Goal: Communication & Community: Answer question/provide support

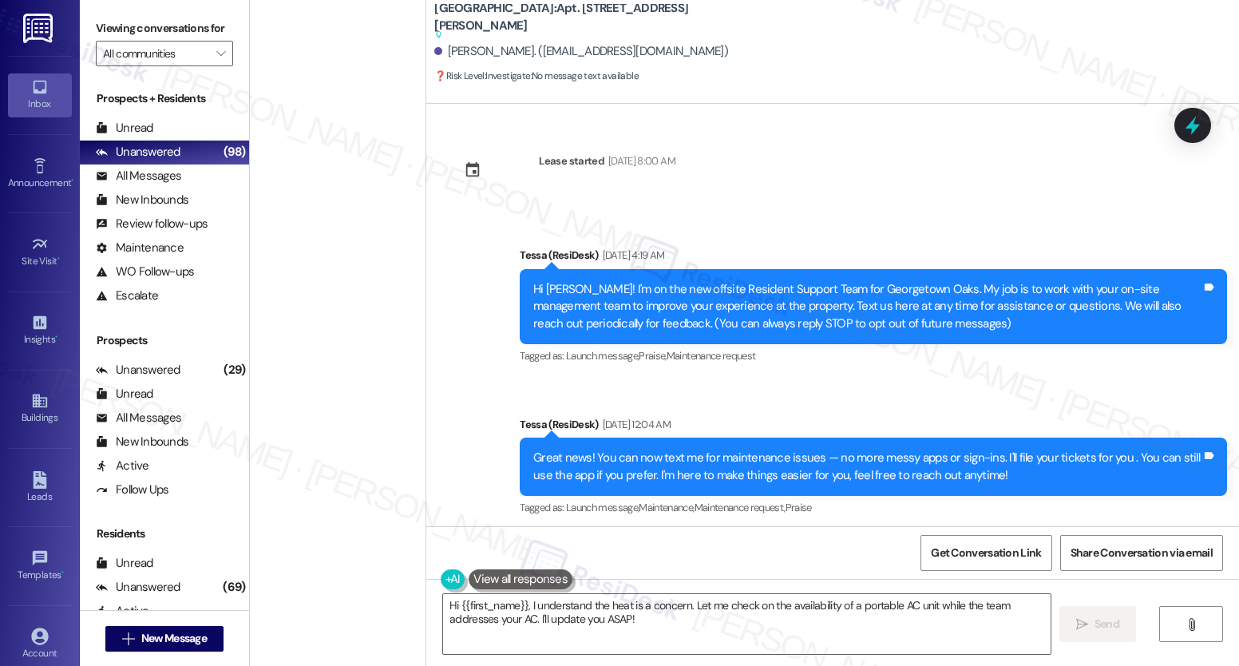
scroll to position [2875, 0]
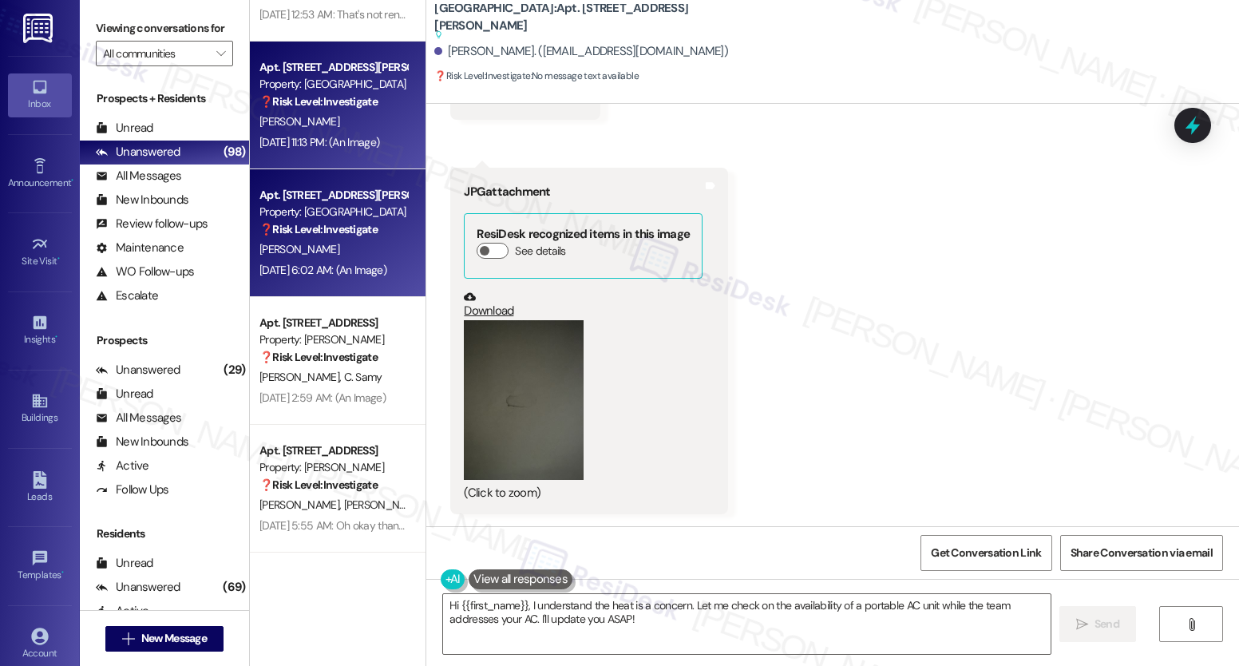
click at [324, 114] on div "[PERSON_NAME]" at bounding box center [333, 122] width 151 height 20
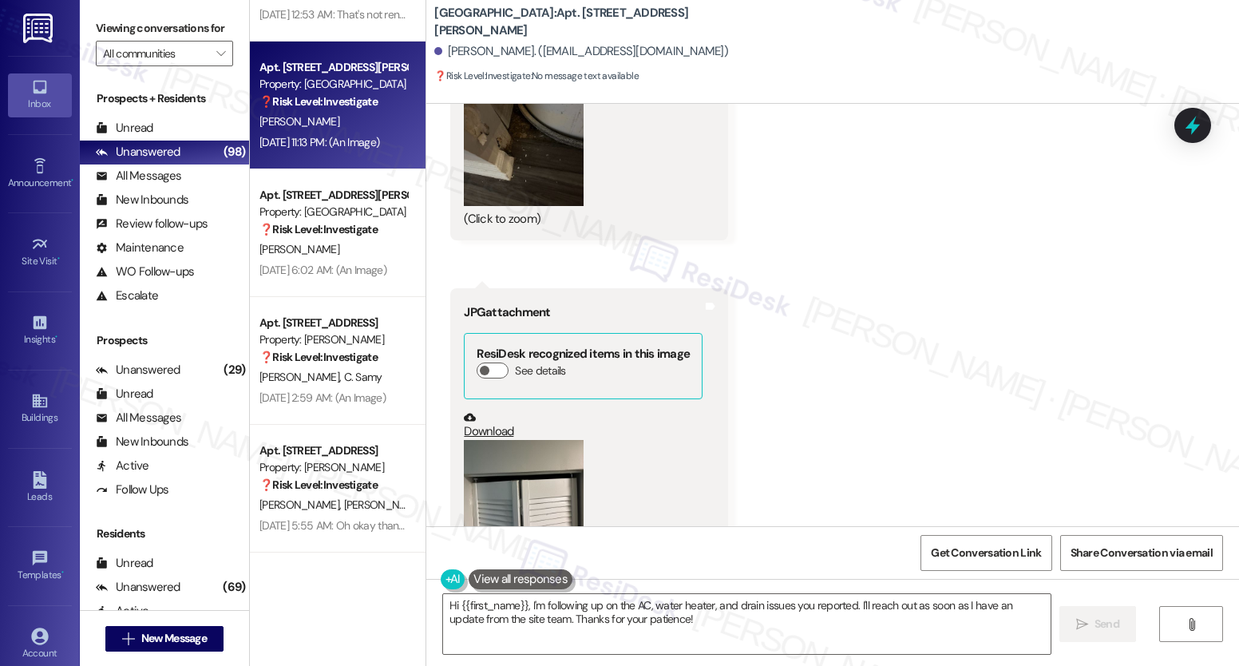
scroll to position [2919, 0]
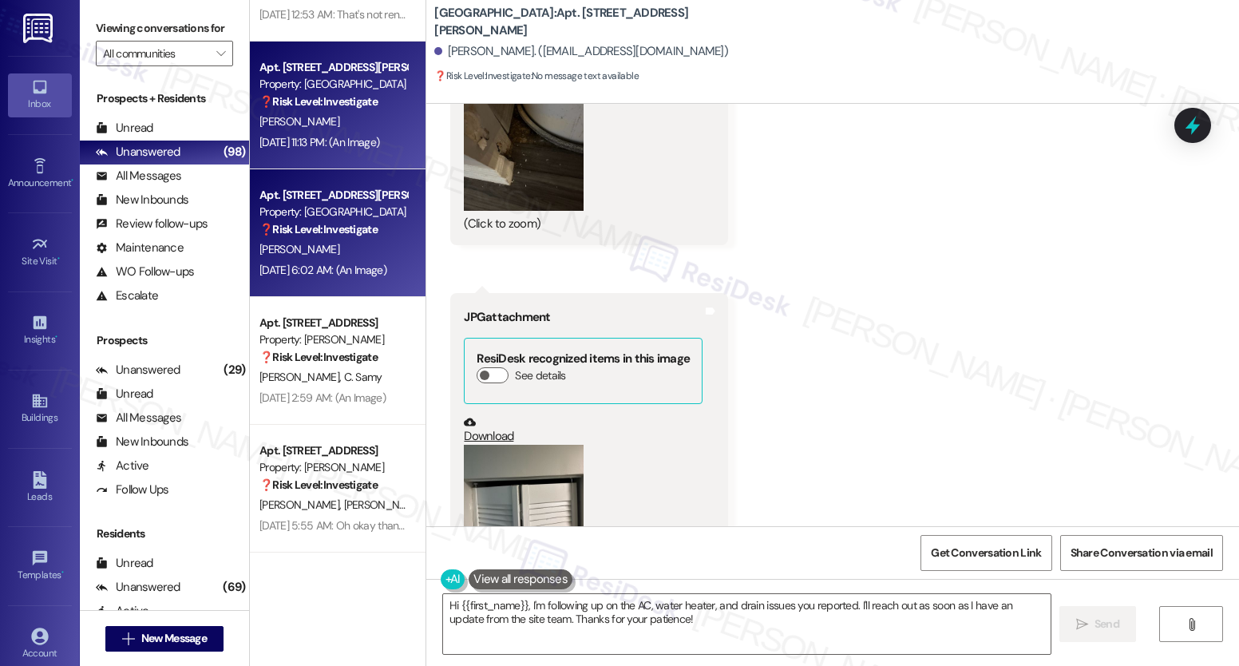
click at [339, 246] on div "[PERSON_NAME]" at bounding box center [333, 250] width 151 height 20
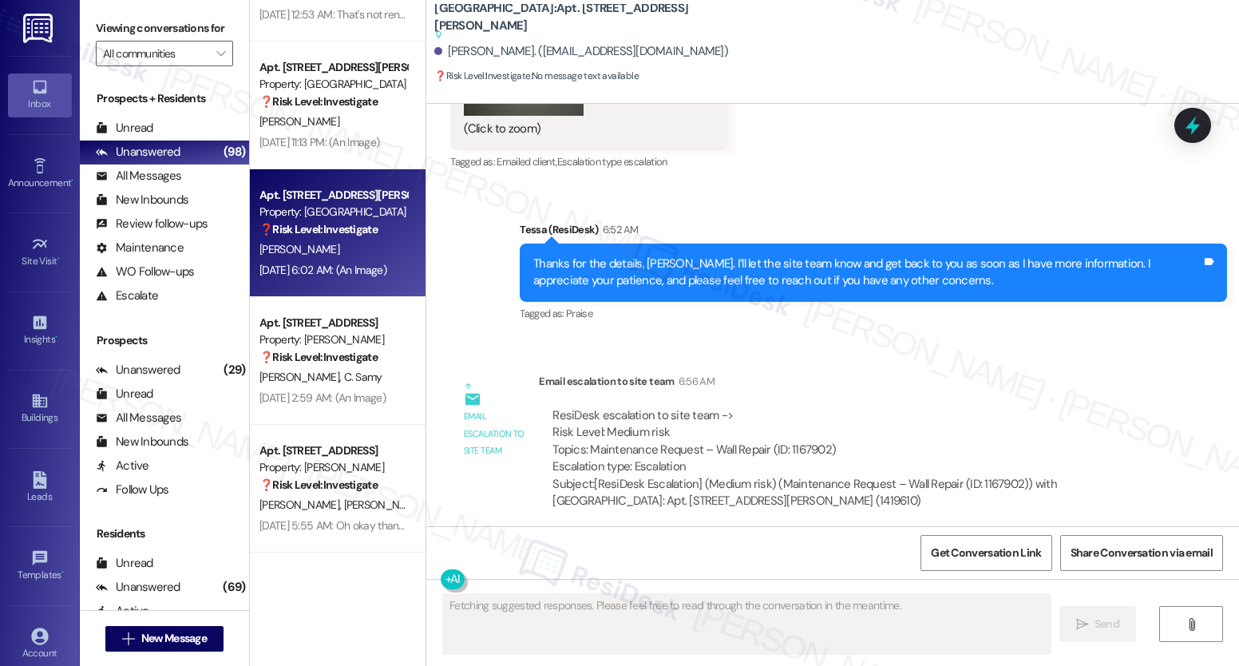
scroll to position [3247, 0]
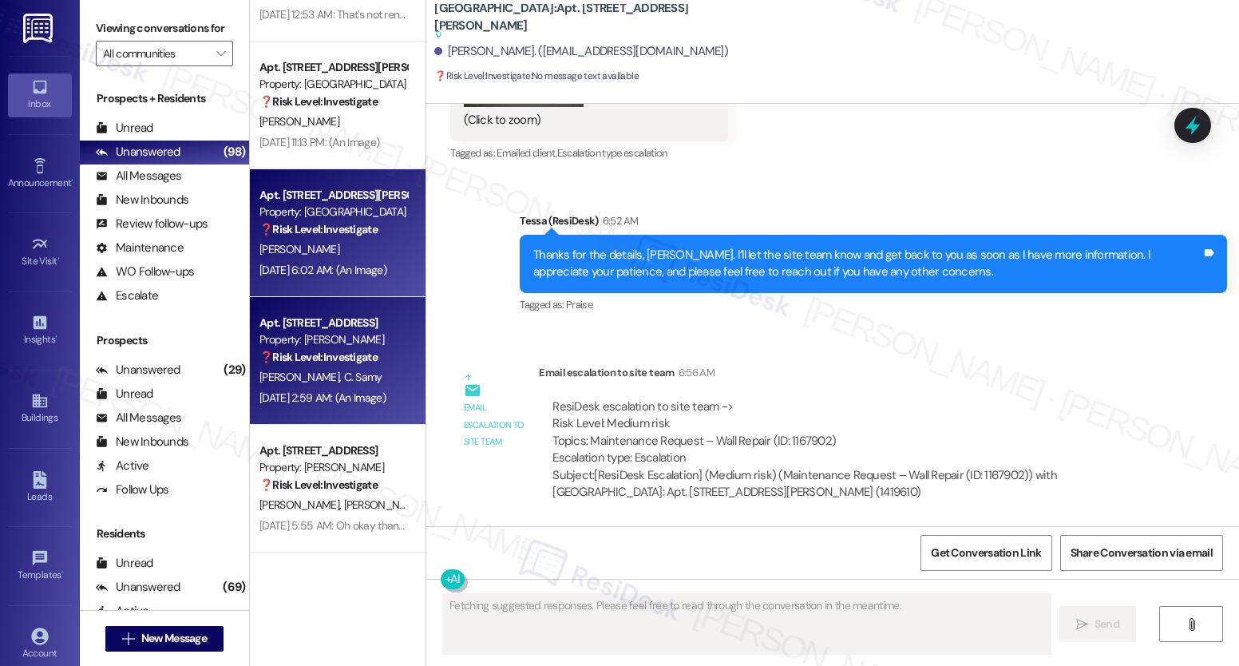
click at [344, 374] on span "C. Samy" at bounding box center [363, 377] width 38 height 14
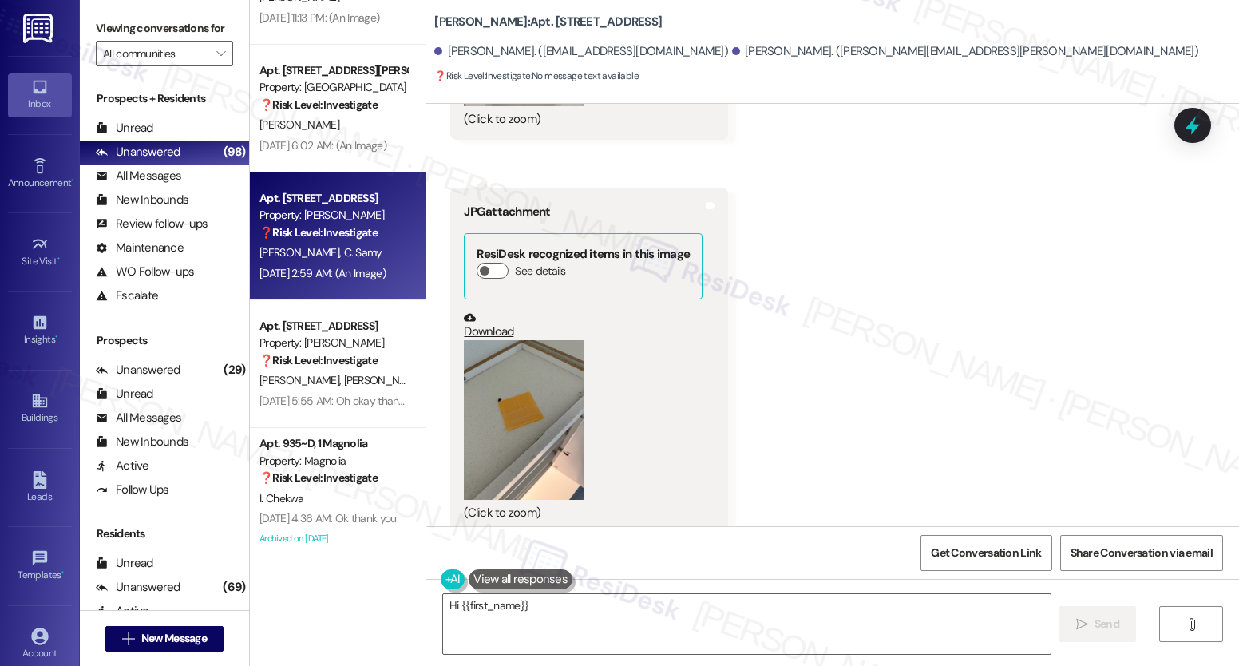
scroll to position [5835, 0]
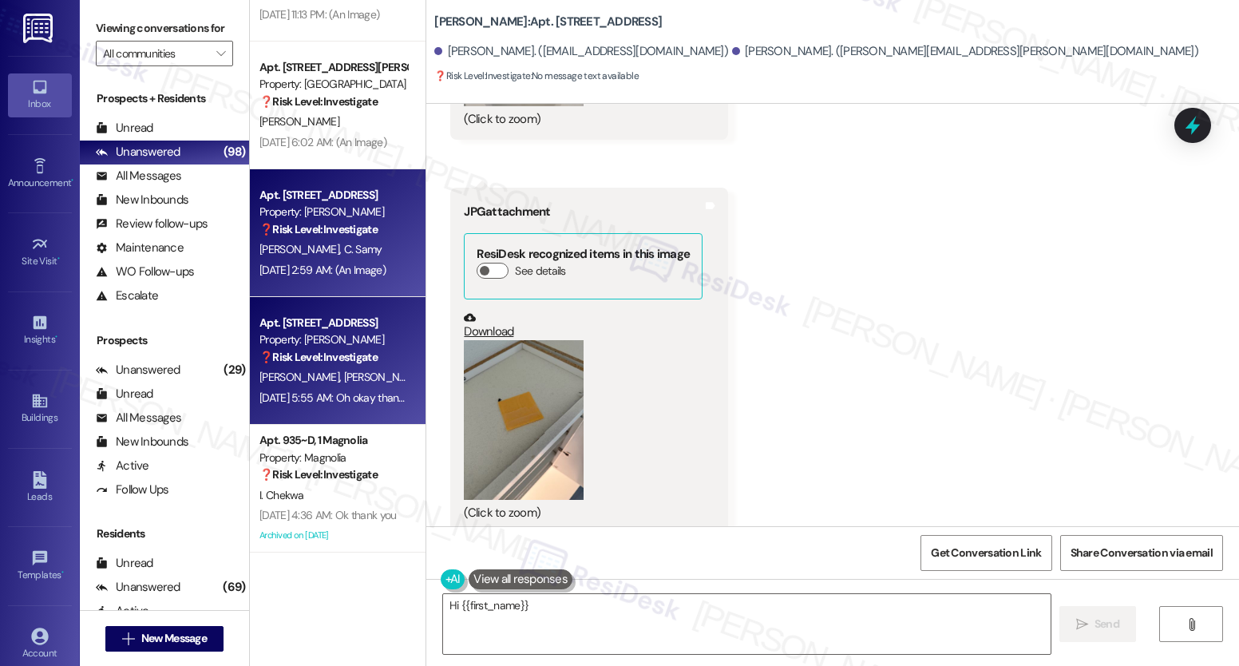
click at [315, 365] on div "❓ Risk Level: Investigate" at bounding box center [334, 357] width 148 height 17
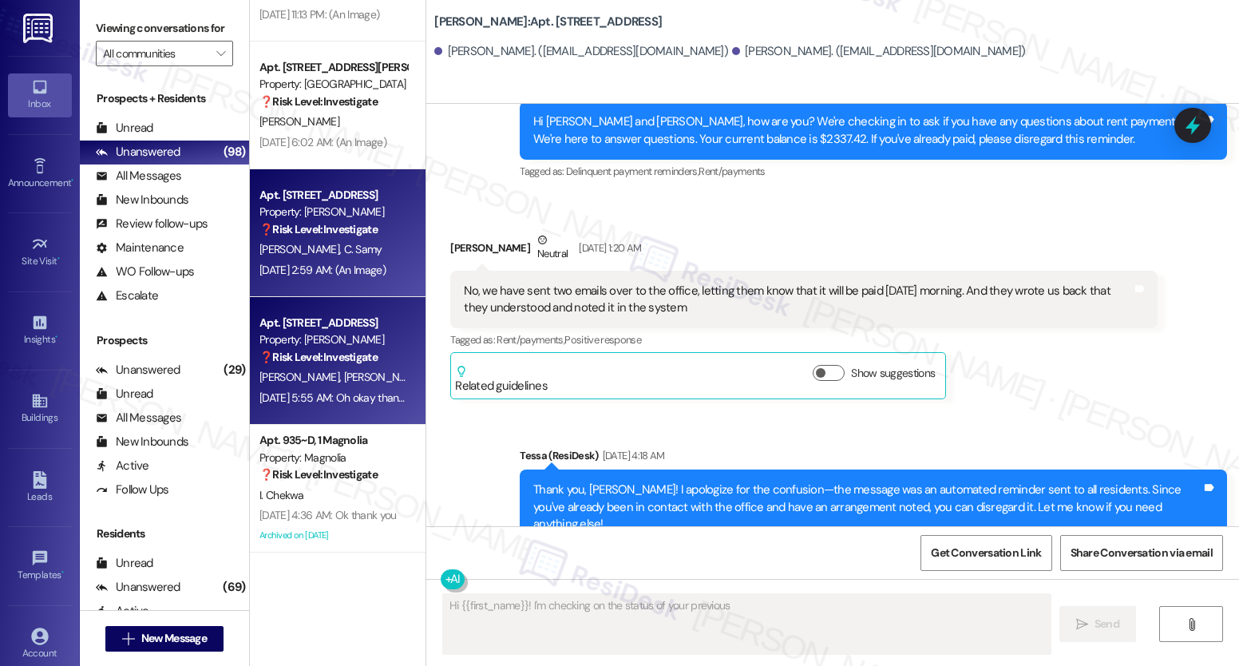
scroll to position [4886, 0]
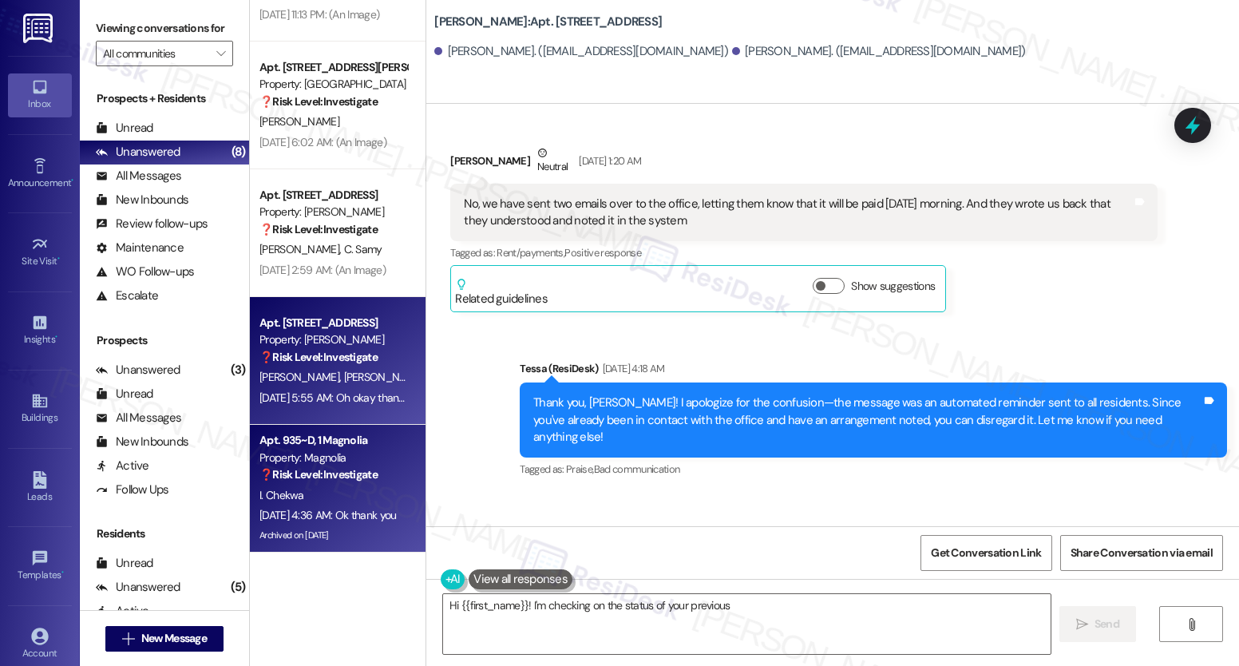
click at [310, 438] on div "Apt. 935~D, 1 Magnolia" at bounding box center [334, 440] width 148 height 17
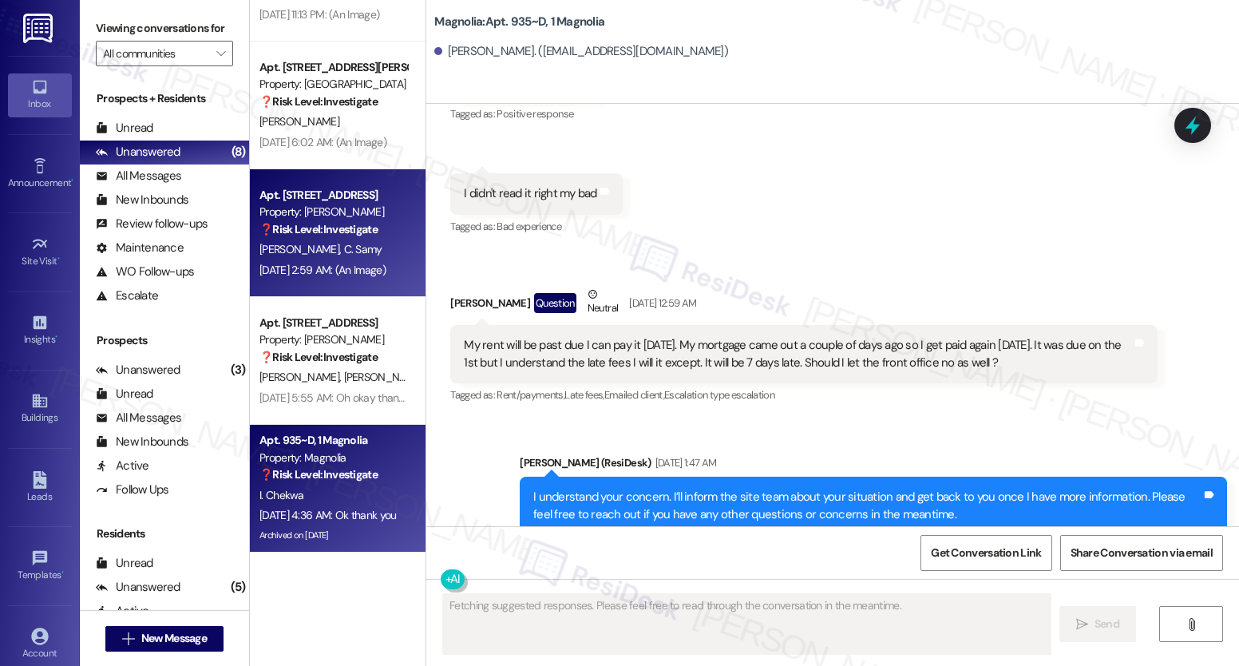
scroll to position [29427, 0]
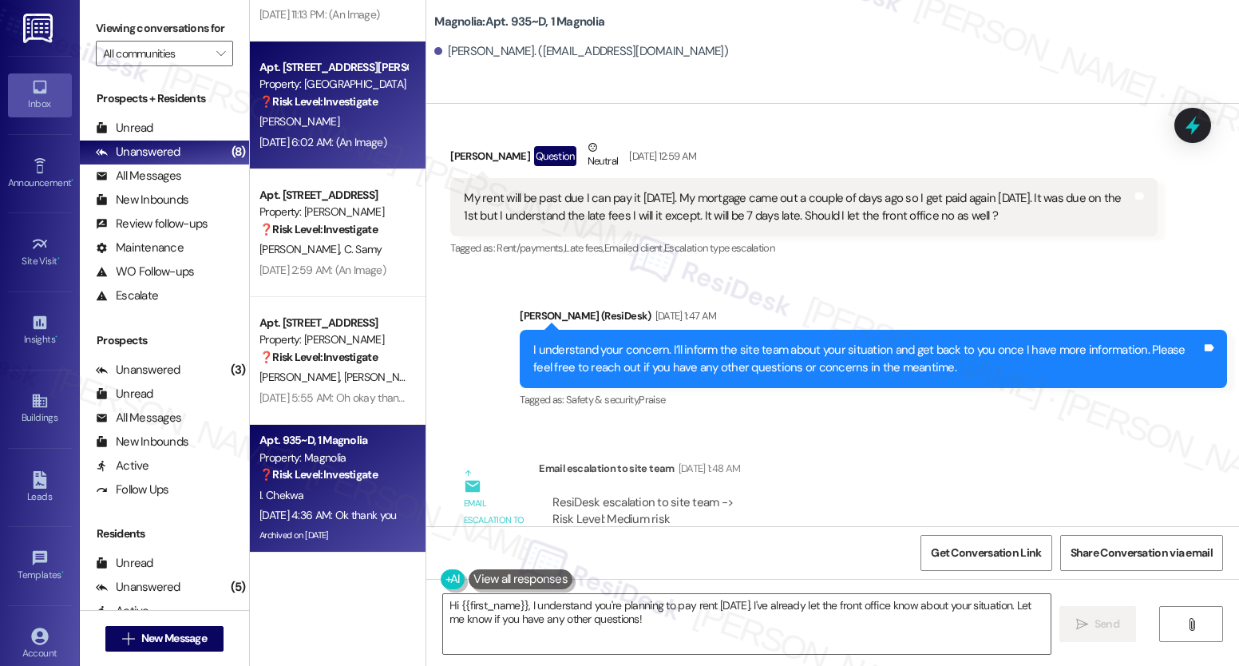
click at [365, 93] on div "Property: [GEOGRAPHIC_DATA]" at bounding box center [334, 84] width 148 height 17
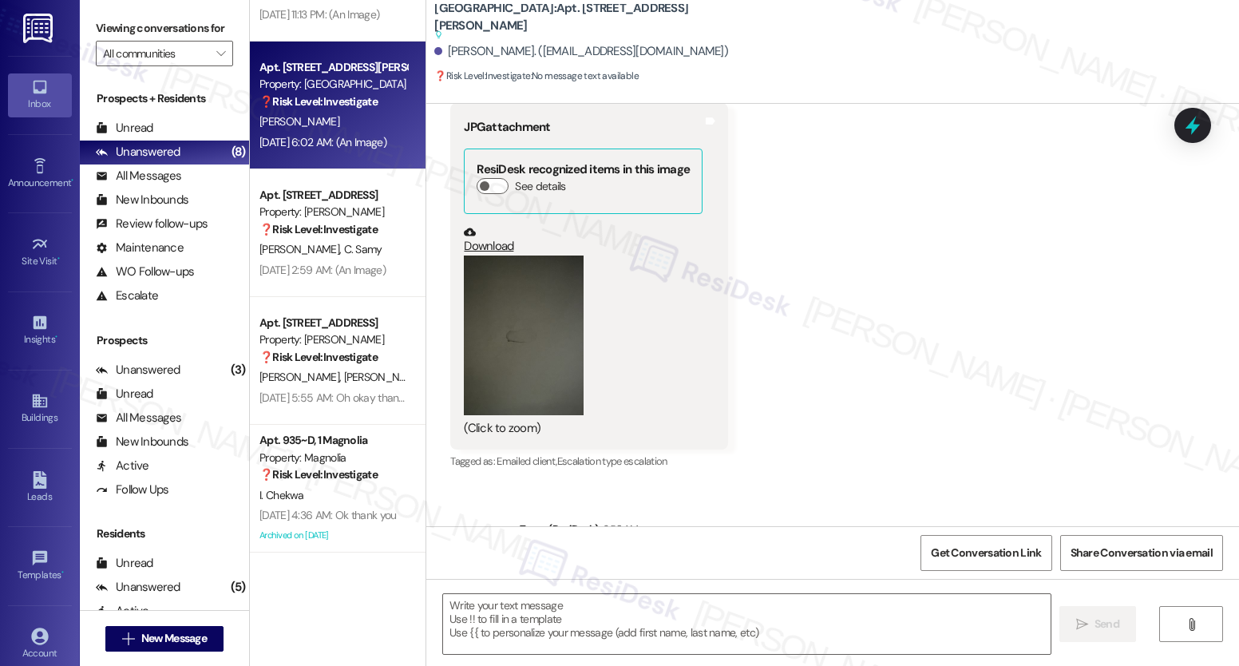
scroll to position [2898, 0]
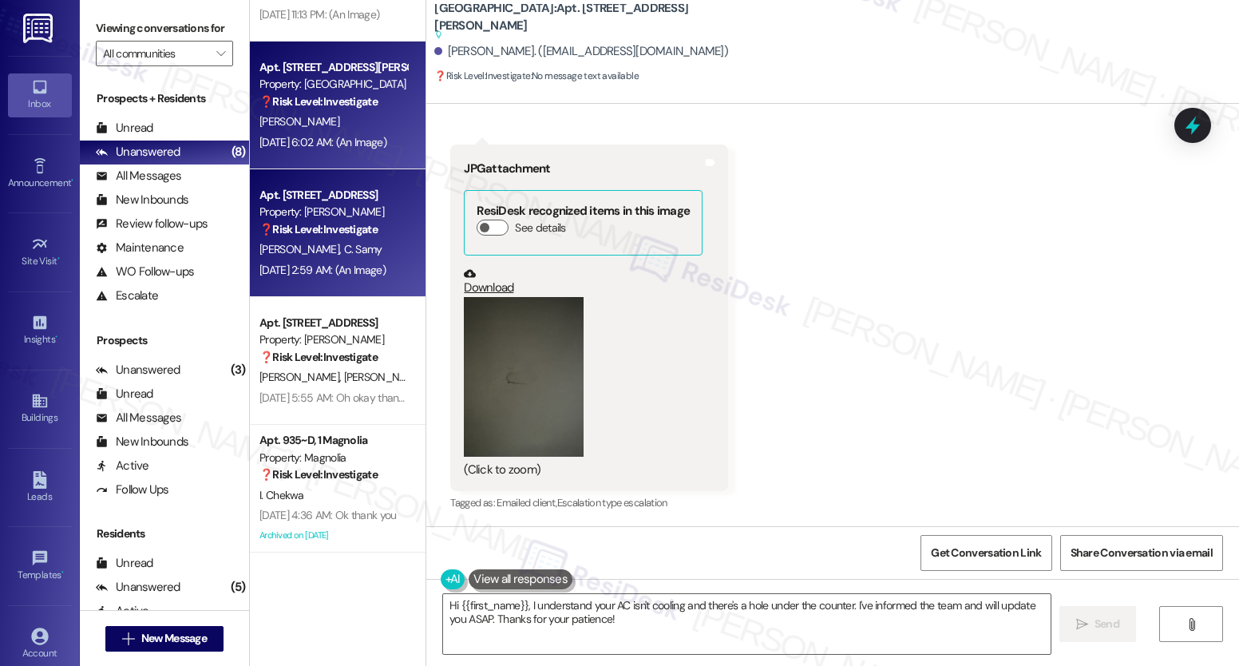
click at [291, 228] on strong "❓ Risk Level: Investigate" at bounding box center [319, 229] width 118 height 14
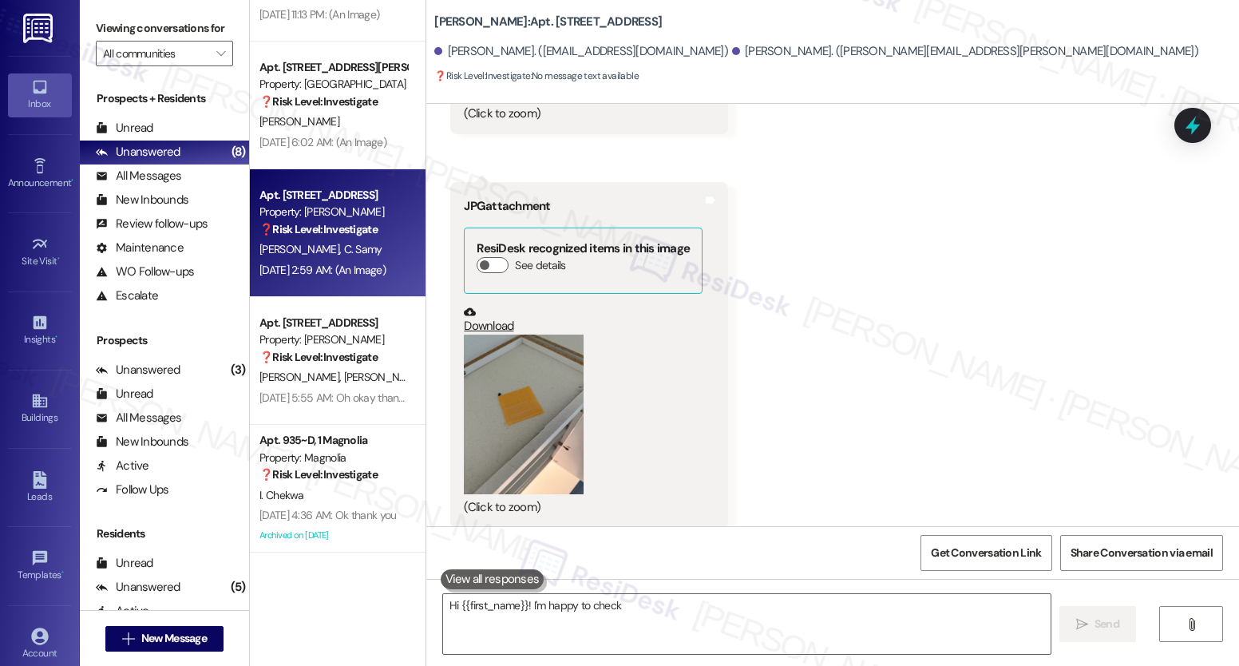
scroll to position [4020, 0]
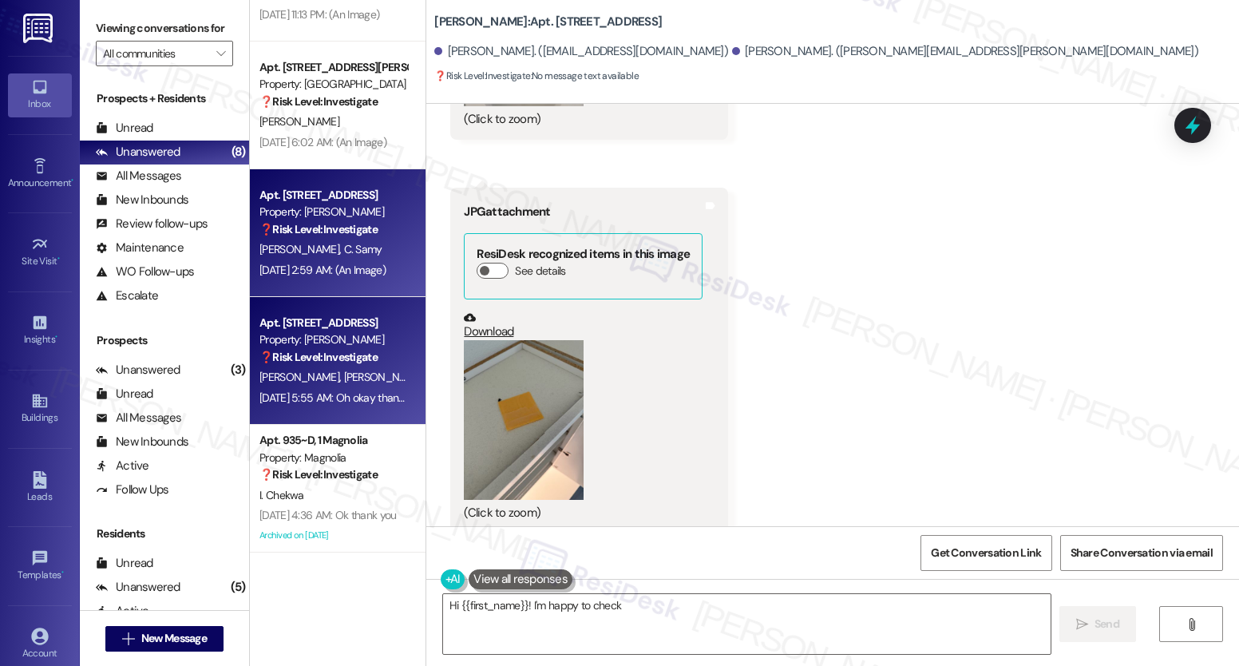
click at [351, 357] on strong "❓ Risk Level: Investigate" at bounding box center [319, 357] width 118 height 14
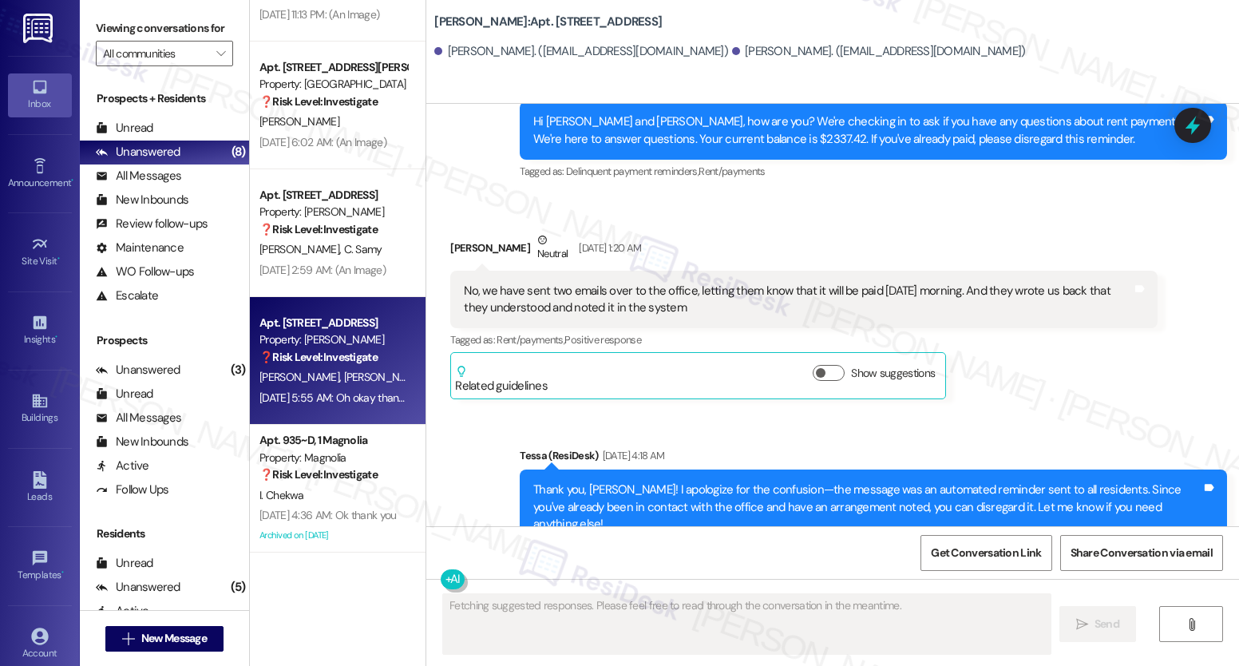
scroll to position [4886, 0]
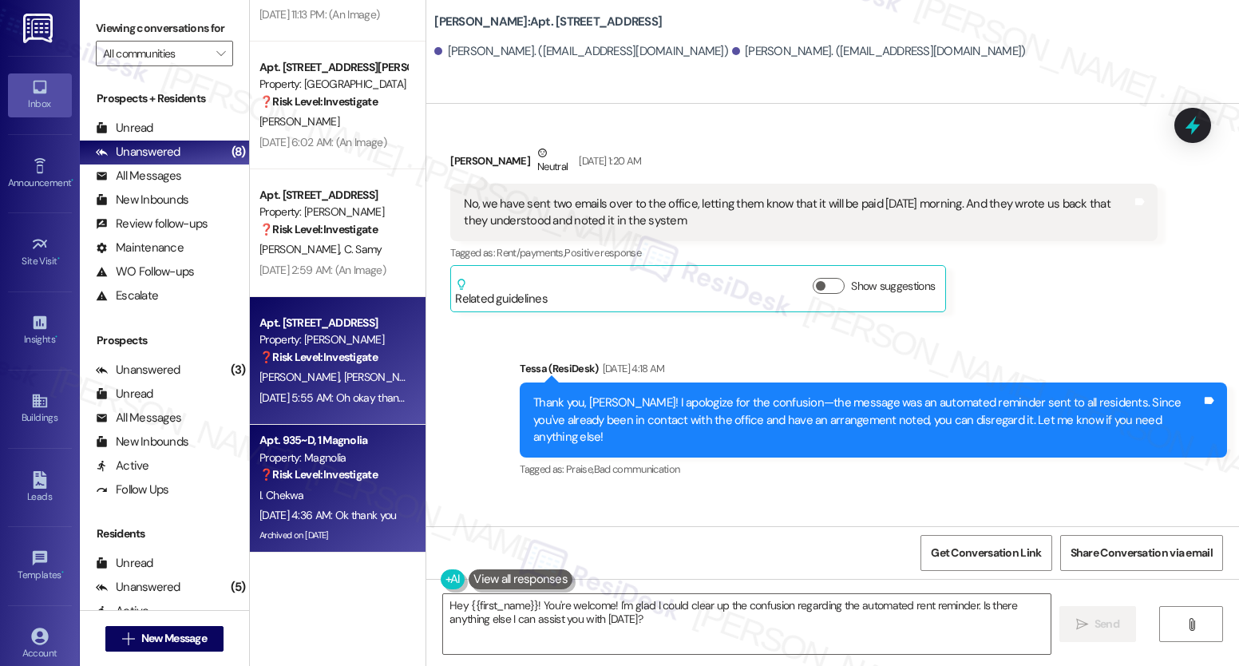
click at [317, 447] on div "Apt. 935~D, 1 Magnolia" at bounding box center [334, 440] width 148 height 17
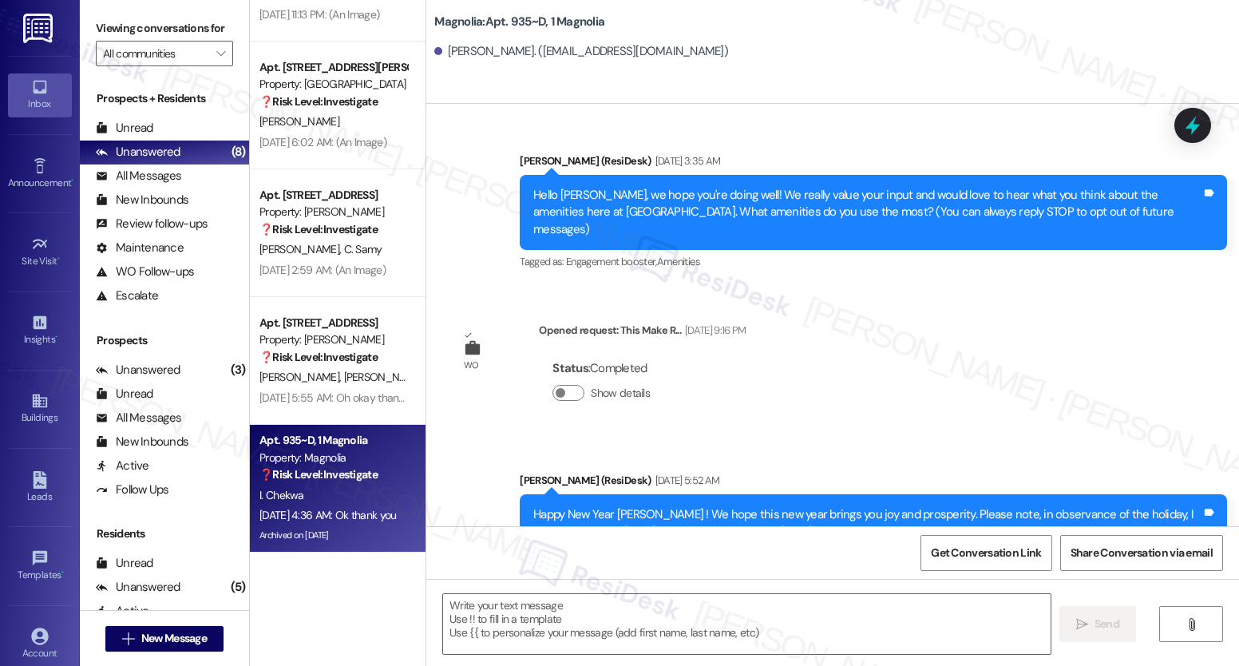
scroll to position [29427, 0]
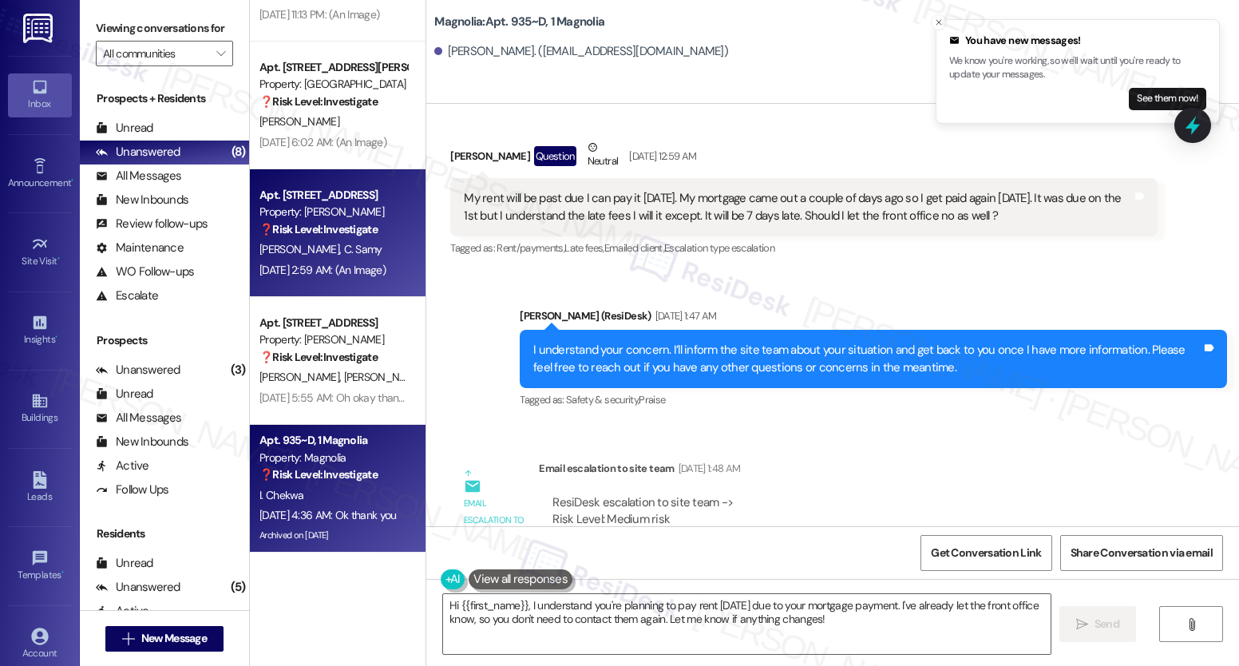
click at [338, 195] on div "Apt. 11216, 12330 Research Road" at bounding box center [334, 195] width 148 height 17
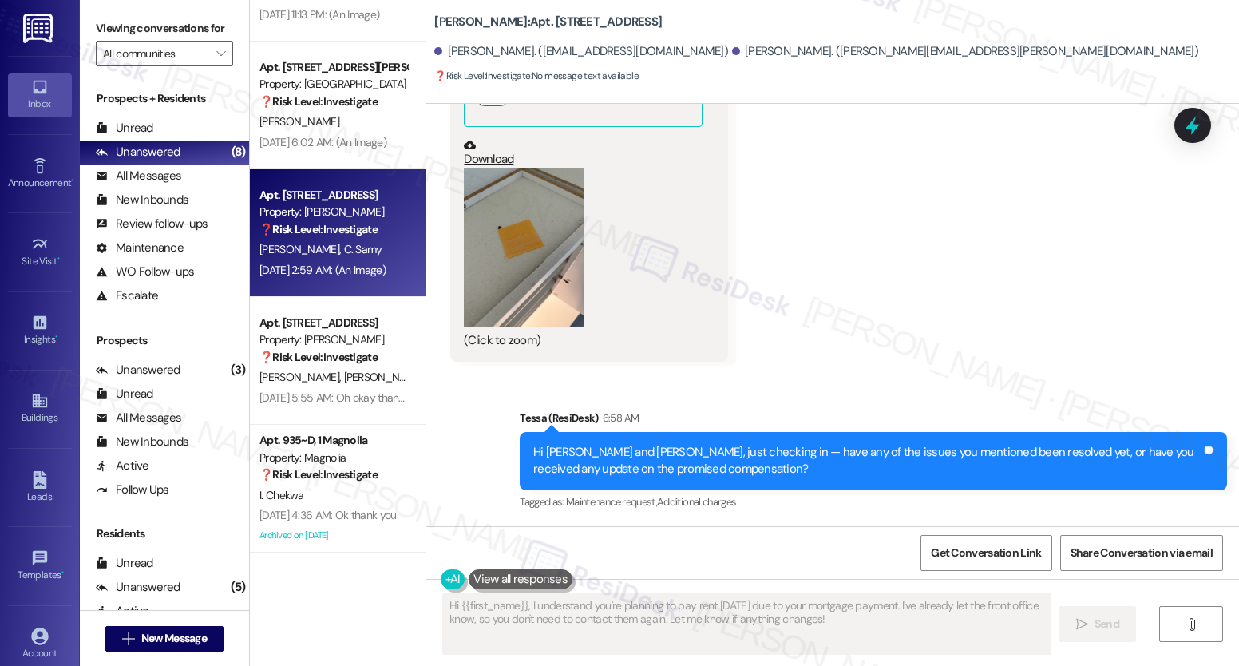
scroll to position [4173, 0]
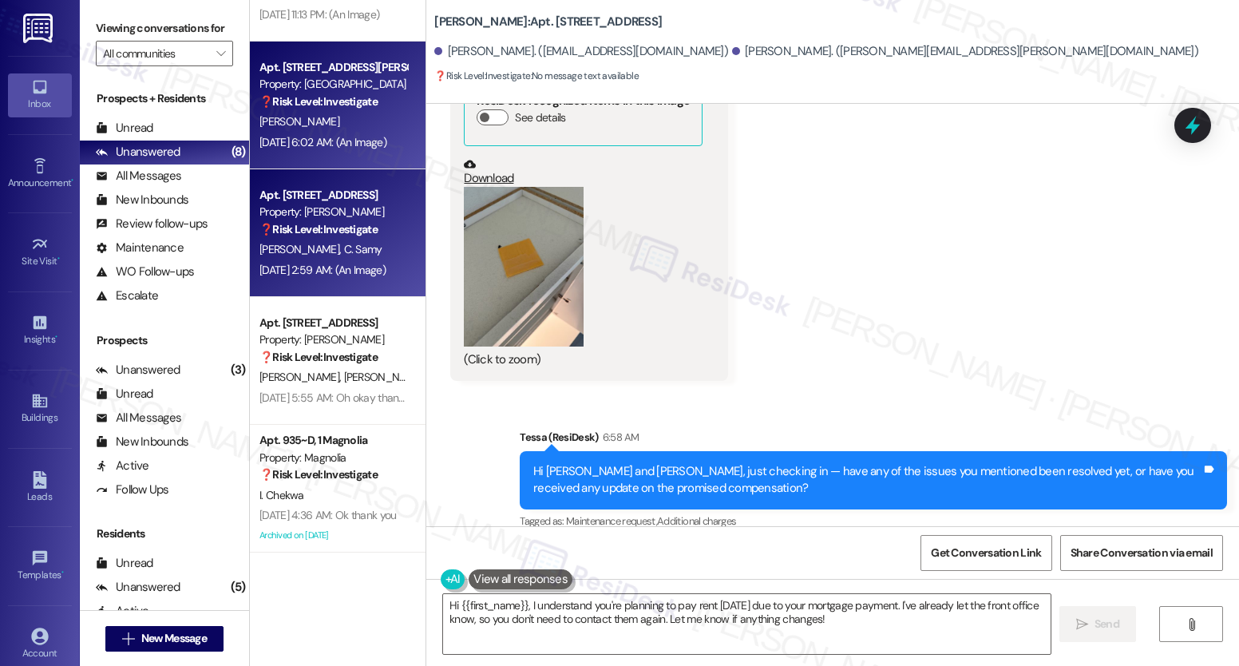
click at [313, 111] on div "Apt. 117, 1015 King George Blvd Property: Georgetown Oaks ❓ Risk Level: Investi…" at bounding box center [333, 84] width 151 height 54
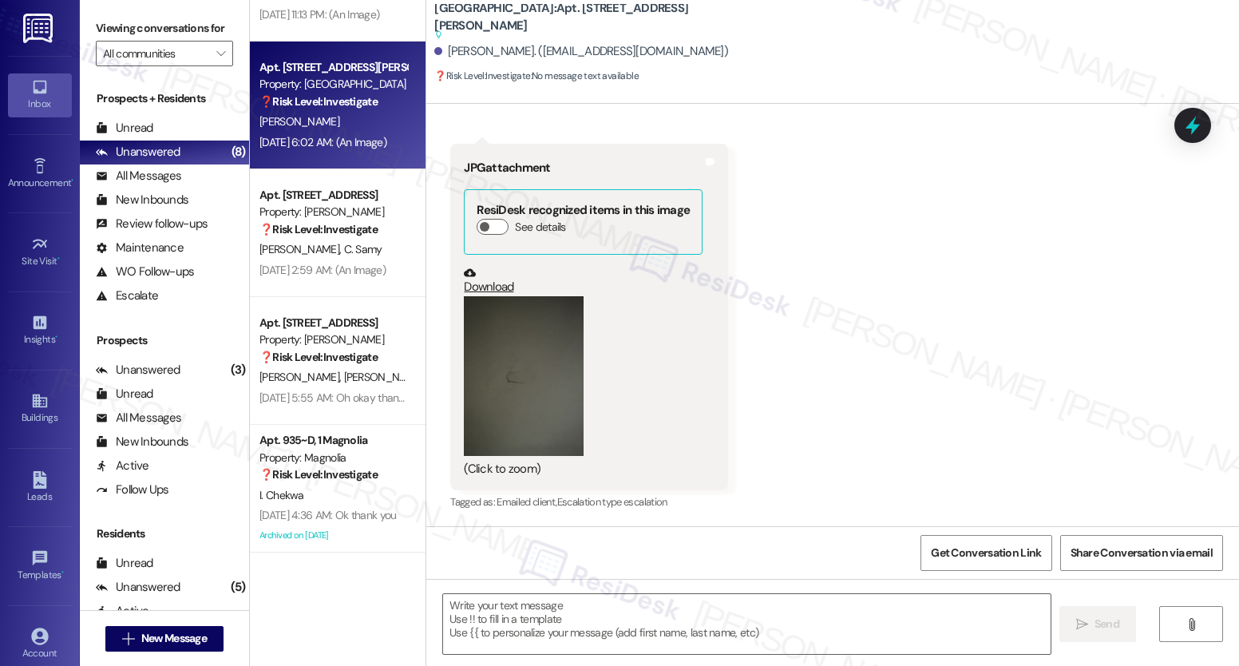
scroll to position [2898, 0]
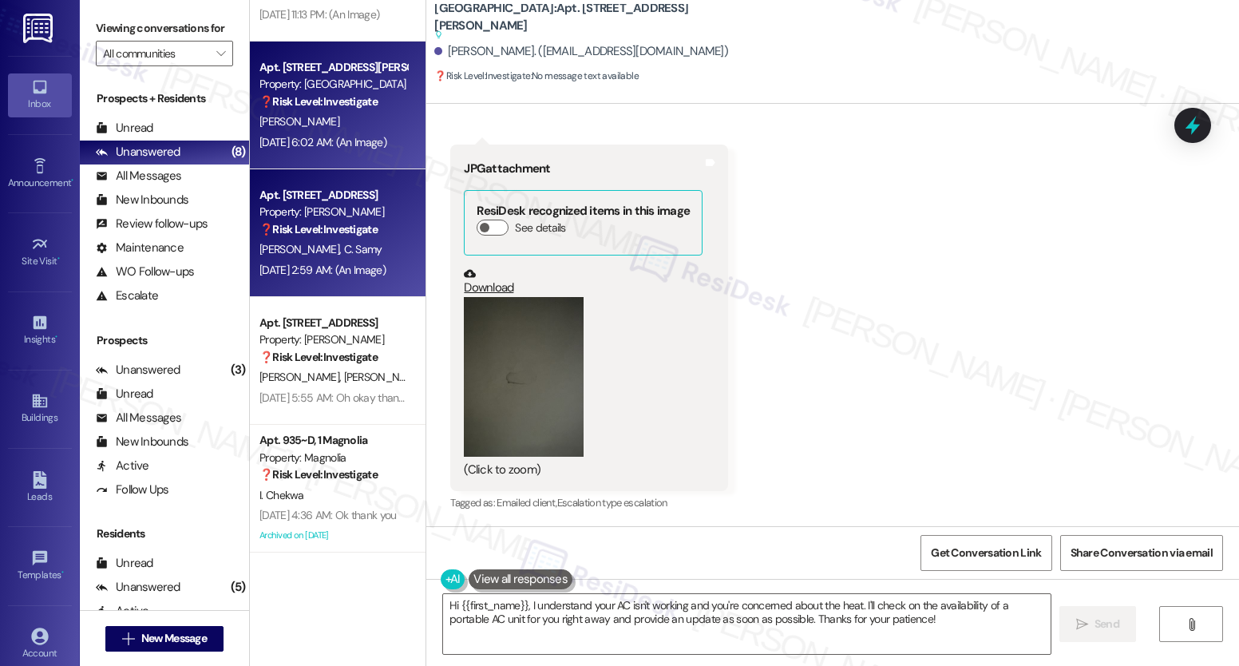
click at [343, 222] on strong "❓ Risk Level: Investigate" at bounding box center [319, 229] width 118 height 14
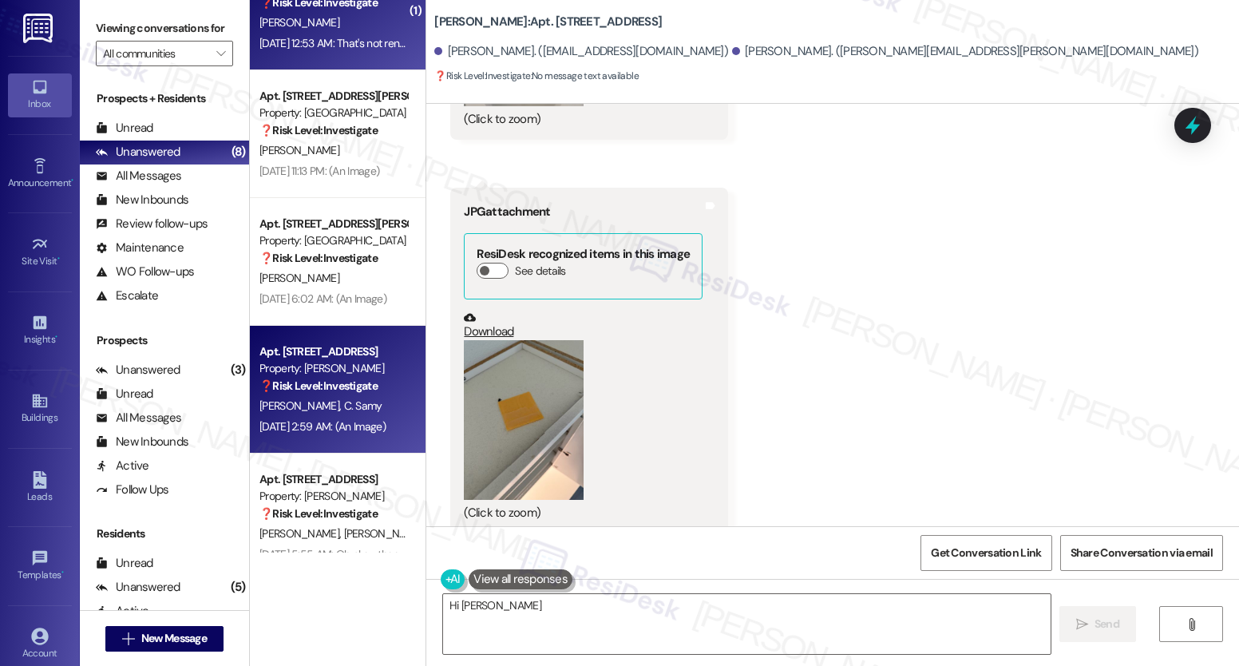
scroll to position [5681, 0]
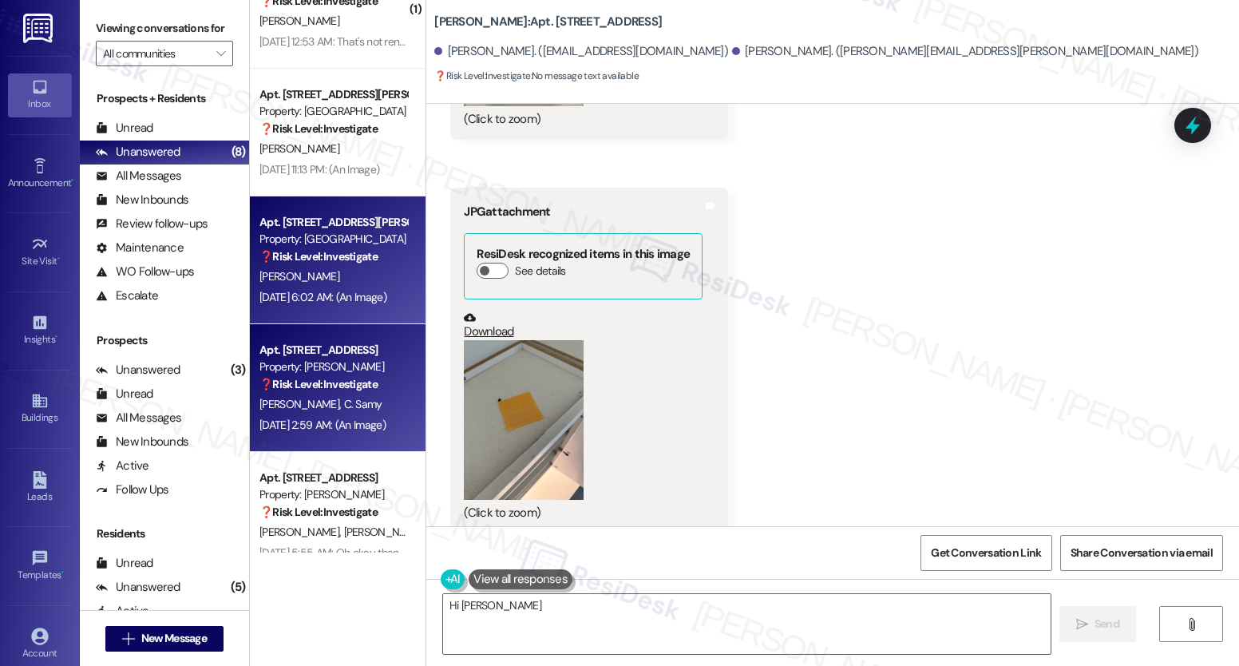
click at [335, 244] on div "Property: Georgetown Oaks" at bounding box center [334, 239] width 148 height 17
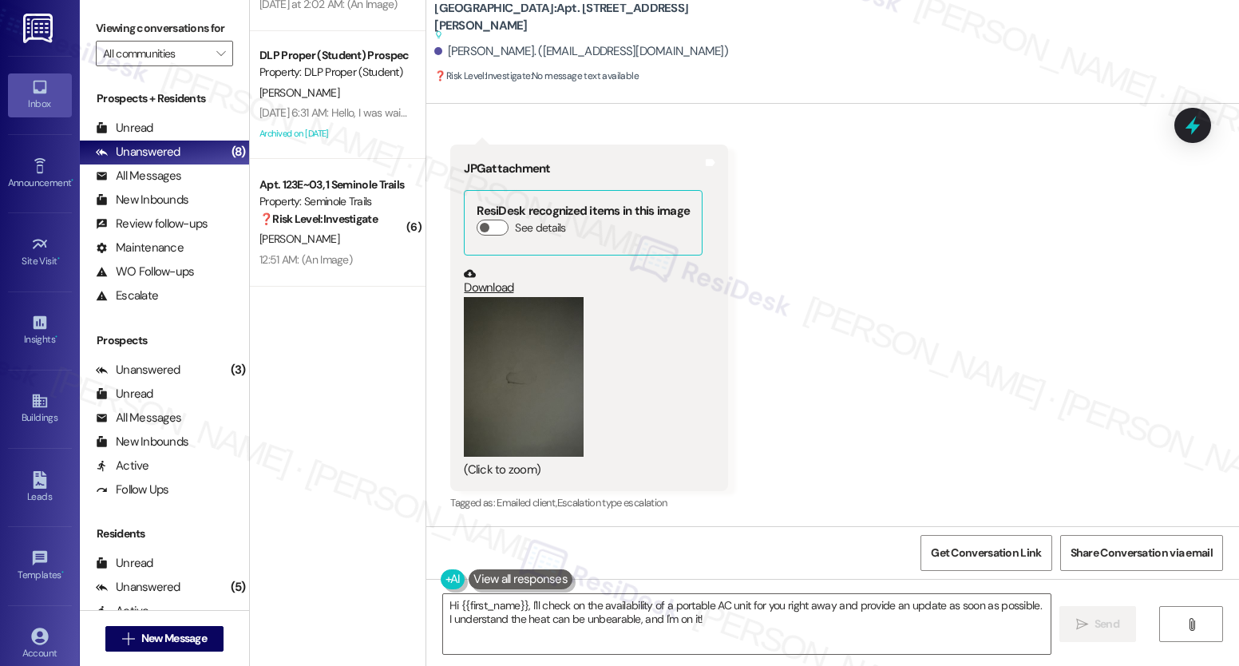
scroll to position [4765, 0]
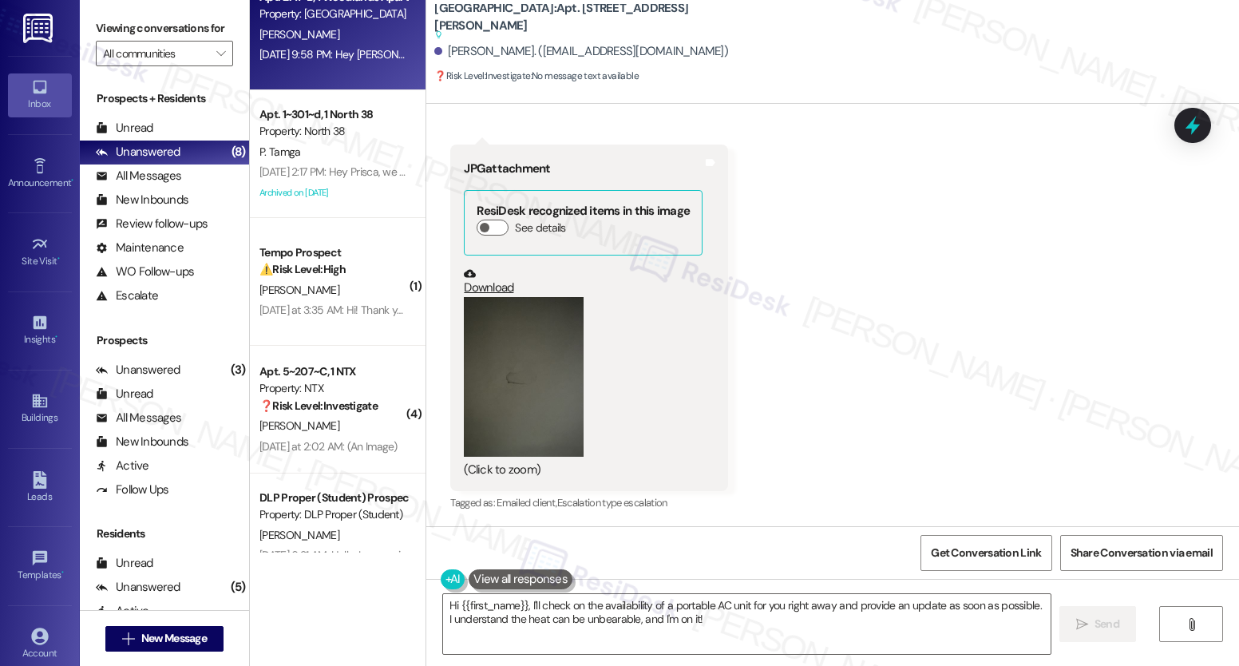
click at [352, 57] on div "Aug 02, 2025 at 9:58 PM: Hey Parker, we appreciate your text! We'll be back at …" at bounding box center [613, 54] width 707 height 14
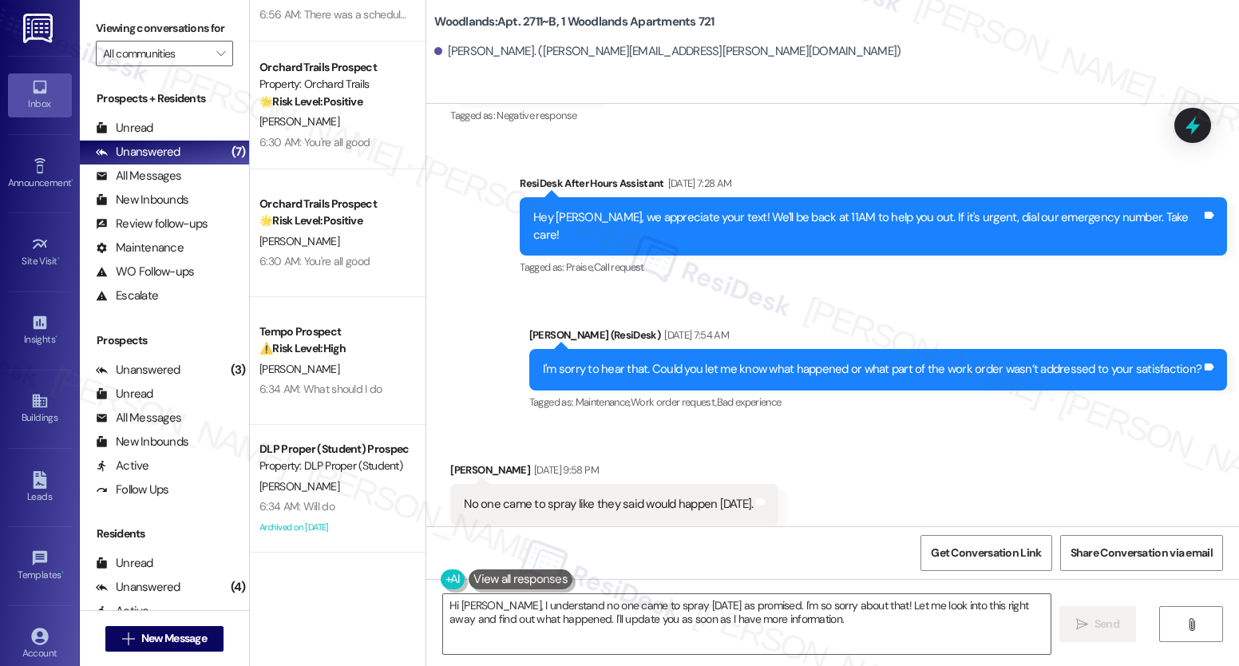
scroll to position [342, 0]
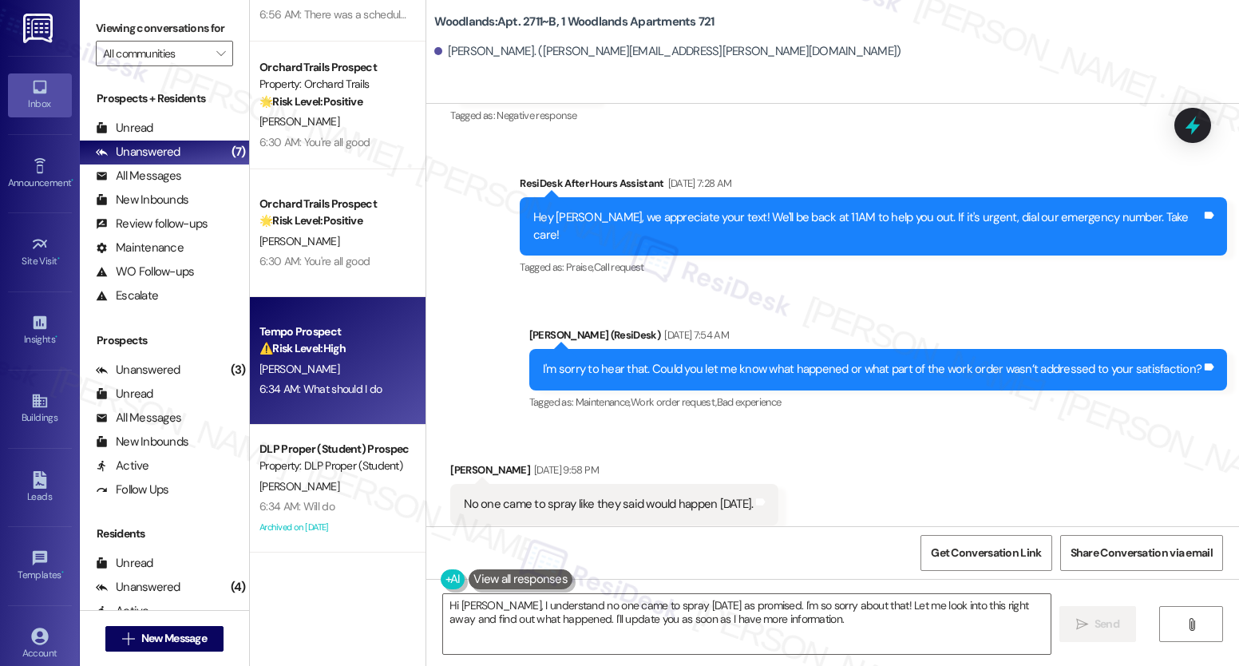
click at [304, 388] on div "6:34 AM: What should I do 6:34 AM: What should I do" at bounding box center [321, 389] width 123 height 14
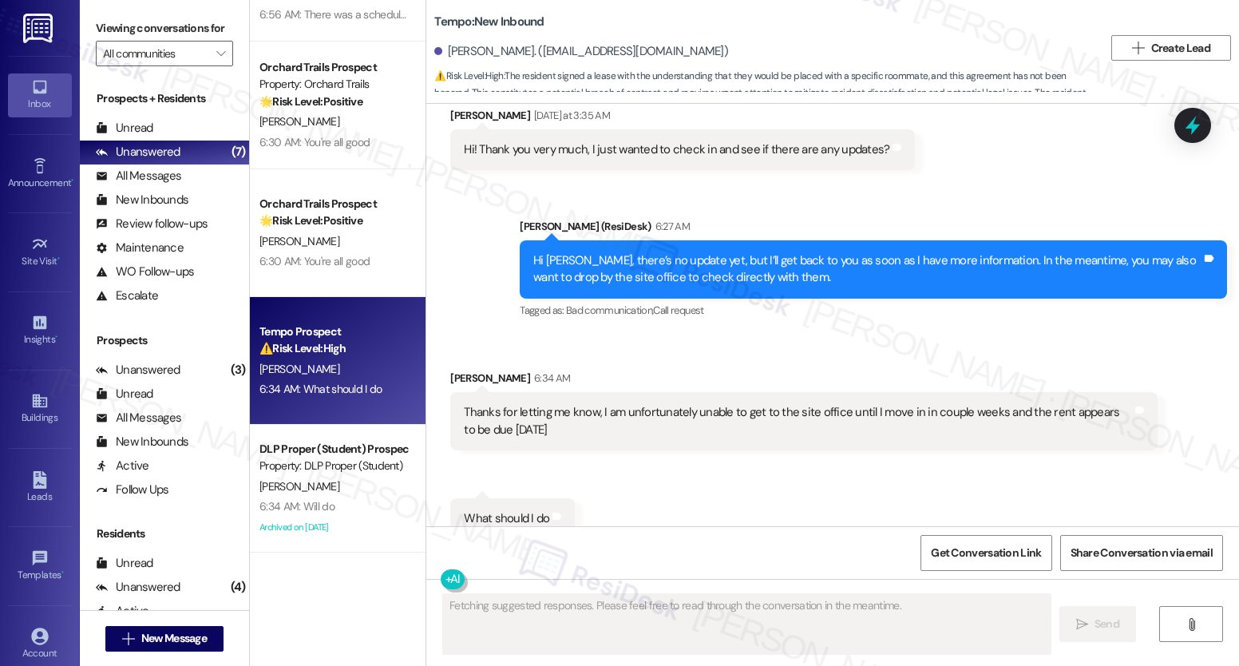
scroll to position [3731, 0]
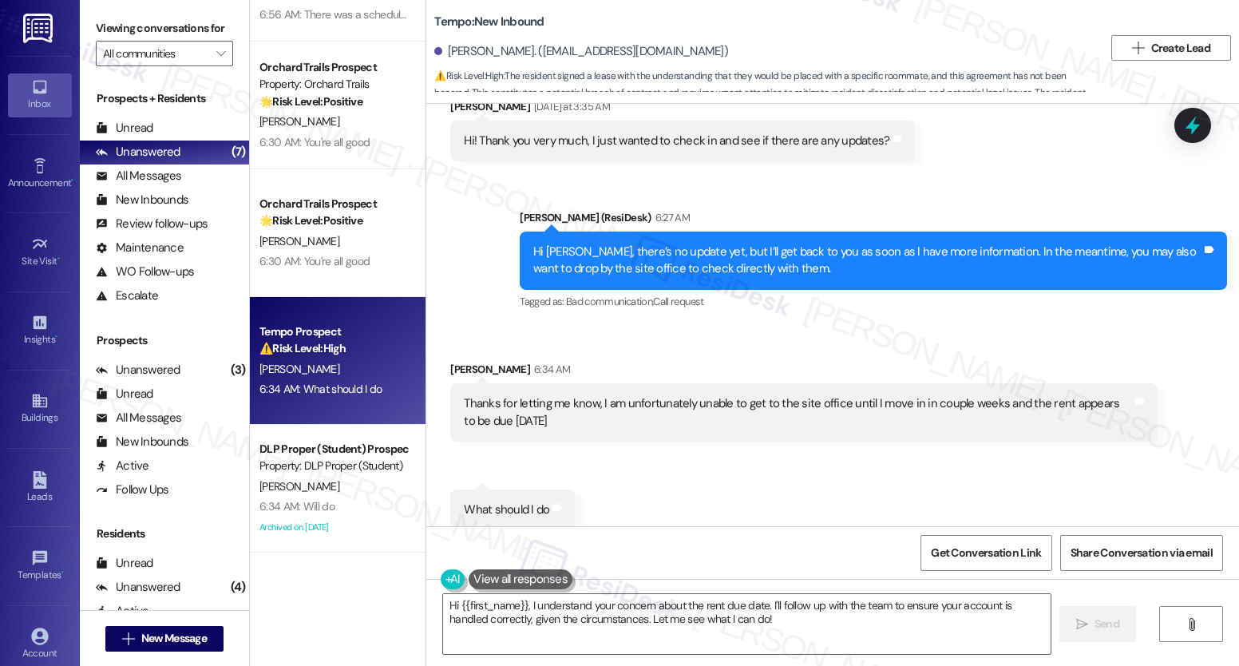
click at [341, 417] on div "Tempo Prospect ⚠️ Risk Level: High The resident signed a lease with the underst…" at bounding box center [338, 361] width 176 height 128
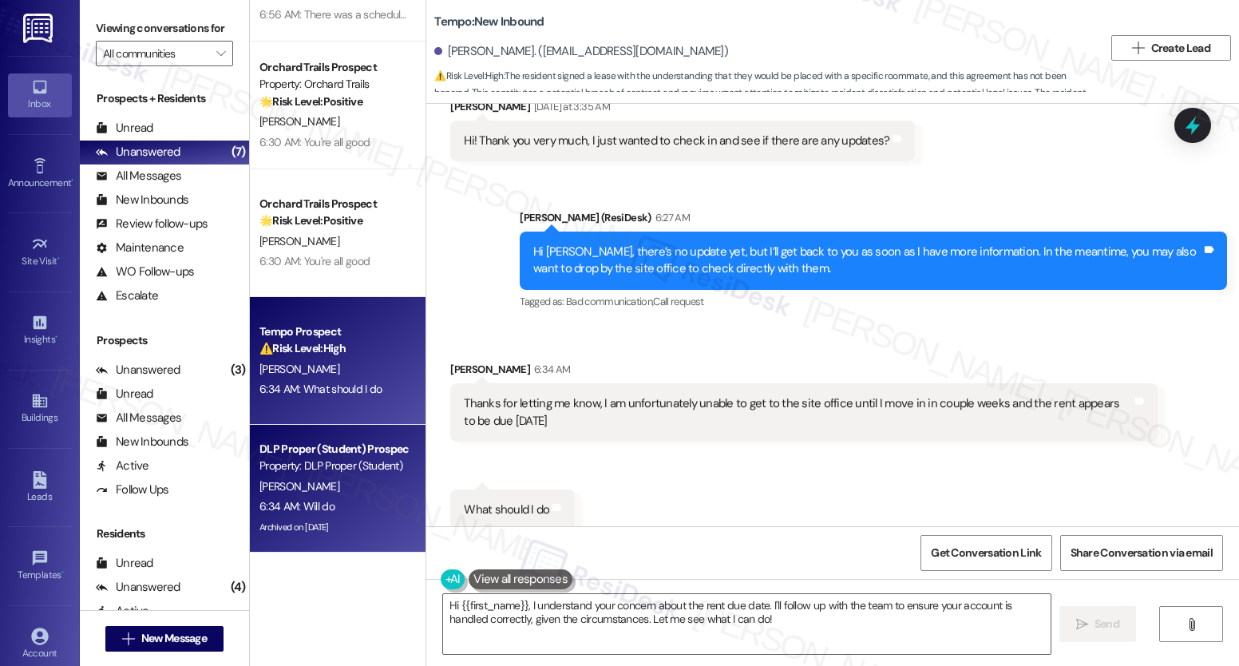
click at [346, 457] on div "DLP Proper (Student) Prospect" at bounding box center [334, 449] width 148 height 17
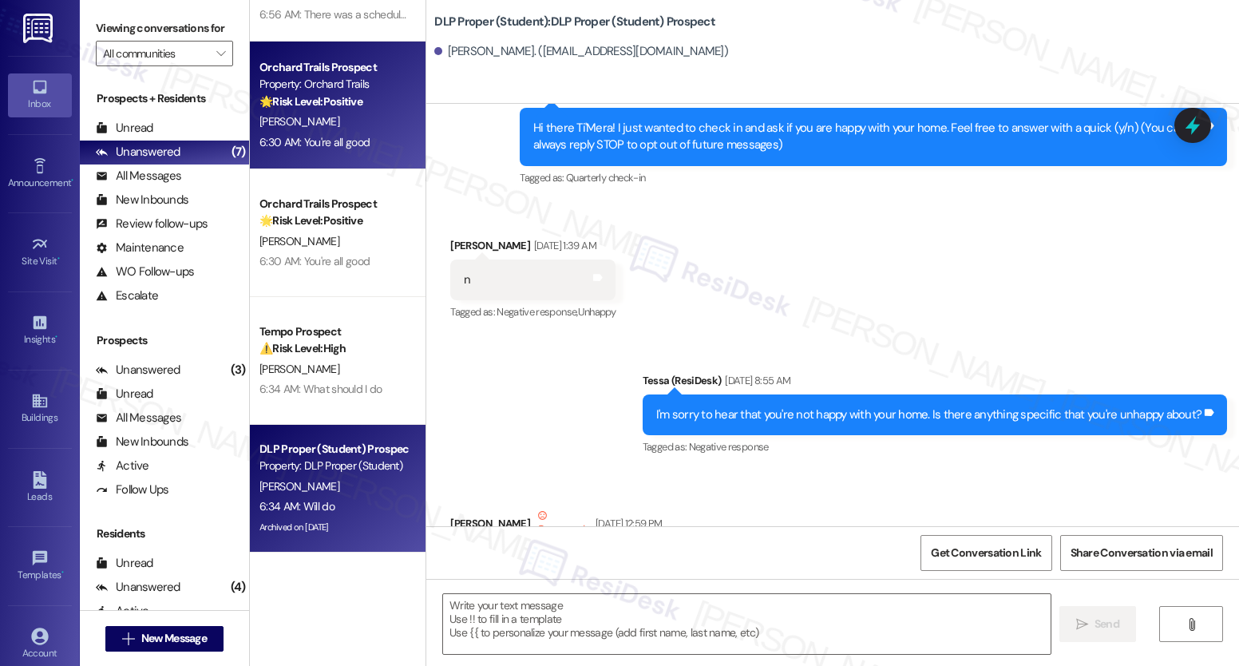
click at [322, 168] on div "Orchard Trails Prospect Property: Orchard Trails 🌟 Risk Level: Positive The res…" at bounding box center [338, 106] width 176 height 128
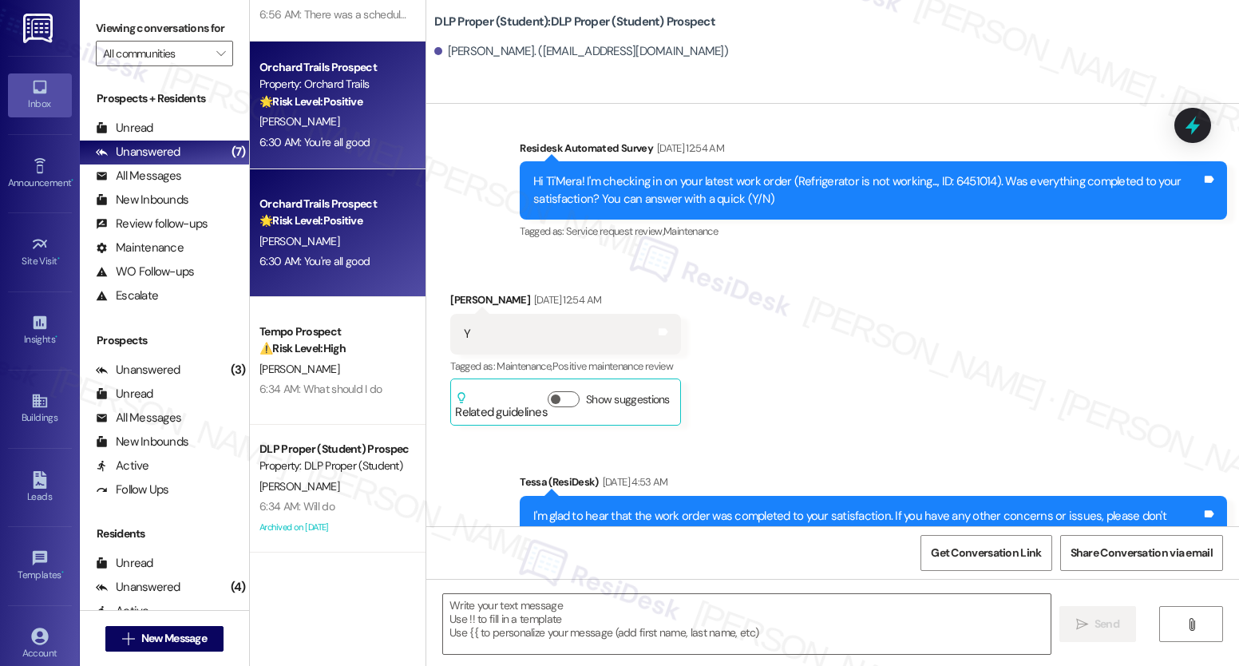
scroll to position [718, 0]
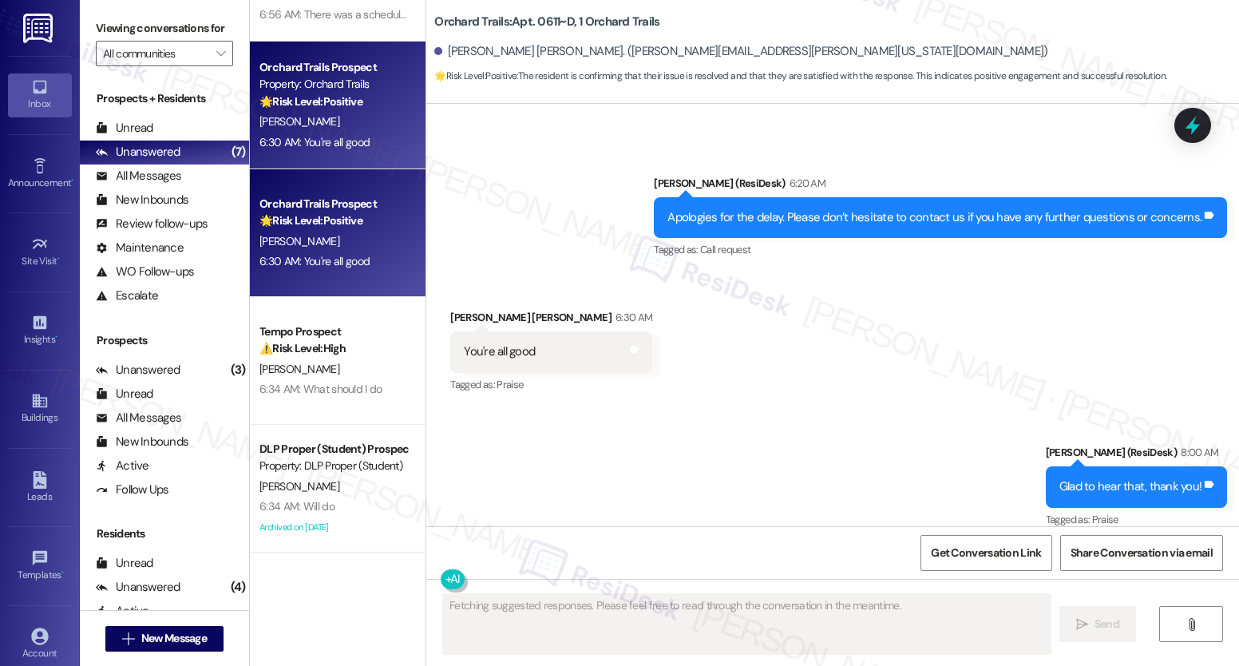
click at [327, 98] on strong "🌟 Risk Level: Positive" at bounding box center [311, 101] width 103 height 14
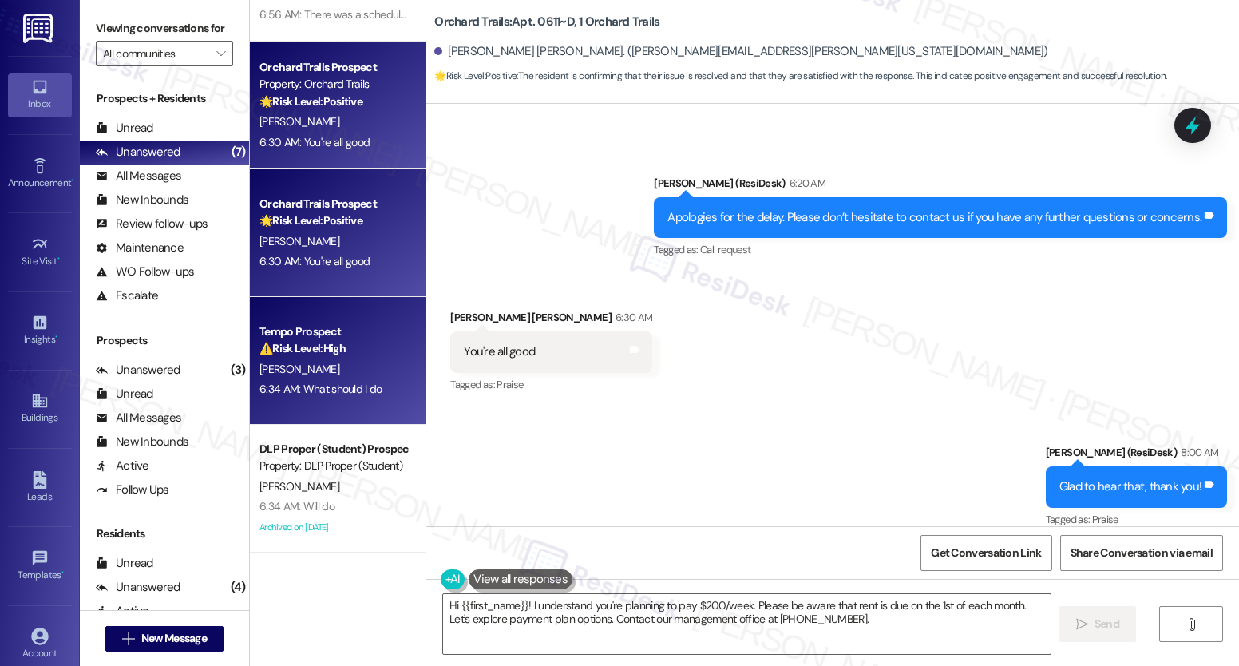
scroll to position [38, 0]
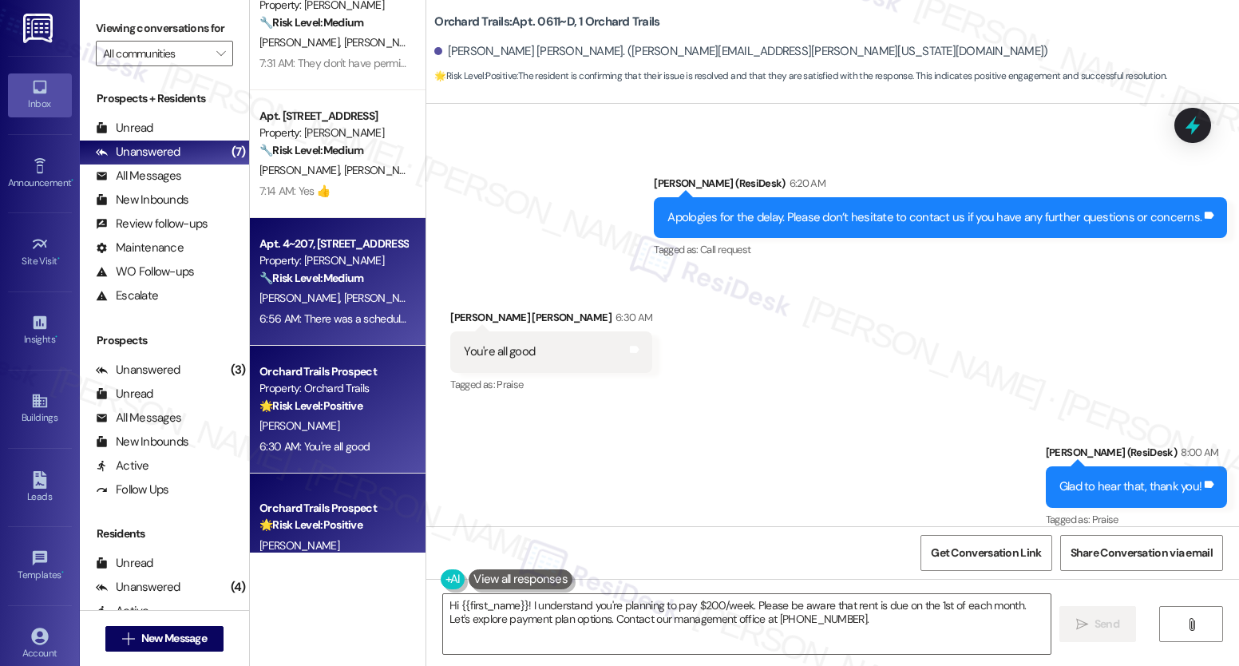
click at [344, 293] on span "[PERSON_NAME]" at bounding box center [384, 298] width 80 height 14
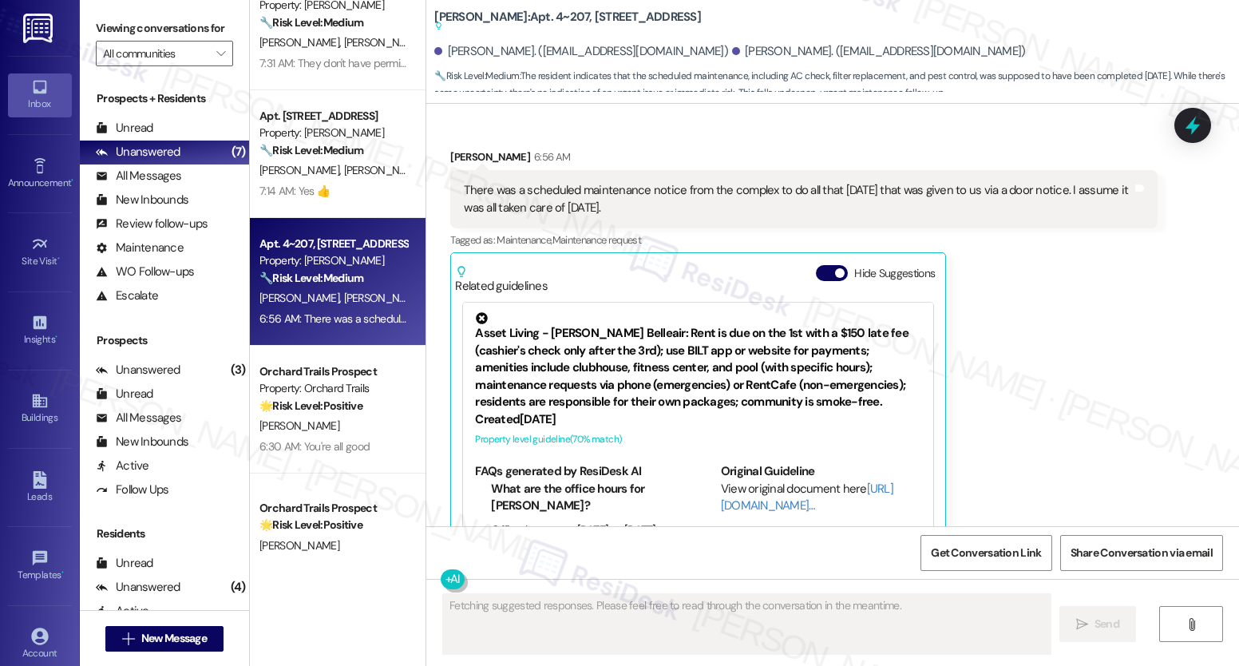
scroll to position [2459, 0]
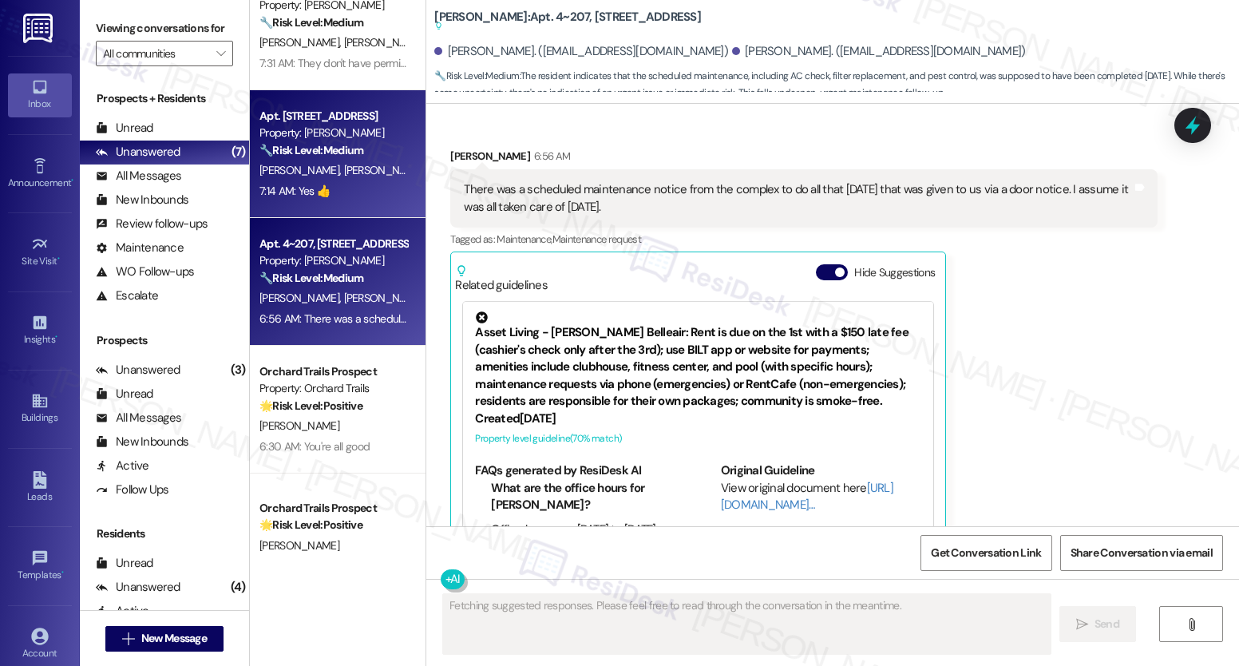
click at [344, 170] on span "[PERSON_NAME]" at bounding box center [384, 170] width 80 height 14
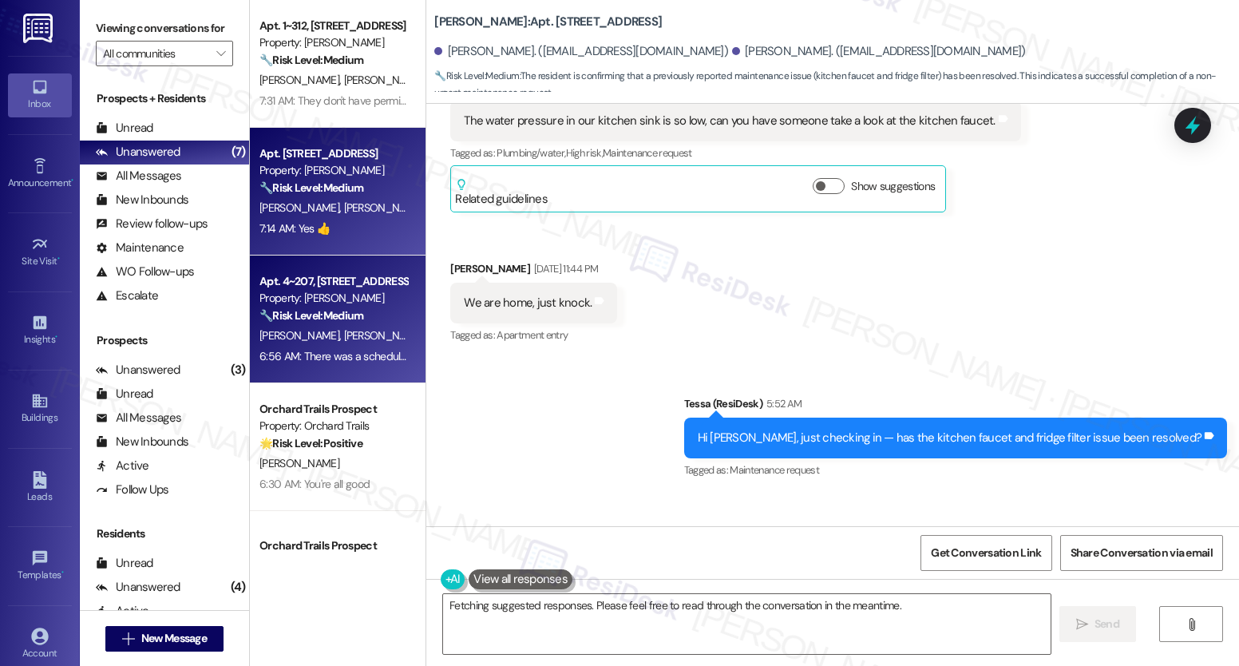
scroll to position [0, 0]
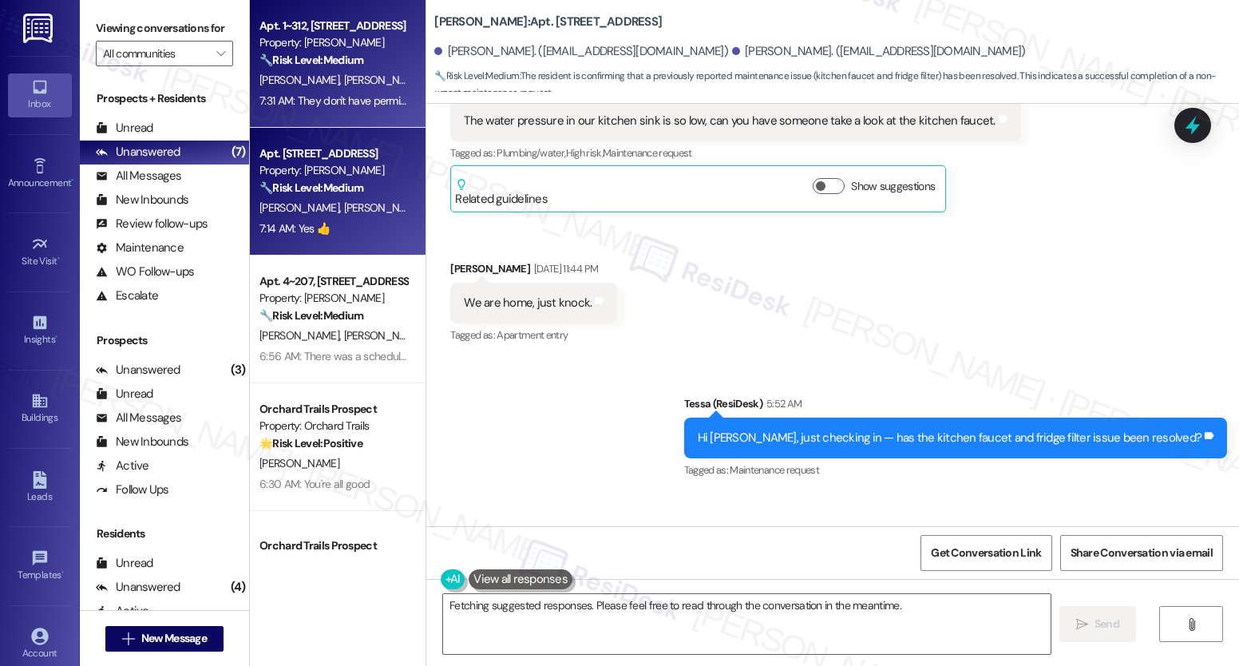
click at [311, 46] on div "Property: [PERSON_NAME]" at bounding box center [334, 42] width 148 height 17
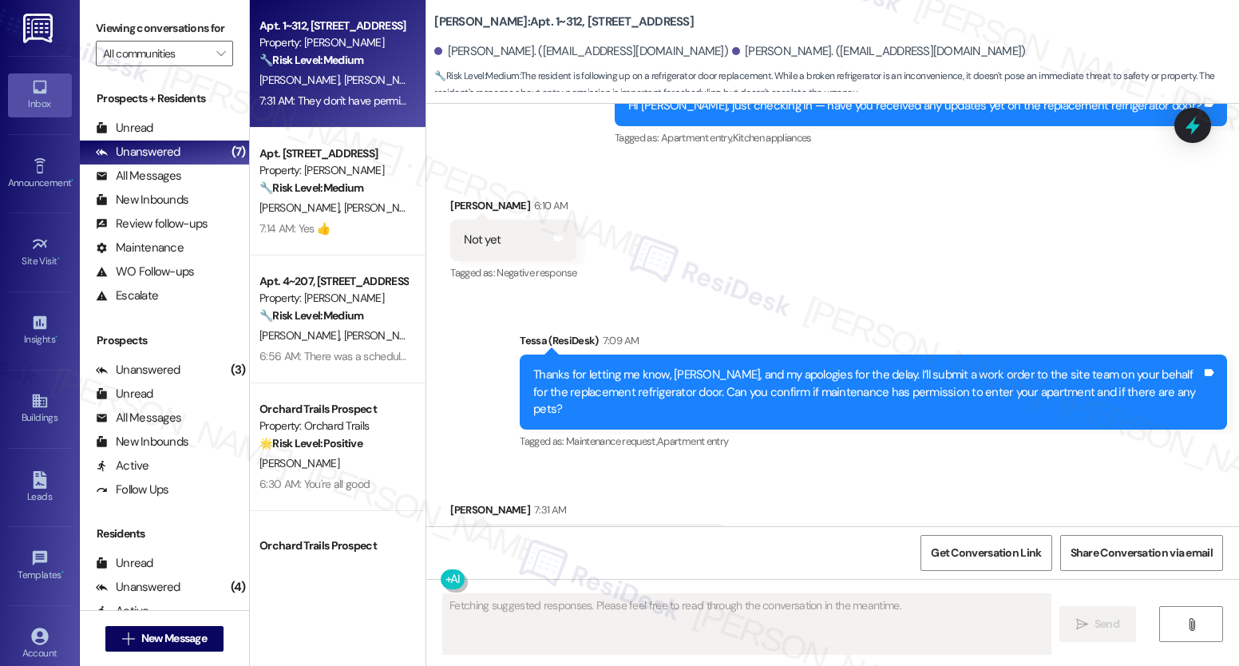
scroll to position [2316, 0]
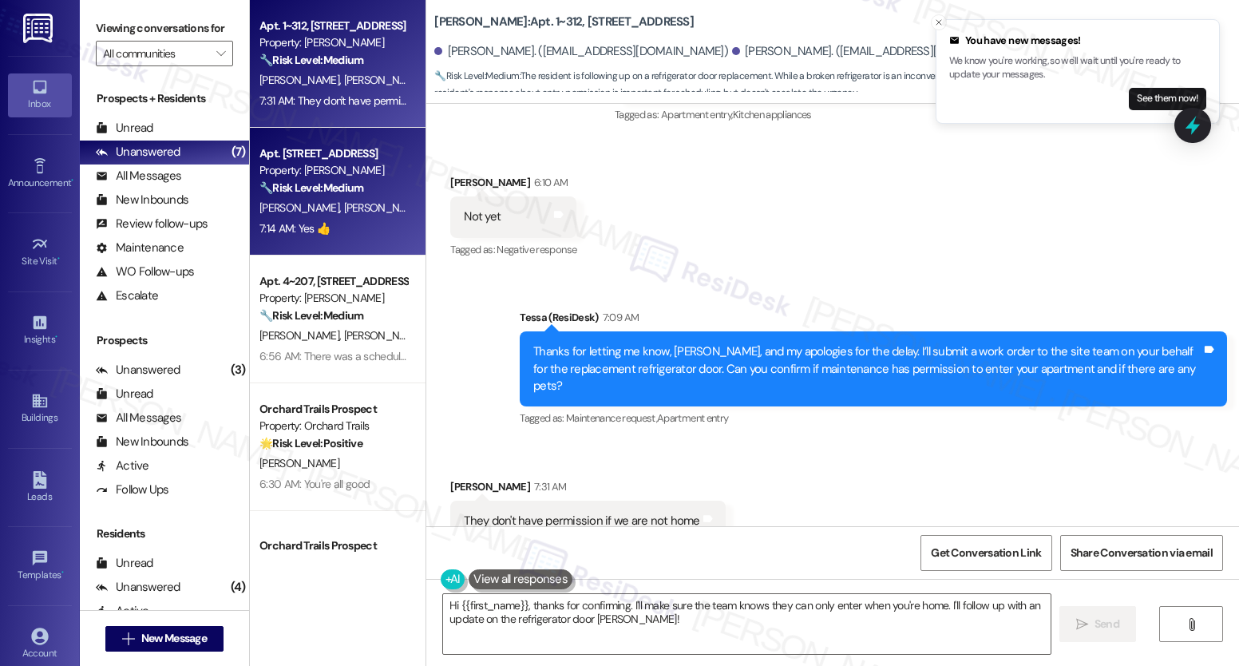
click at [344, 209] on span "[PERSON_NAME]" at bounding box center [384, 207] width 80 height 14
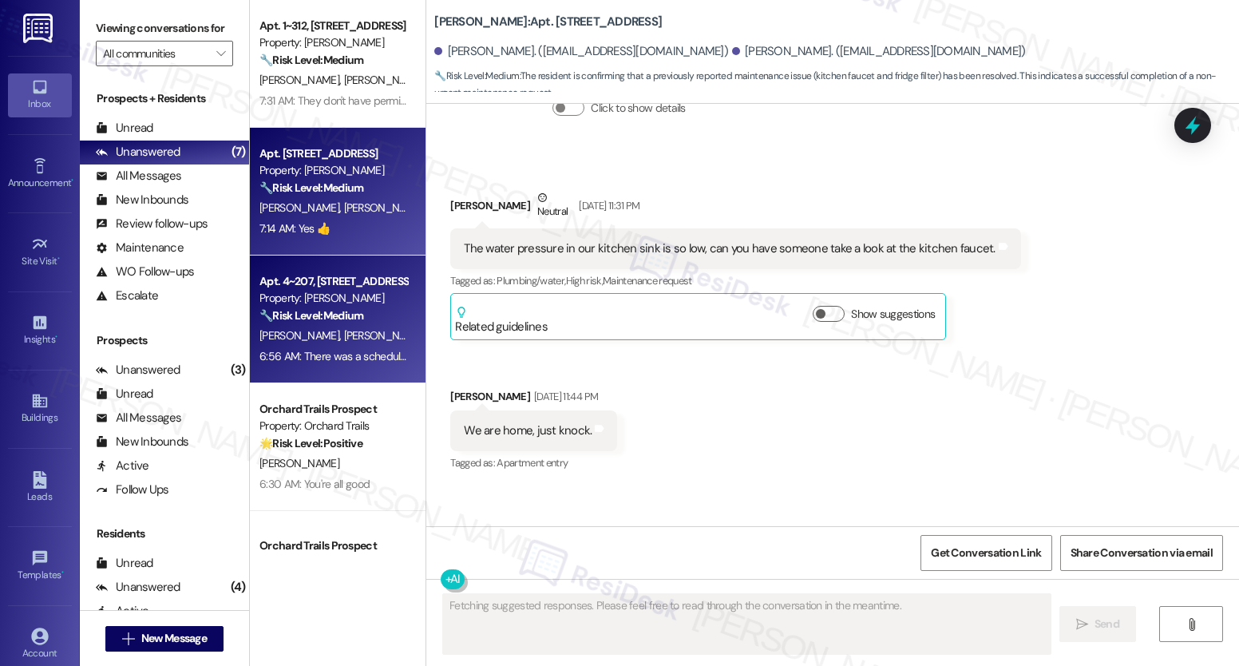
scroll to position [3747, 0]
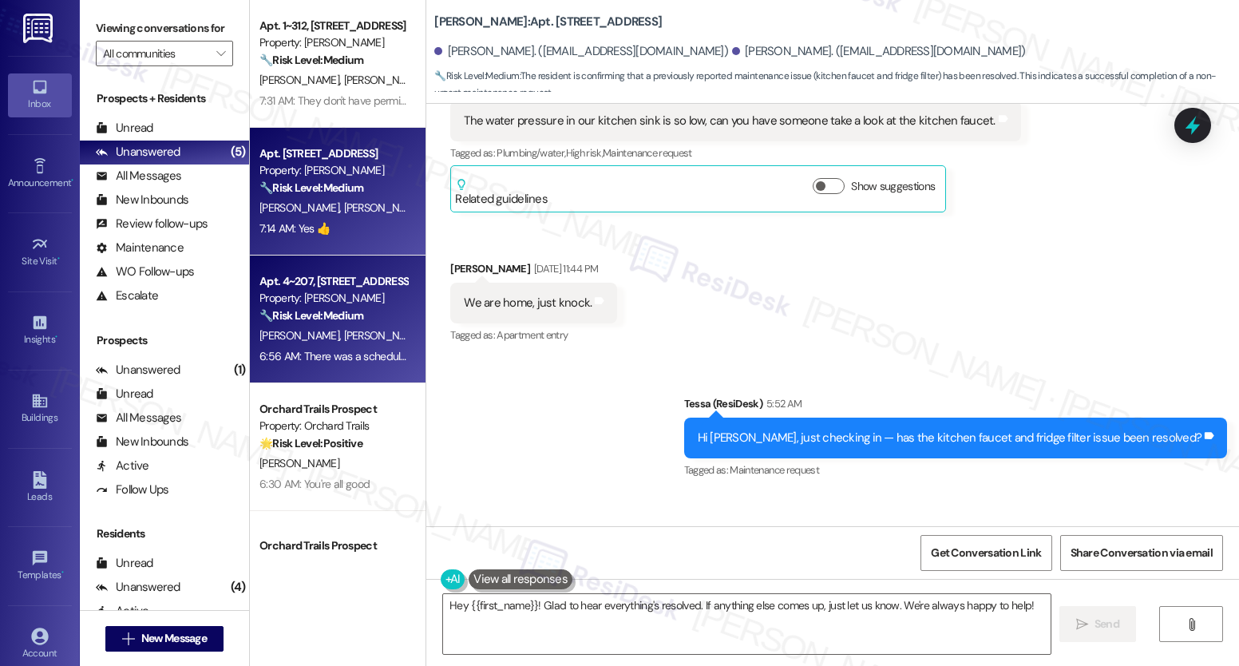
click at [306, 326] on div "M. Lueking T. Graham" at bounding box center [333, 336] width 151 height 20
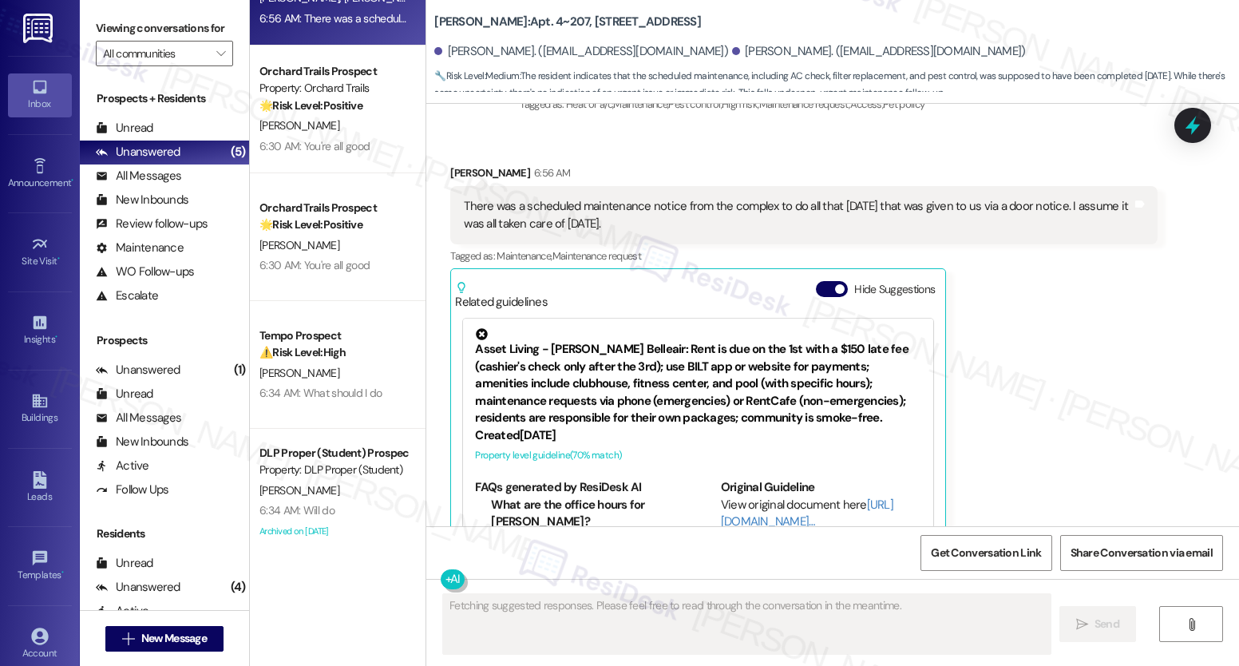
scroll to position [2459, 0]
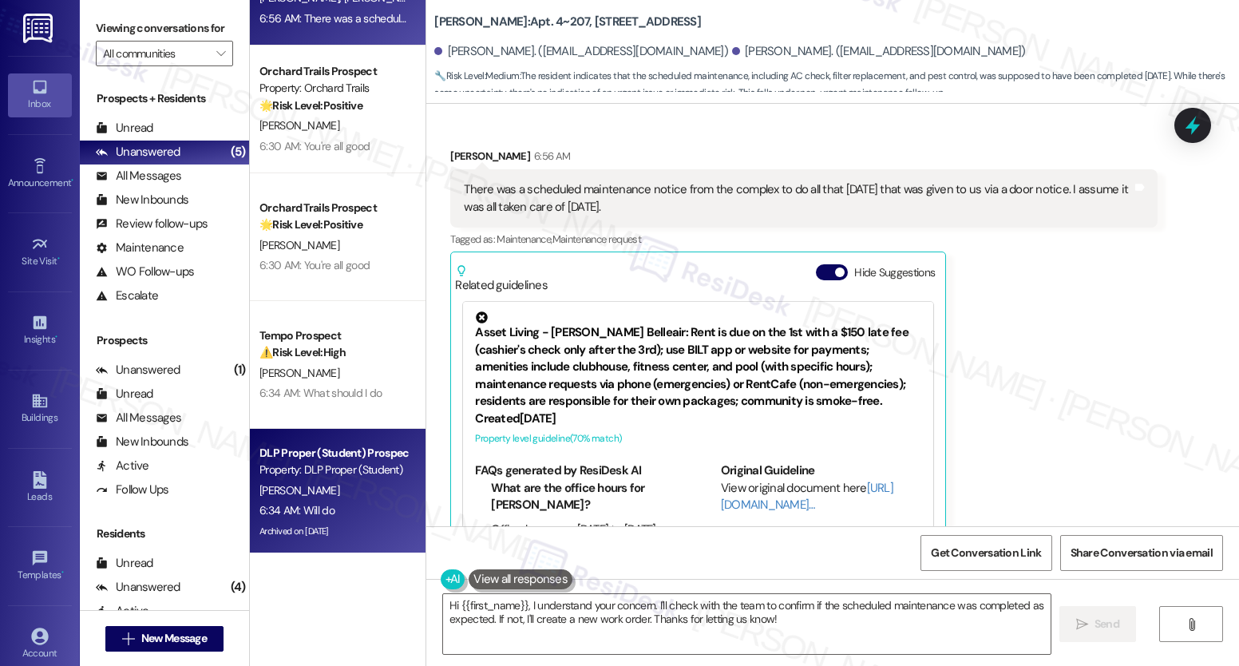
click at [291, 460] on div "DLP Proper (Student) Prospect" at bounding box center [334, 453] width 148 height 17
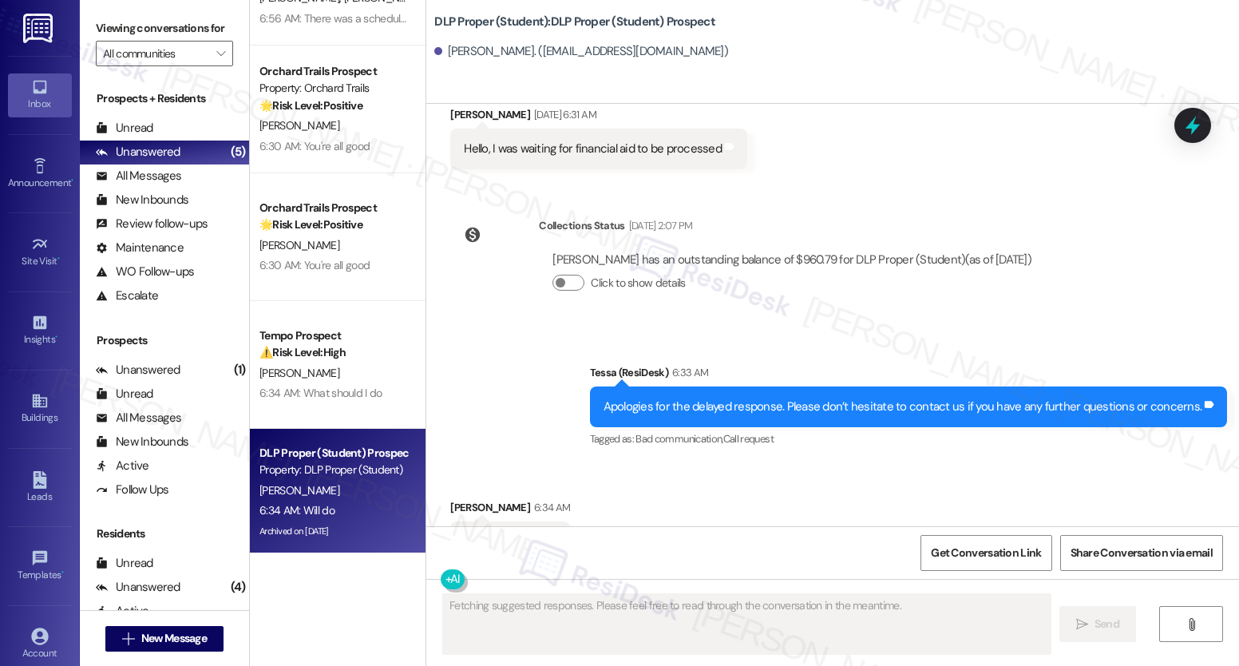
scroll to position [7109, 0]
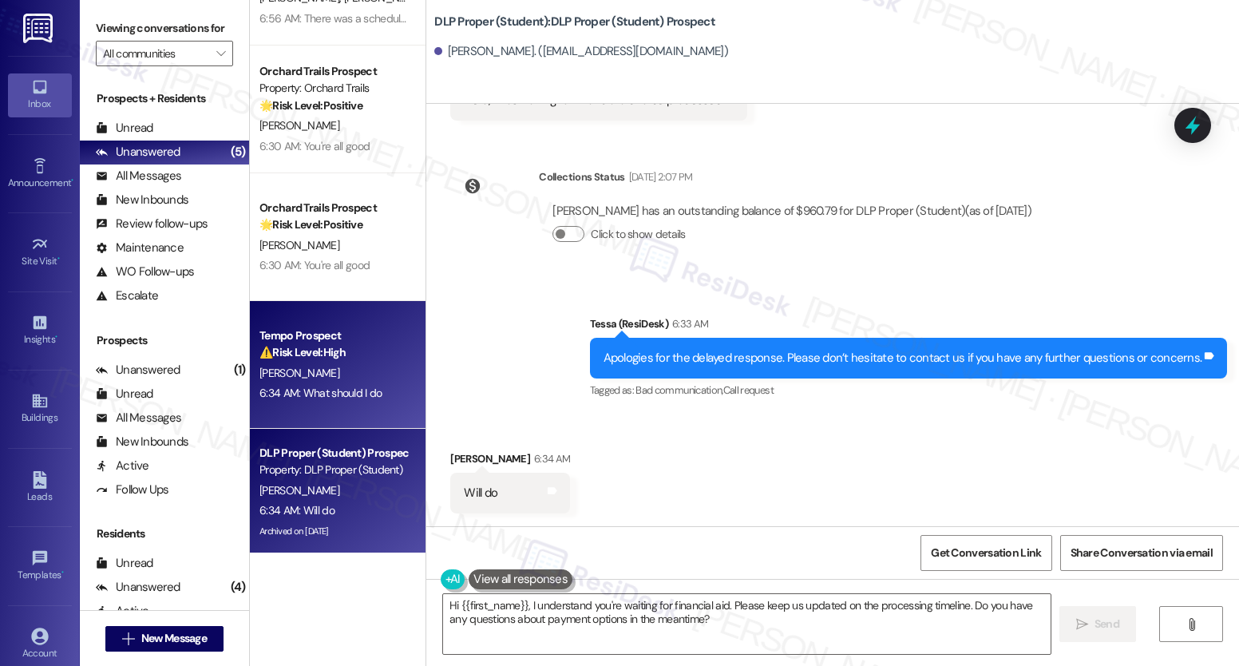
click at [342, 386] on div "6:34 AM: What should I do 6:34 AM: What should I do" at bounding box center [321, 393] width 123 height 14
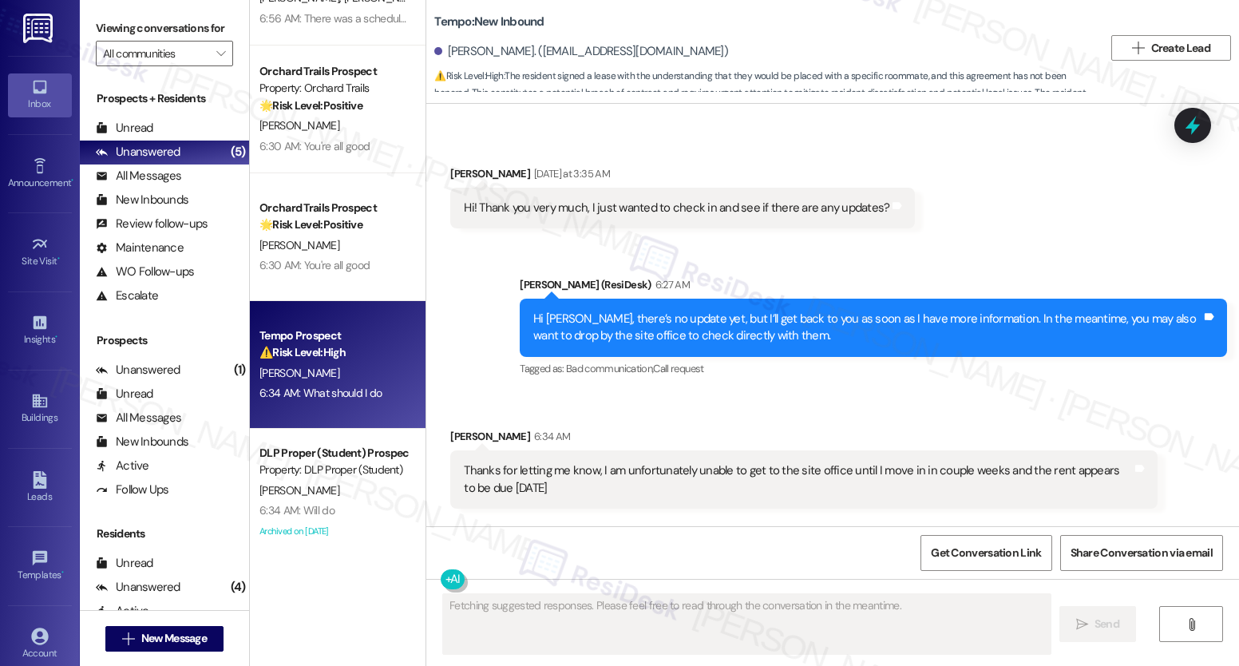
scroll to position [3731, 0]
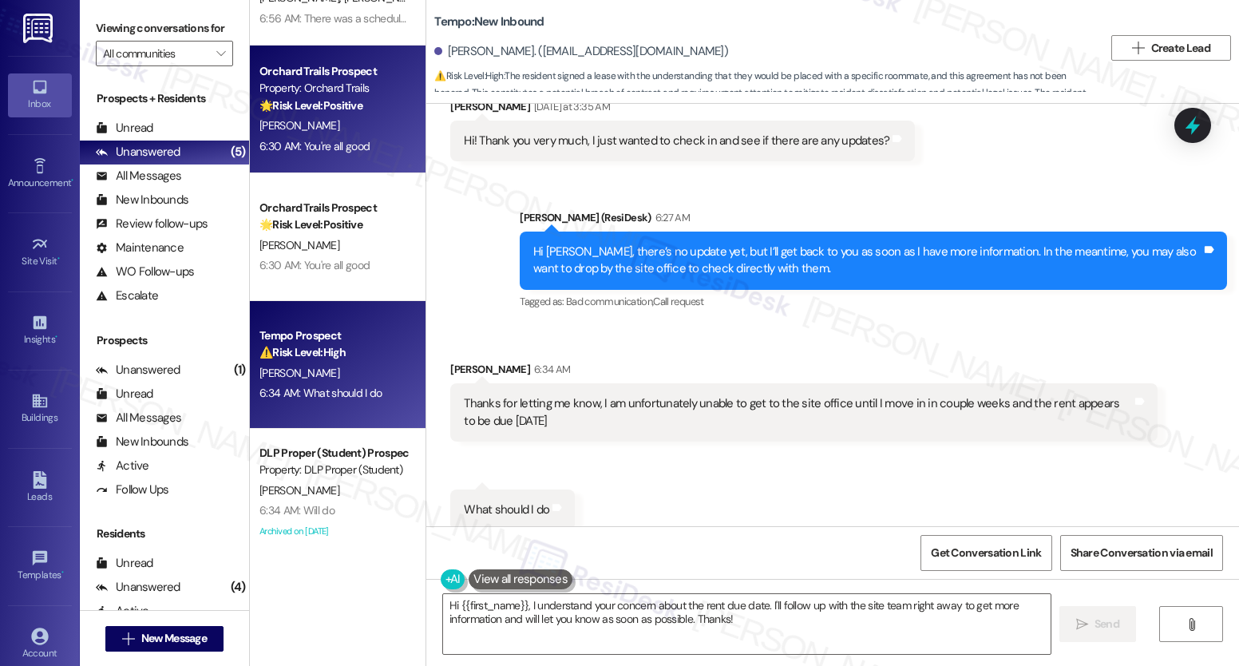
click at [349, 85] on div "Property: Orchard Trails" at bounding box center [334, 88] width 148 height 17
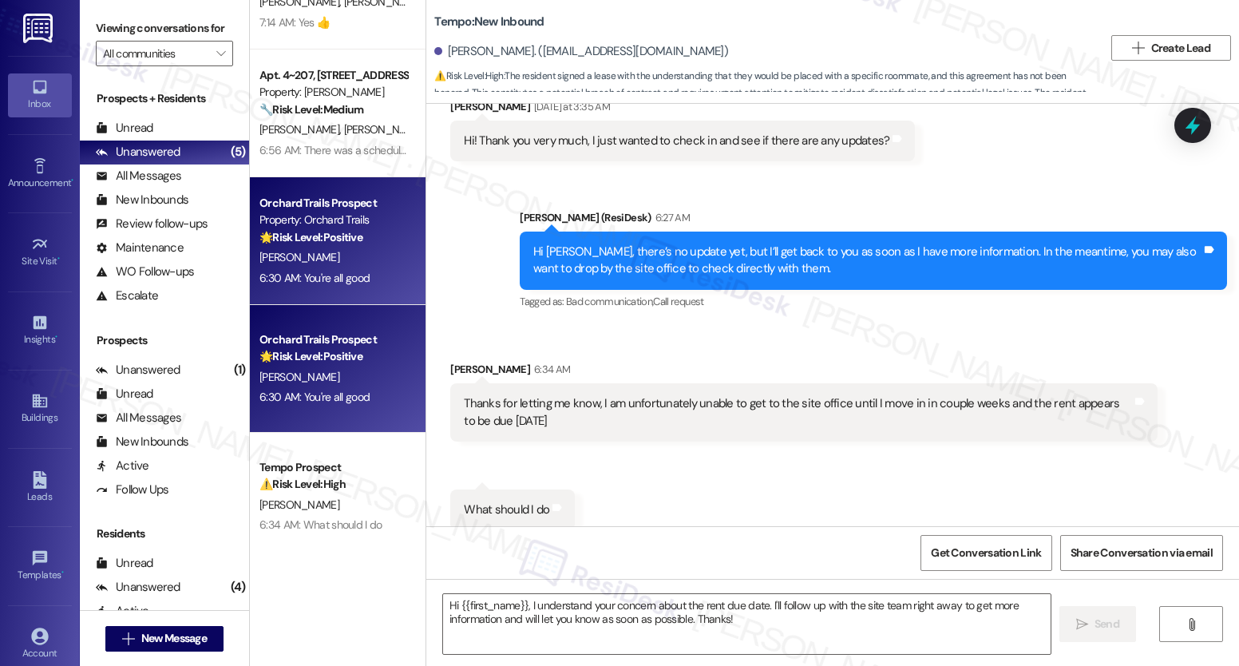
scroll to position [0, 0]
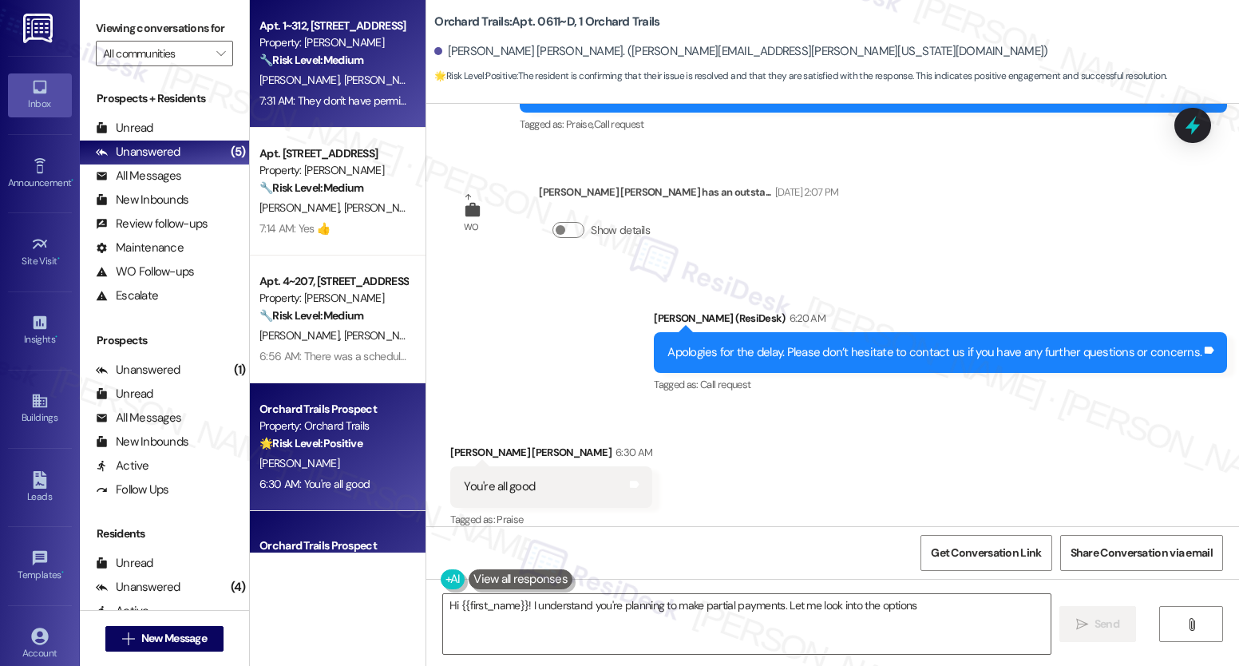
click at [344, 74] on span "[PERSON_NAME]" at bounding box center [384, 80] width 80 height 14
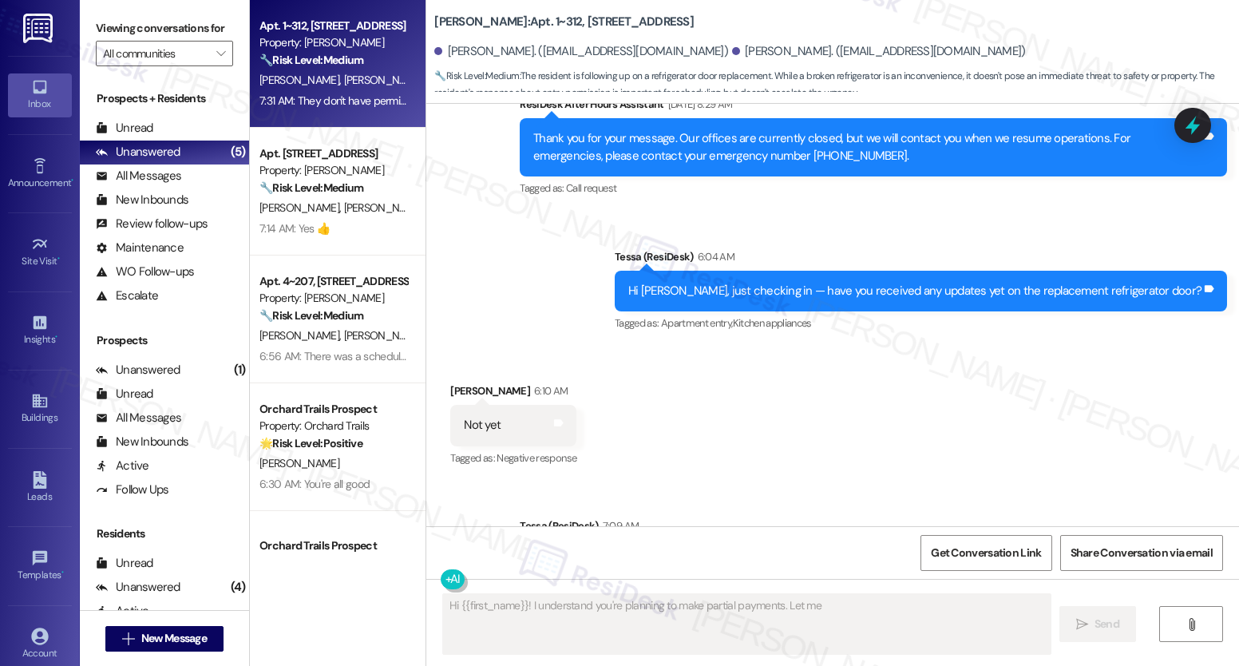
scroll to position [2316, 0]
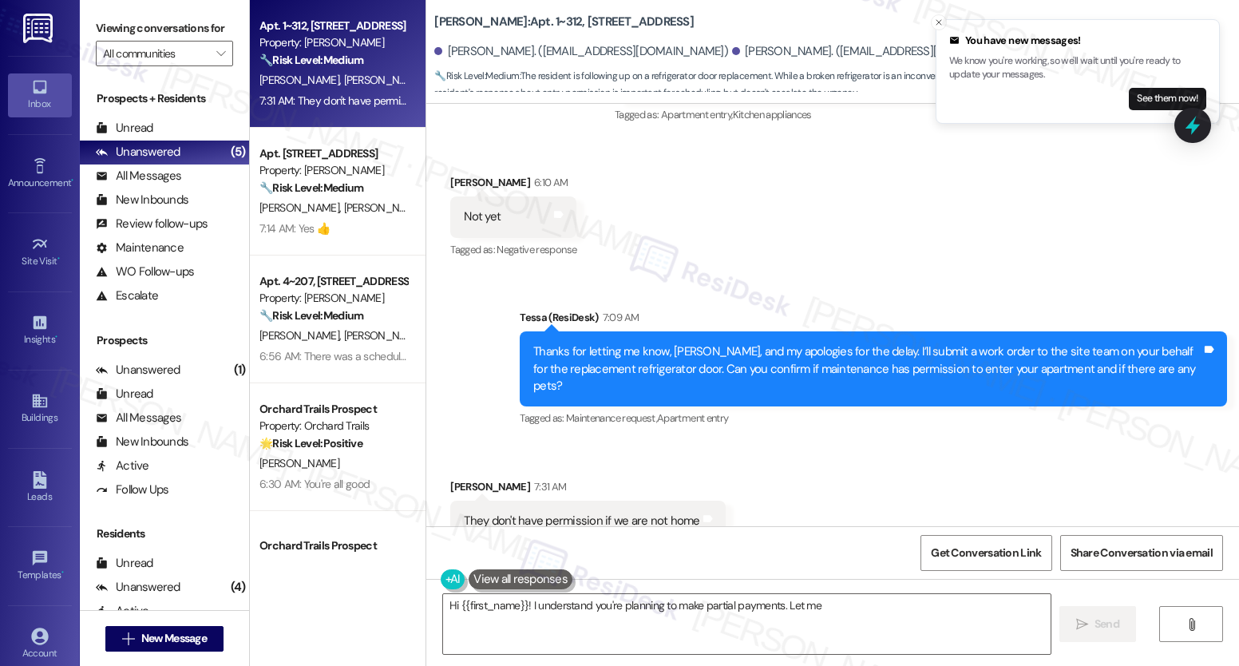
click at [580, 309] on div "Tessa (ResiDesk) 7:09 AM" at bounding box center [873, 320] width 707 height 22
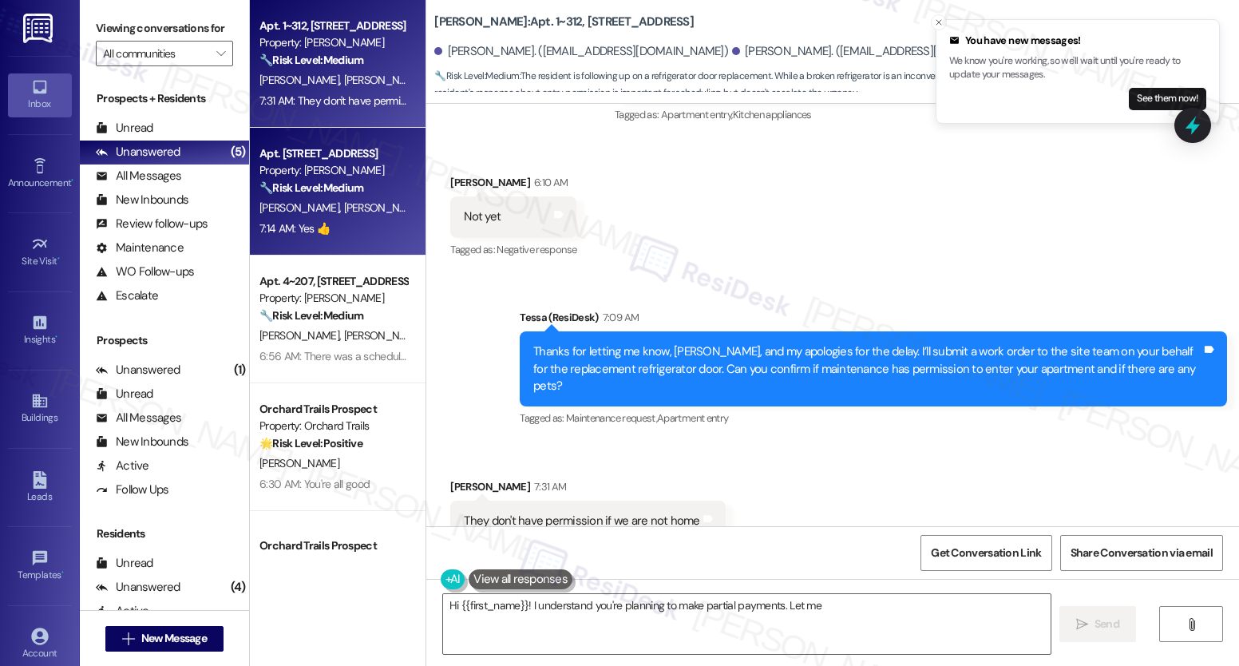
click at [325, 244] on div "Apt. 13201, 12330 Research Road Property: Brea Frisco 🔧 Risk Level: Medium The …" at bounding box center [338, 192] width 176 height 128
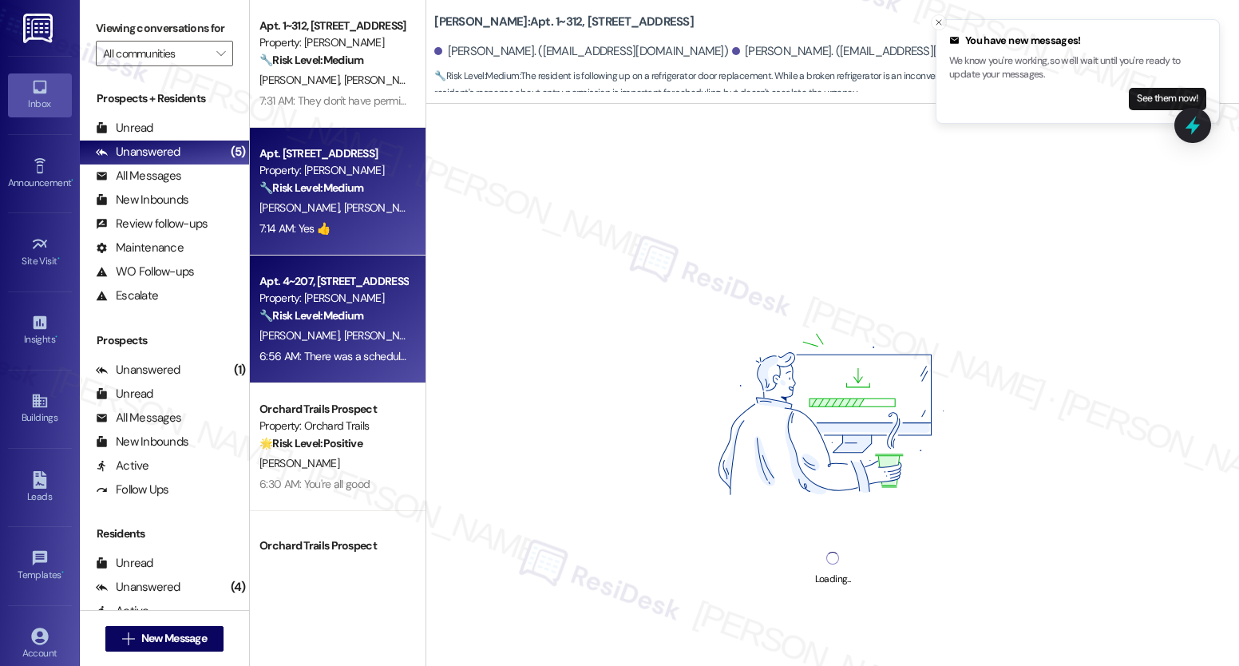
click at [330, 354] on div "6:56 AM: There was a scheduled maintenance notice from the complex to do all th…" at bounding box center [652, 356] width 784 height 14
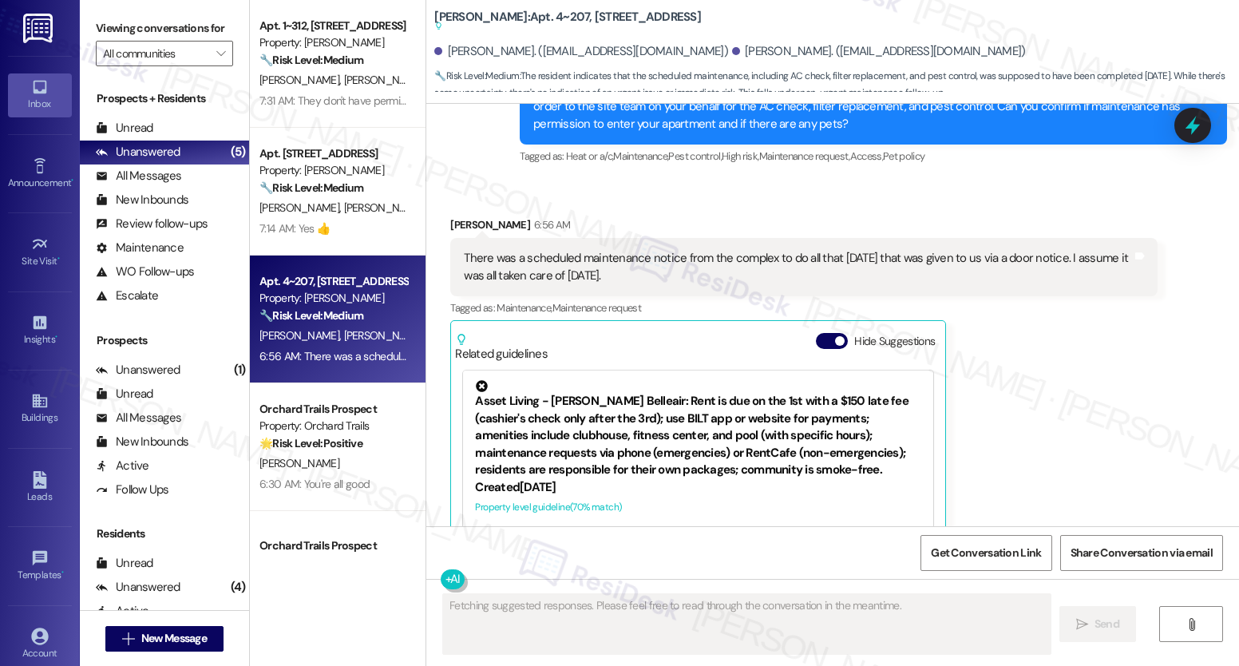
scroll to position [2595, 0]
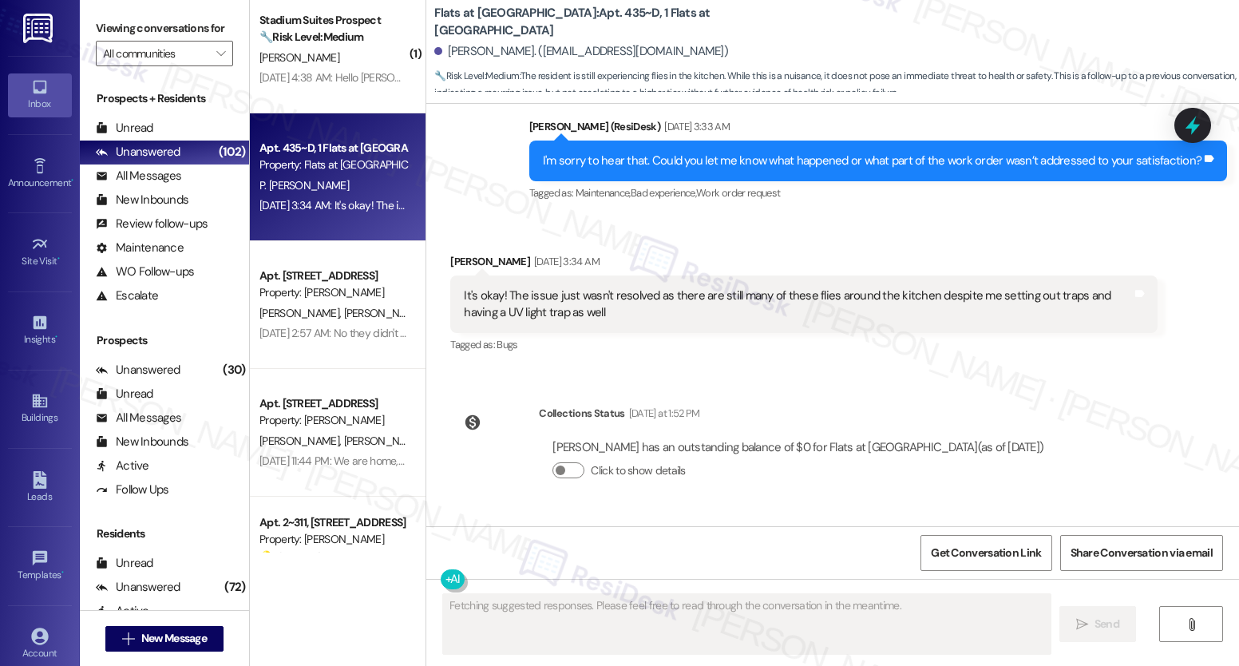
scroll to position [3745, 0]
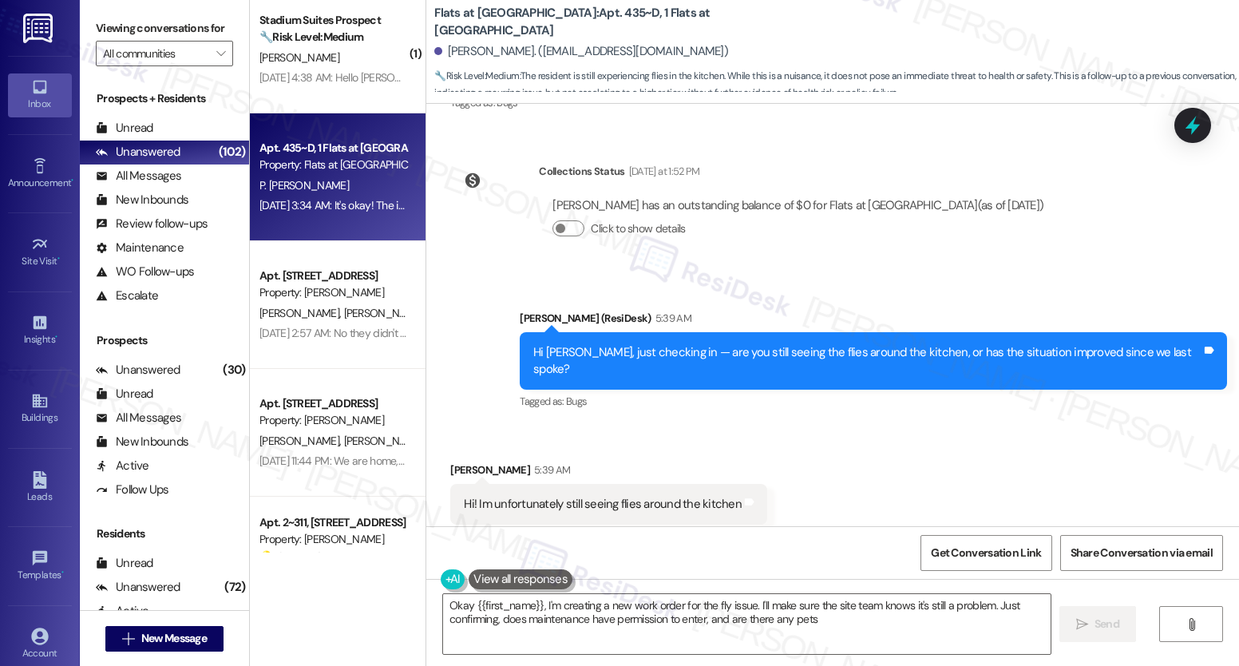
type textarea "Okay {{first_name}}, I'm creating a new work order for the fly issue. I'll make…"
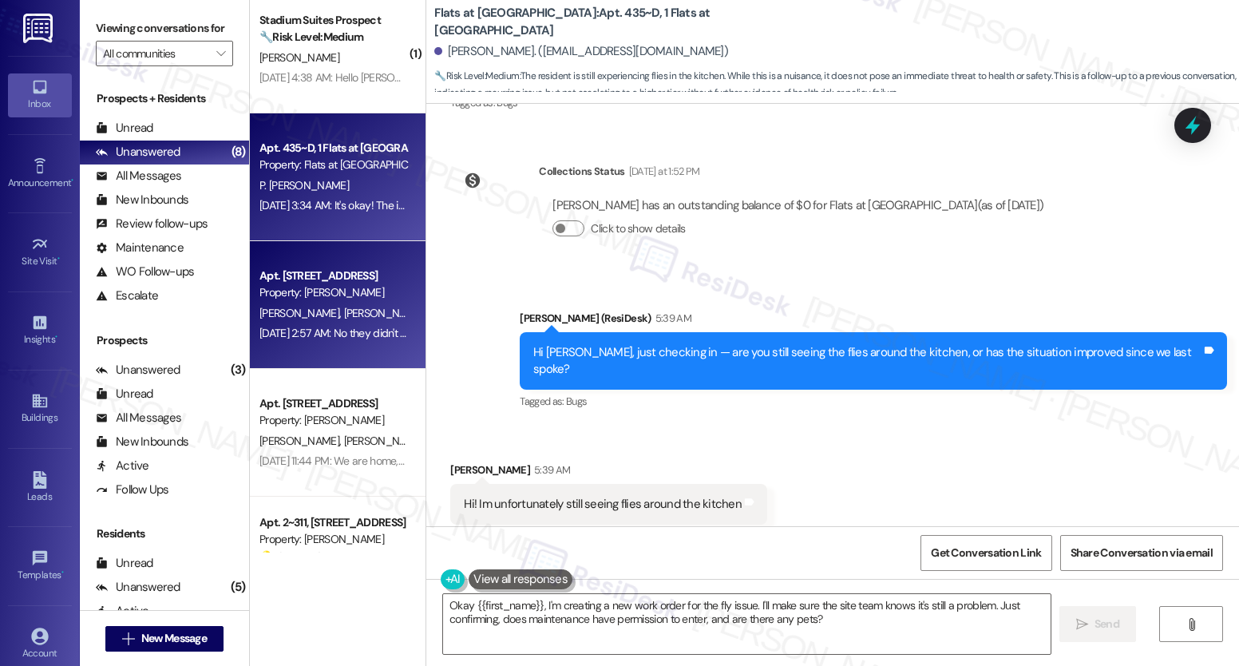
click at [317, 298] on div "Property: [PERSON_NAME]" at bounding box center [334, 292] width 148 height 17
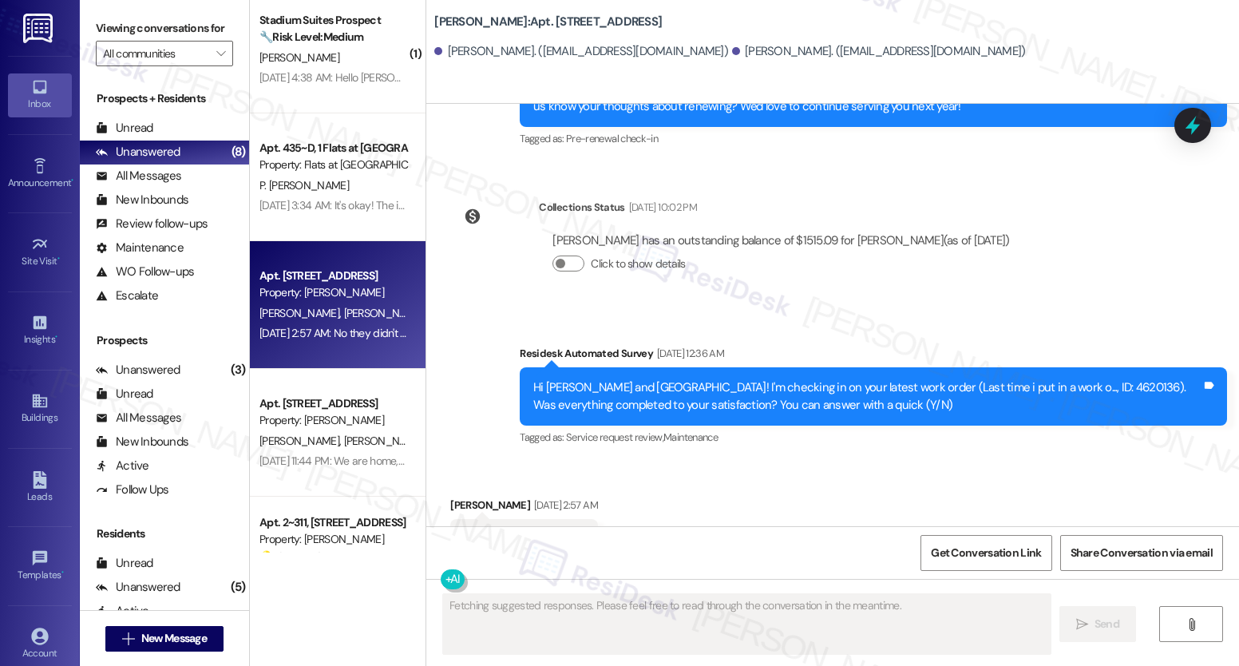
scroll to position [725, 0]
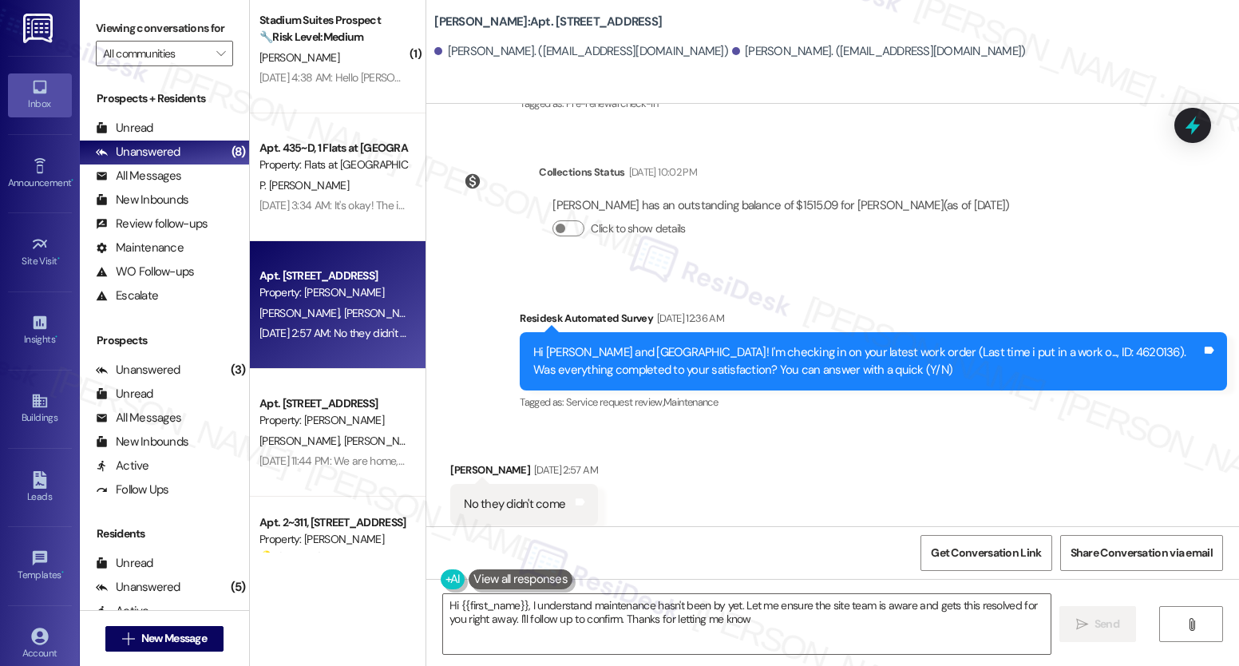
type textarea "Hi {{first_name}}, I understand maintenance hasn't been by yet. Let me ensure t…"
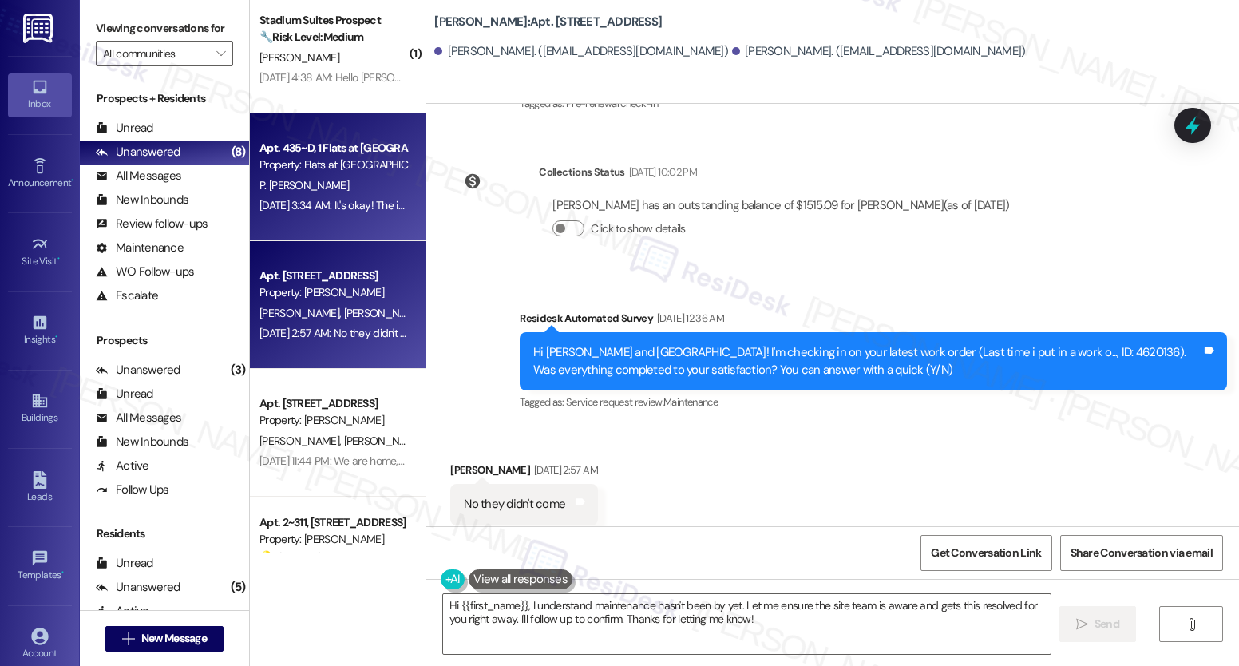
click at [250, 142] on div "Apt. 435~D, 1 Flats at West Village Property: Flats at West Village P. Viswesh …" at bounding box center [338, 177] width 176 height 128
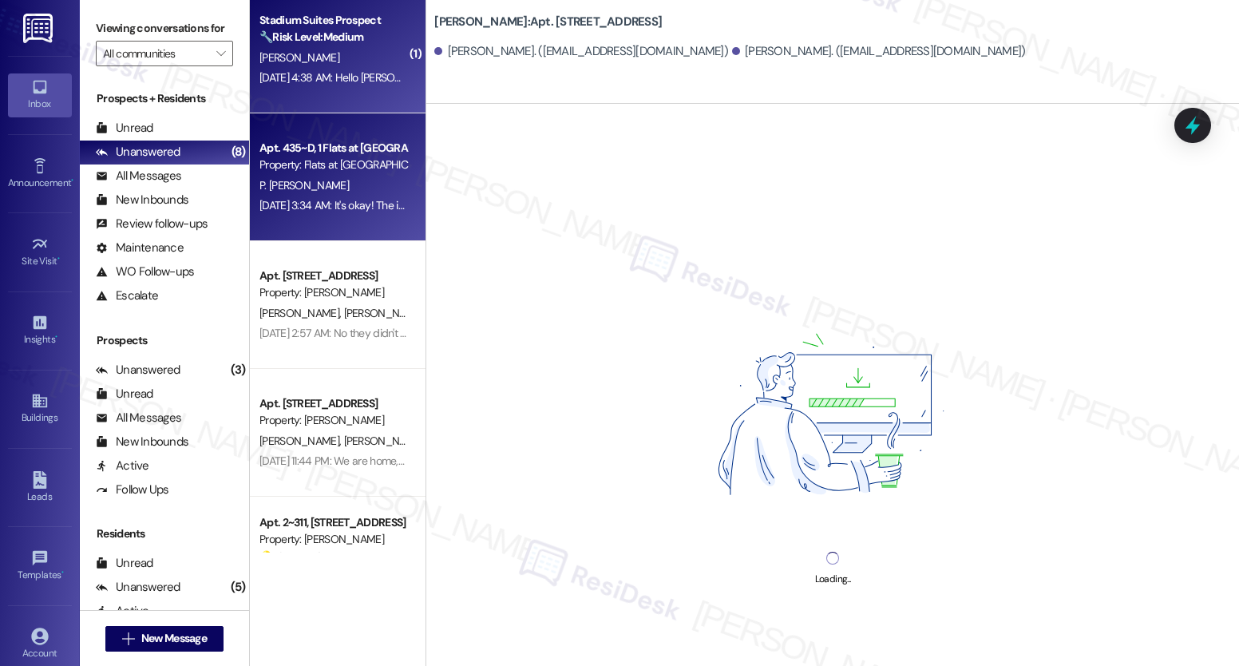
click at [327, 101] on div "Stadium Suites Prospect 🔧 Risk Level: Medium The resident is experiencing a lac…" at bounding box center [338, 50] width 176 height 128
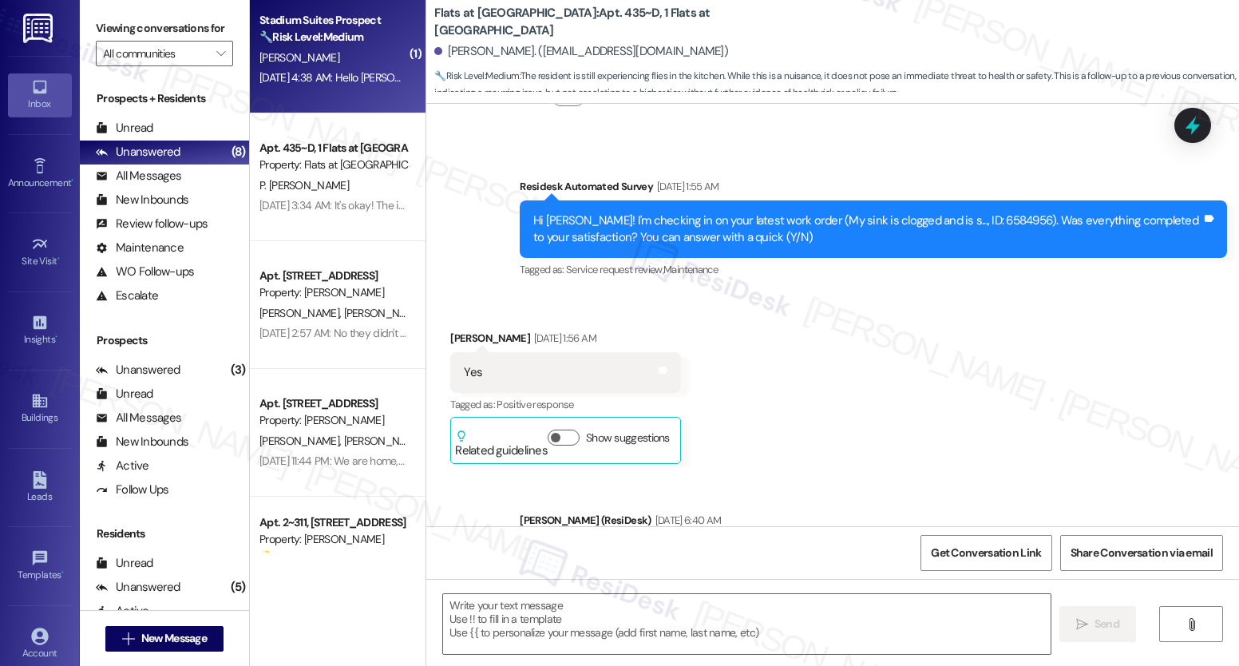
type textarea "Fetching suggested responses. Please feel free to read through the conversation…"
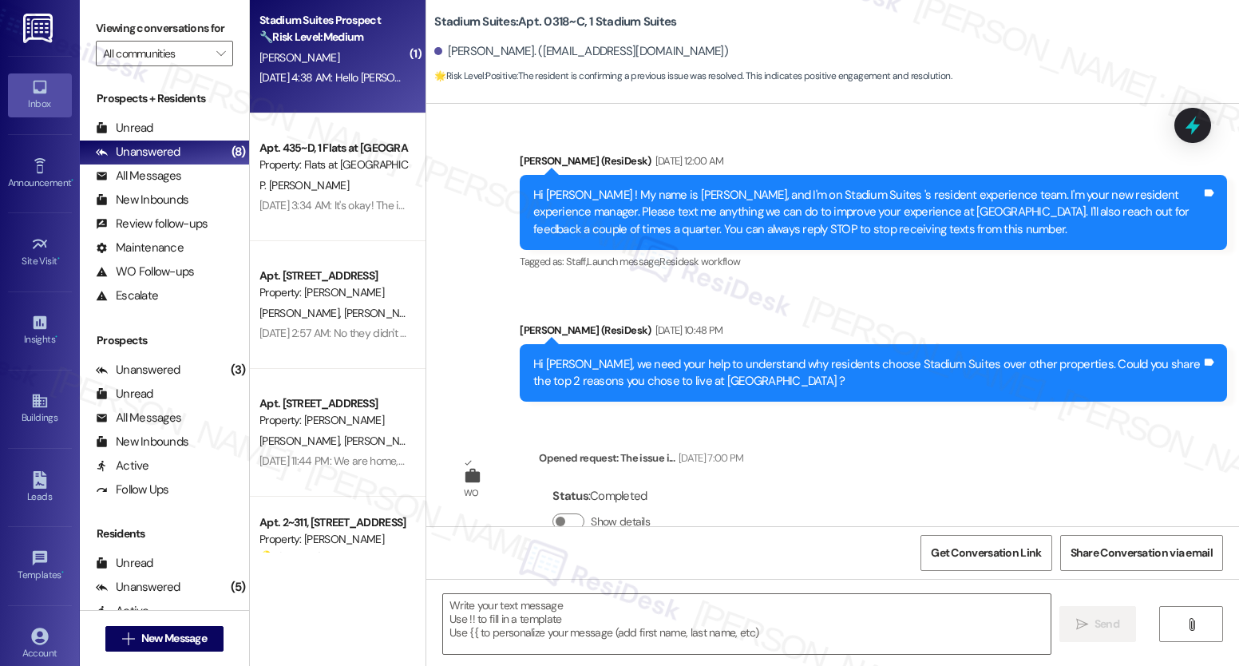
scroll to position [13622, 0]
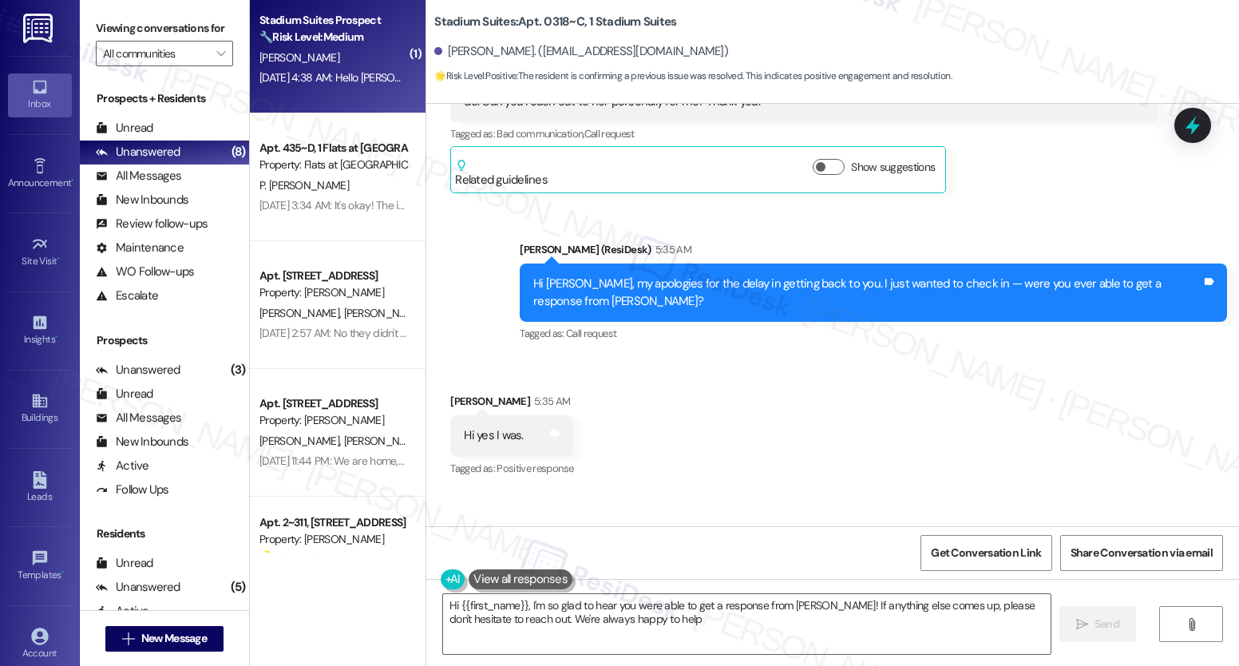
type textarea "Hi {{first_name}}, I'm so glad to hear you were able to get a response from Kat…"
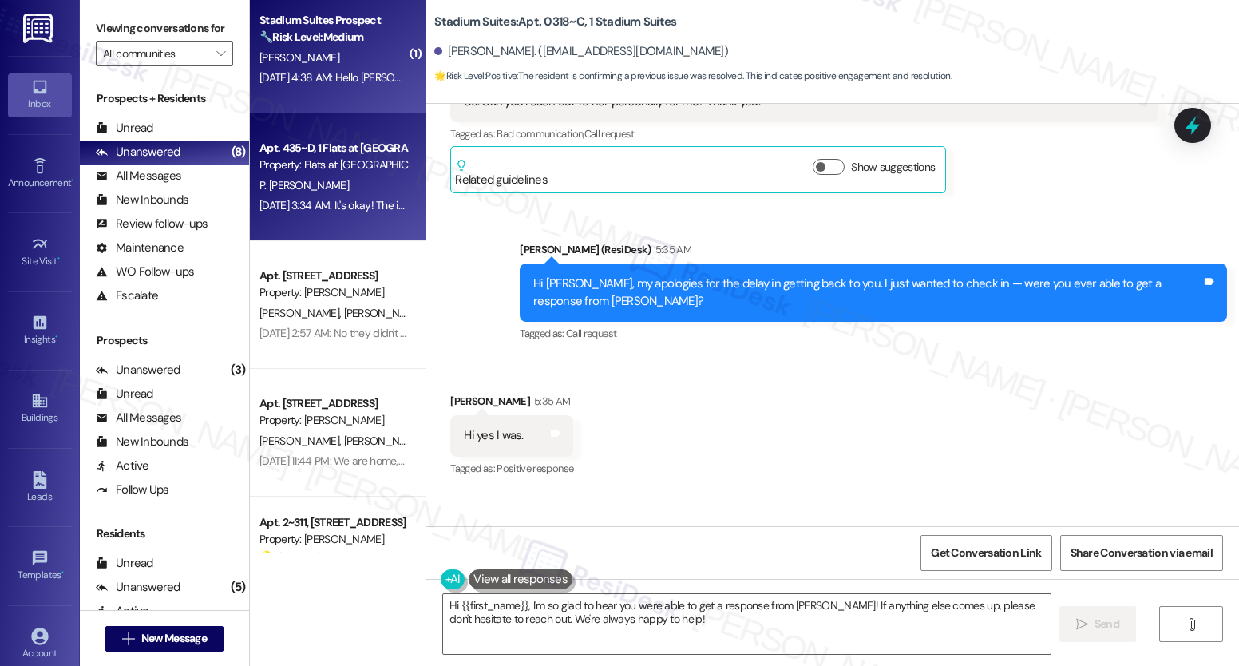
click at [315, 199] on div "Aug 05, 2025 at 3:34 AM: It's okay! The issue just wasn't resolved as there are…" at bounding box center [658, 205] width 797 height 14
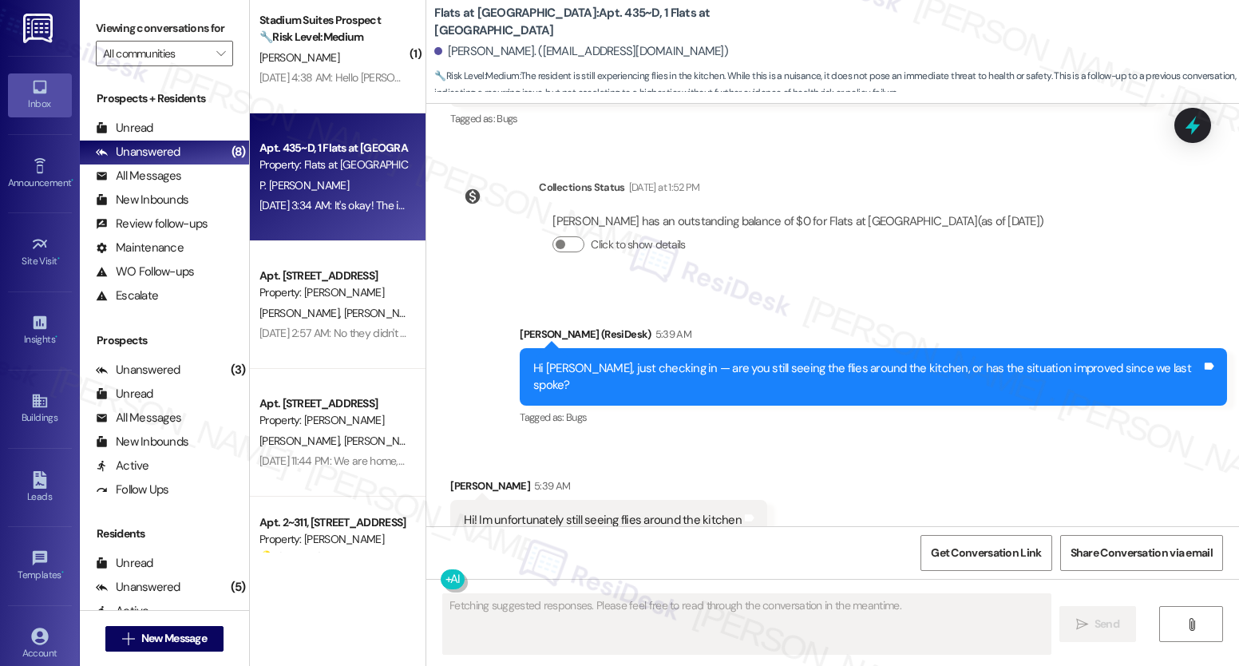
scroll to position [3745, 0]
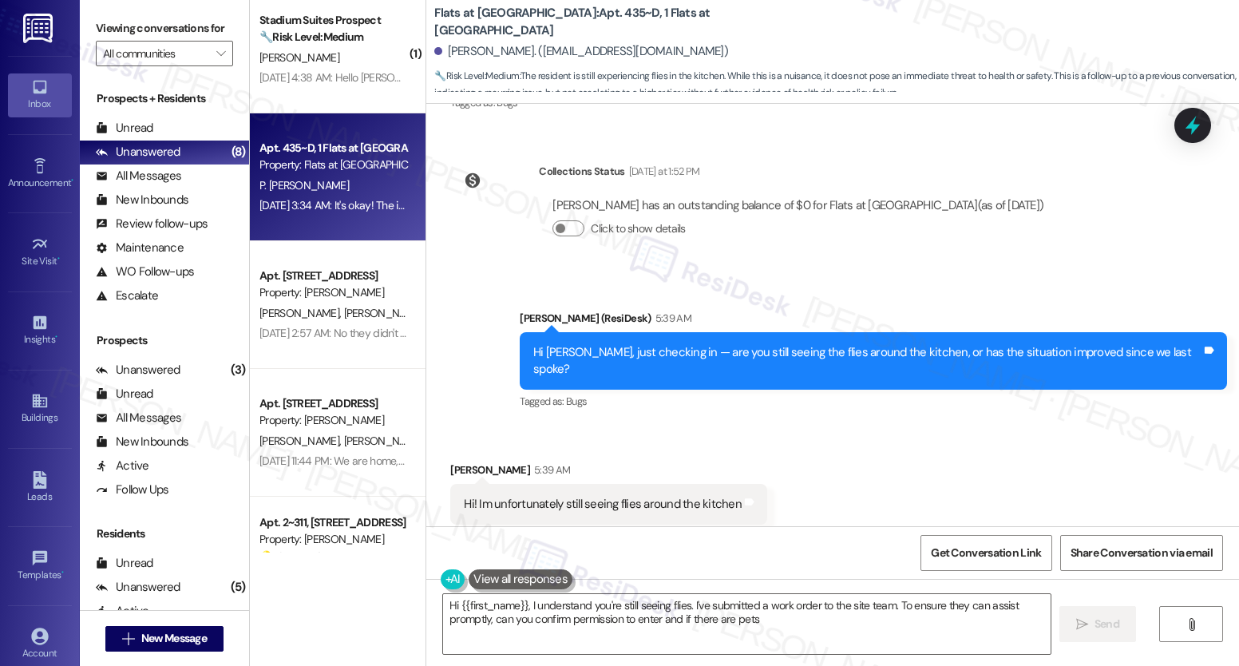
type textarea "Hi {{first_name}}, I understand you're still seeing flies. I've submitted a wor…"
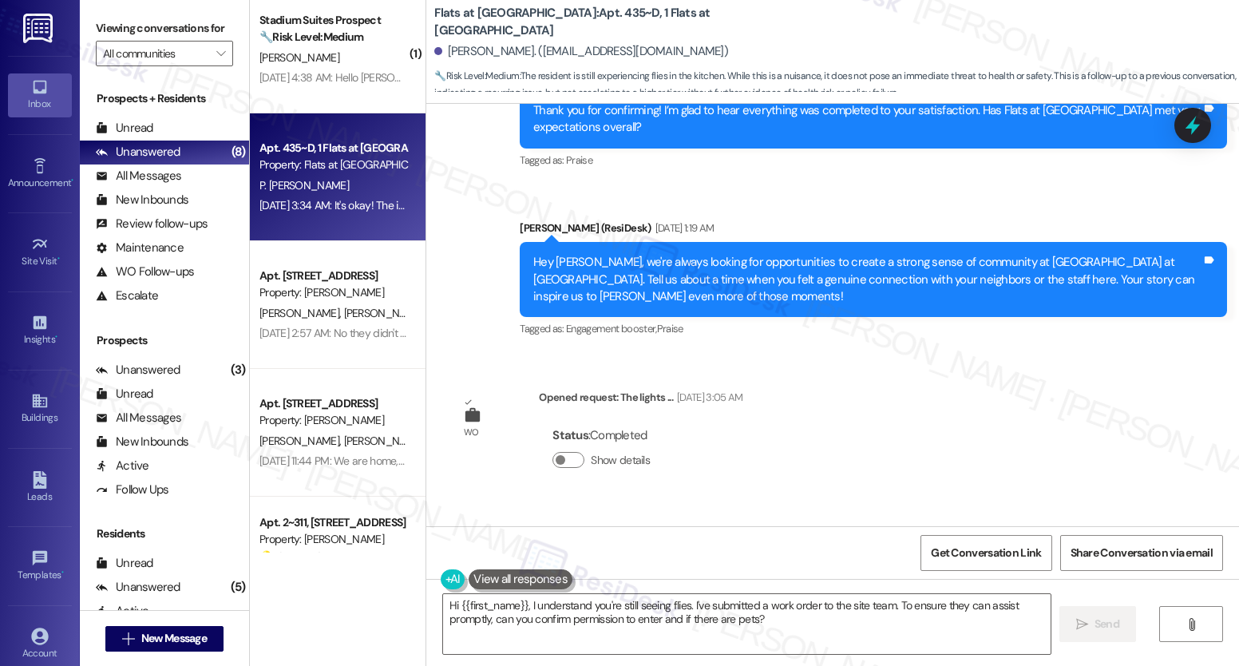
scroll to position [2167, 0]
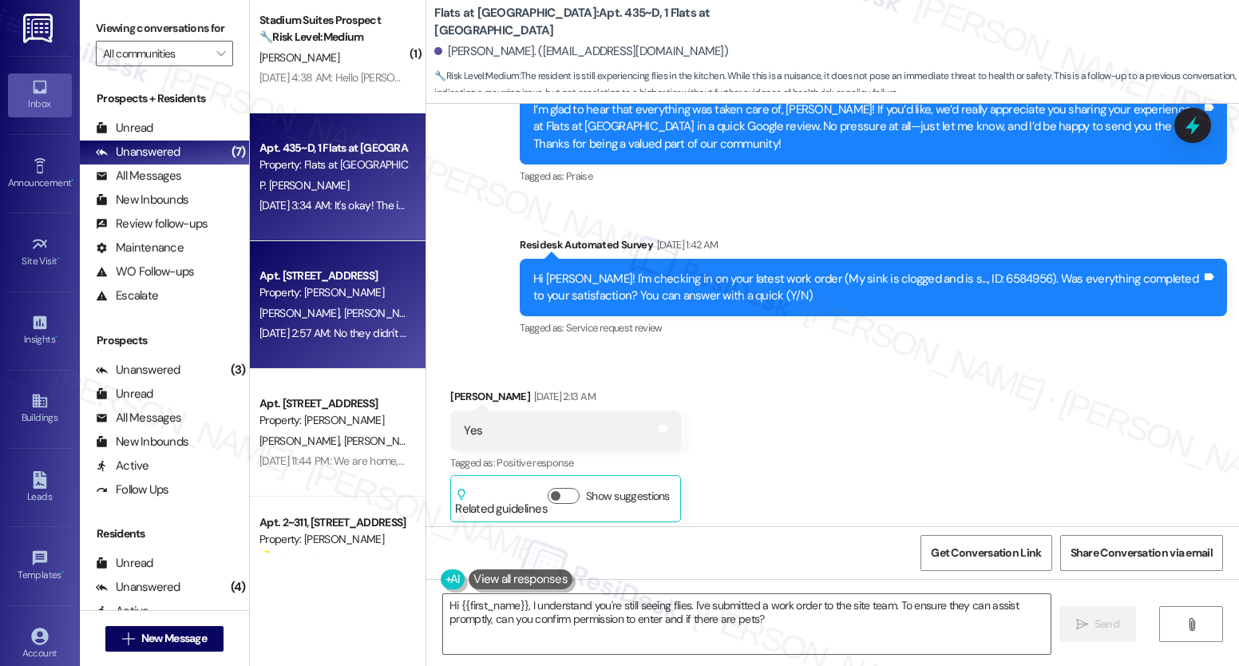
click at [307, 296] on div "Property: [PERSON_NAME]" at bounding box center [334, 292] width 148 height 17
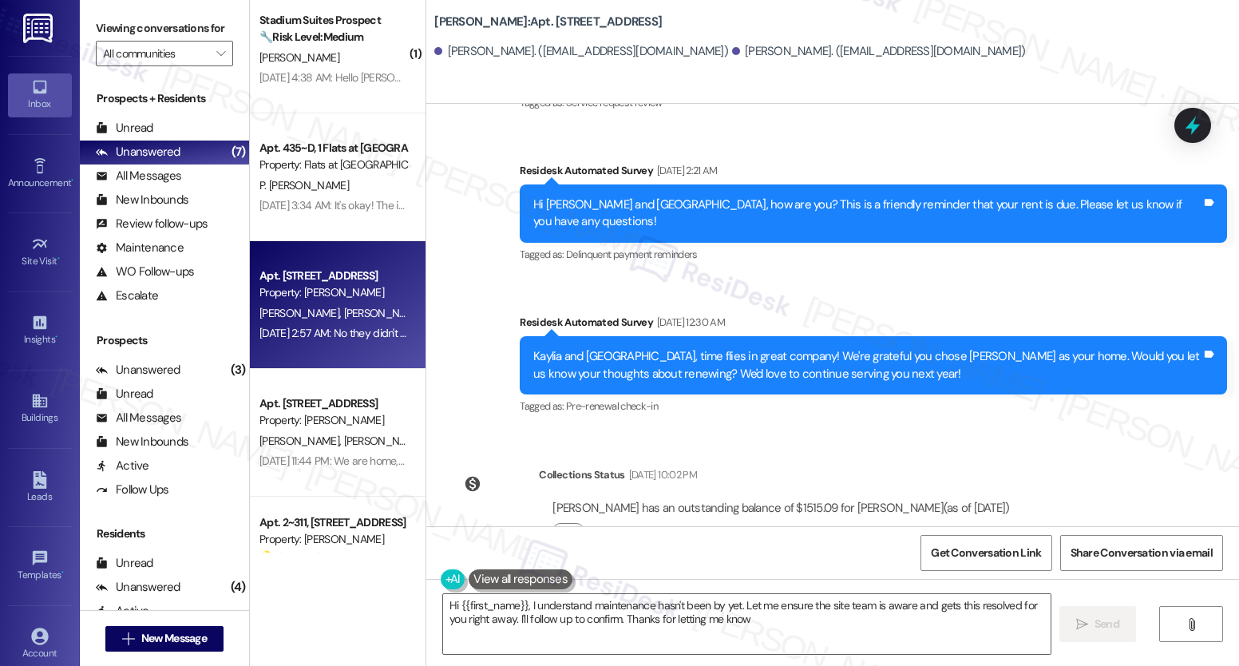
type textarea "Hi {{first_name}}, I understand maintenance hasn't been by yet. Let me ensure t…"
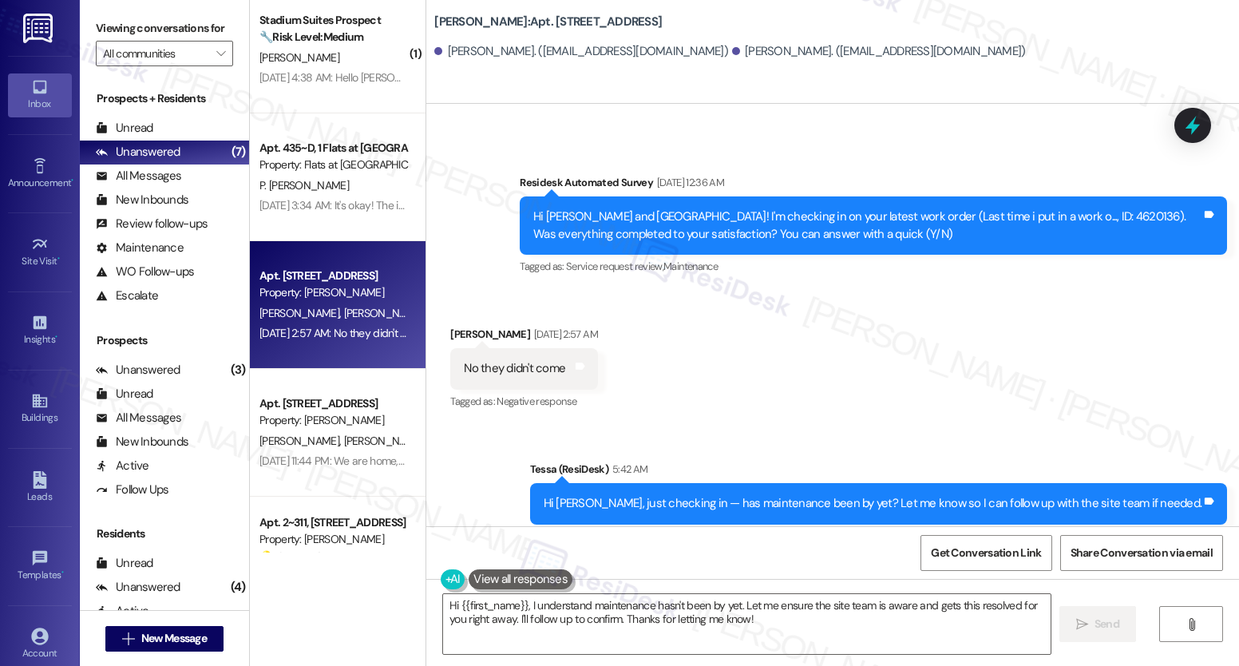
scroll to position [861, 0]
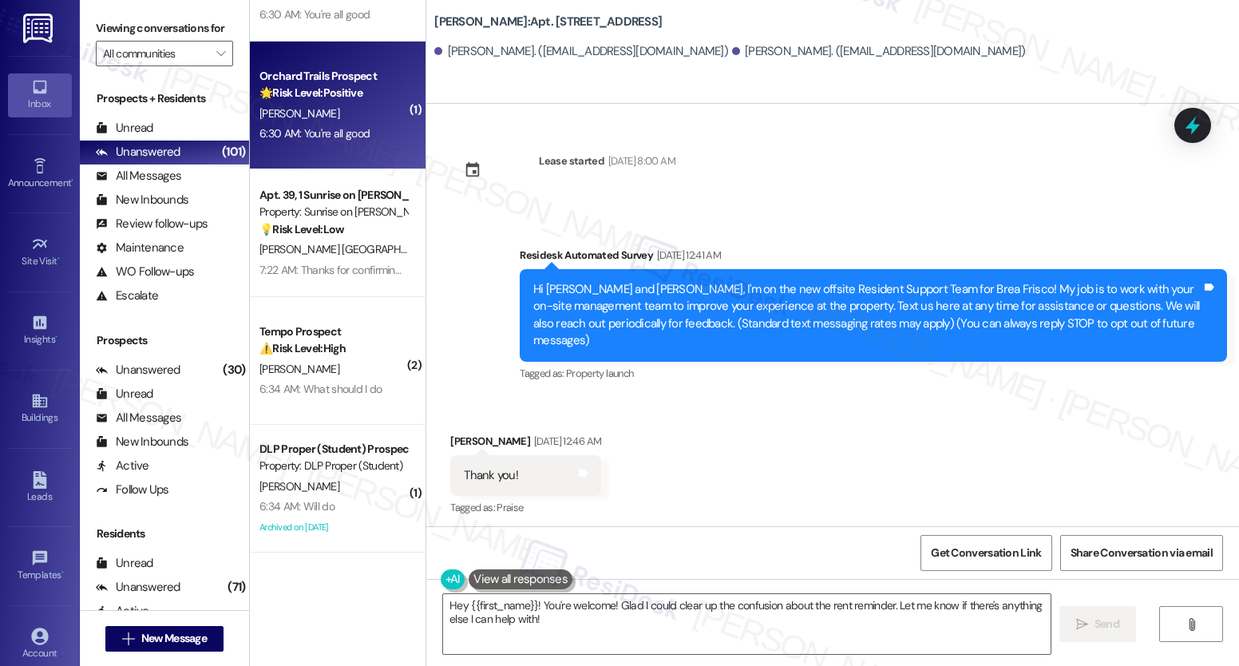
scroll to position [4721, 0]
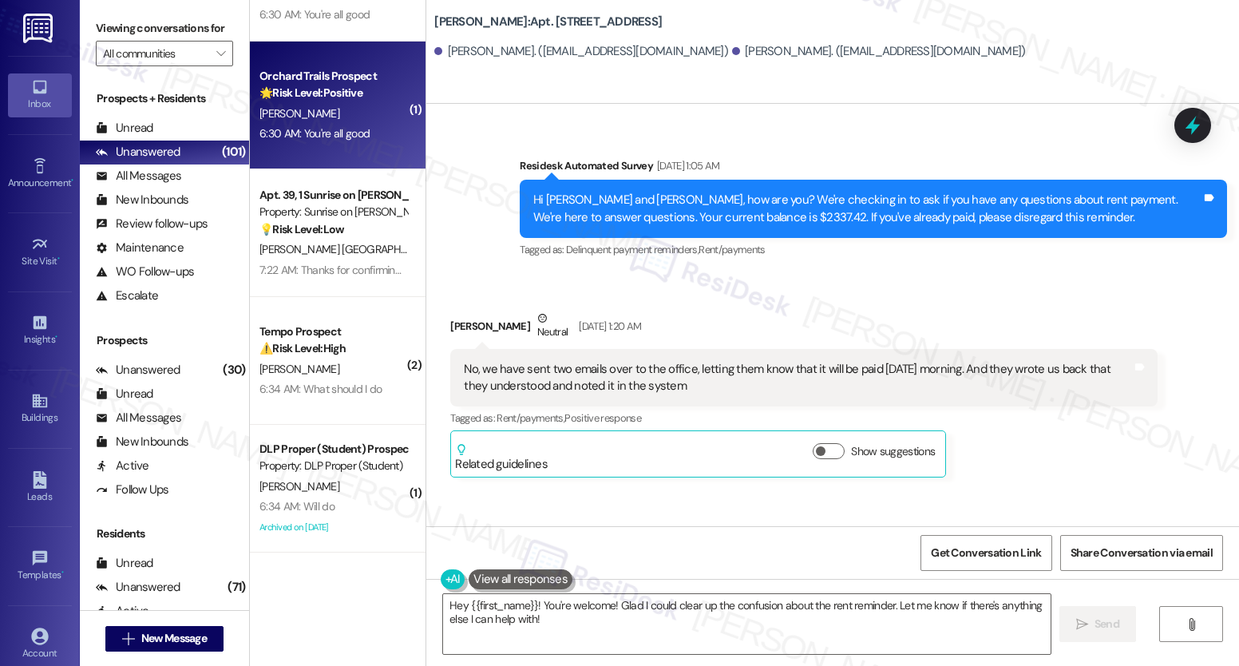
click at [301, 99] on strong "🌟 Risk Level: Positive" at bounding box center [311, 92] width 103 height 14
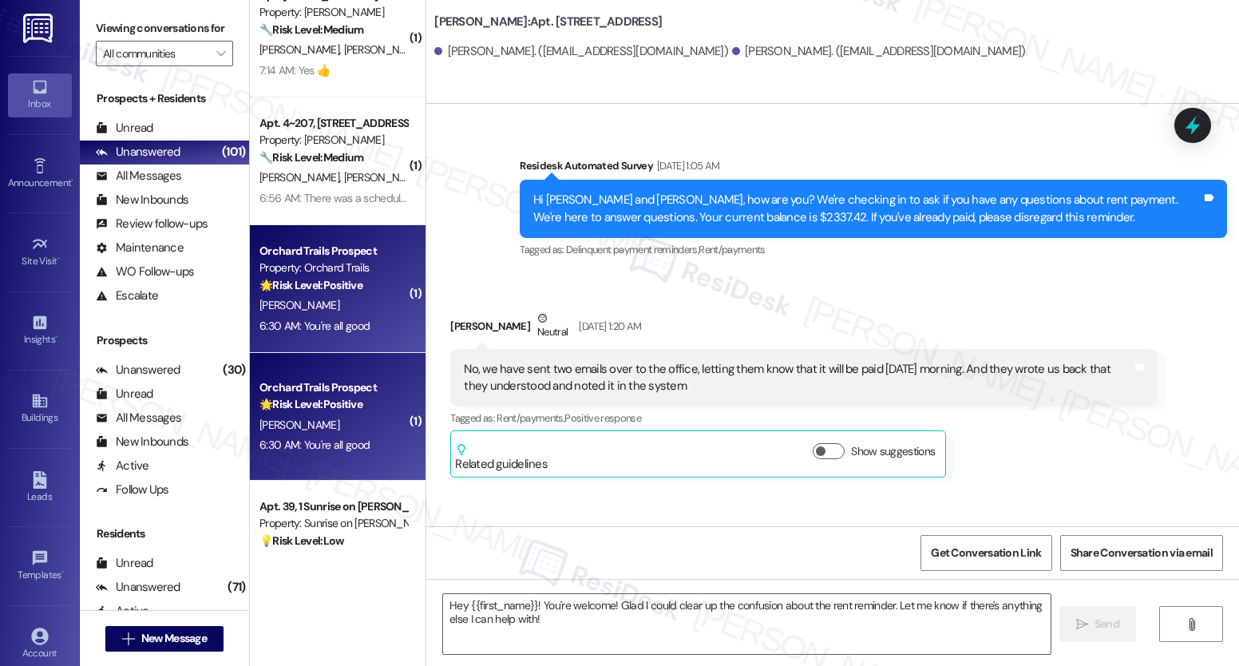
scroll to position [0, 0]
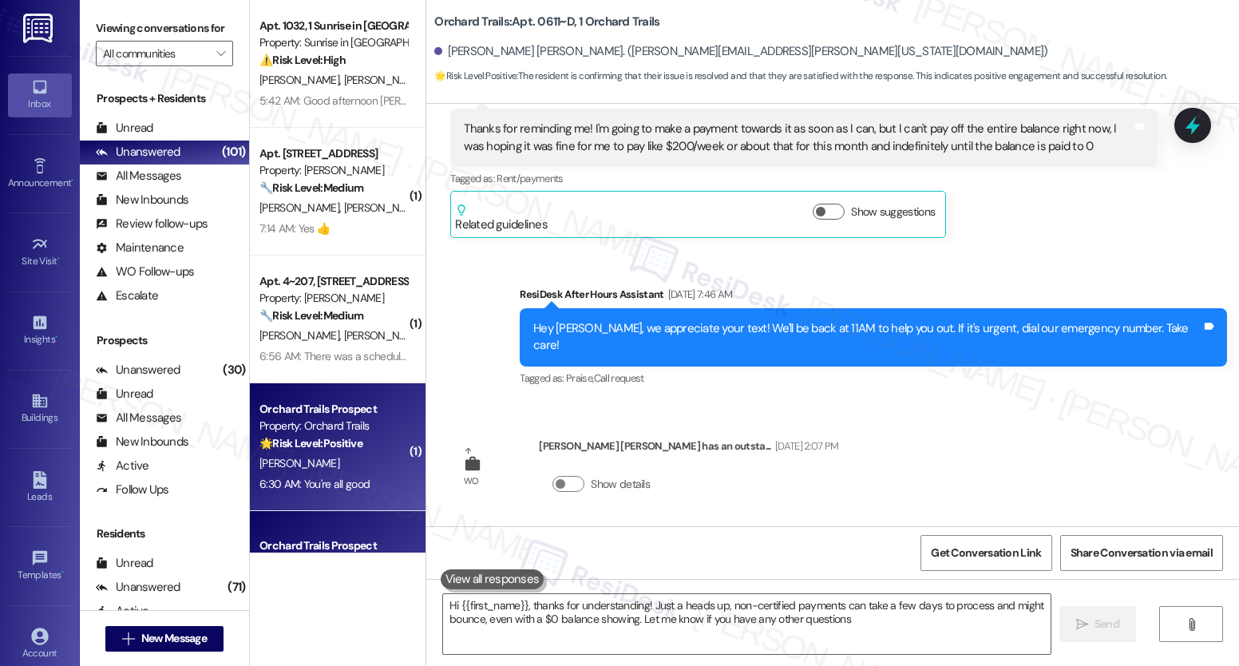
type textarea "Hi {{first_name}}, thanks for understanding! Just a heads up, non-certified pay…"
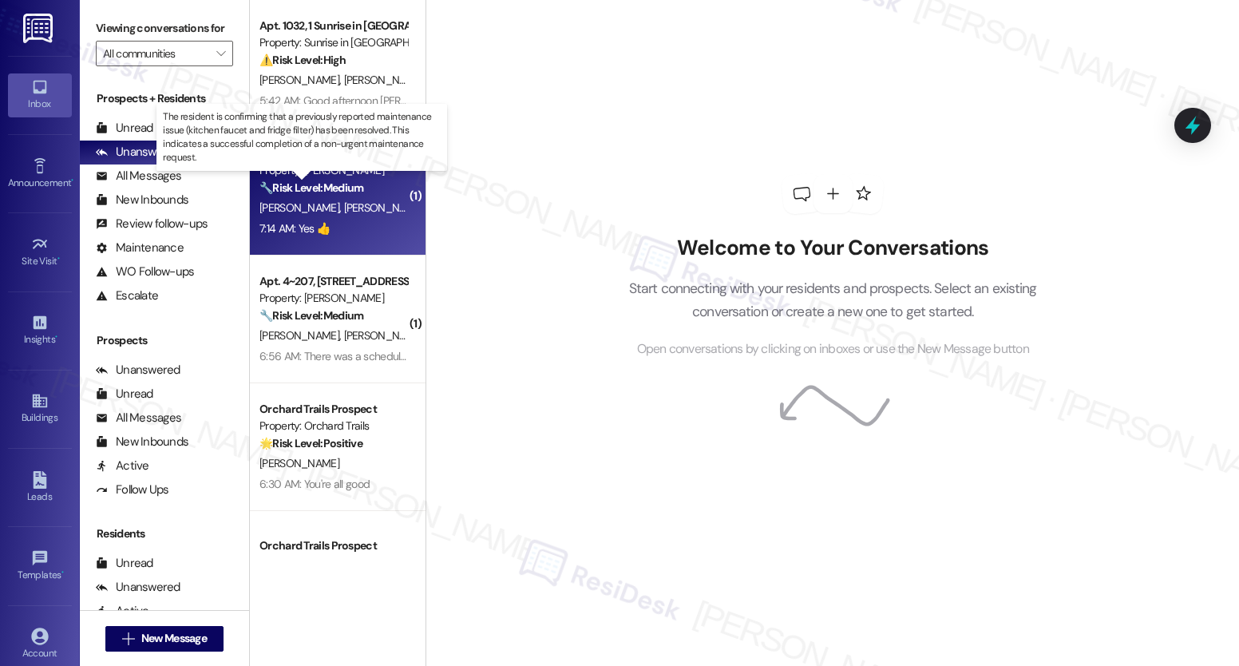
click at [304, 193] on strong "🔧 Risk Level: Medium" at bounding box center [312, 187] width 104 height 14
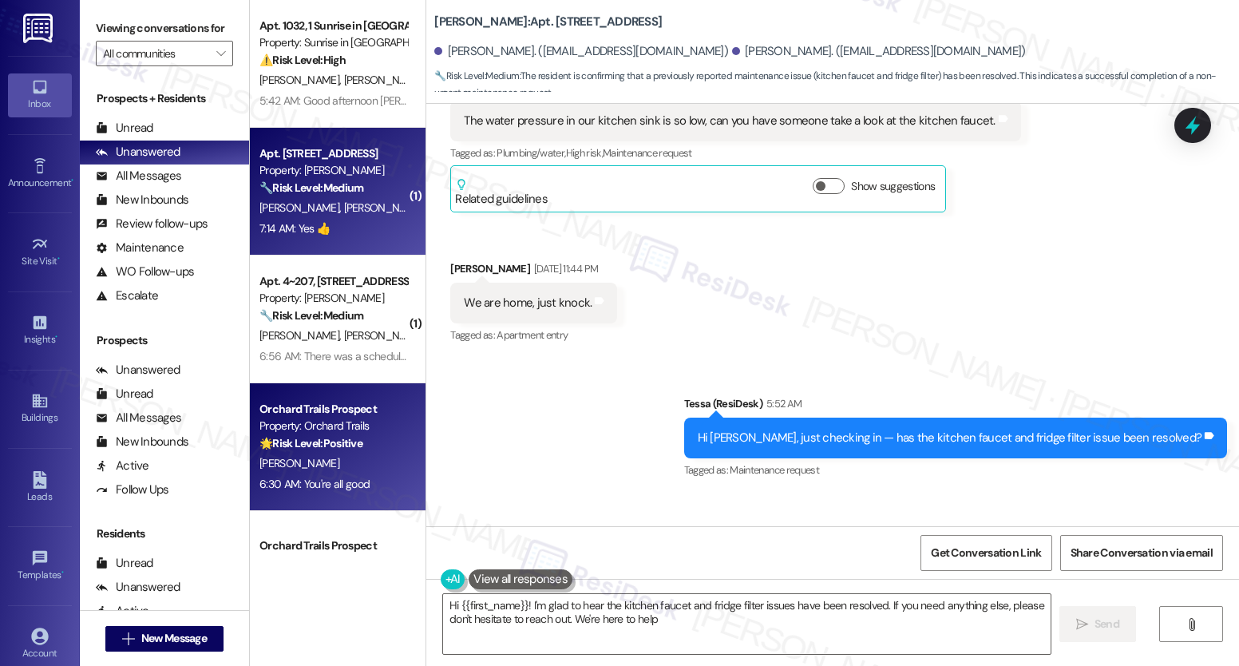
type textarea "Hi {{first_name}}! I'm glad to hear the kitchen faucet and fridge filter issues…"
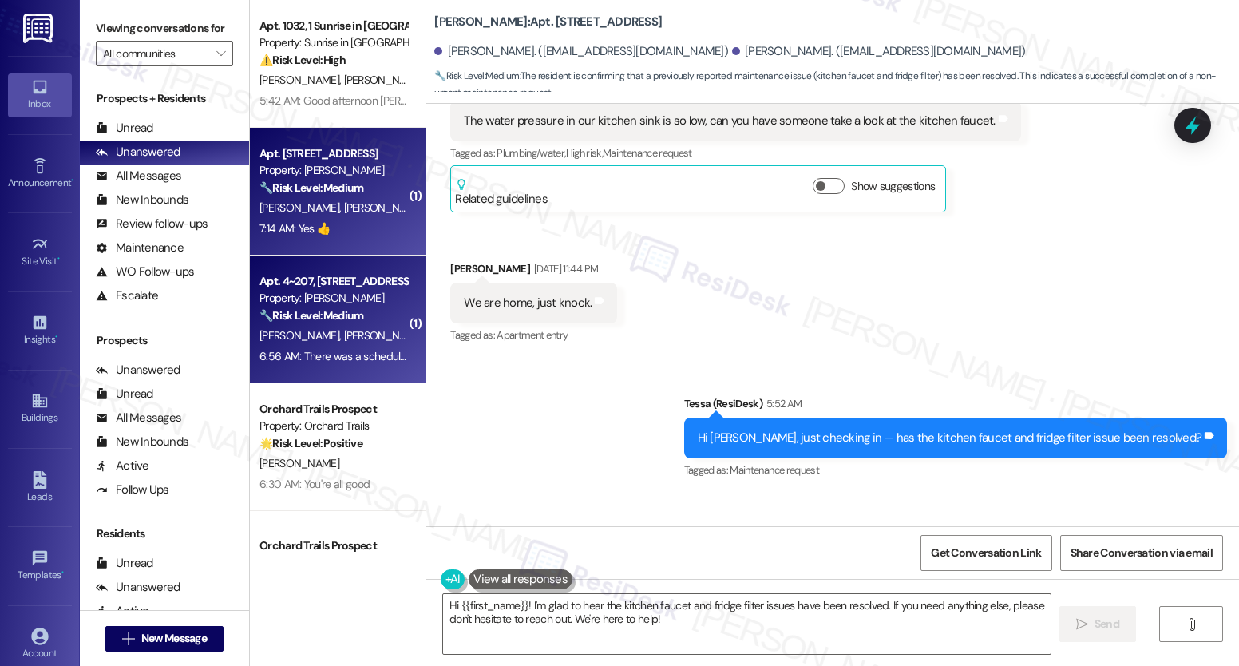
click at [315, 265] on div "Apt. 4~207, 1632 Clearwater Largo Rd Property: Solano Belleair 🔧 Risk Level: Me…" at bounding box center [338, 320] width 176 height 128
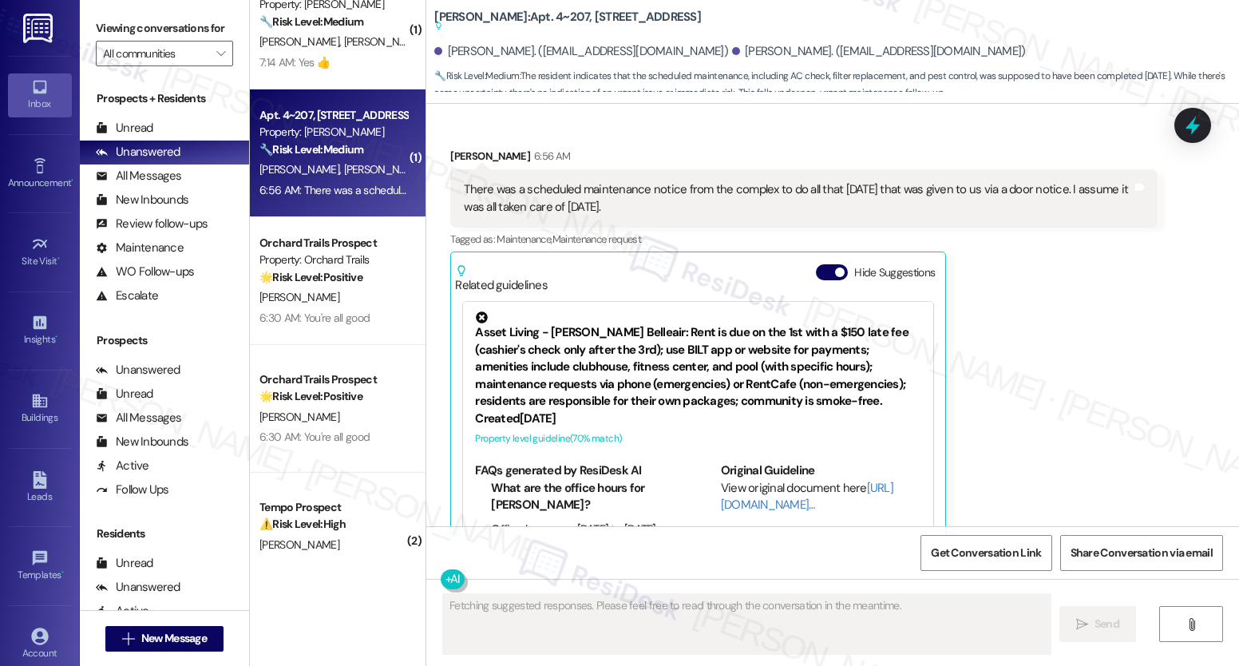
scroll to position [342, 0]
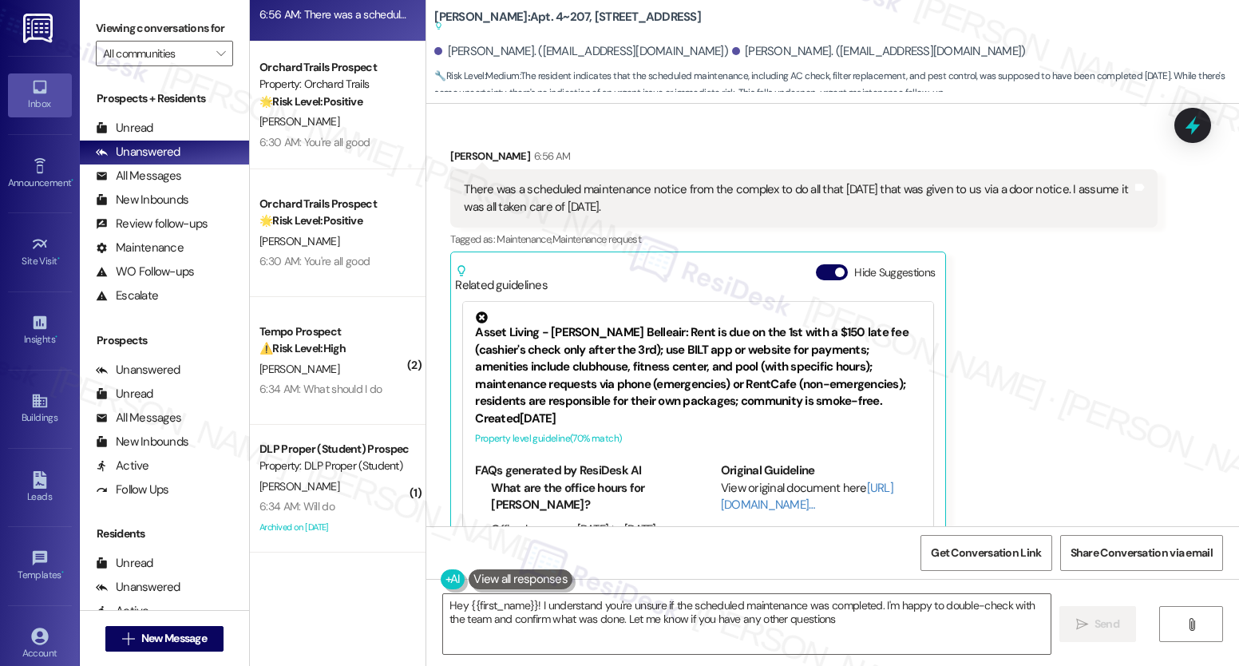
type textarea "Hey {{first_name}}! I understand you're unsure if the scheduled maintenance was…"
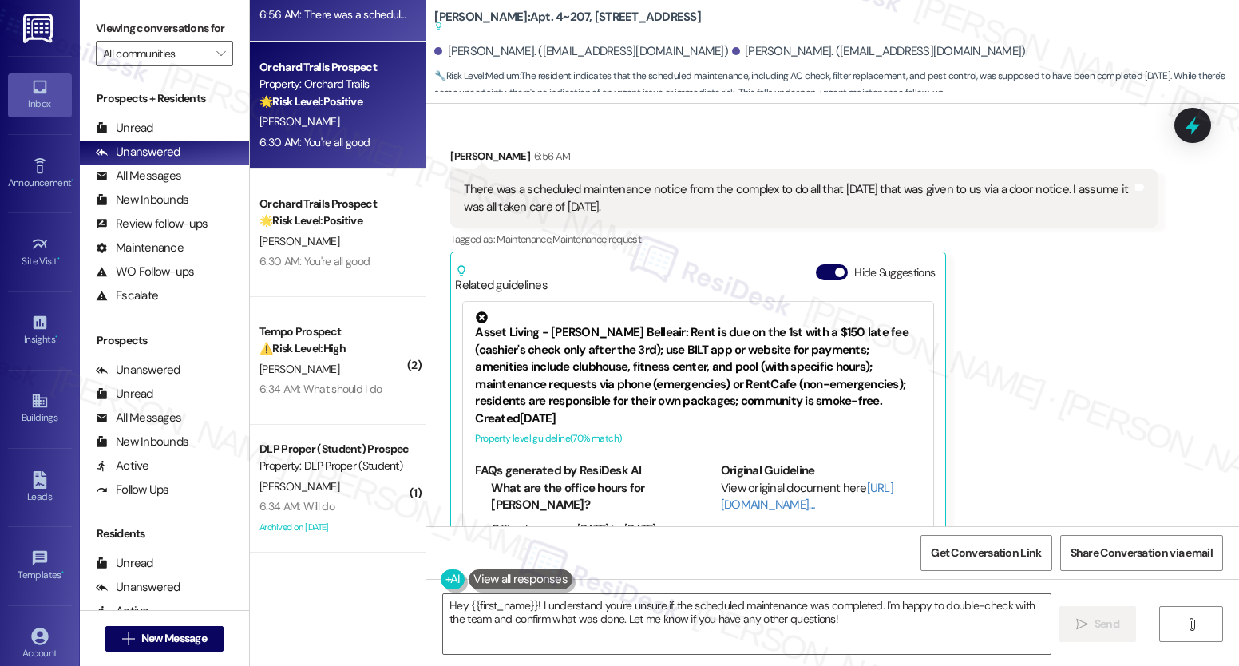
click at [357, 120] on div "[PERSON_NAME]" at bounding box center [333, 122] width 151 height 20
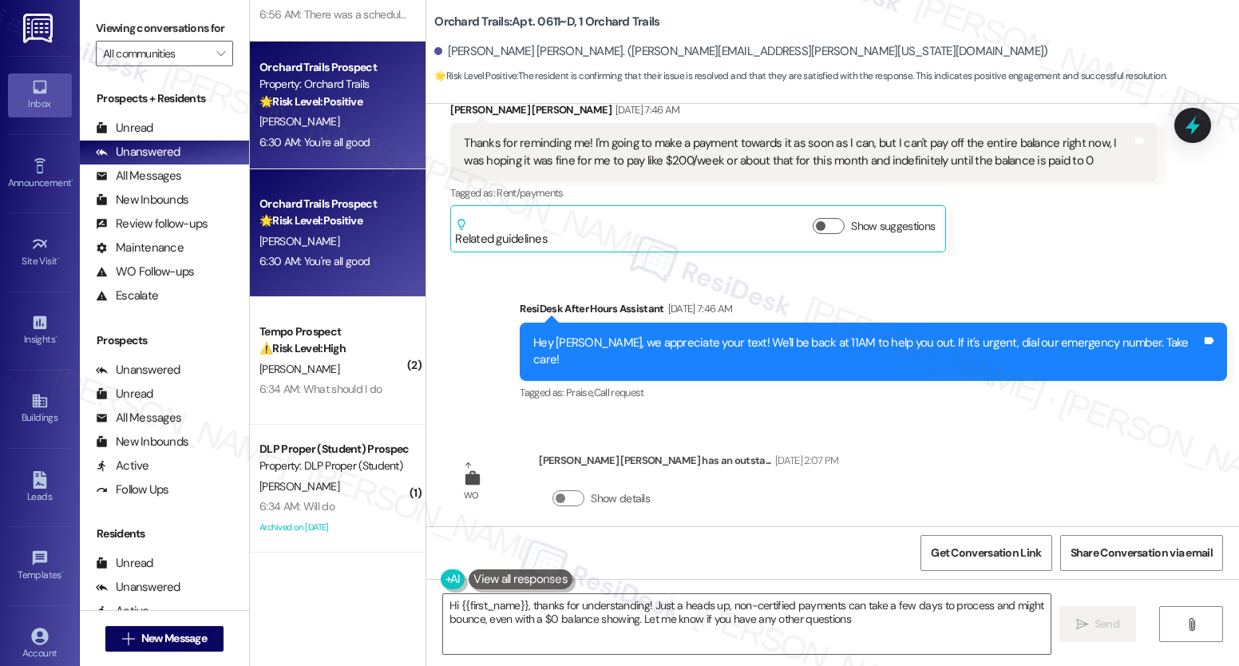
type textarea "Hi {{first_name}}, thanks for understanding! Just a heads up, non-certified pay…"
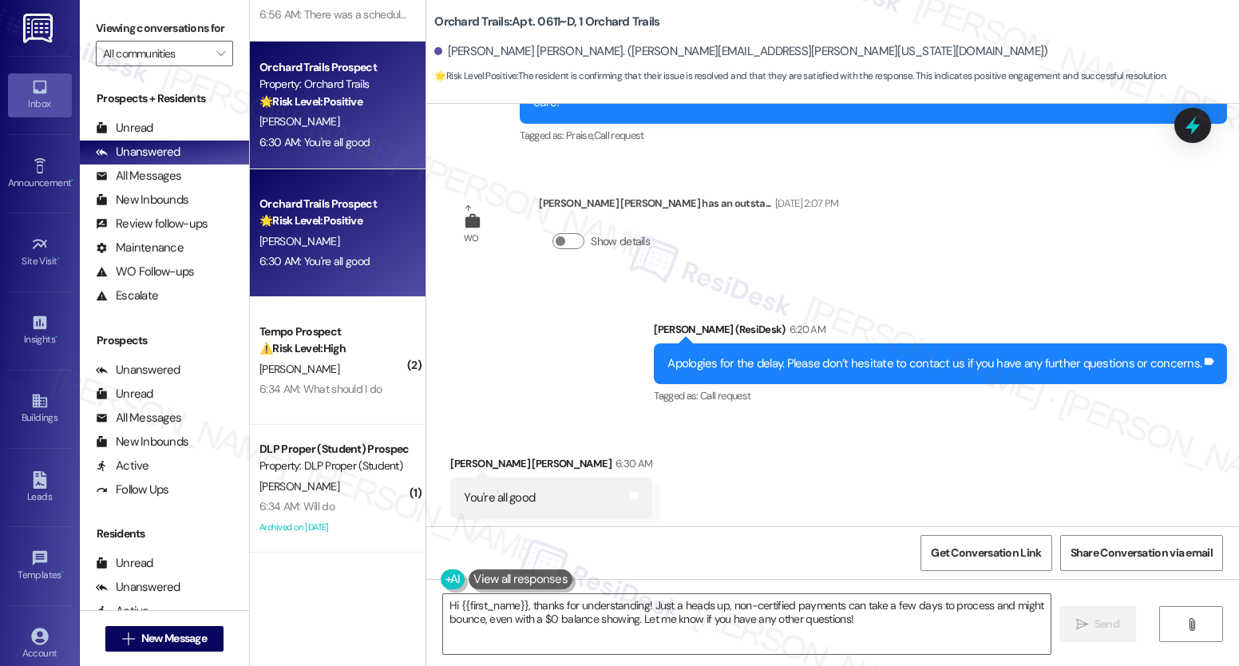
scroll to position [583, 0]
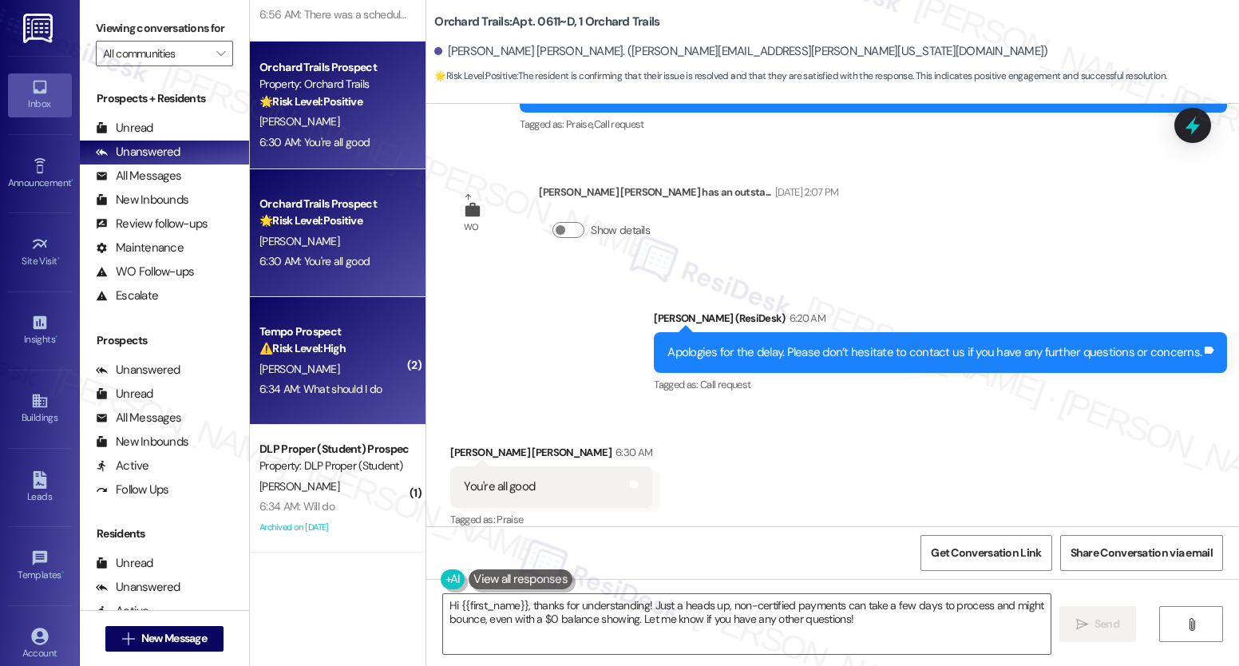
click at [329, 350] on strong "⚠️ Risk Level: High" at bounding box center [303, 348] width 86 height 14
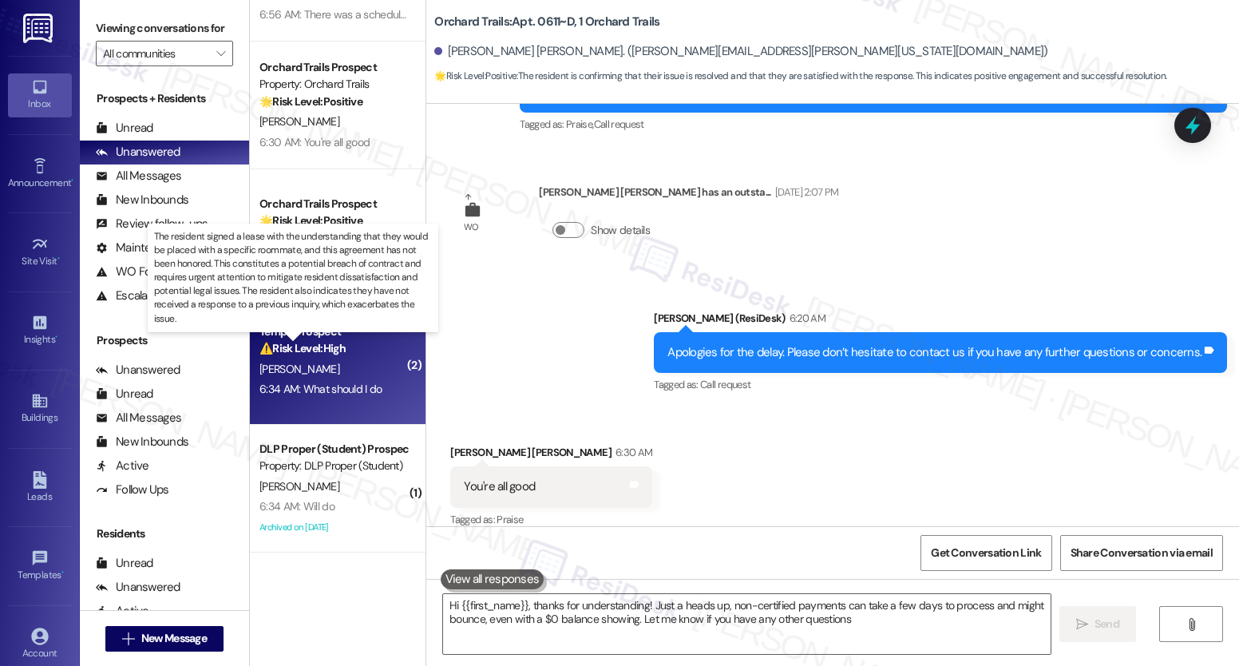
type textarea "Hi {{first_name}}, thanks for understanding! Just a heads up, non-certified pay…"
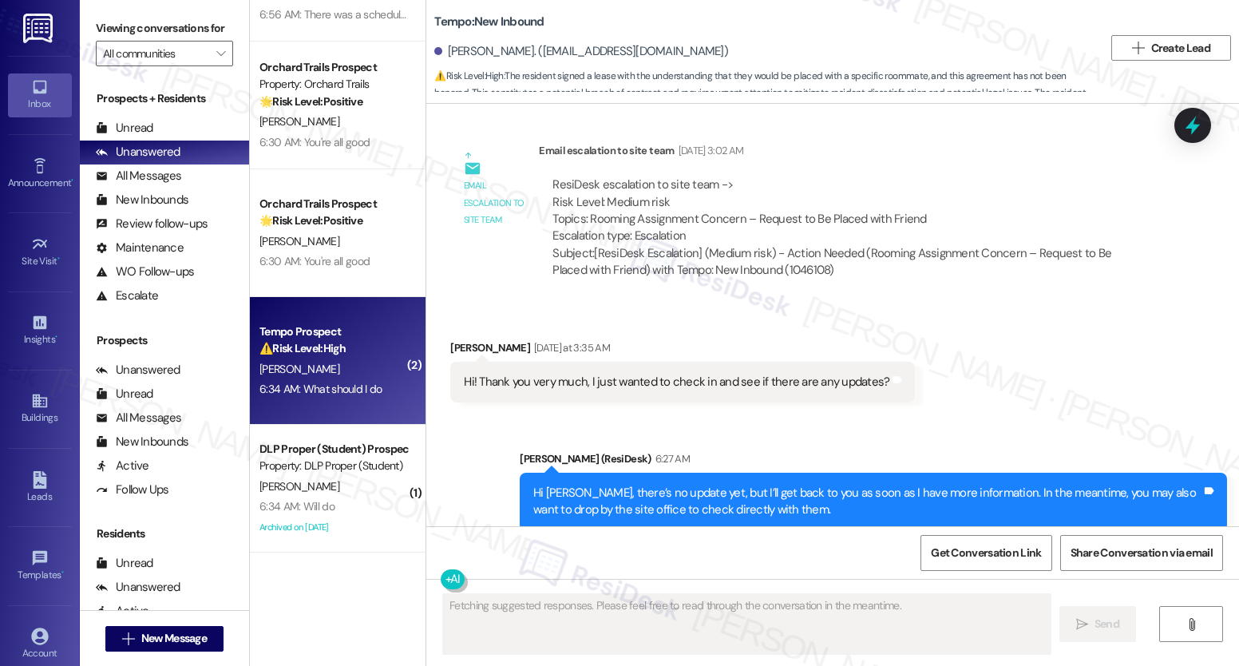
scroll to position [3731, 0]
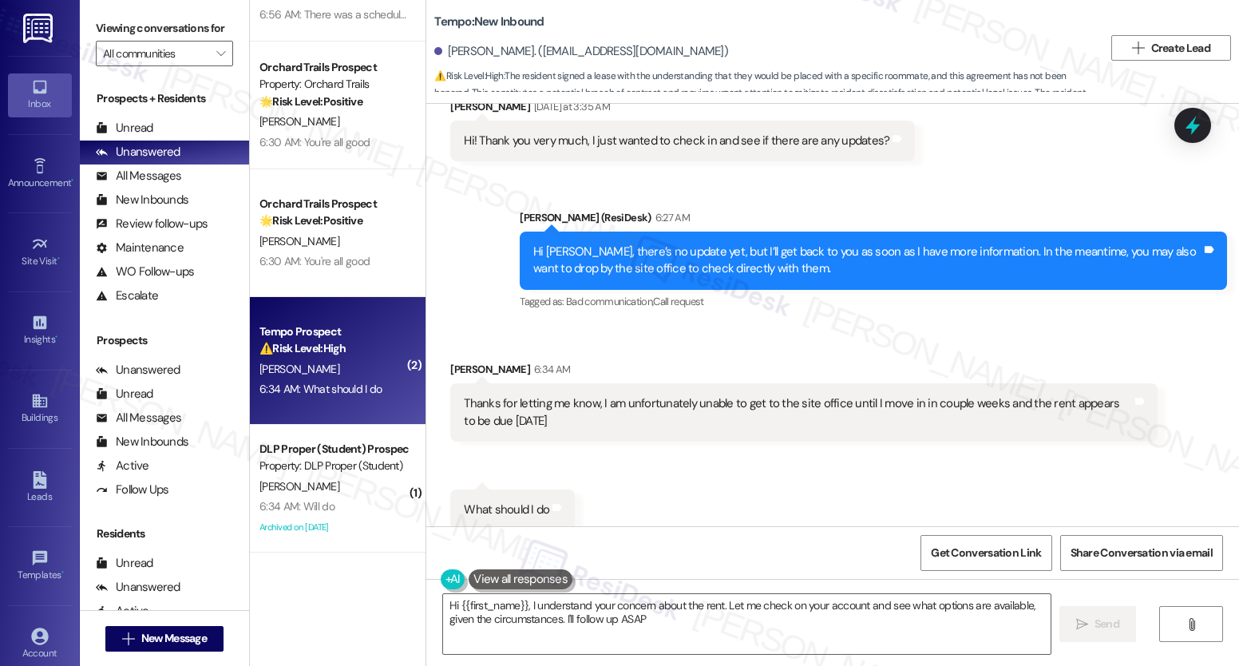
type textarea "Hi {{first_name}}, I understand your concern about the rent. Let me check on yo…"
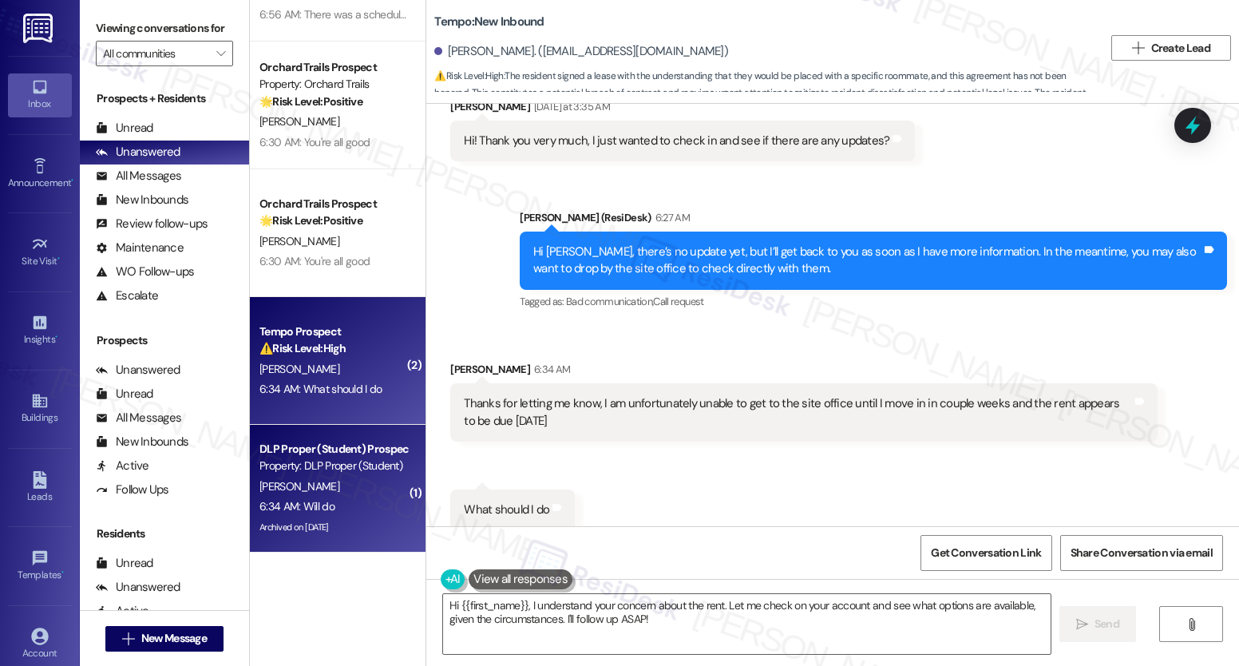
click at [356, 458] on div "Property: DLP Proper (Student)" at bounding box center [334, 466] width 148 height 17
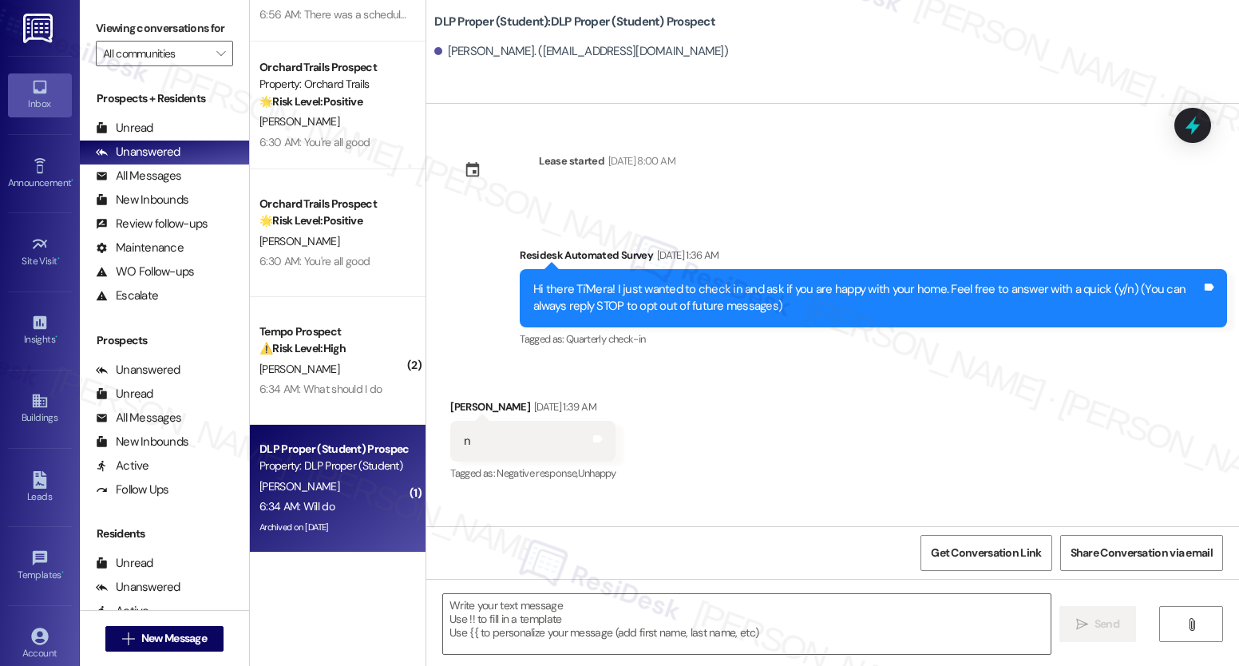
scroll to position [0, 0]
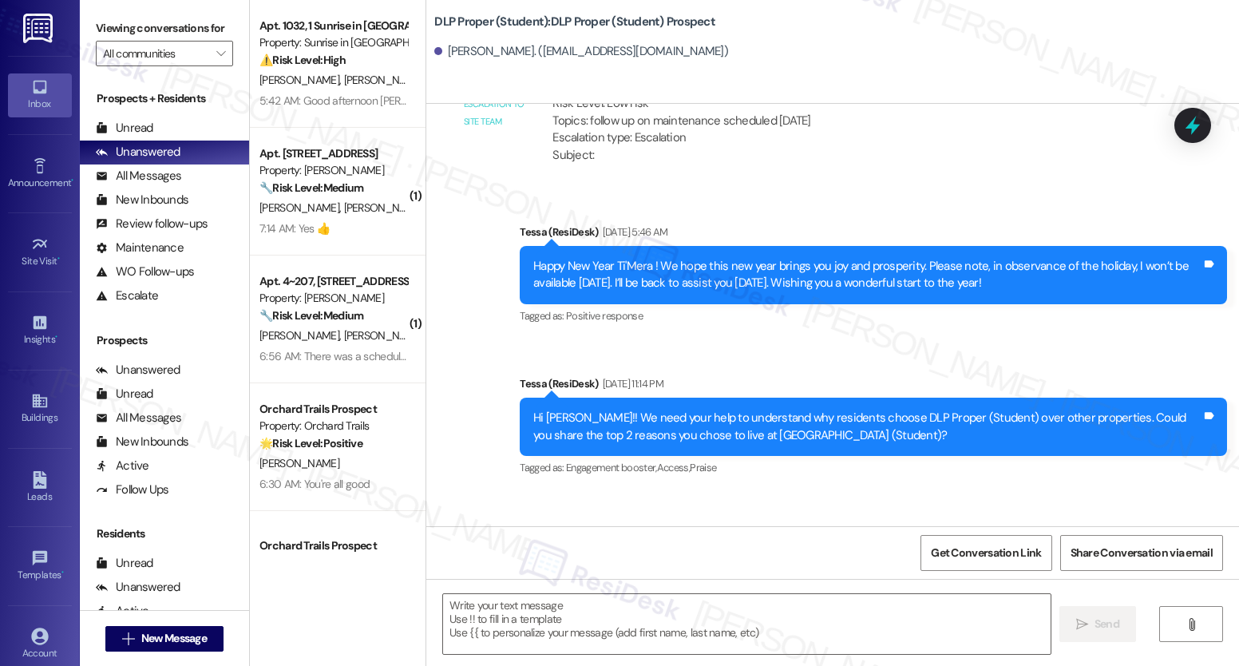
type textarea "Fetching suggested responses. Please feel free to read through the conversation…"
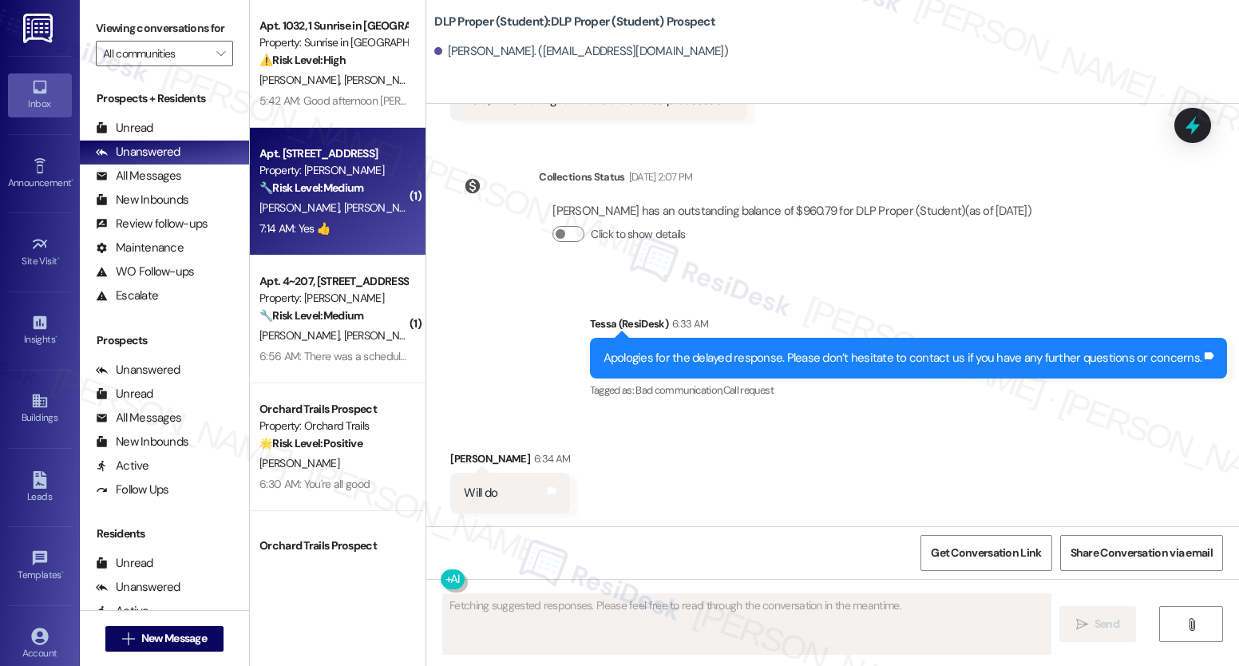
click at [379, 198] on div "T. Lockett K. Lockett" at bounding box center [333, 208] width 151 height 20
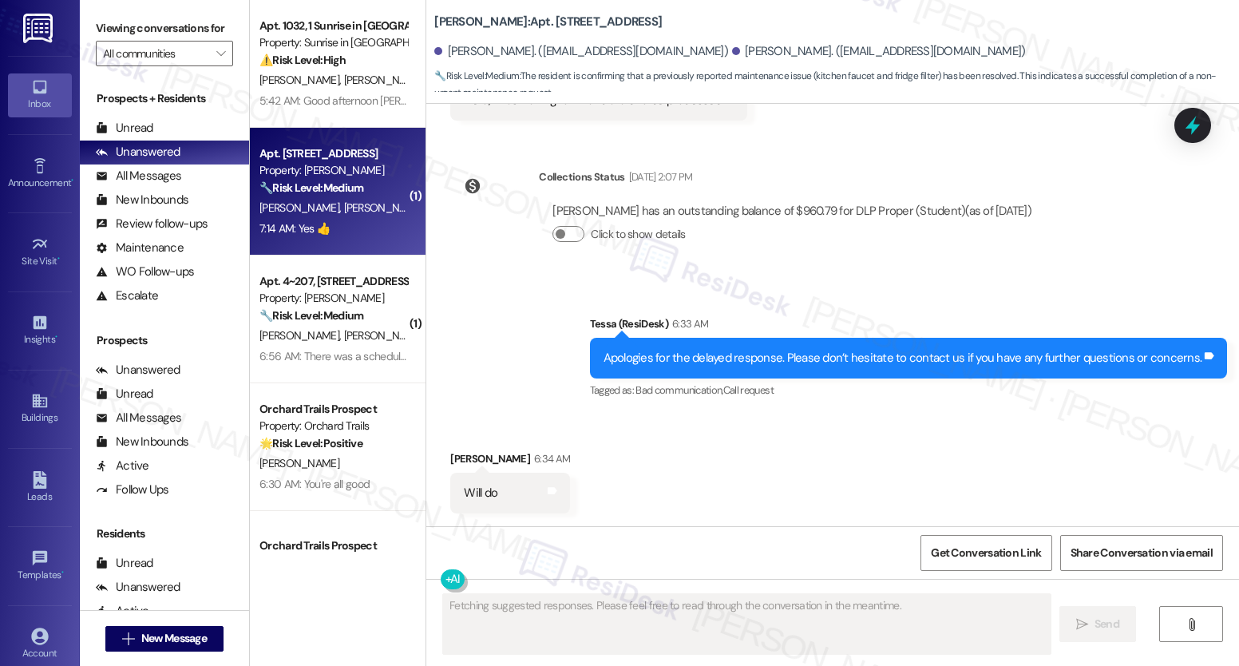
scroll to position [3748, 0]
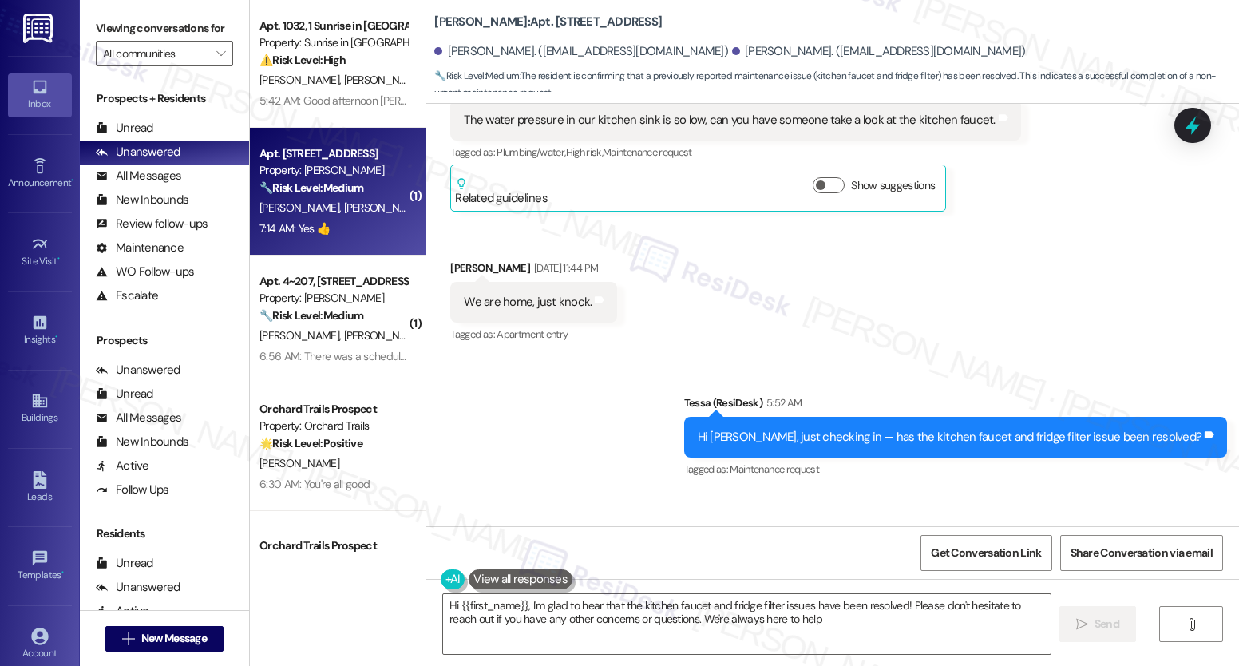
type textarea "Hi {{first_name}}, I'm glad to hear that the kitchen faucet and fridge filter i…"
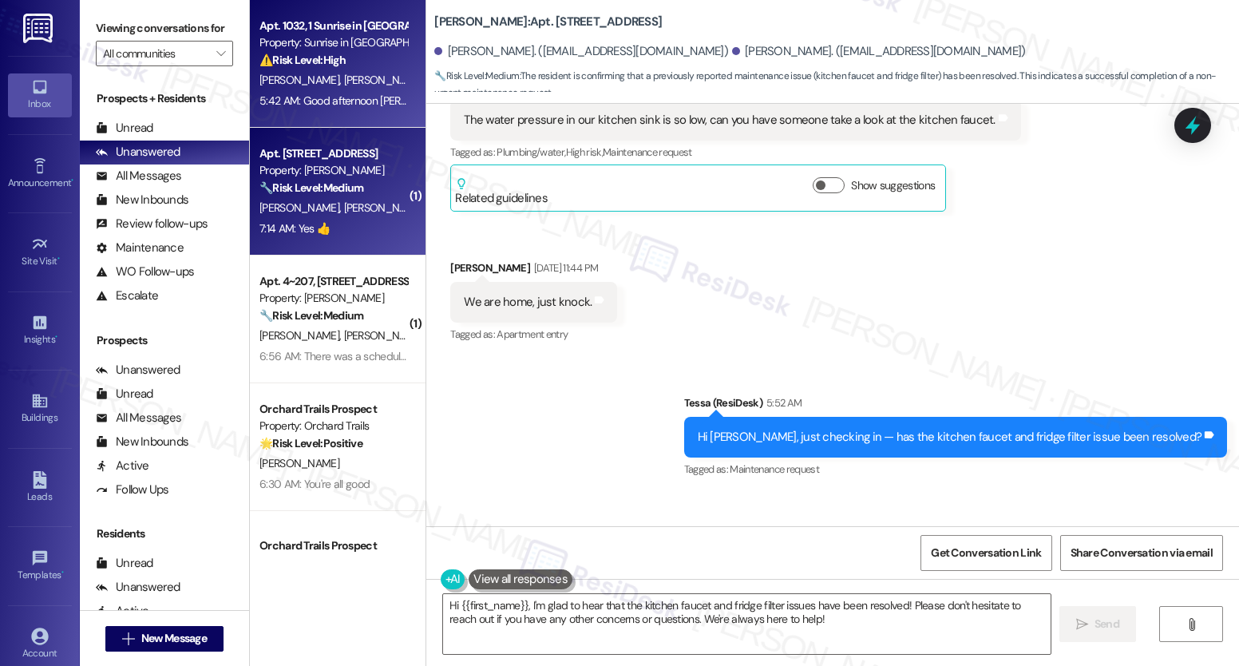
click at [347, 96] on div "5:42 AM: Good afternoon Tessa, my concern is that it will never get fixed to be…" at bounding box center [1095, 100] width 1671 height 14
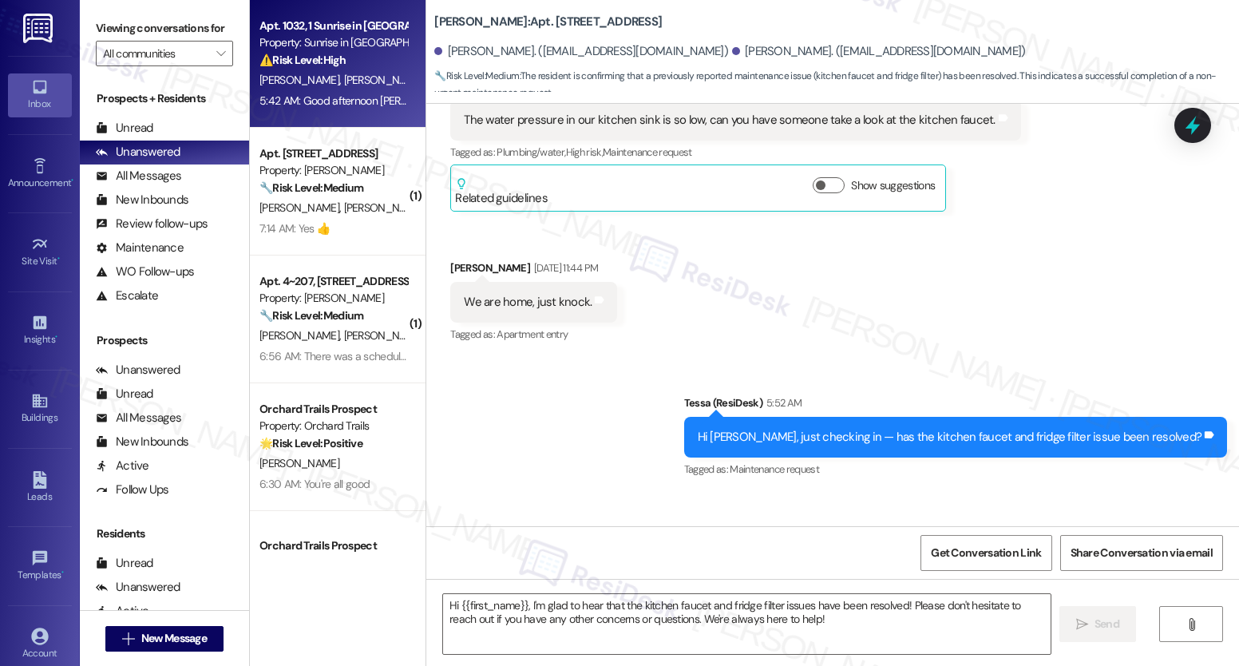
type textarea "Fetching suggested responses. Please feel free to read through the conversation…"
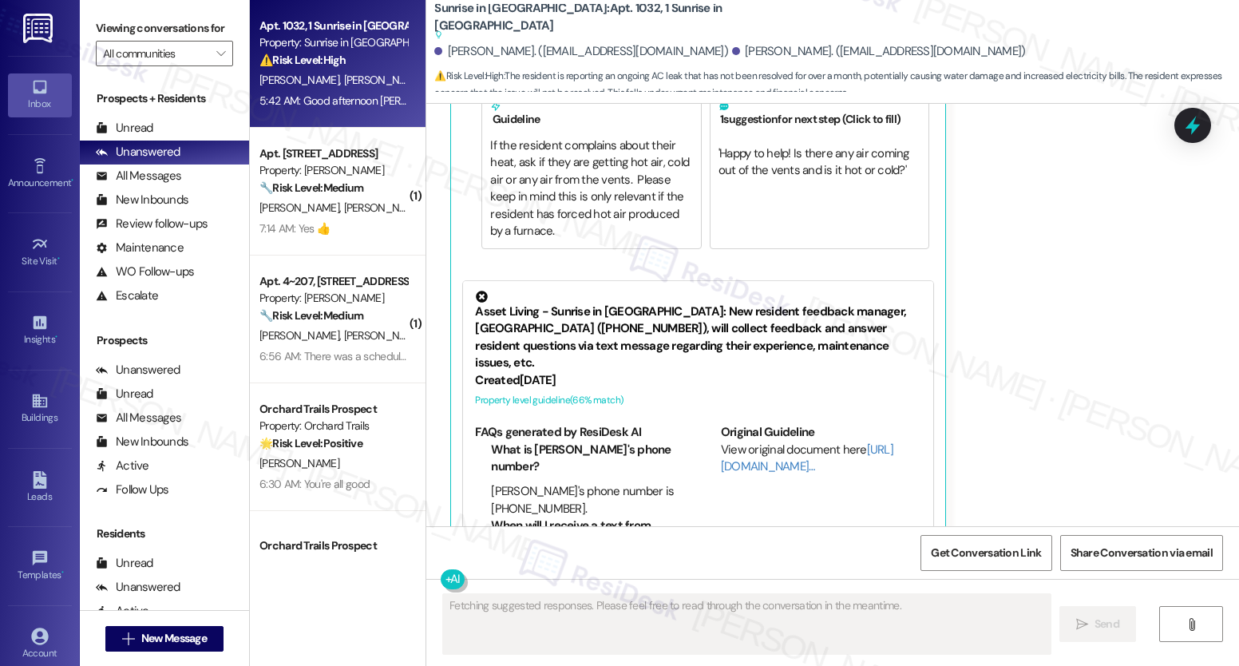
scroll to position [1663, 0]
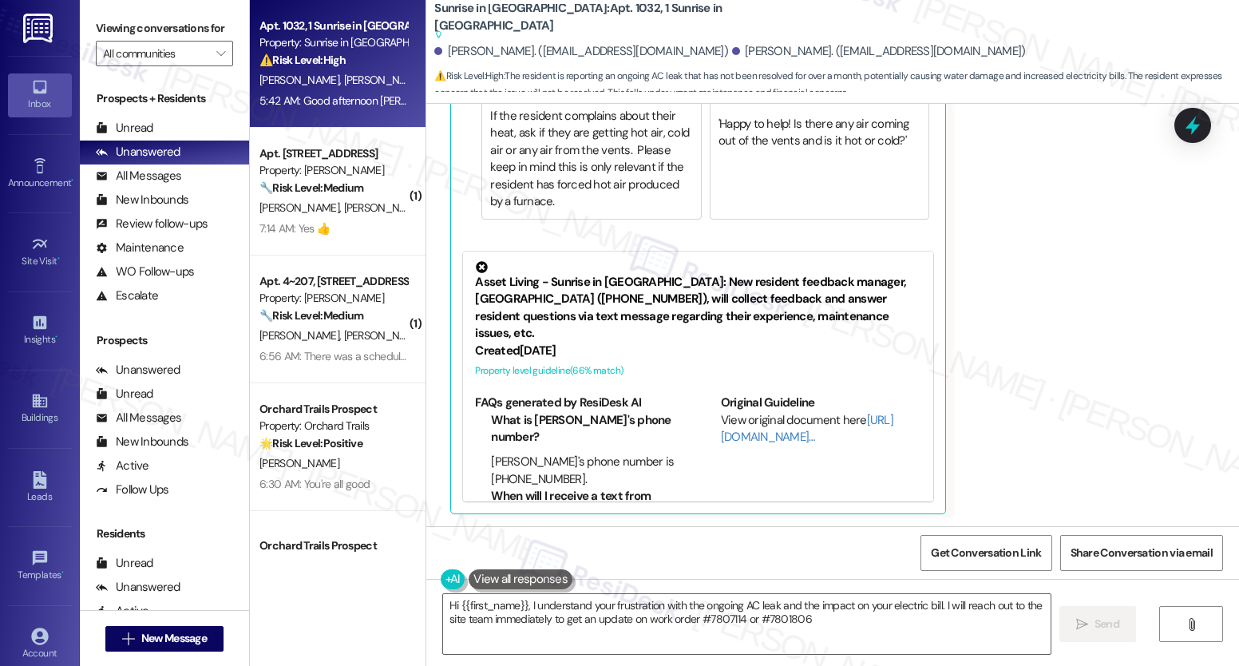
type textarea "Hi {{first_name}}, I understand your frustration with the ongoing AC leak and t…"
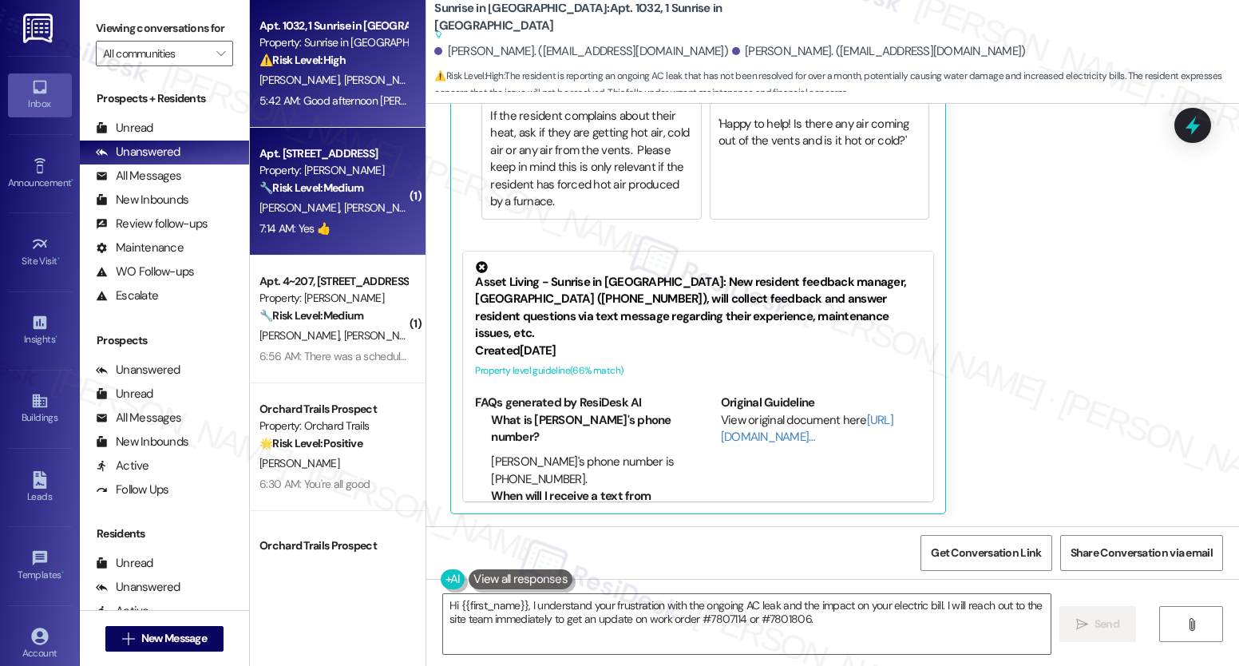
click at [291, 171] on div "Property: [PERSON_NAME]" at bounding box center [334, 170] width 148 height 17
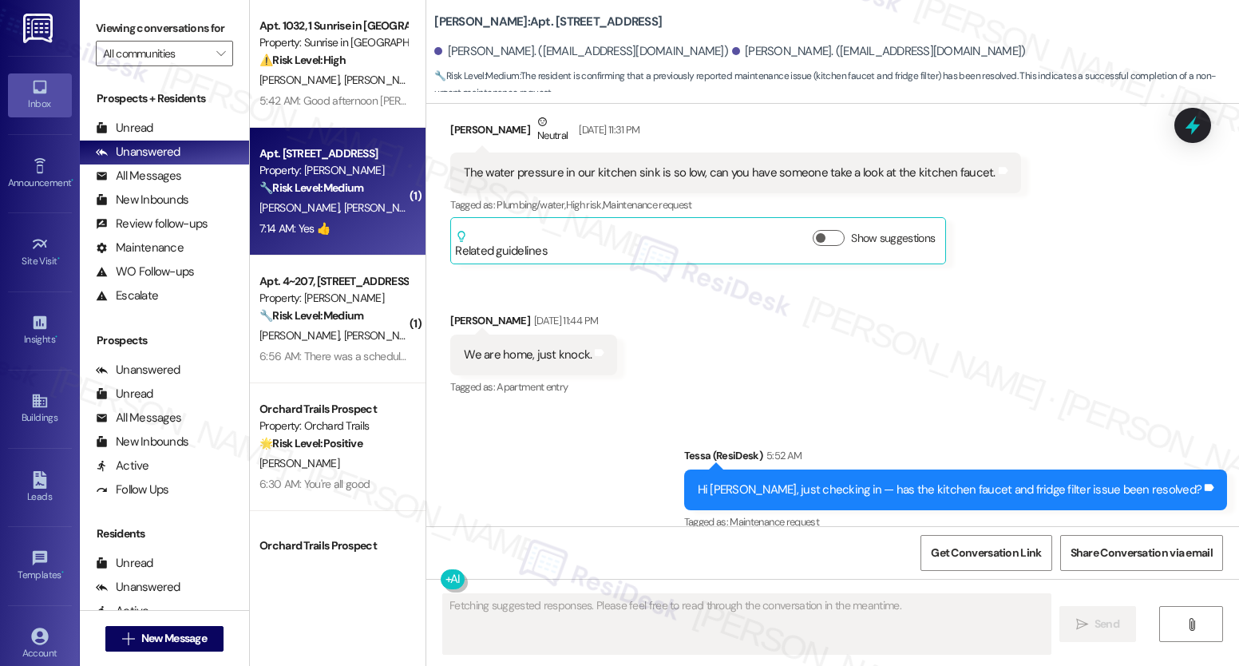
scroll to position [3747, 0]
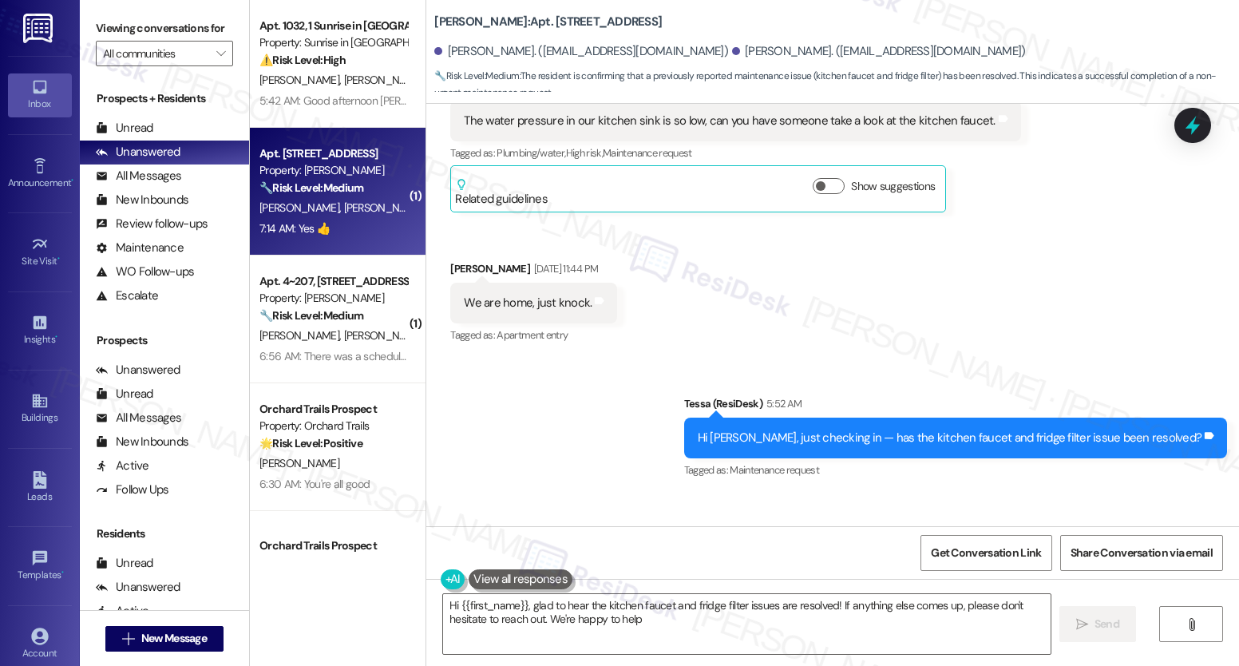
type textarea "Hi {{first_name}}, glad to hear the kitchen faucet and fridge filter issues are…"
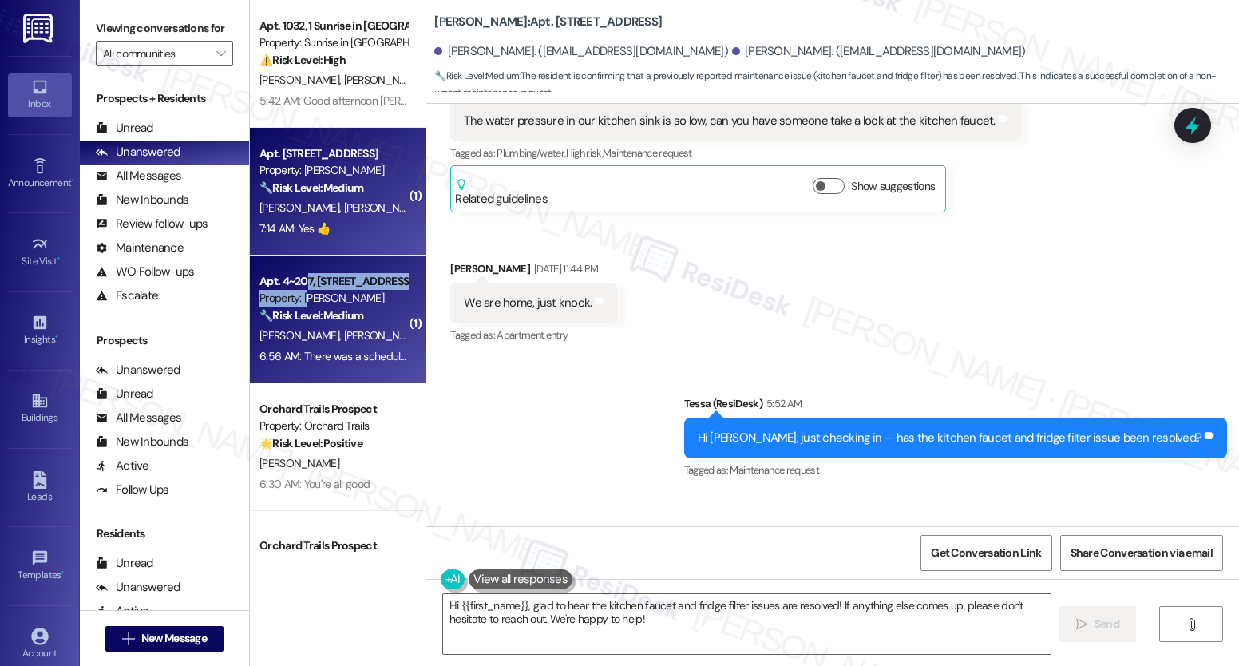
click at [298, 290] on div "Apt. 4~207, 1632 Clearwater Largo Rd Property: Solano Belleair 🔧 Risk Level: Me…" at bounding box center [333, 298] width 151 height 54
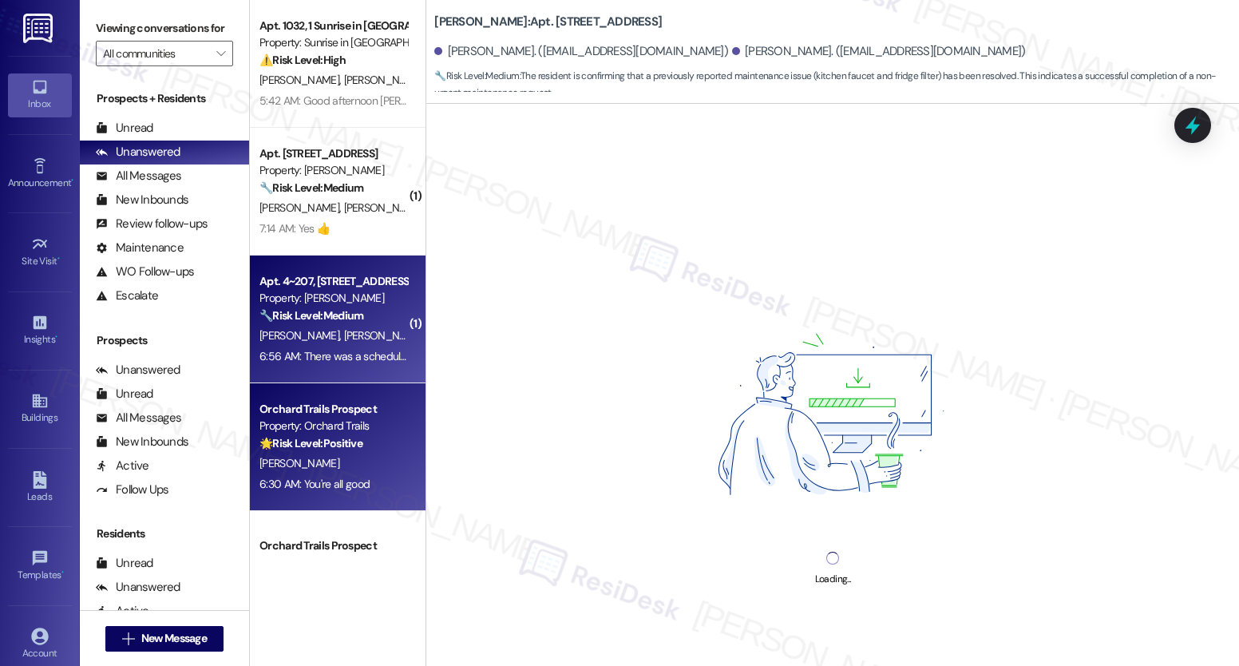
click at [302, 389] on div "Orchard Trails Prospect Property: Orchard Trails 🌟 Risk Level: Positive The res…" at bounding box center [338, 447] width 176 height 128
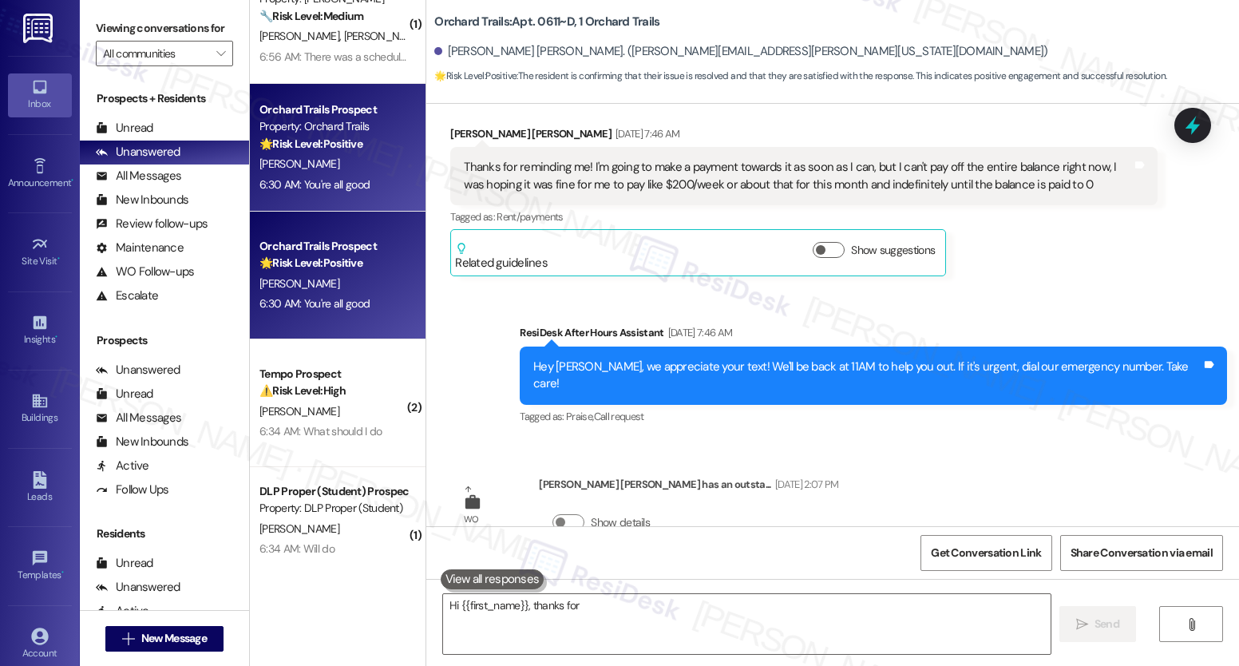
scroll to position [300, 0]
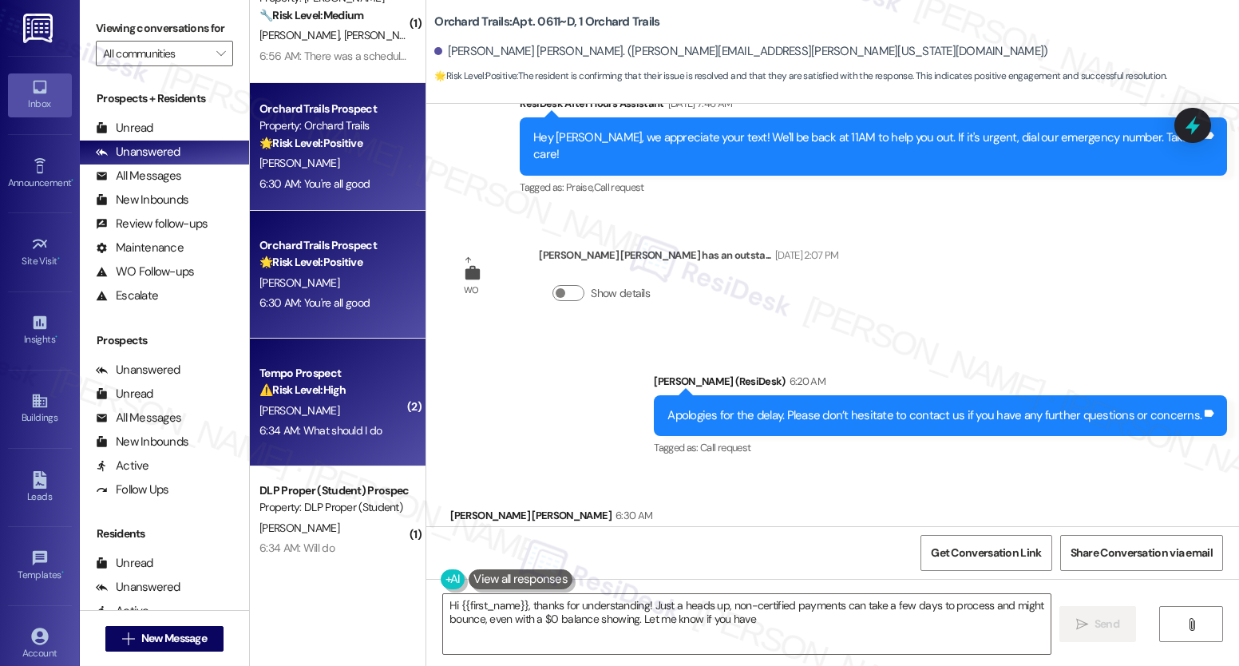
type textarea "Hi {{first_name}}, thanks for understanding! Just a heads up, non-certified pay…"
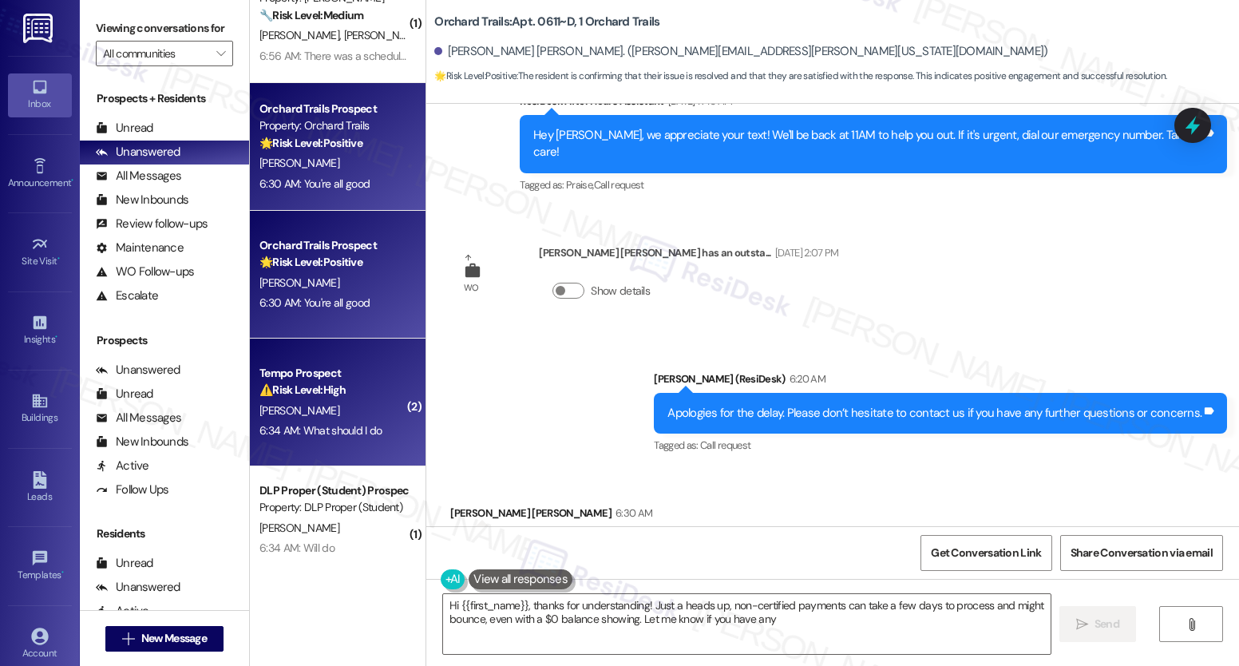
click at [302, 389] on strong "⚠️ Risk Level: High" at bounding box center [303, 389] width 86 height 14
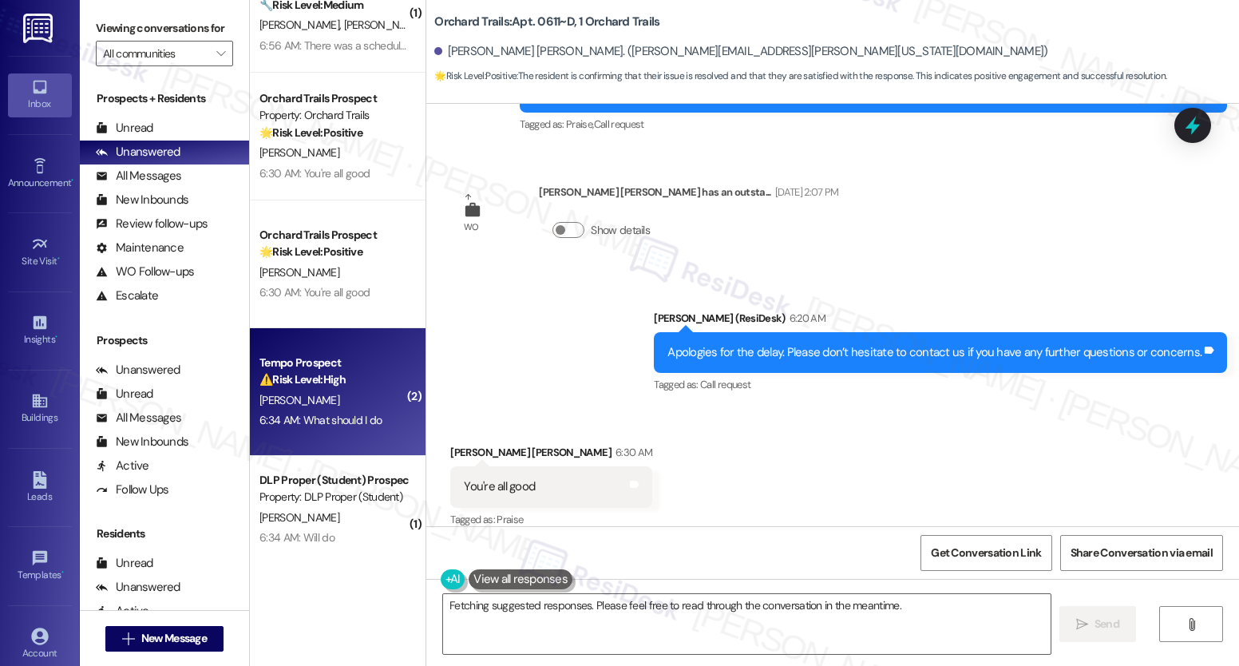
scroll to position [342, 0]
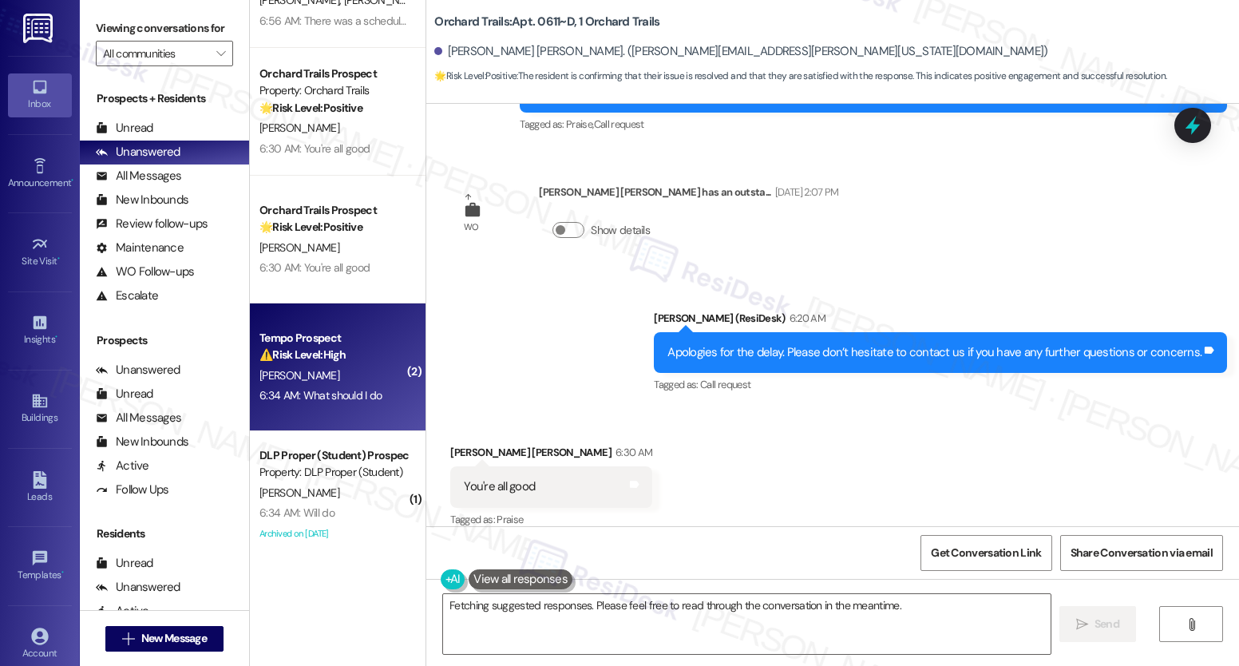
type textarea "Hi {{first_name}}, thanks for understanding! Just a heads up, non-certified pay…"
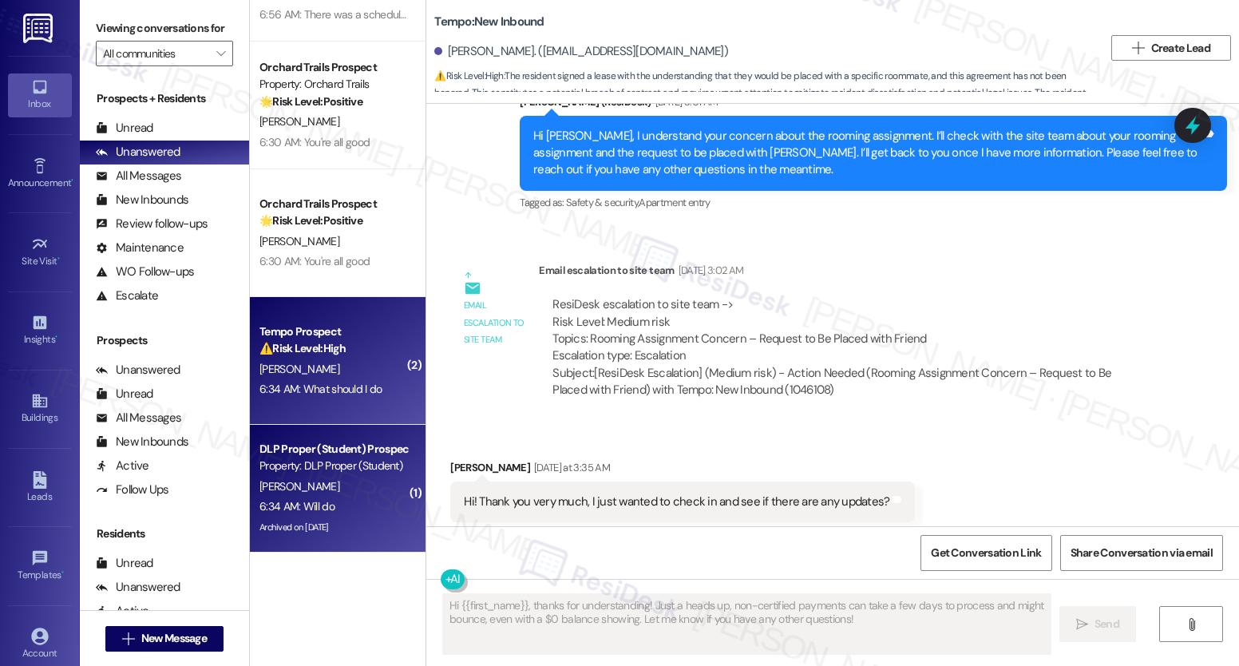
click at [275, 442] on div "DLP Proper (Student) Prospect" at bounding box center [334, 449] width 148 height 17
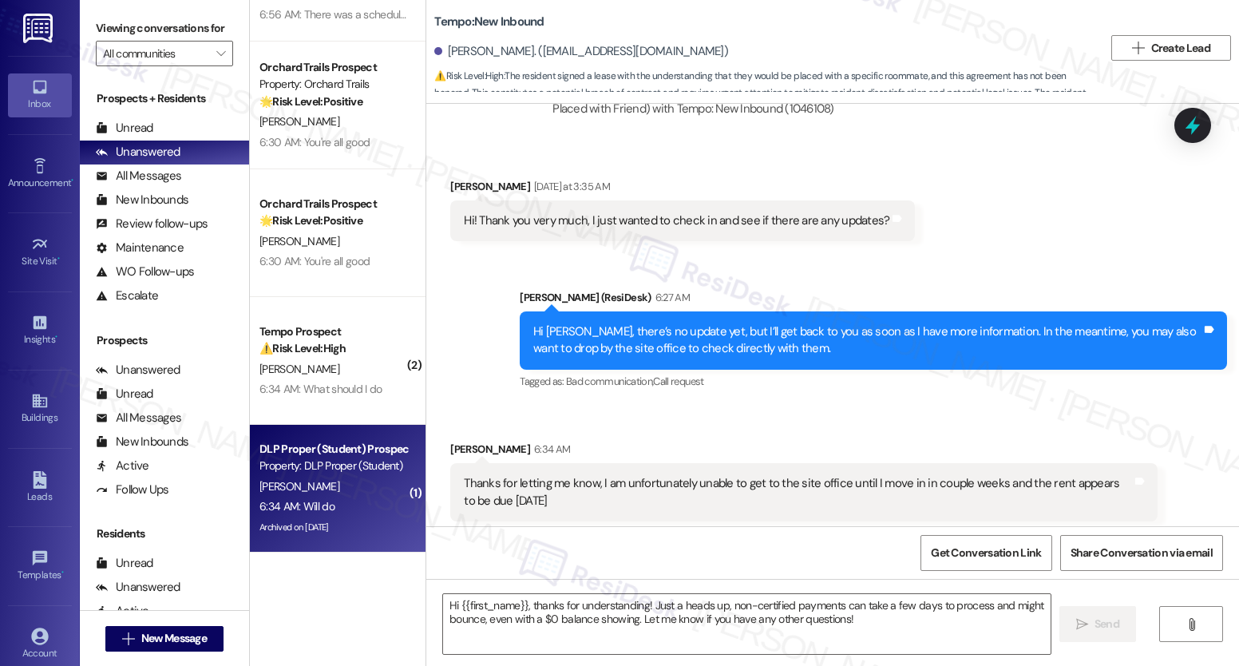
scroll to position [3731, 0]
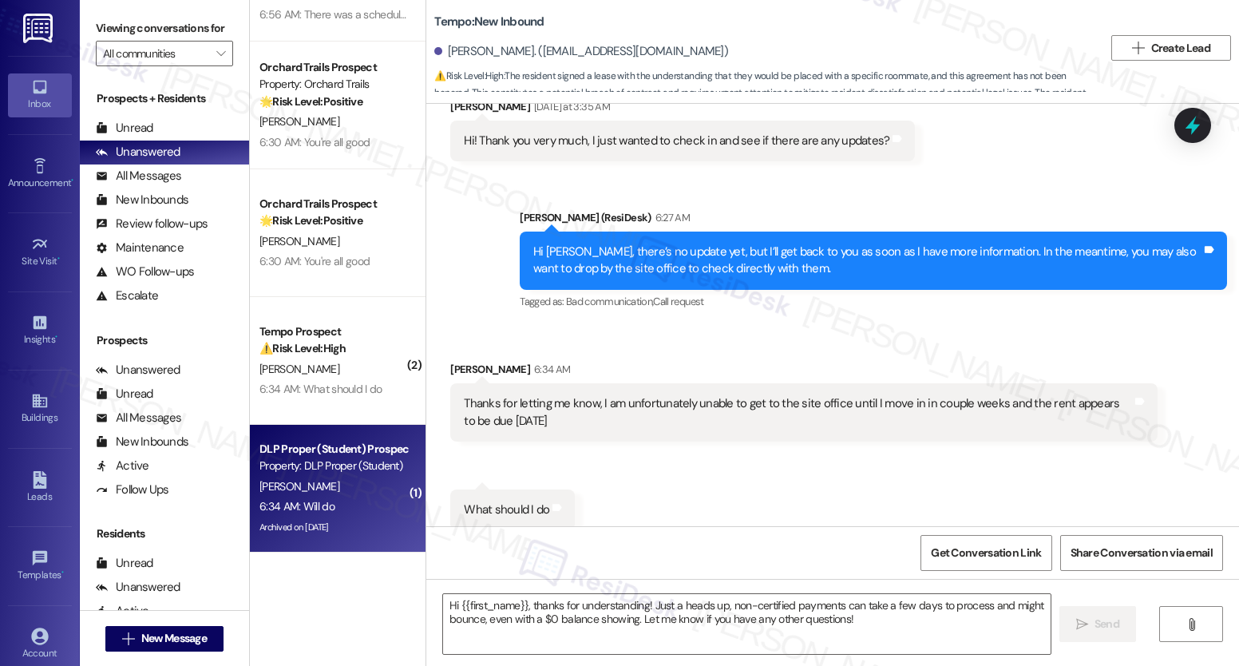
type textarea "Fetching suggested responses. Please feel free to read through the conversation…"
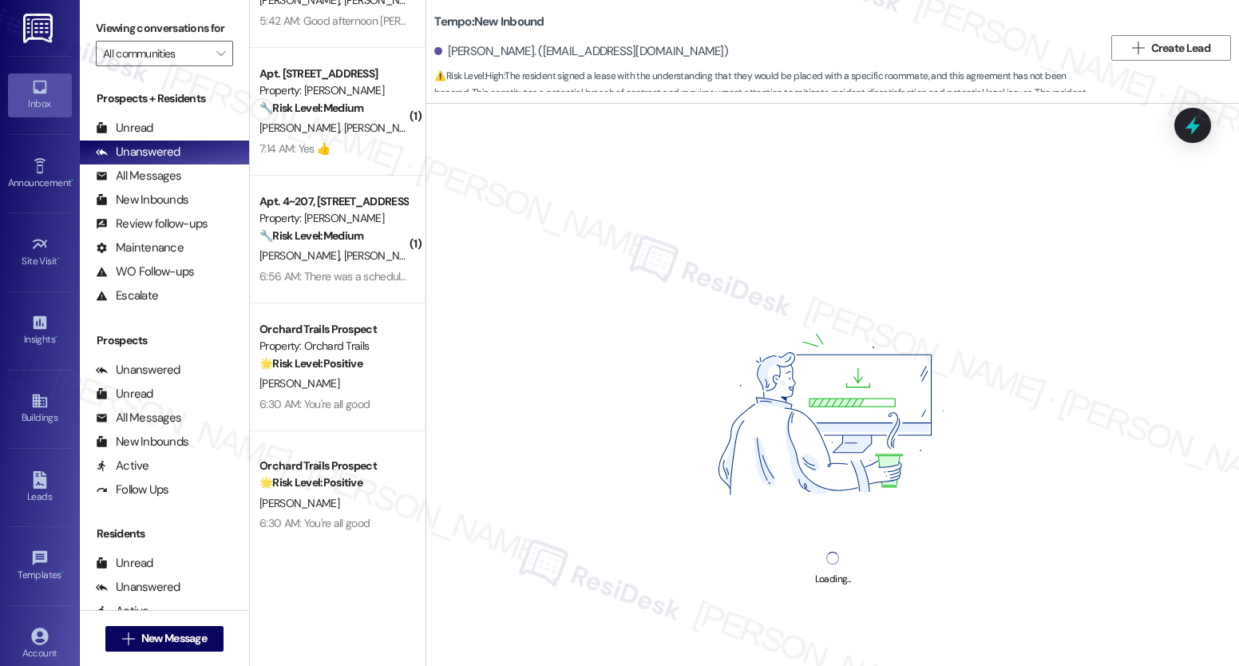
scroll to position [0, 0]
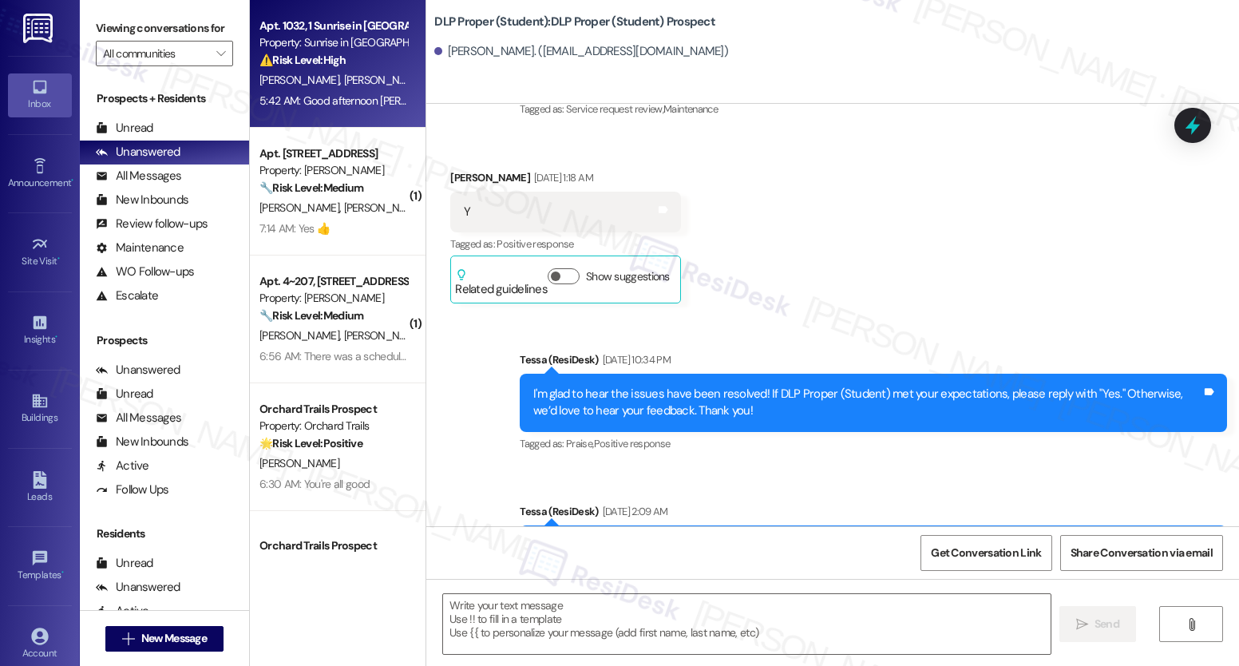
type textarea "Fetching suggested responses. Please feel free to read through the conversation…"
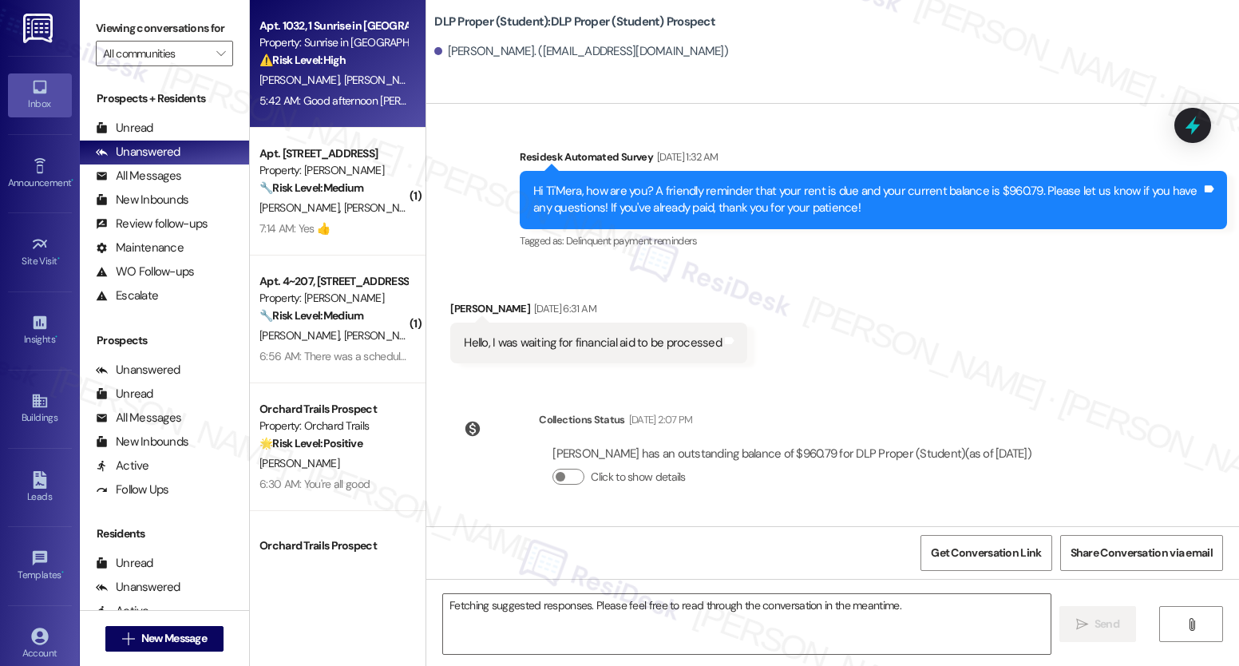
scroll to position [7109, 0]
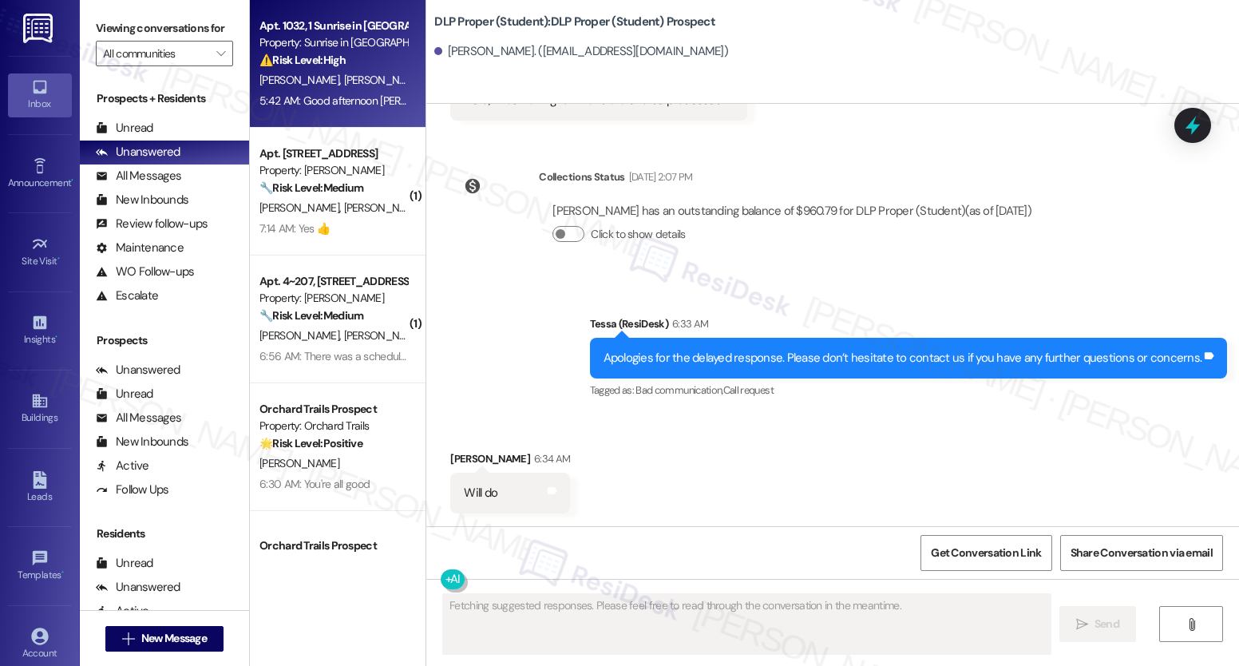
click at [339, 105] on div "5:42 AM: Good afternoon Tessa, my concern is that it will never get fixed to be…" at bounding box center [1095, 100] width 1671 height 14
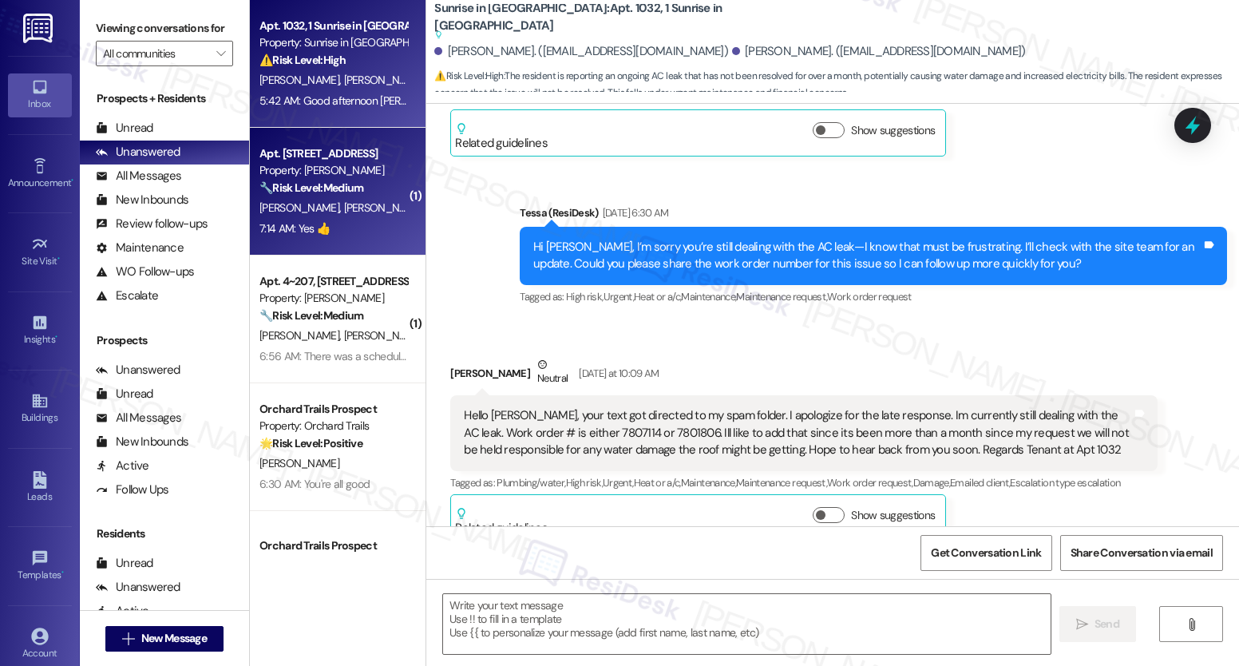
type textarea "Fetching suggested responses. Please feel free to read through the conversation…"
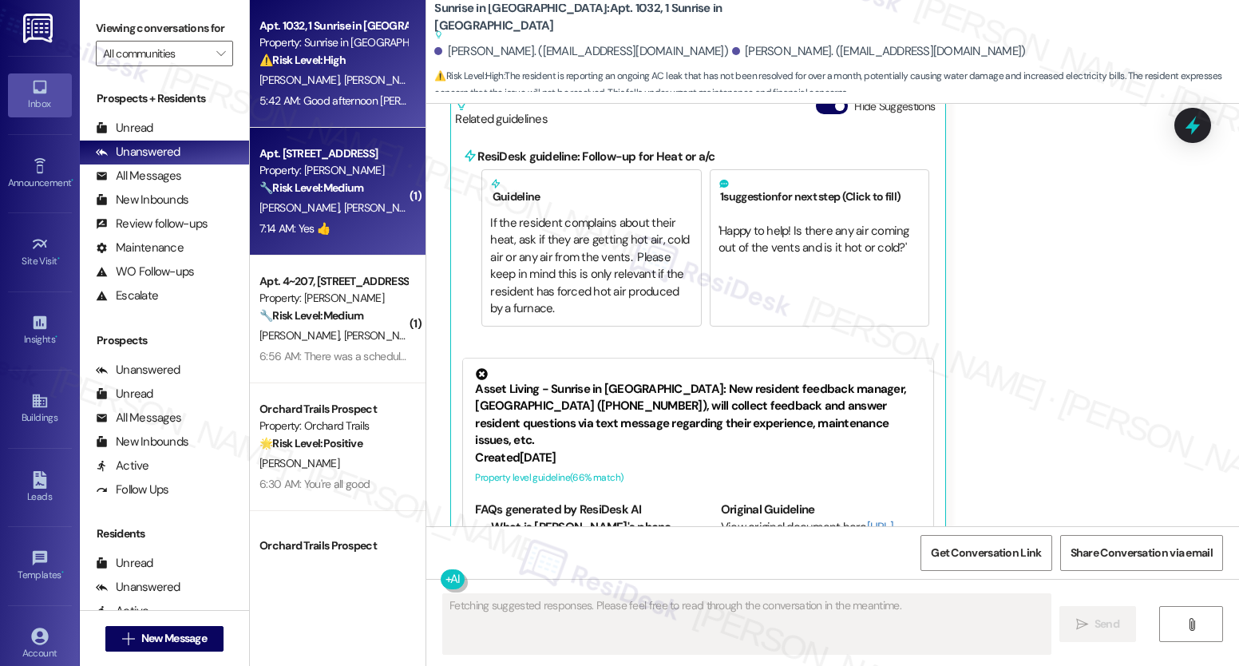
scroll to position [1663, 0]
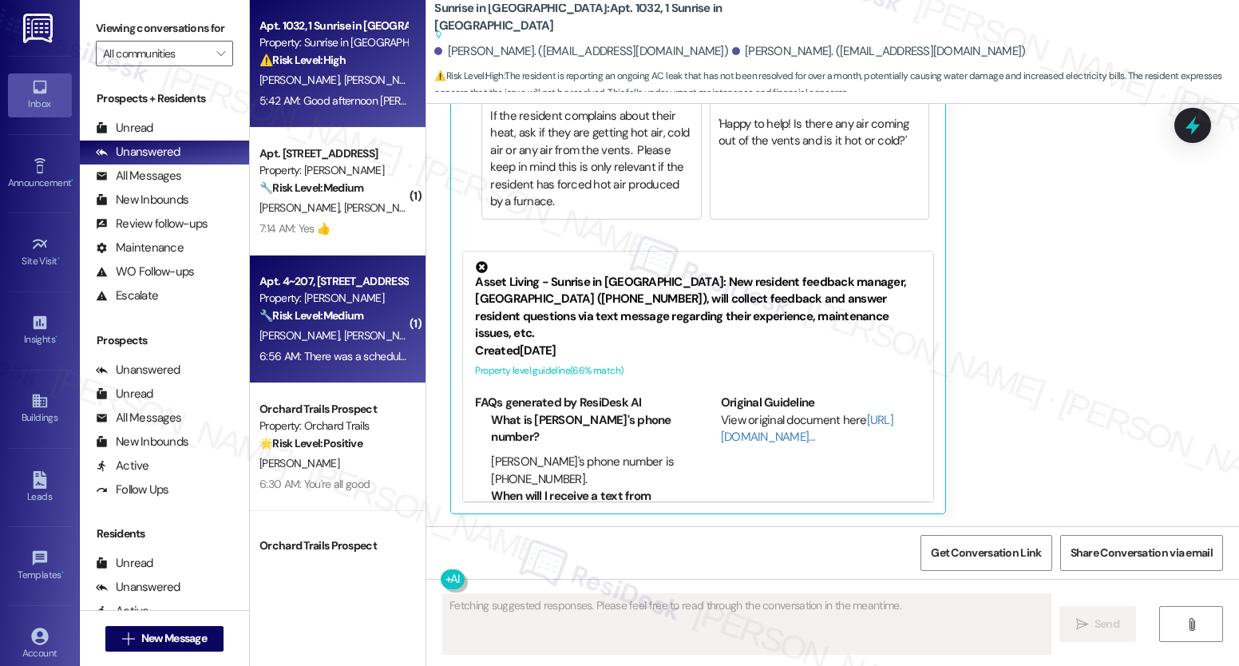
click at [323, 278] on div "Apt. 4~207, [STREET_ADDRESS]" at bounding box center [334, 281] width 148 height 17
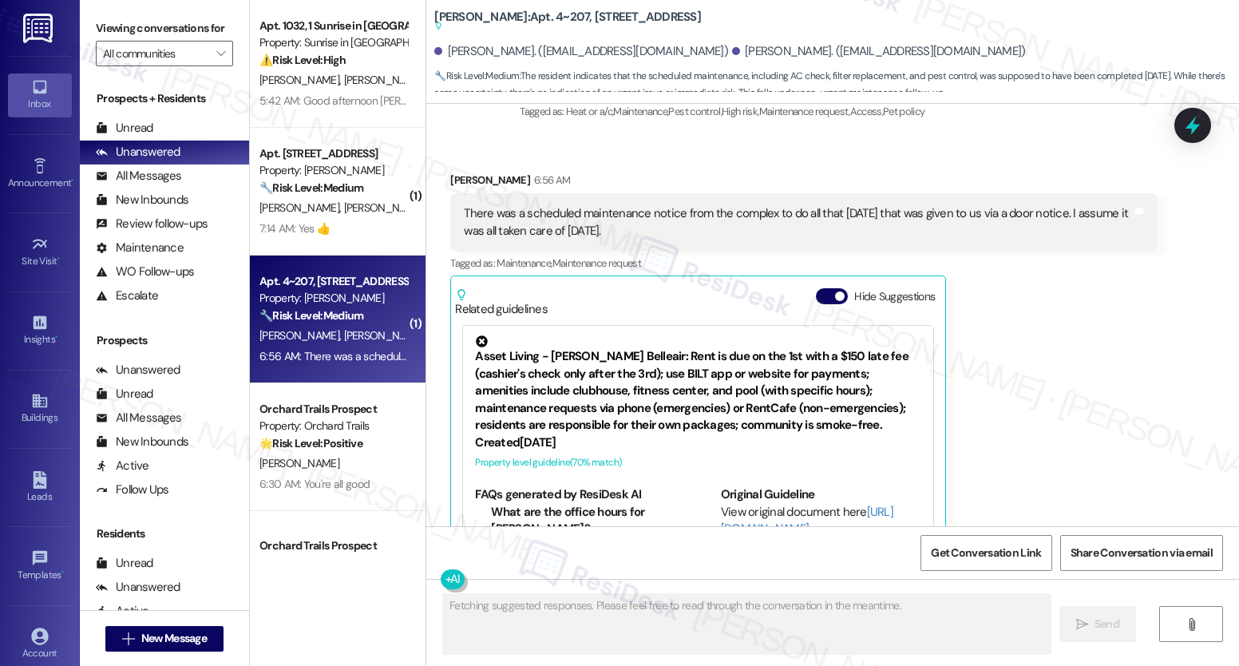
scroll to position [2459, 0]
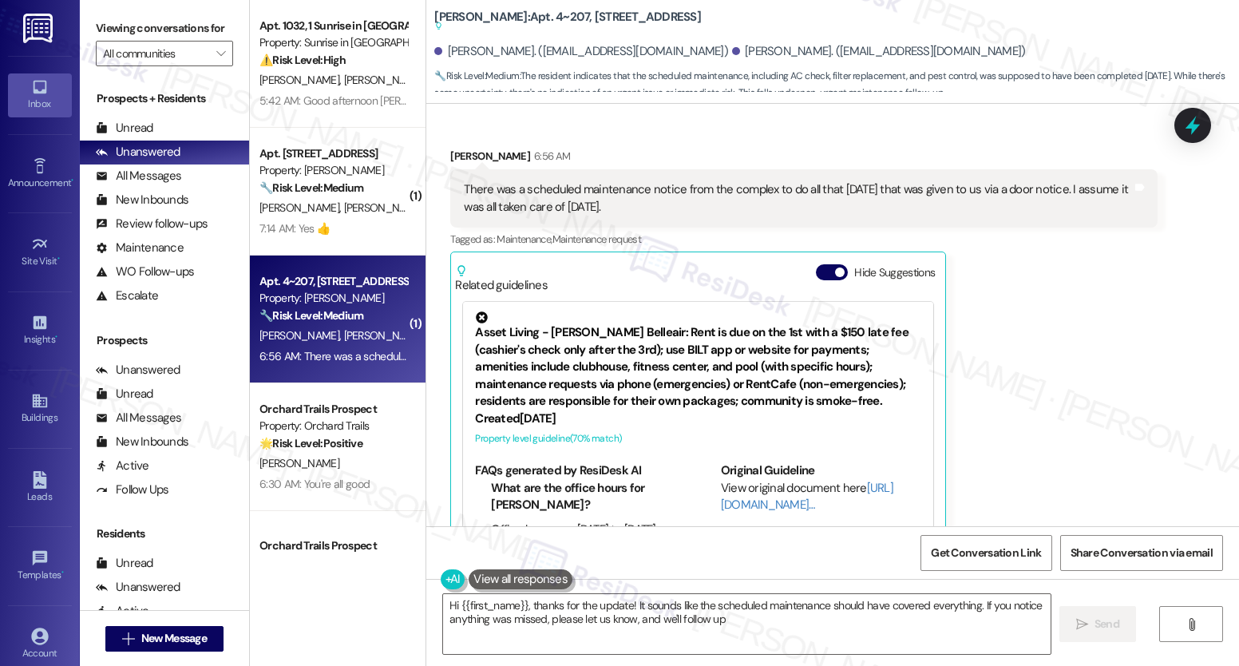
type textarea "Hi {{first_name}}, thanks for the update! It sounds like the scheduled maintena…"
click at [38, 629] on icon at bounding box center [39, 636] width 17 height 17
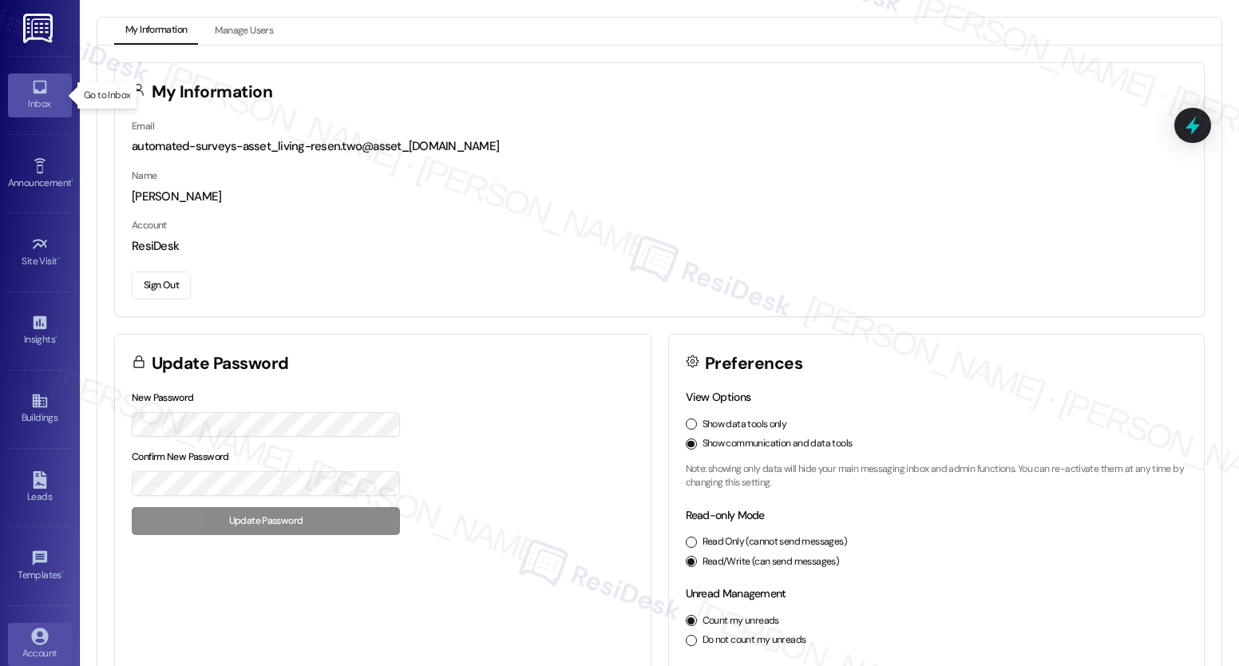
click at [31, 94] on icon at bounding box center [40, 87] width 18 height 18
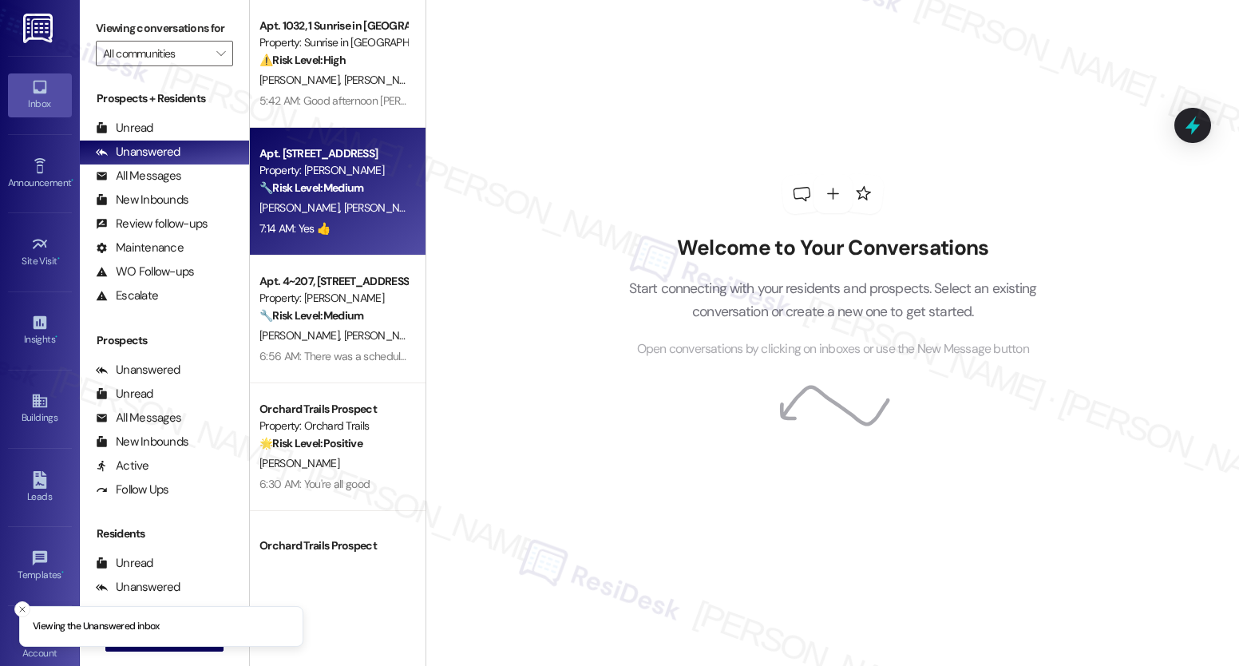
scroll to position [342, 0]
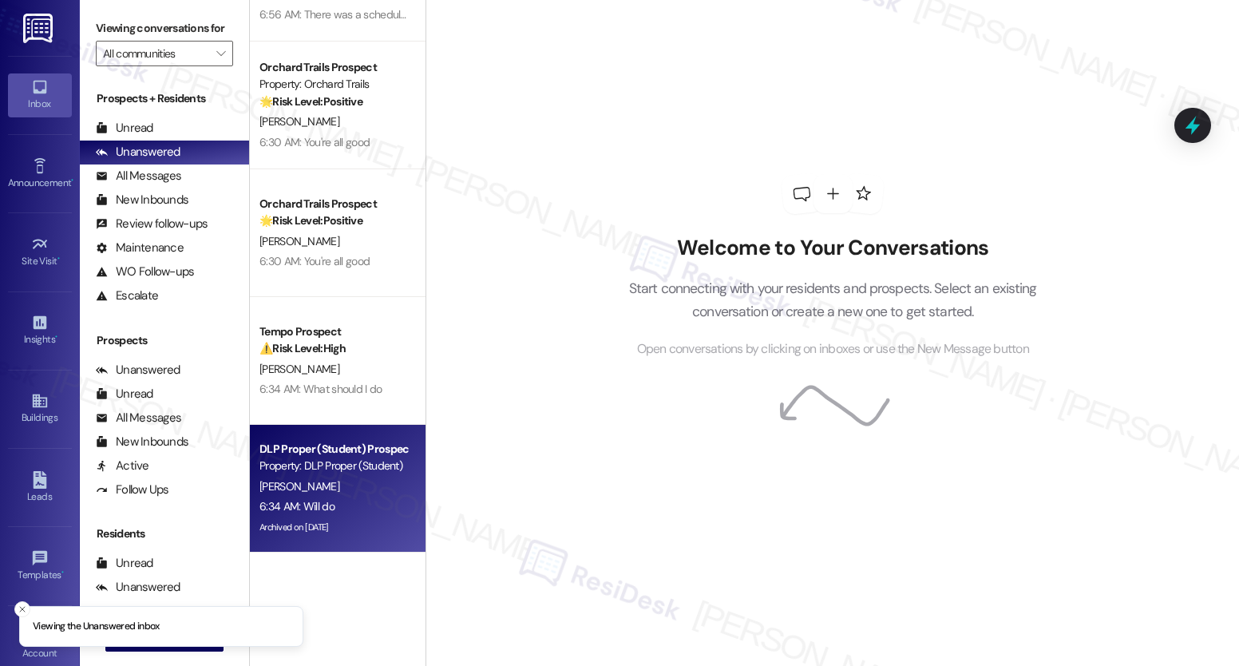
click at [313, 477] on div "[PERSON_NAME]" at bounding box center [333, 487] width 151 height 20
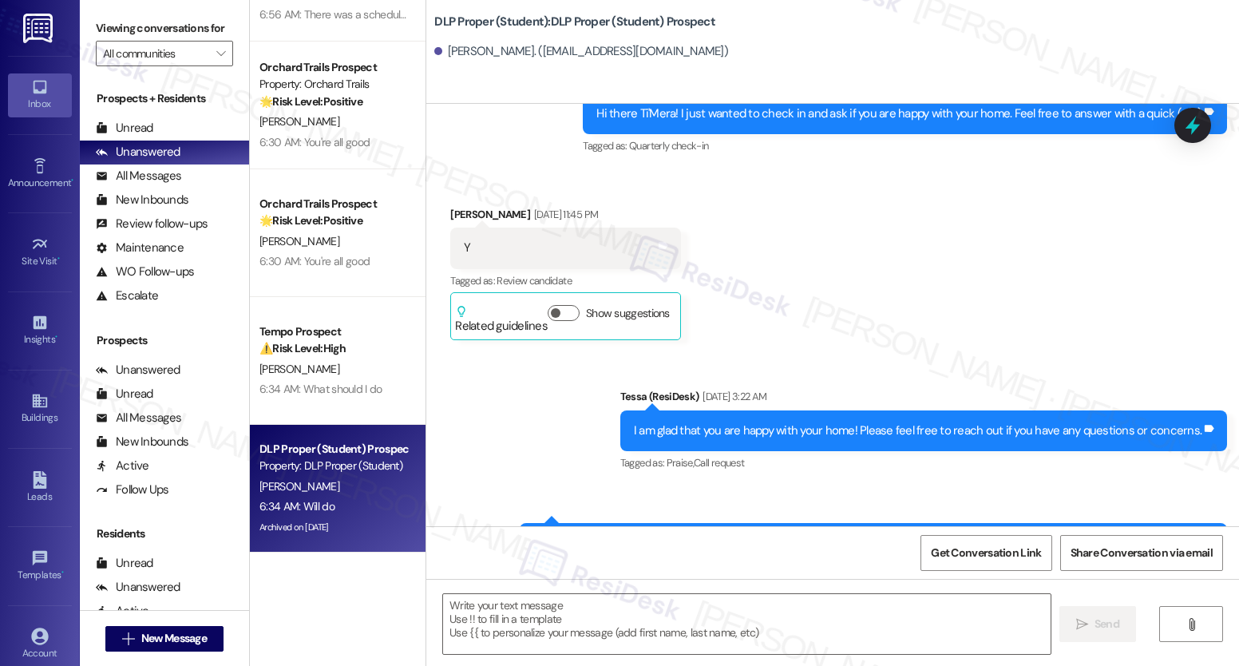
type textarea "Fetching suggested responses. Please feel free to read through the conversation…"
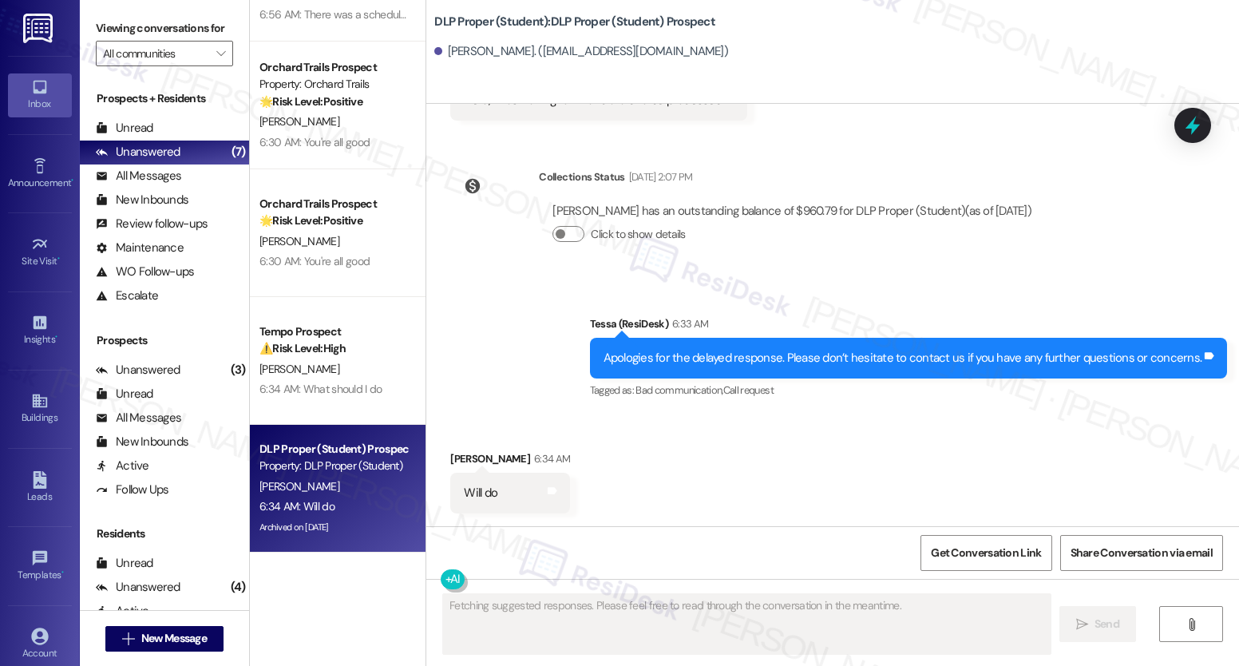
scroll to position [7110, 0]
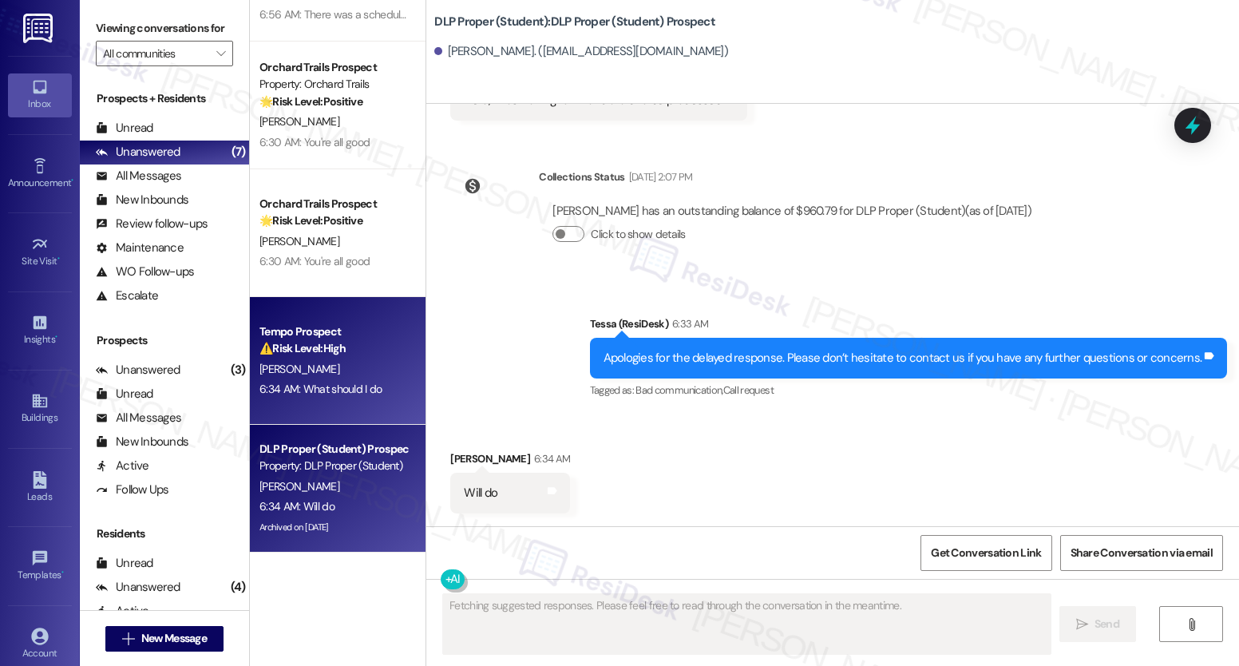
click at [318, 346] on strong "⚠️ Risk Level: High" at bounding box center [303, 348] width 86 height 14
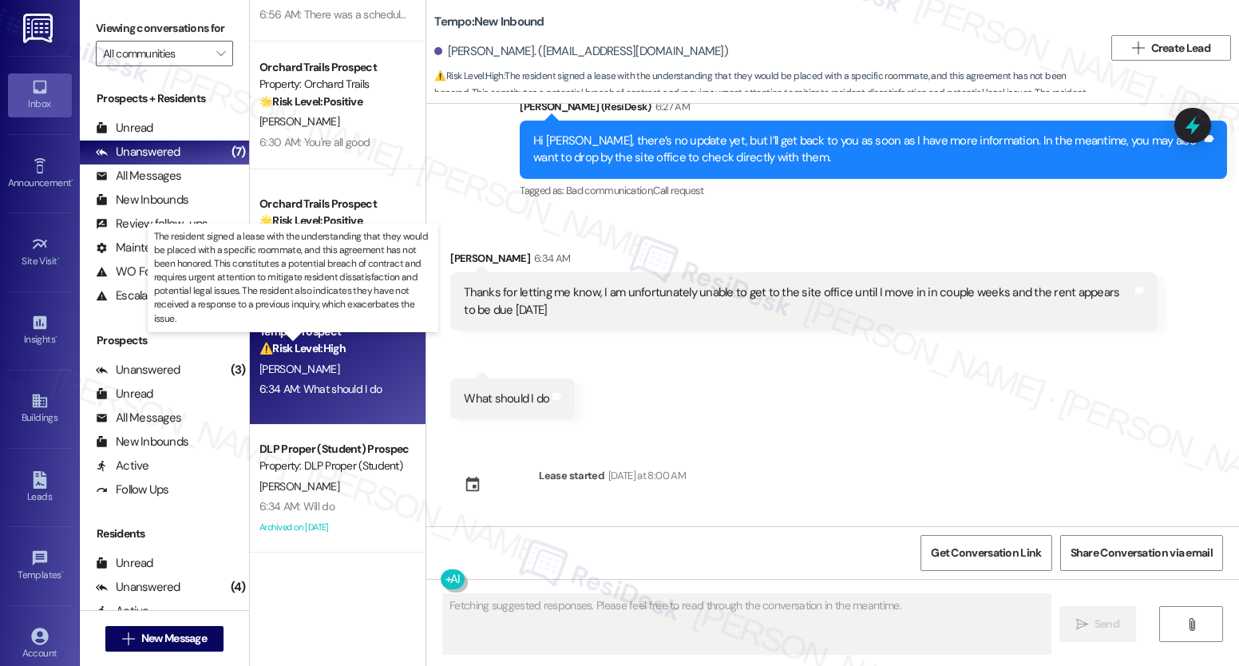
scroll to position [3825, 0]
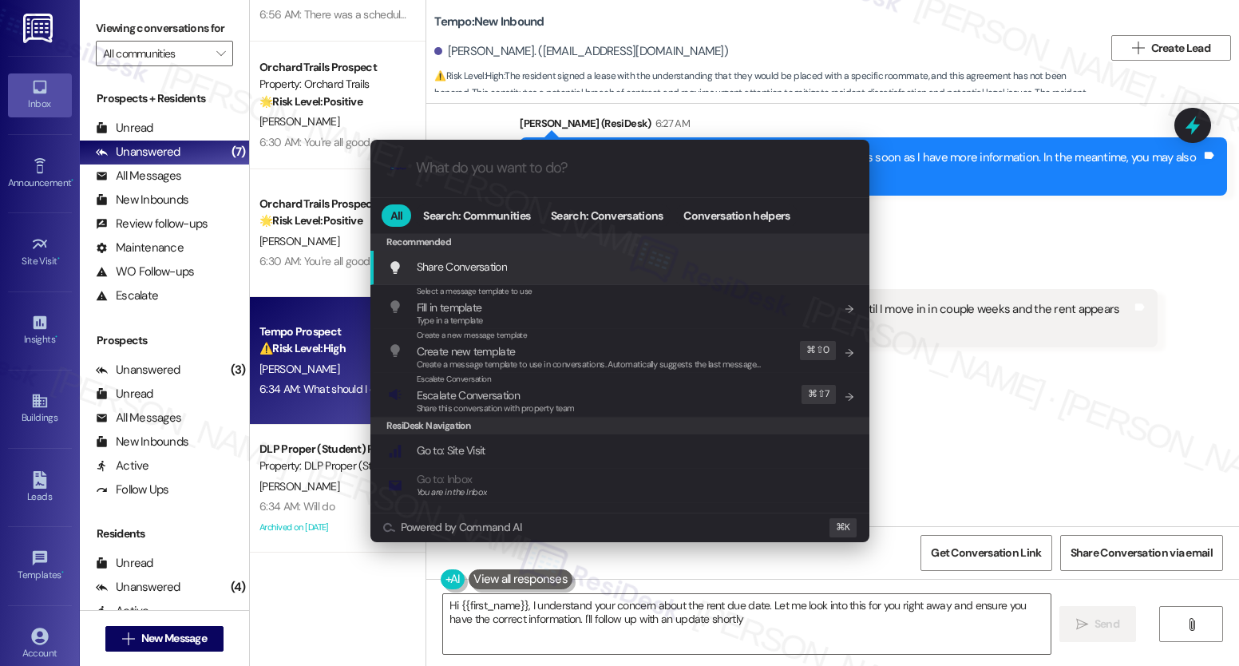
type textarea "Hi {{first_name}}, I understand your concern about the rent due date. Let me lo…"
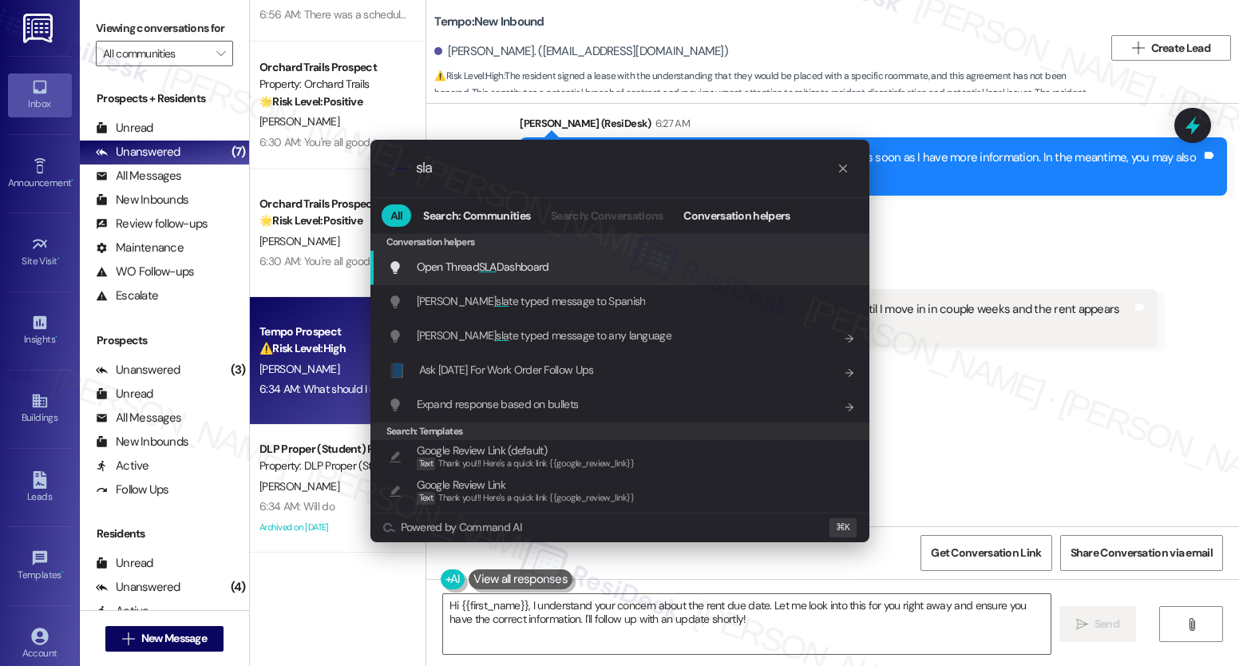
click at [565, 260] on div "Open Thread SLA Dashboard Add shortcut" at bounding box center [621, 267] width 467 height 18
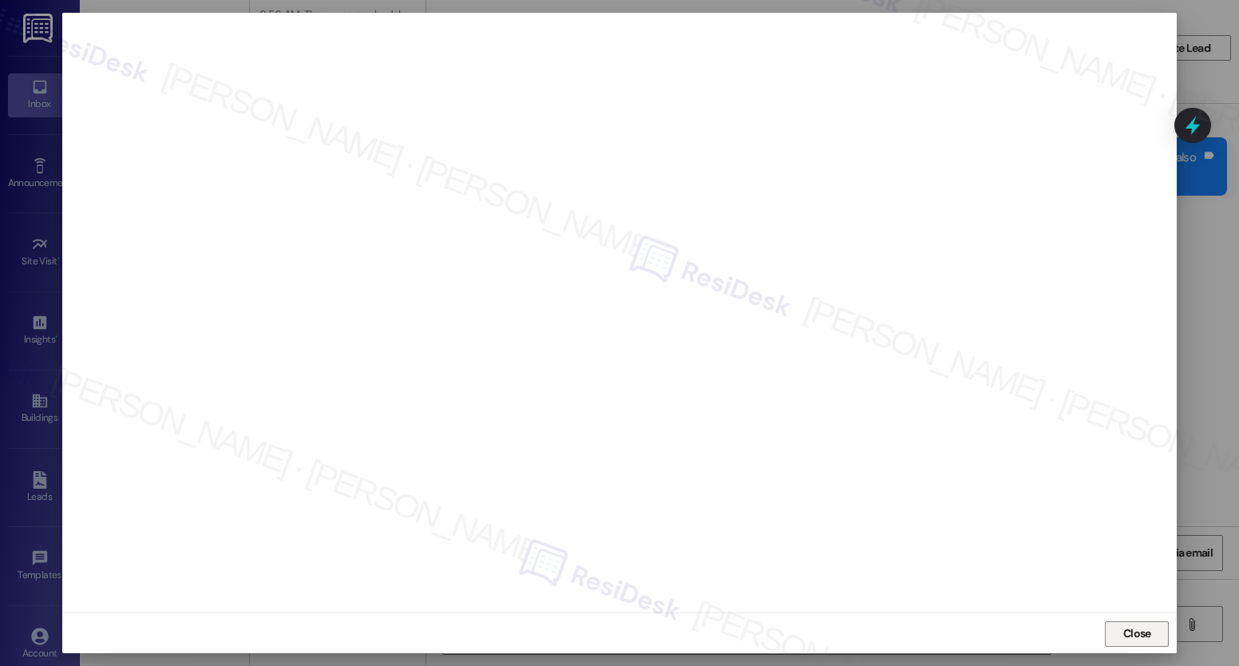
click at [1135, 637] on span "Close" at bounding box center [1137, 633] width 28 height 17
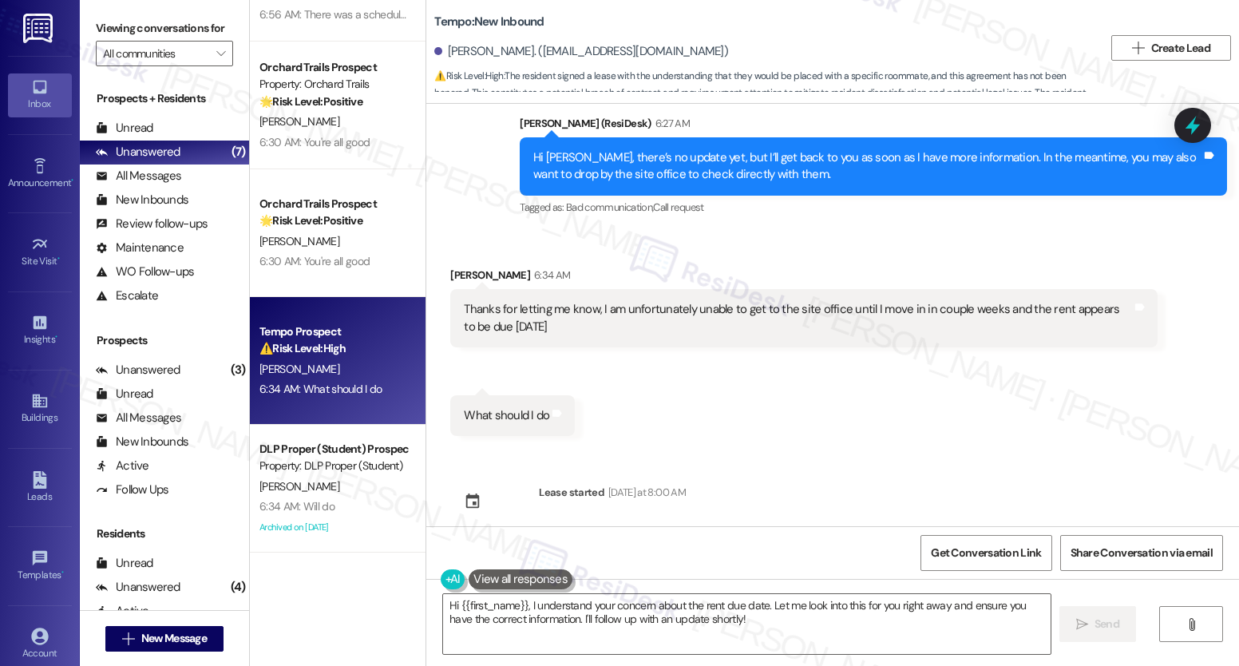
click at [836, 389] on div "Received via SMS Shane Jayasundera 6:34 AM Thanks for letting me know, I am unf…" at bounding box center [832, 339] width 813 height 217
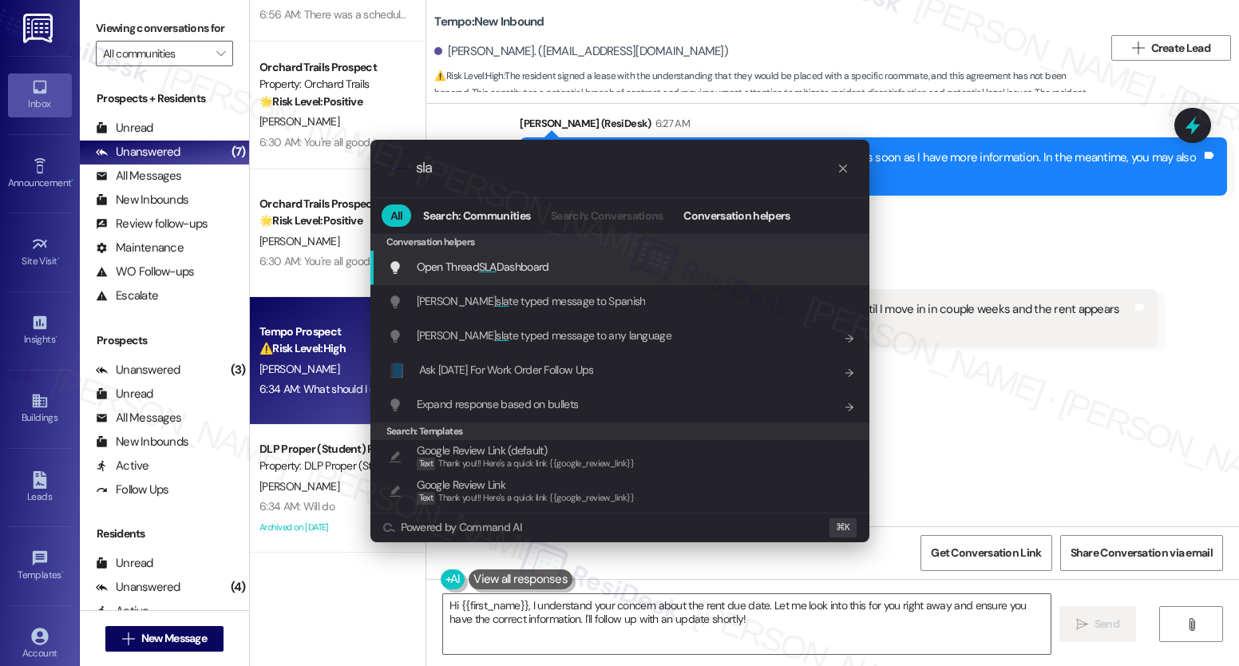
type input "sla"
click at [505, 264] on span "Open Thread SLA Dashboard" at bounding box center [483, 267] width 133 height 14
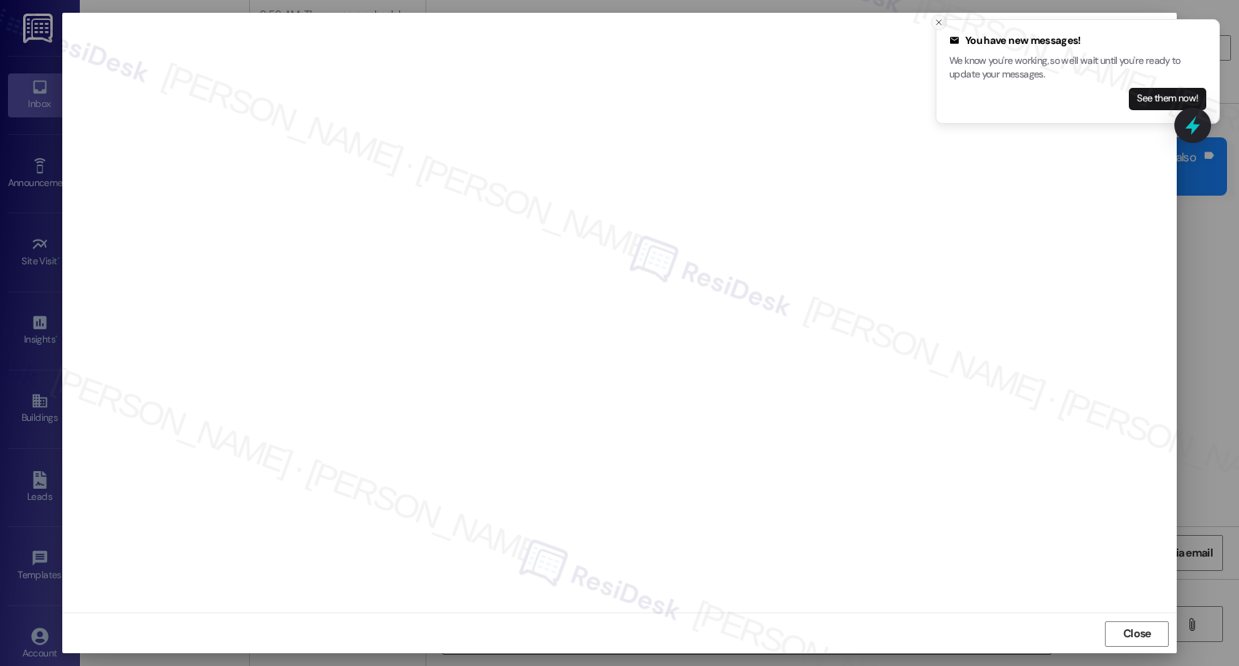
click at [941, 24] on icon "Close toast" at bounding box center [939, 23] width 10 height 10
click at [938, 23] on icon "Close toast" at bounding box center [939, 23] width 10 height 10
click at [941, 18] on icon "Close toast" at bounding box center [939, 23] width 10 height 10
click at [943, 22] on icon "Close toast" at bounding box center [939, 23] width 10 height 10
click at [938, 23] on icon "Close toast" at bounding box center [939, 23] width 10 height 10
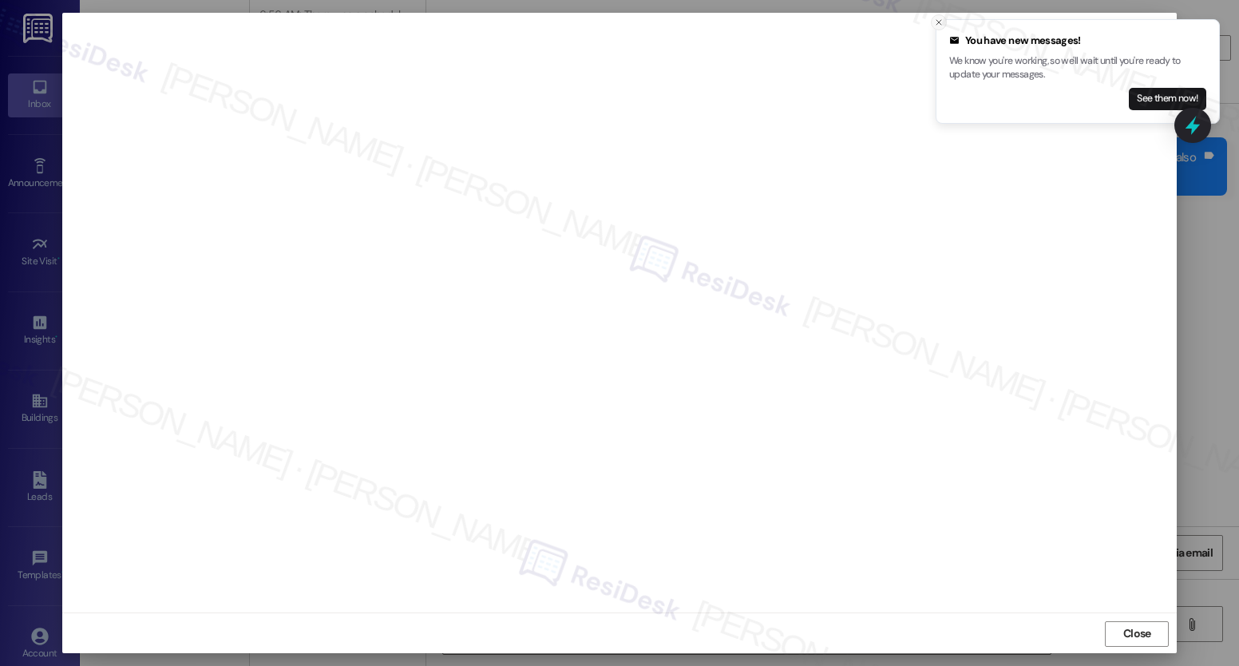
click at [936, 15] on button "Close toast" at bounding box center [939, 22] width 16 height 16
click at [939, 20] on icon "Close toast" at bounding box center [939, 23] width 10 height 10
click at [942, 25] on icon "Close toast" at bounding box center [939, 23] width 10 height 10
click at [937, 26] on icon "Close toast" at bounding box center [939, 23] width 10 height 10
click at [939, 23] on icon "Close toast" at bounding box center [939, 23] width 10 height 10
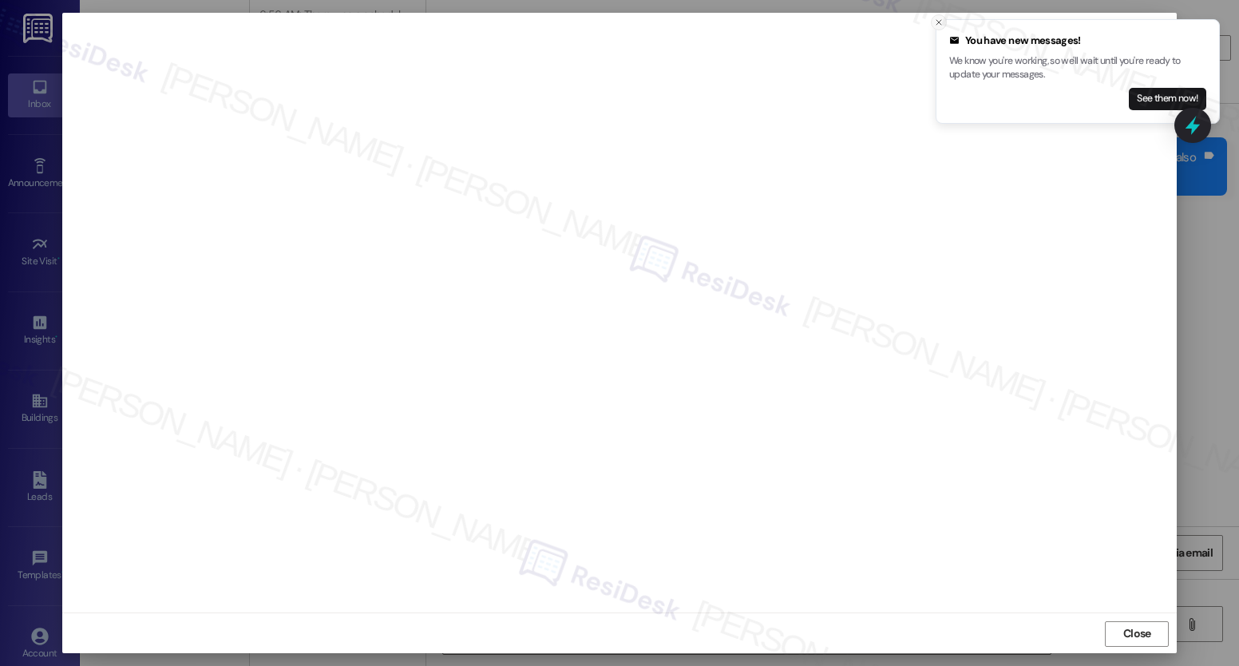
click at [941, 22] on icon "Close toast" at bounding box center [939, 23] width 10 height 10
click at [933, 25] on button "Close toast" at bounding box center [939, 22] width 16 height 16
click at [941, 22] on icon "Close toast" at bounding box center [939, 23] width 10 height 10
click at [940, 22] on icon "Close toast" at bounding box center [939, 23] width 10 height 10
click at [942, 23] on icon "Close toast" at bounding box center [939, 23] width 10 height 10
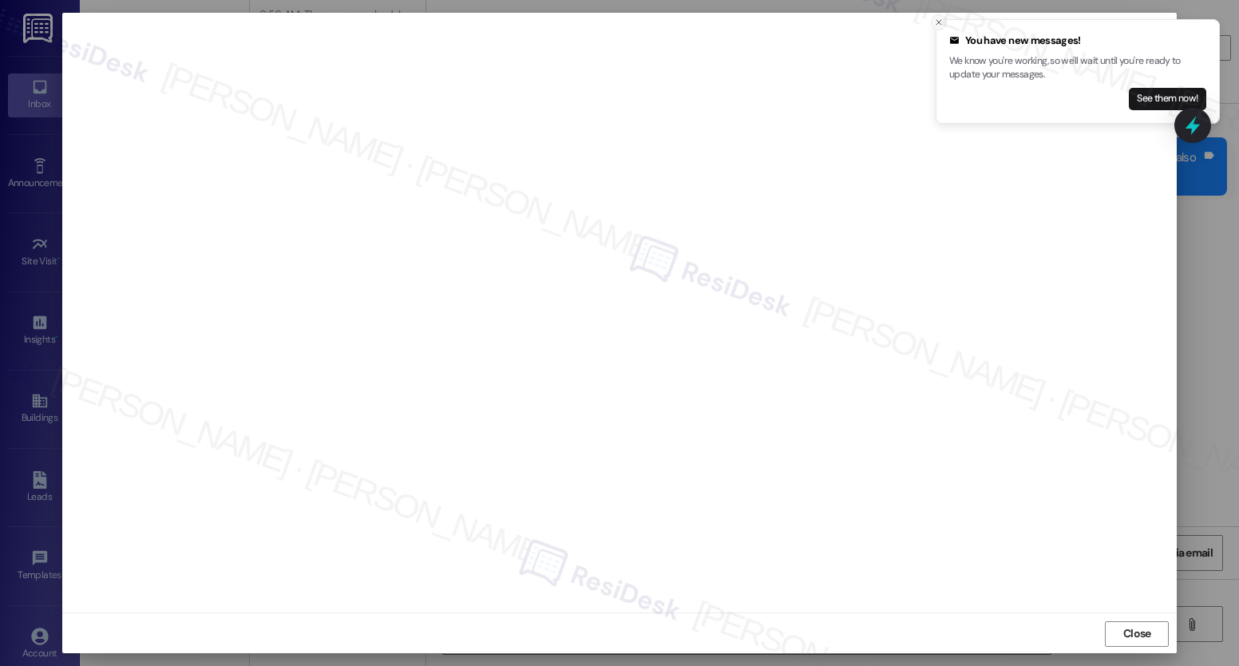
click at [937, 23] on line "Close toast" at bounding box center [939, 22] width 5 height 5
click at [939, 26] on icon "Close toast" at bounding box center [939, 23] width 10 height 10
click at [938, 19] on icon "Close toast" at bounding box center [939, 23] width 10 height 10
click at [938, 24] on icon "Close toast" at bounding box center [939, 23] width 10 height 10
click at [936, 23] on icon "Close toast" at bounding box center [939, 23] width 10 height 10
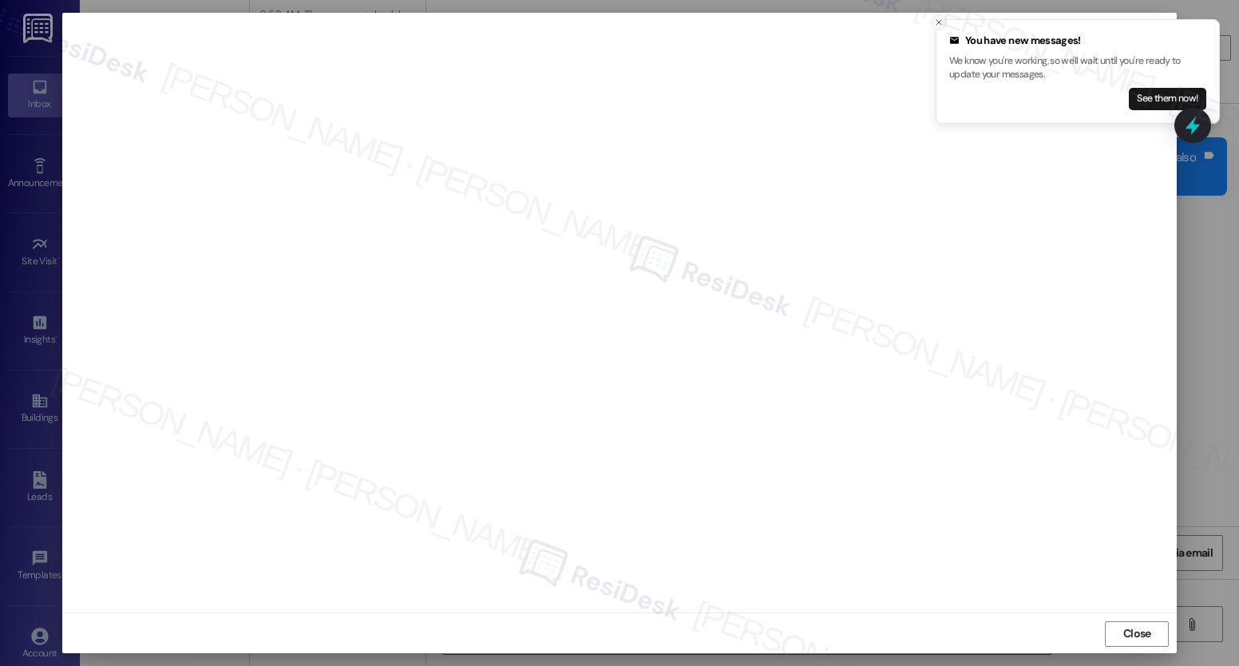
click at [939, 22] on line "Close toast" at bounding box center [939, 22] width 5 height 5
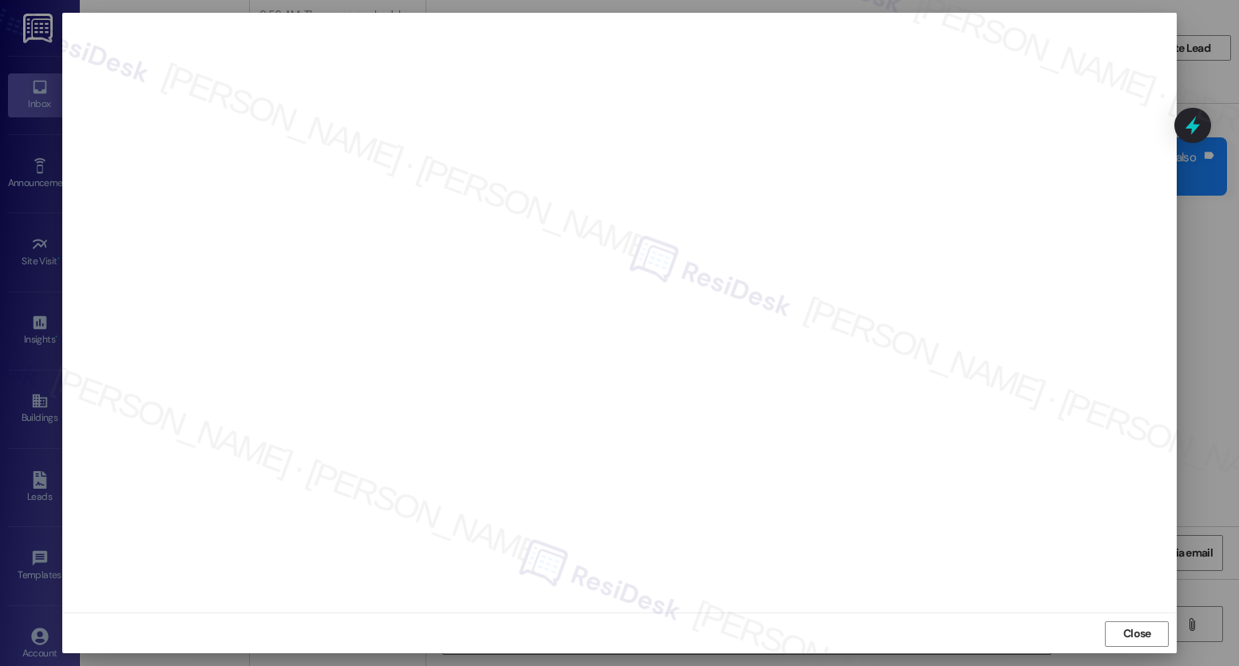
scroll to position [1, 0]
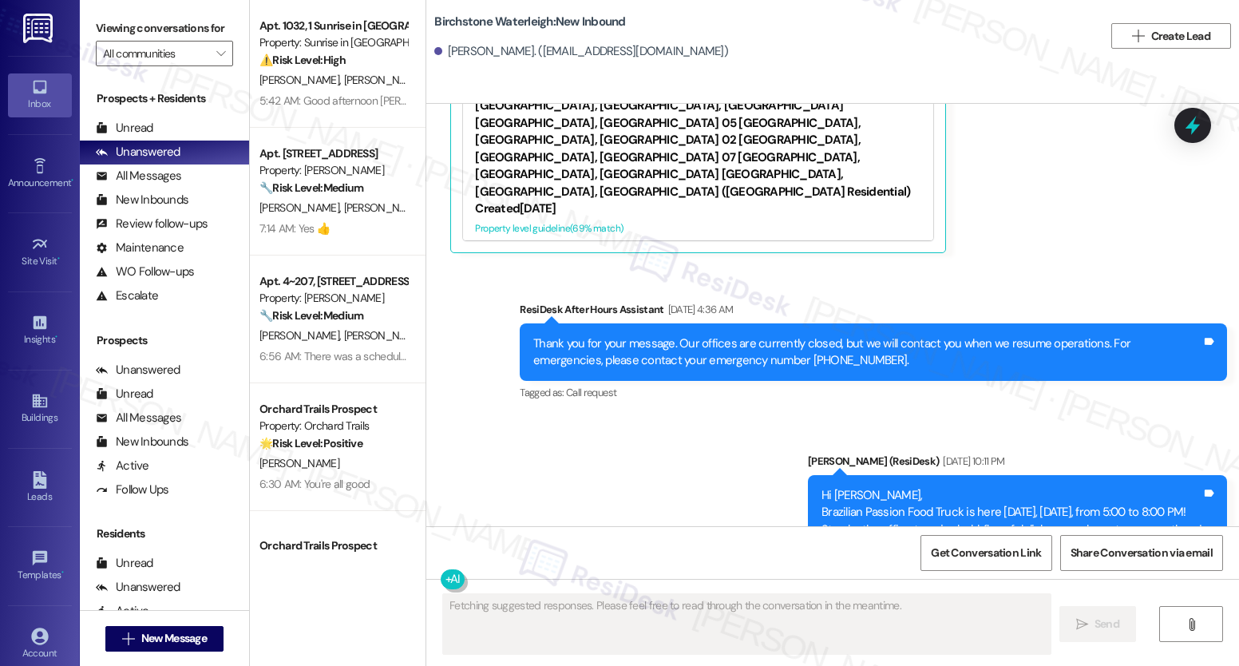
scroll to position [7188, 0]
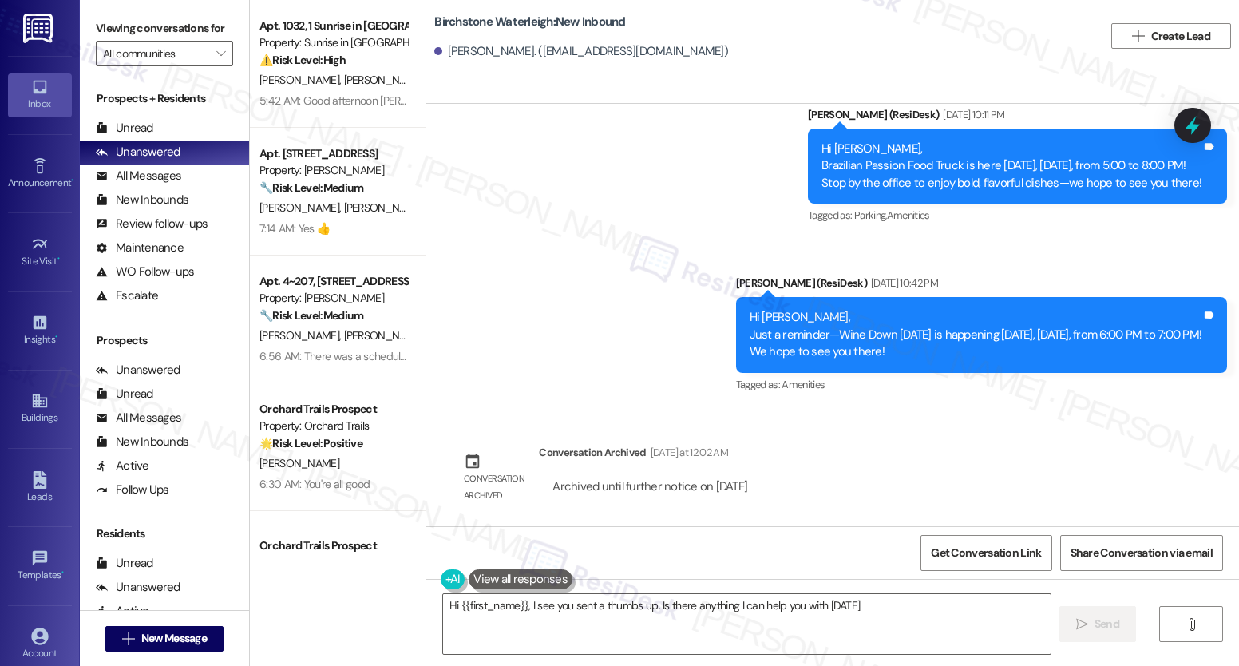
type textarea "Hi {{first_name}}, I see you sent a thumbs up. Is there anything I can help you…"
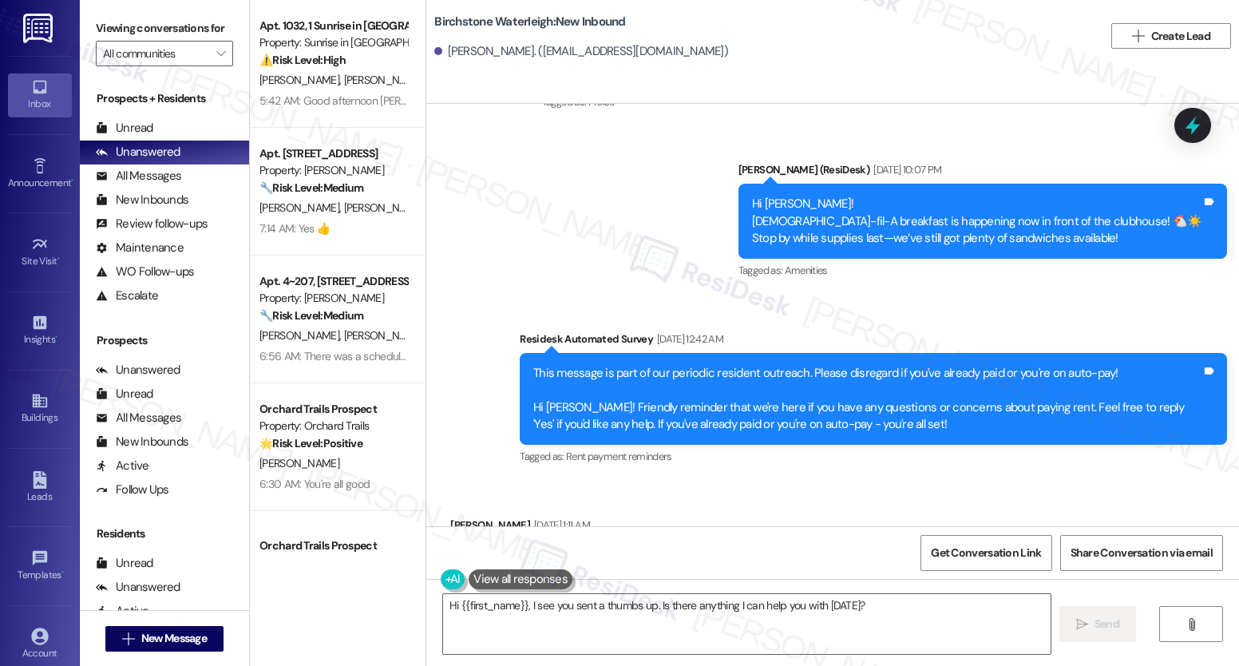
scroll to position [2815, 0]
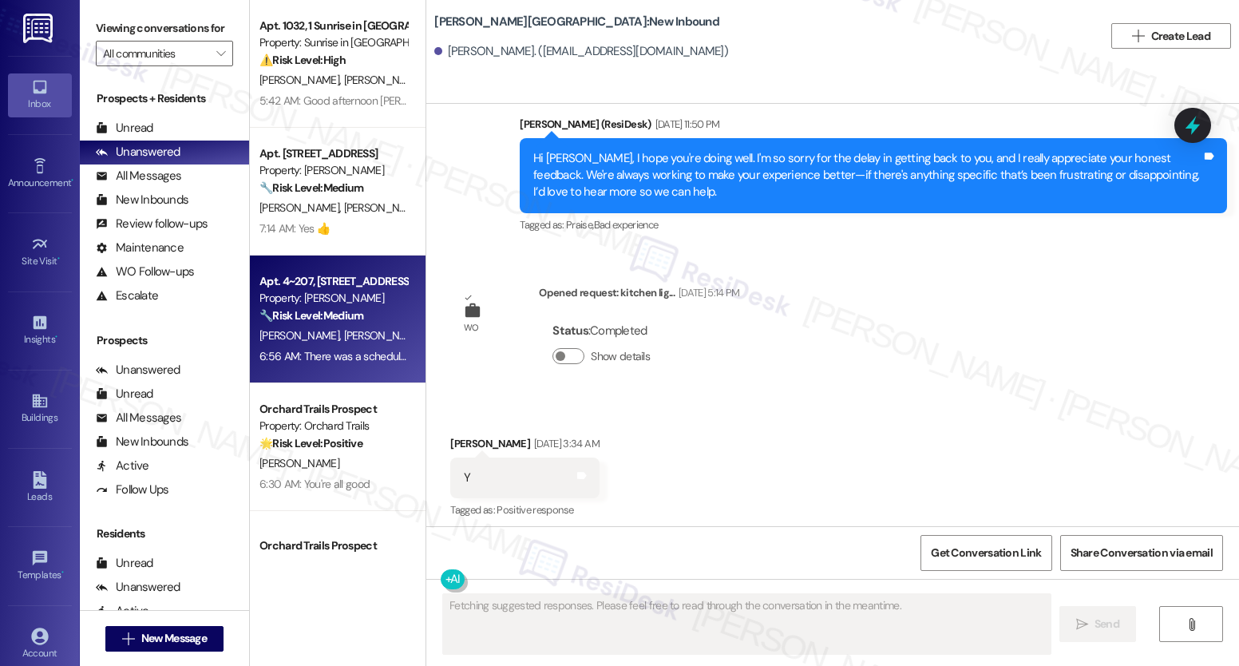
scroll to position [815, 0]
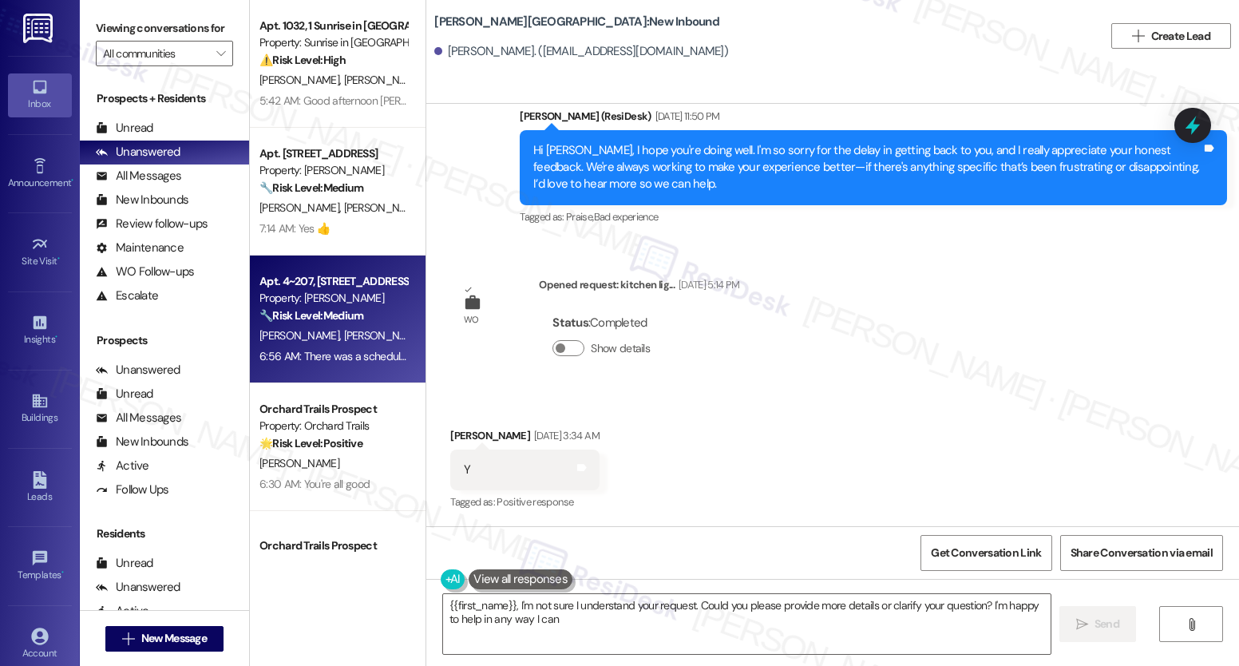
type textarea "{{first_name}}, I'm not sure I understand your request. Could you please provid…"
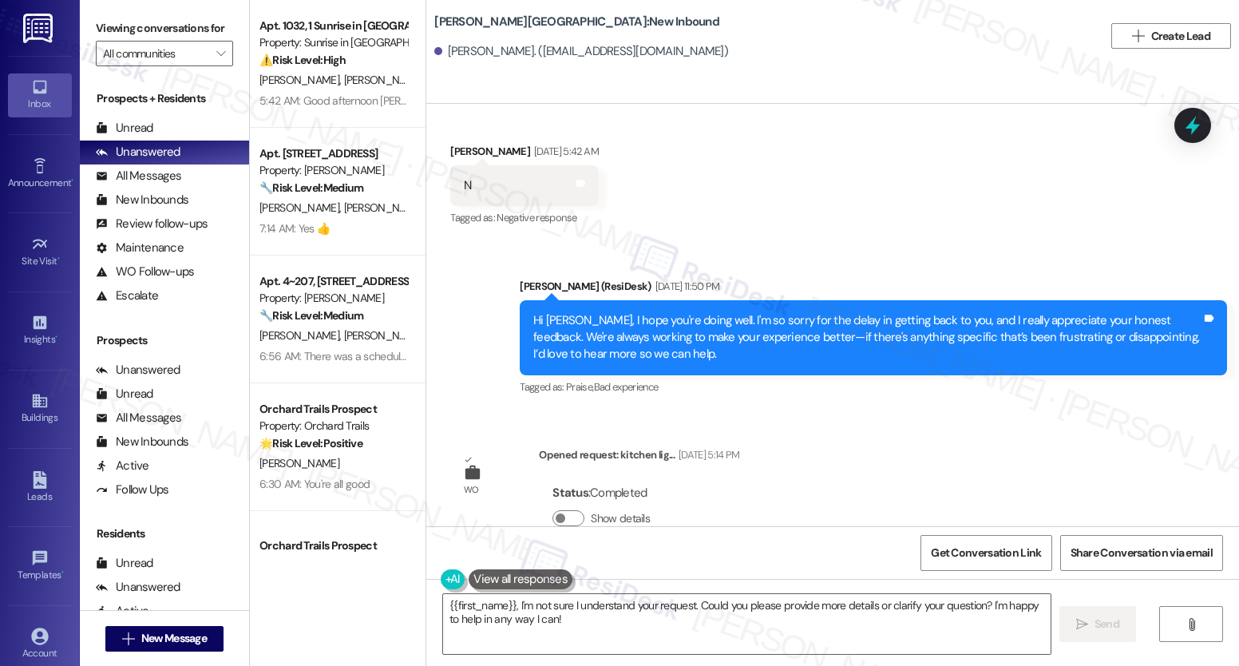
scroll to position [933, 0]
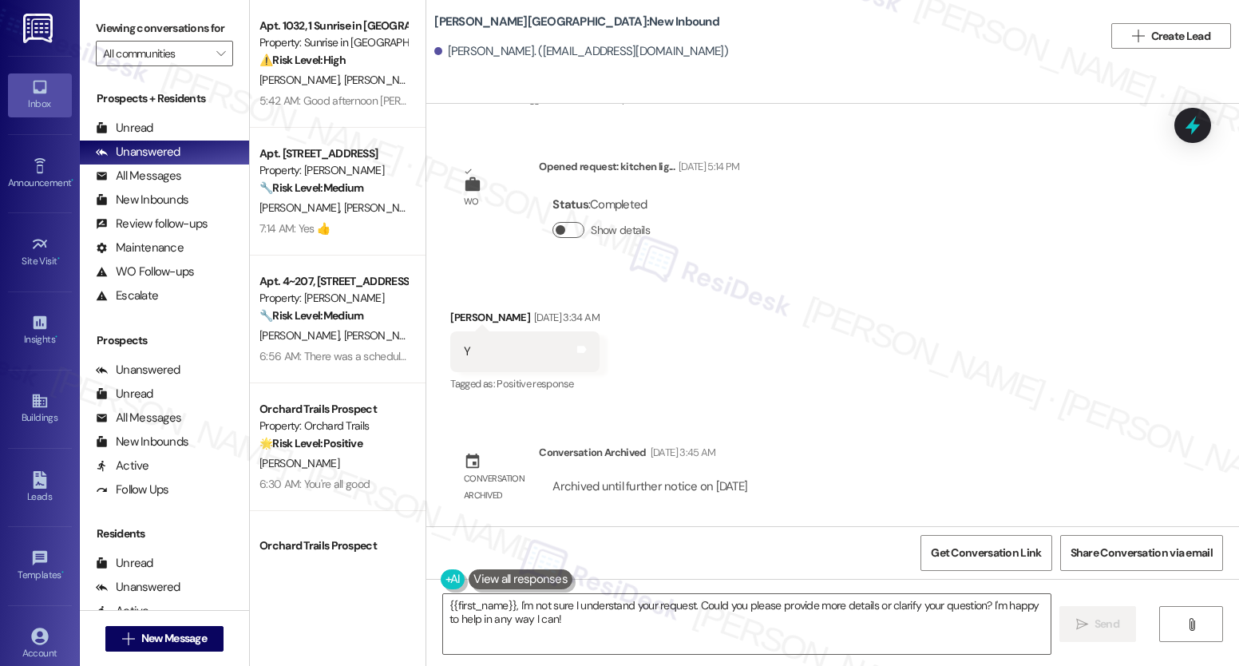
click at [567, 233] on button "Show details" at bounding box center [569, 230] width 32 height 16
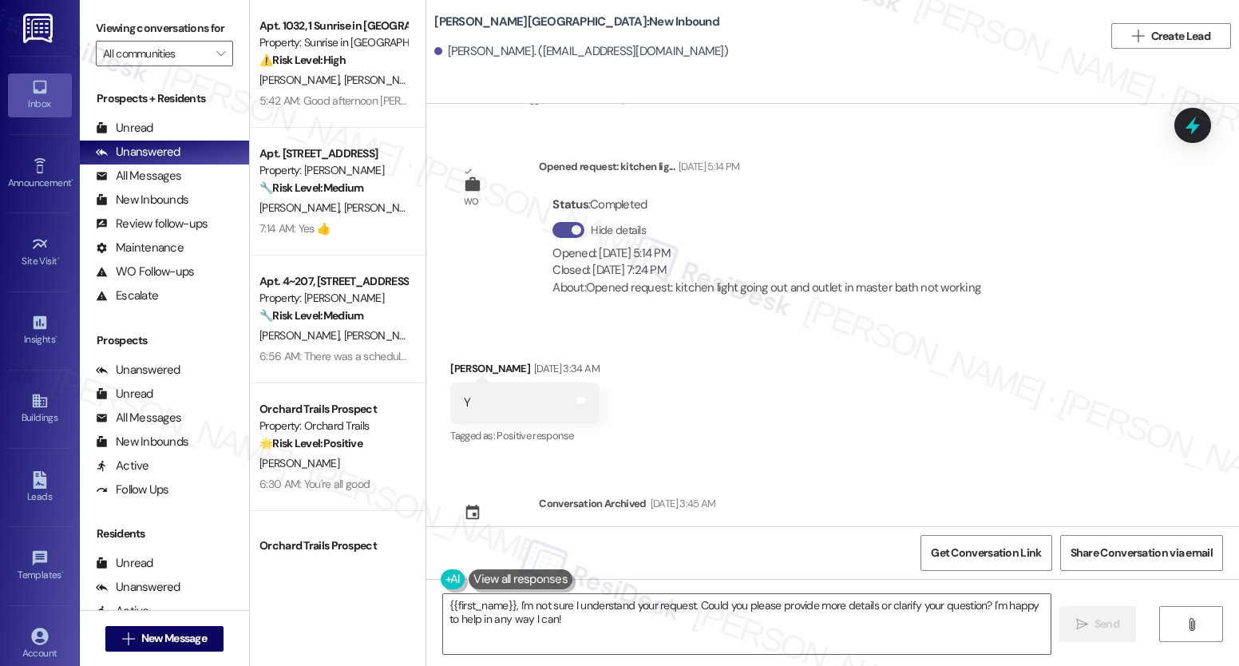
click at [553, 231] on button "Hide details" at bounding box center [569, 230] width 32 height 16
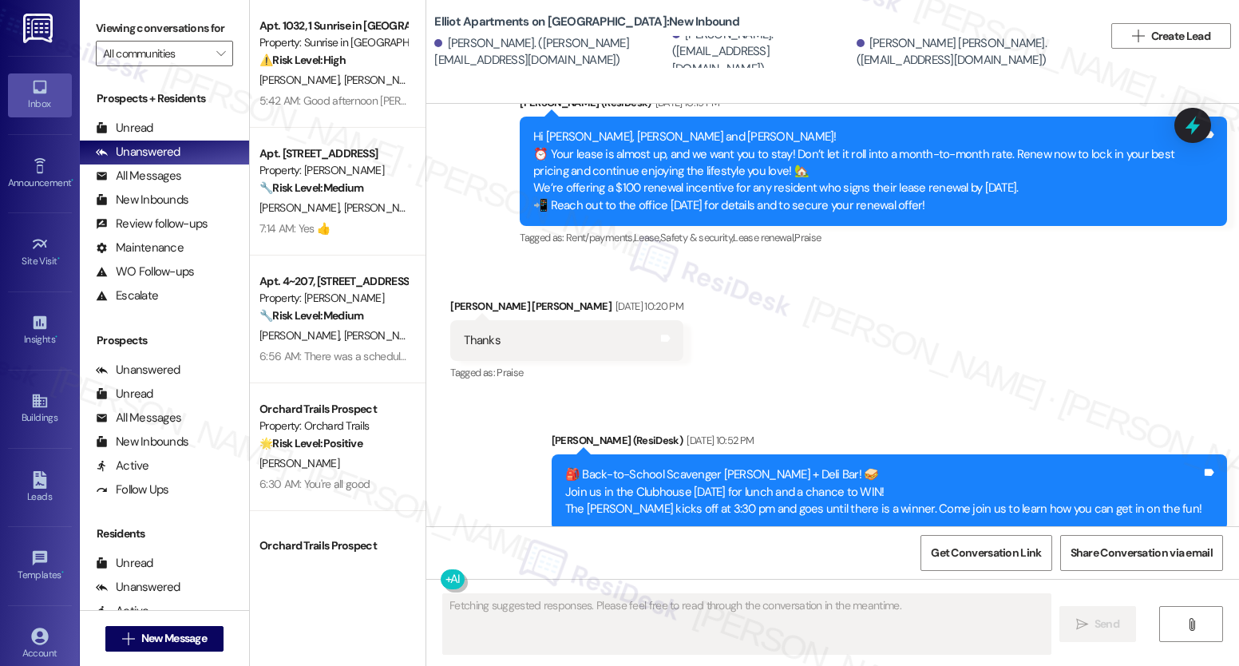
scroll to position [6143, 0]
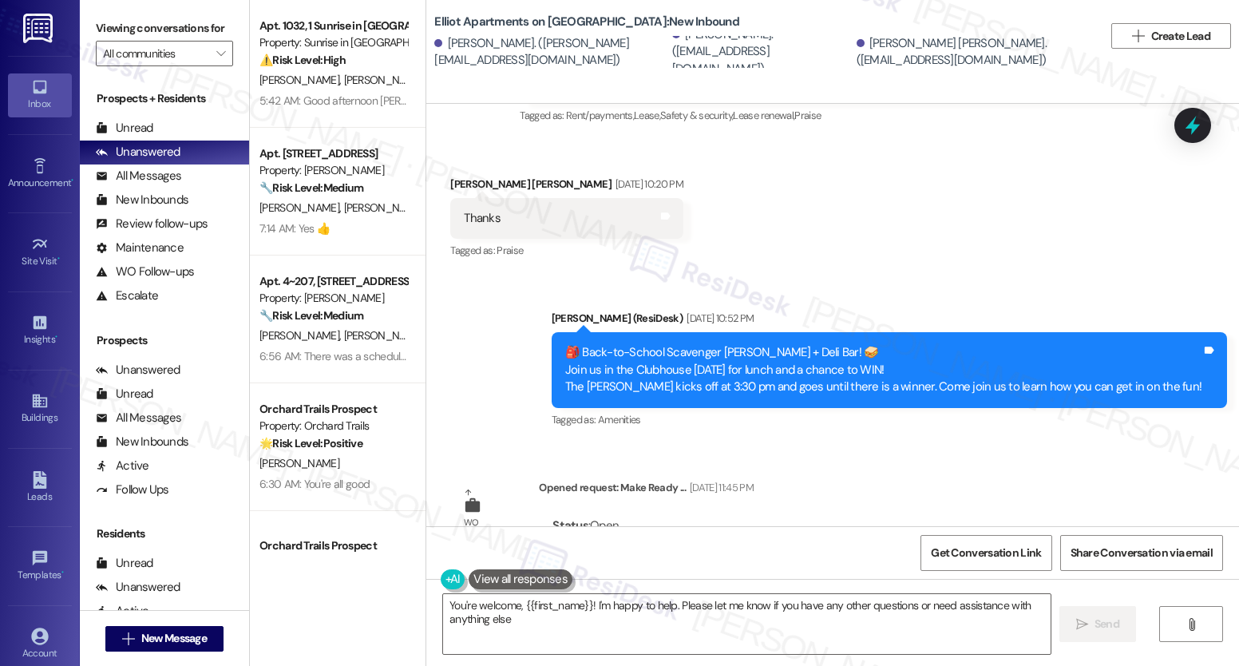
type textarea "You're welcome, {{first_name}}! I'm happy to help. Please let me know if you ha…"
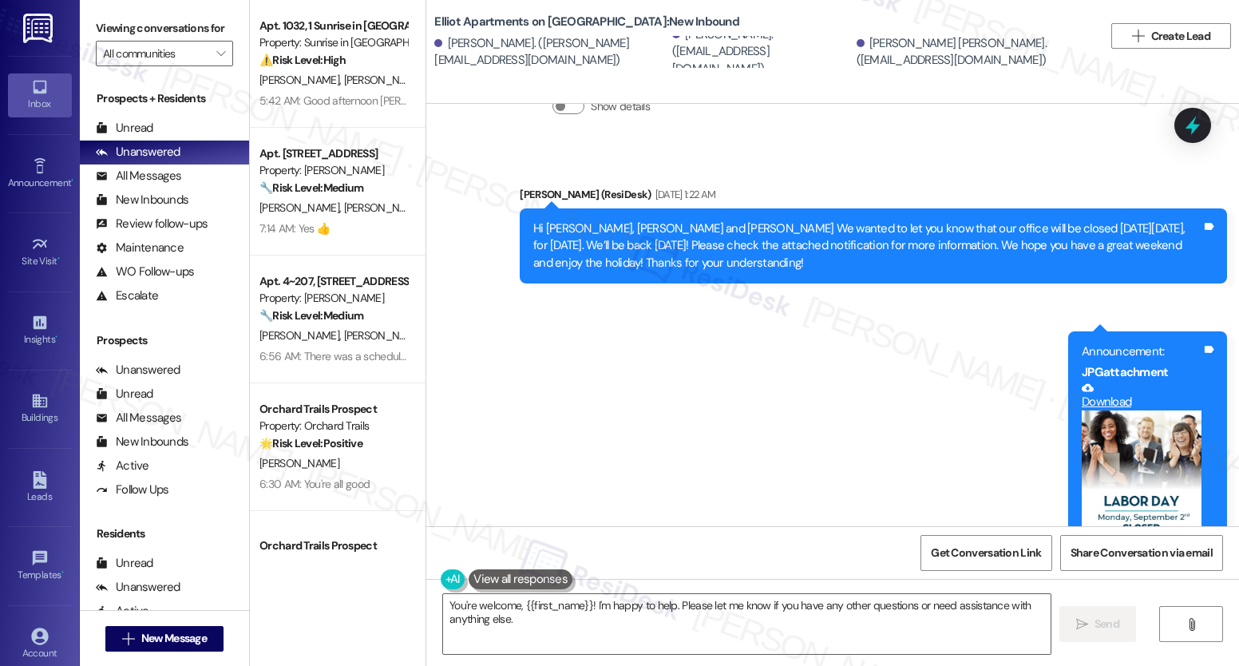
scroll to position [1795, 0]
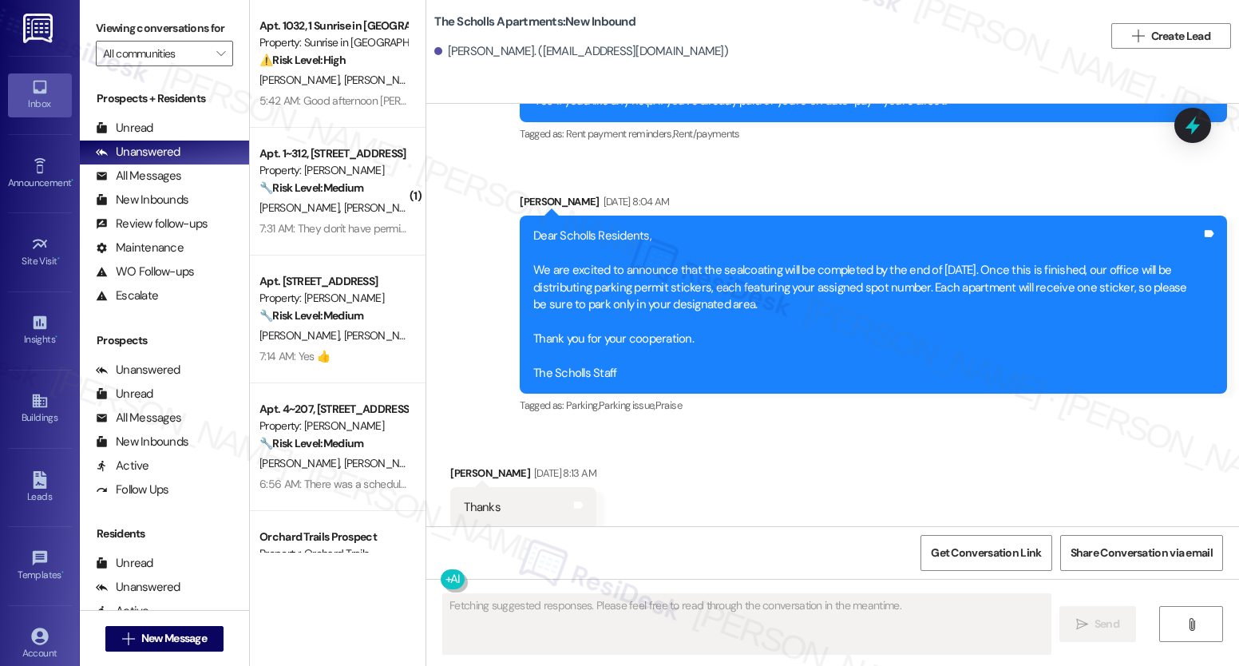
scroll to position [3883, 0]
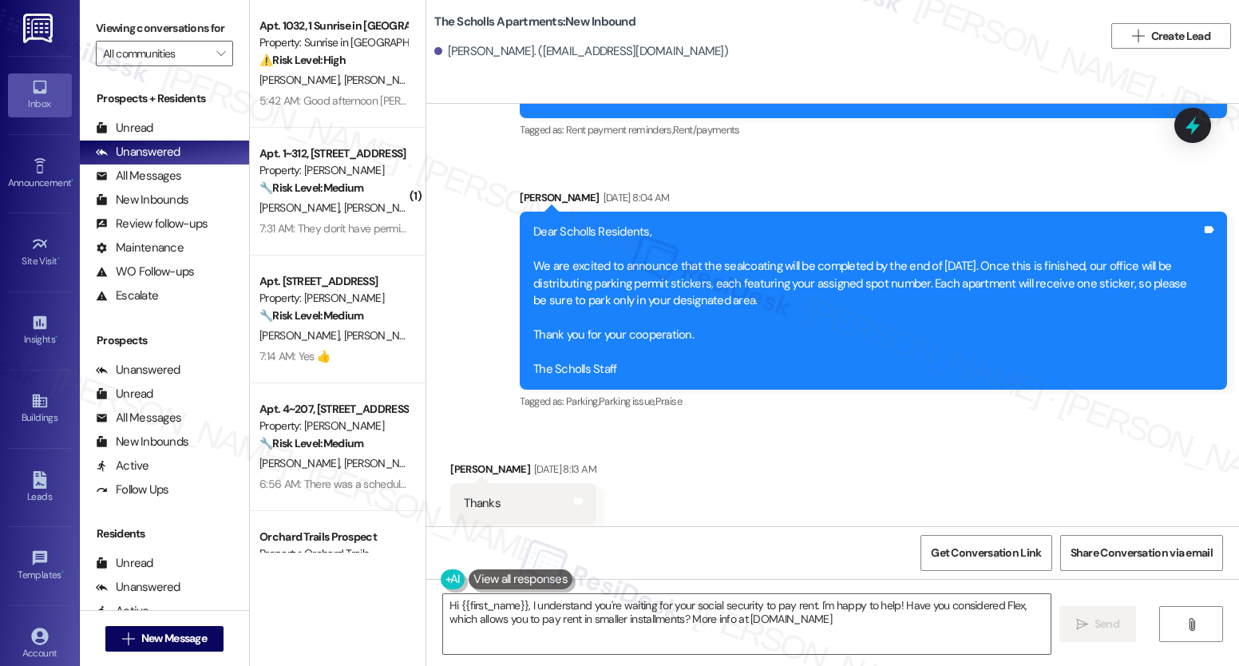
type textarea "Hi {{first_name}}, I understand you're waiting for your social security to pay …"
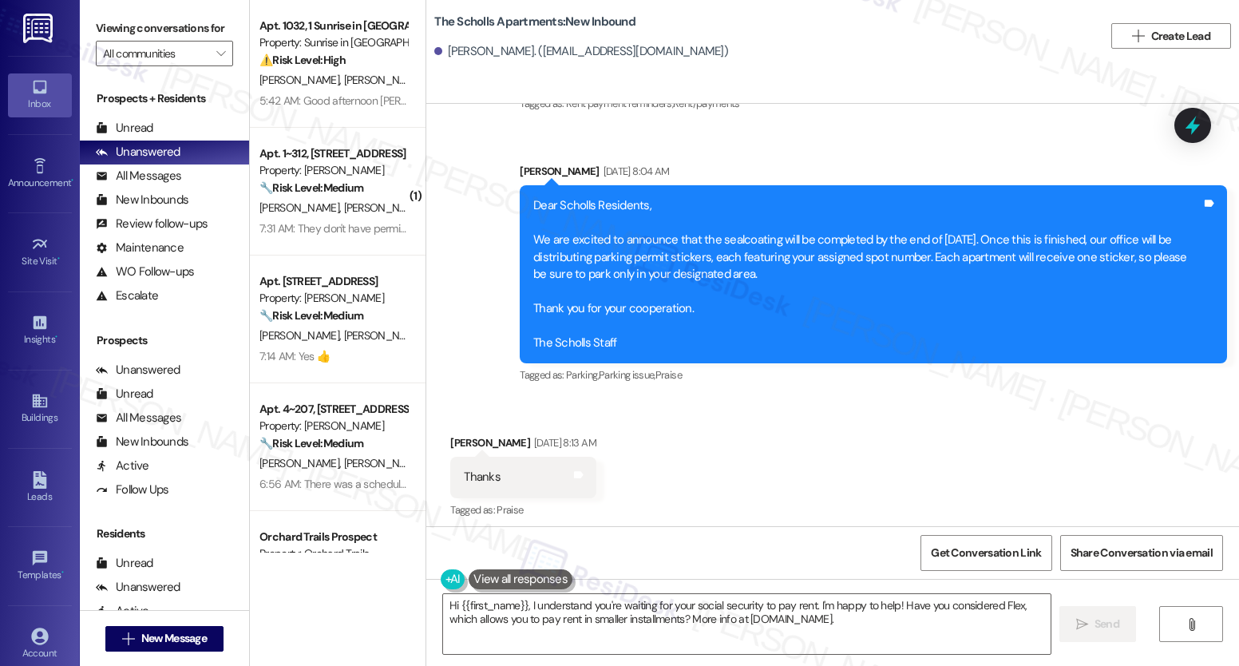
scroll to position [3818, 0]
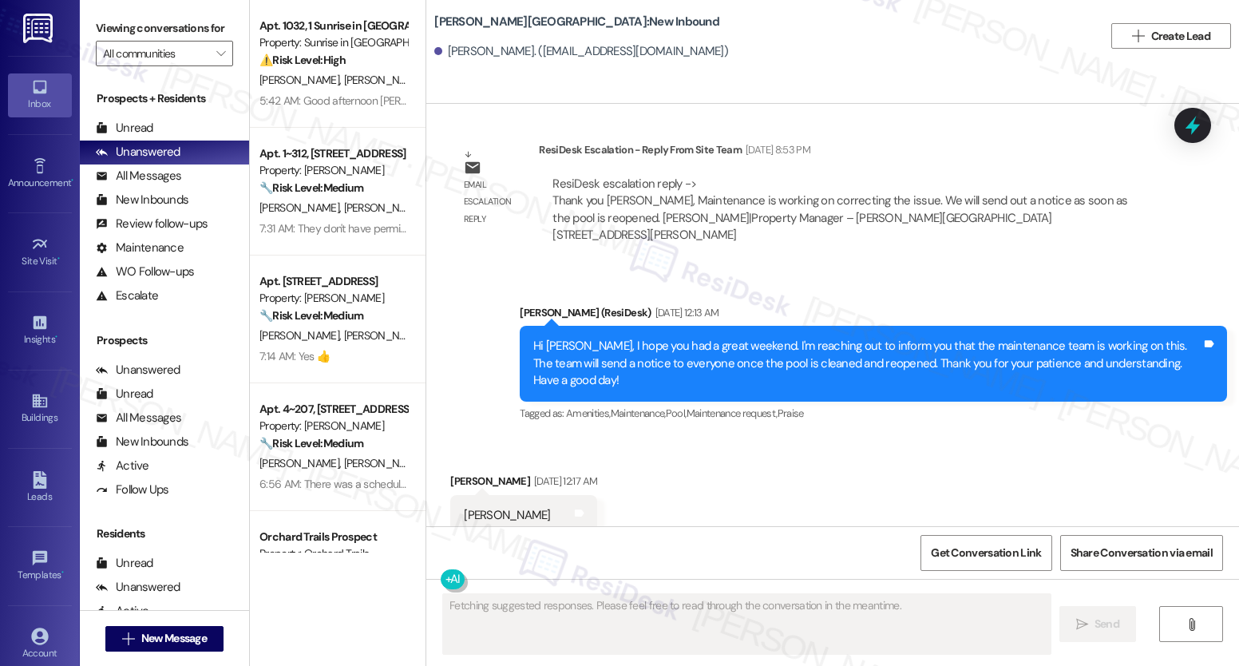
scroll to position [11527, 0]
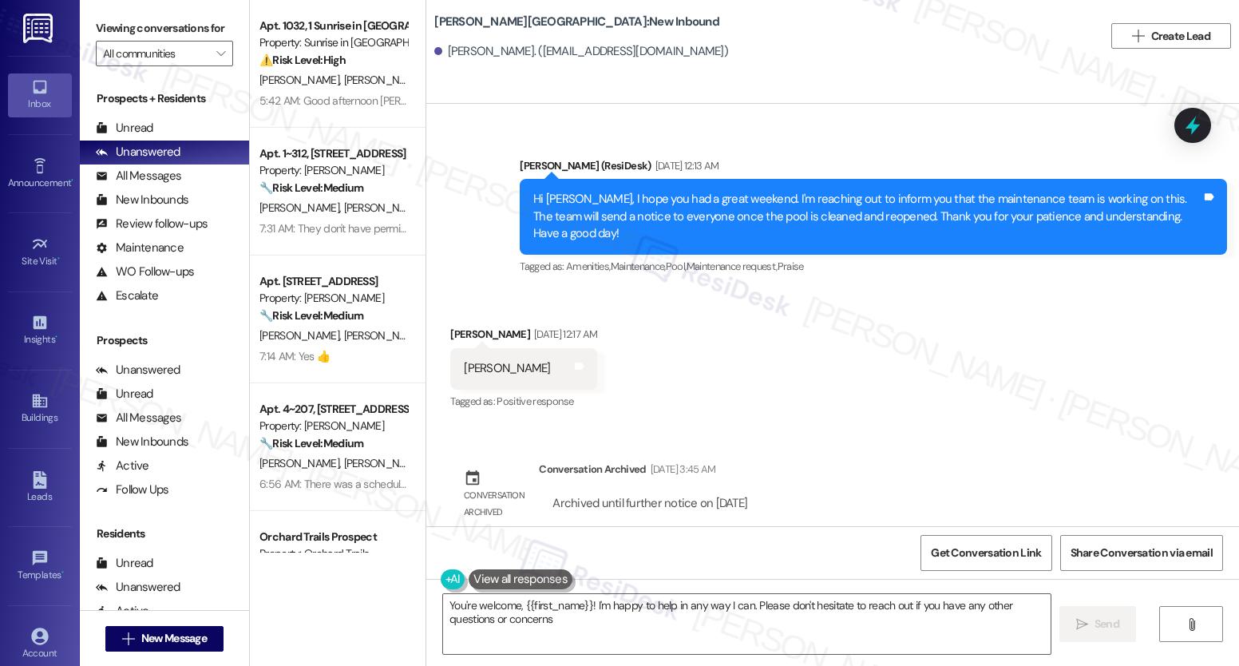
type textarea "You're welcome, {{first_name}}! I'm happy to help in any way I can. Please don'…"
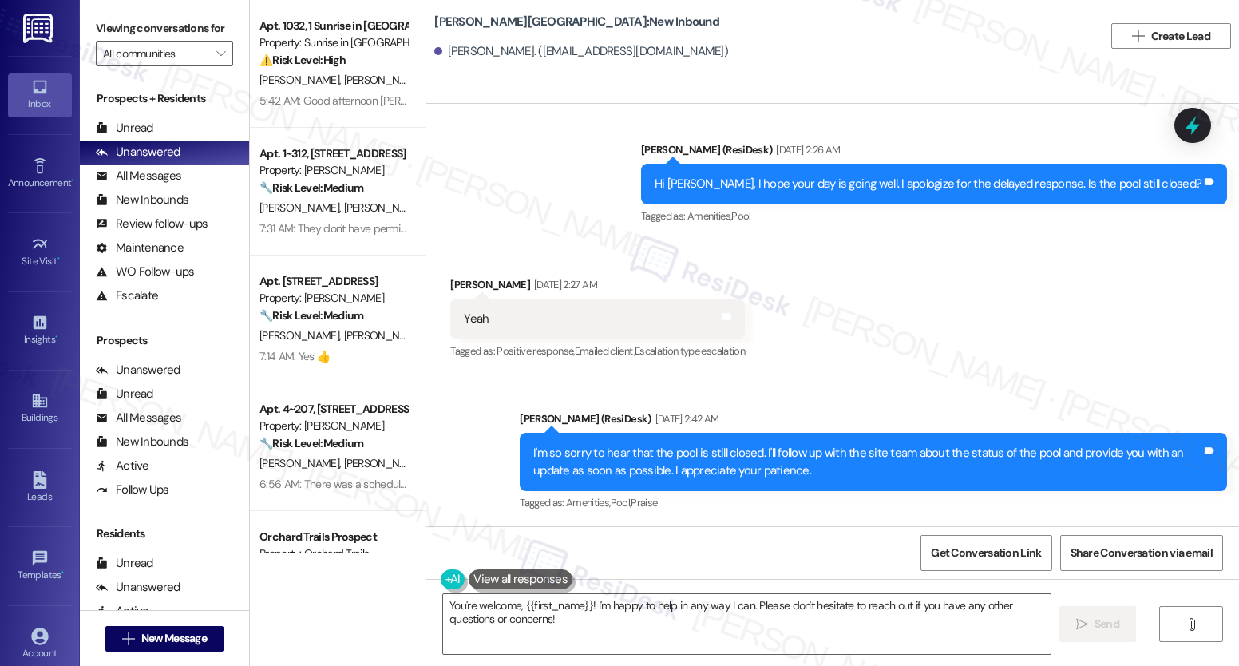
scroll to position [4770, 0]
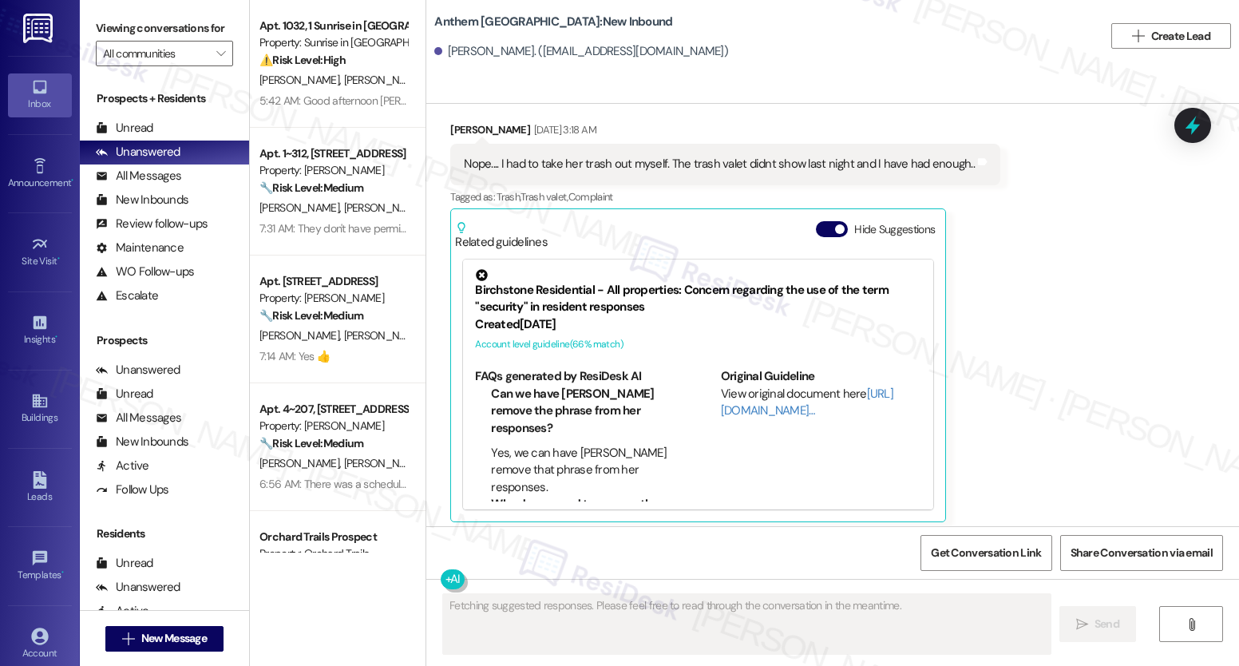
scroll to position [11401, 0]
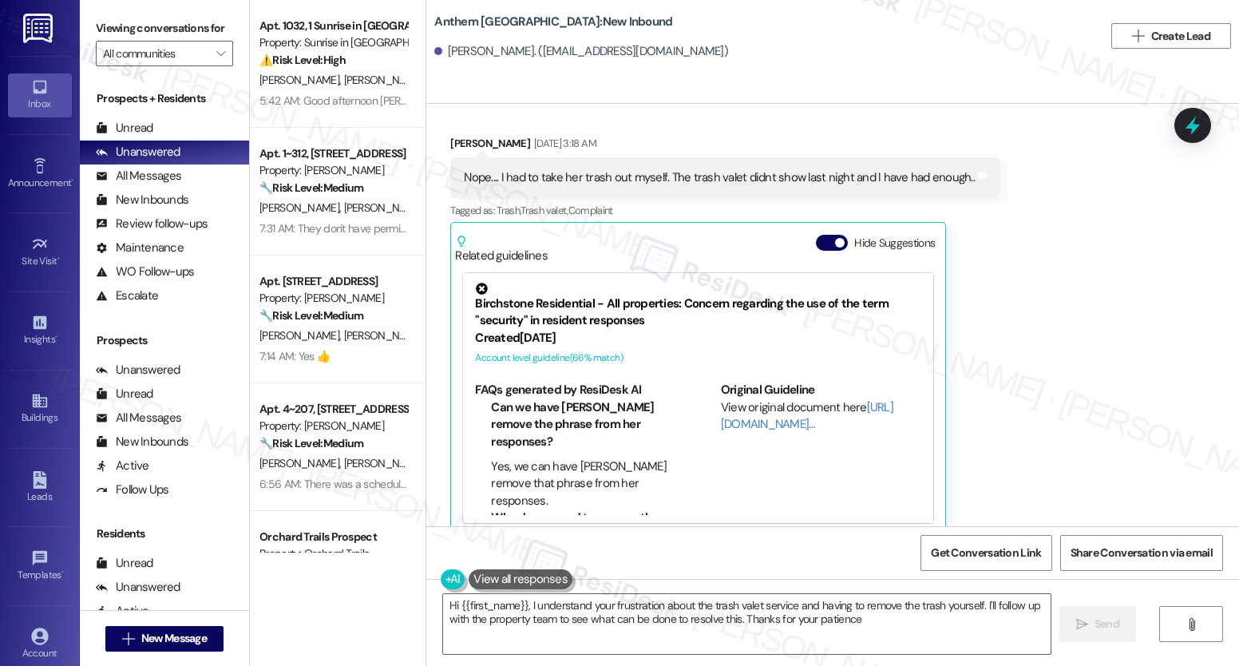
type textarea "Hi {{first_name}}, I understand your frustration about the trash valet service …"
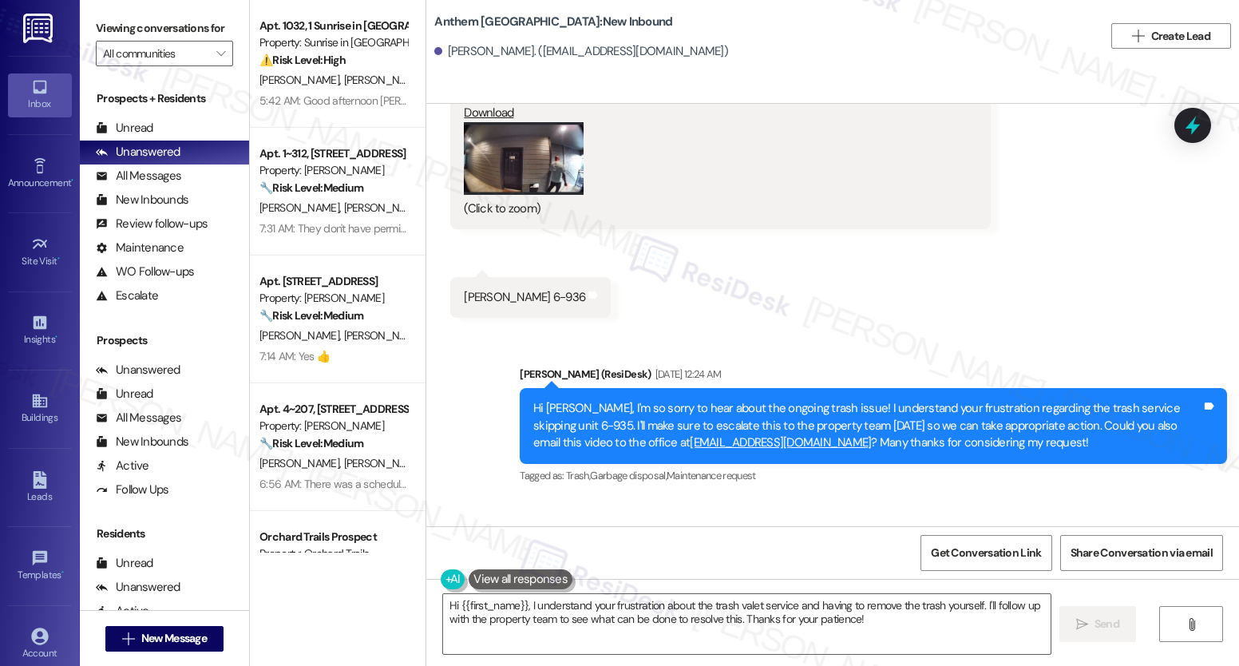
scroll to position [8878, 0]
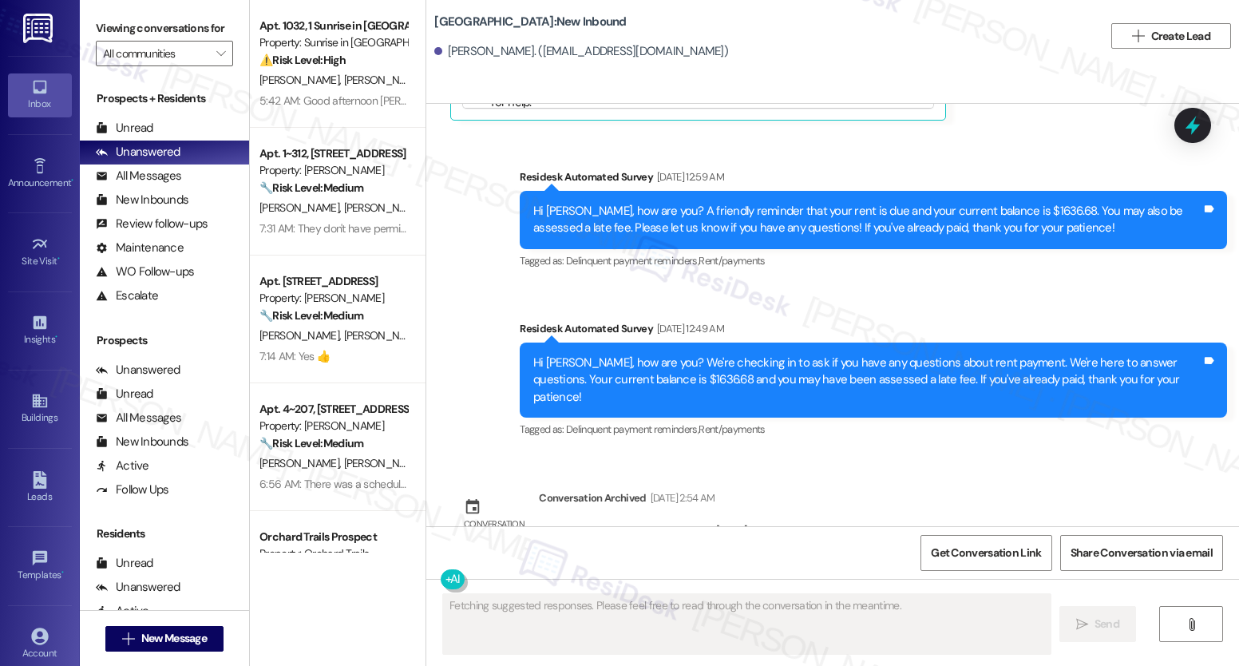
scroll to position [9457, 0]
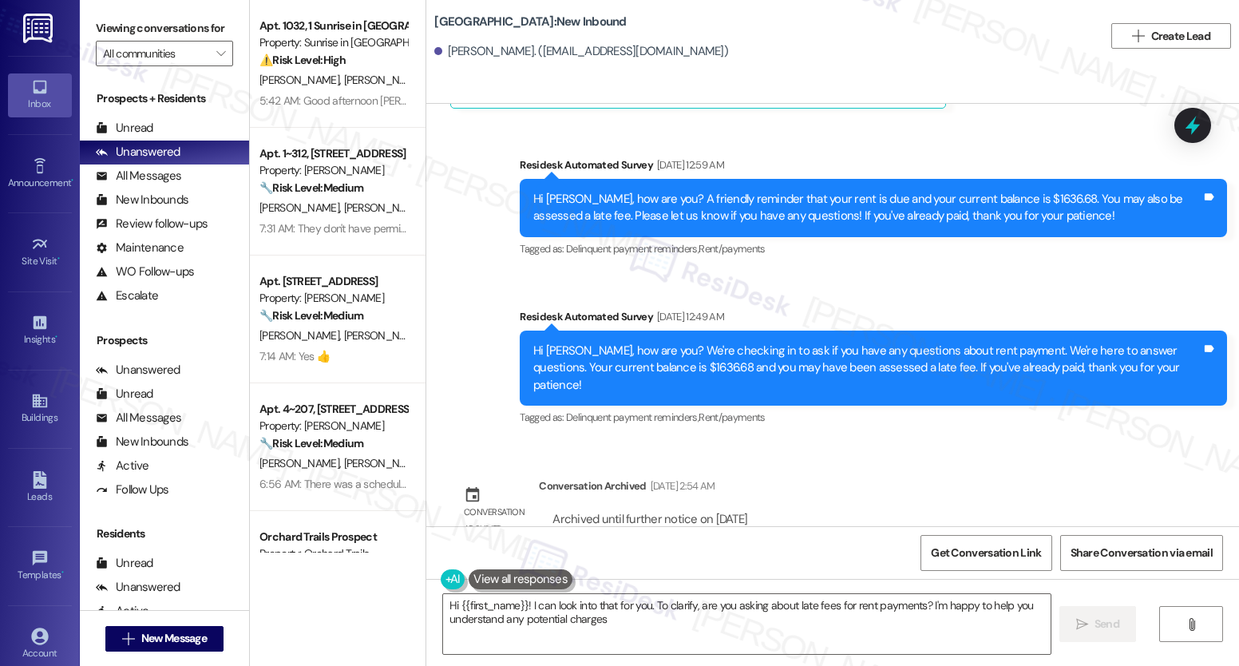
type textarea "Hi {{first_name}}! I can look into that for you. To clarify, are you asking abo…"
click at [961, 552] on span "Get Conversation Link" at bounding box center [986, 553] width 110 height 17
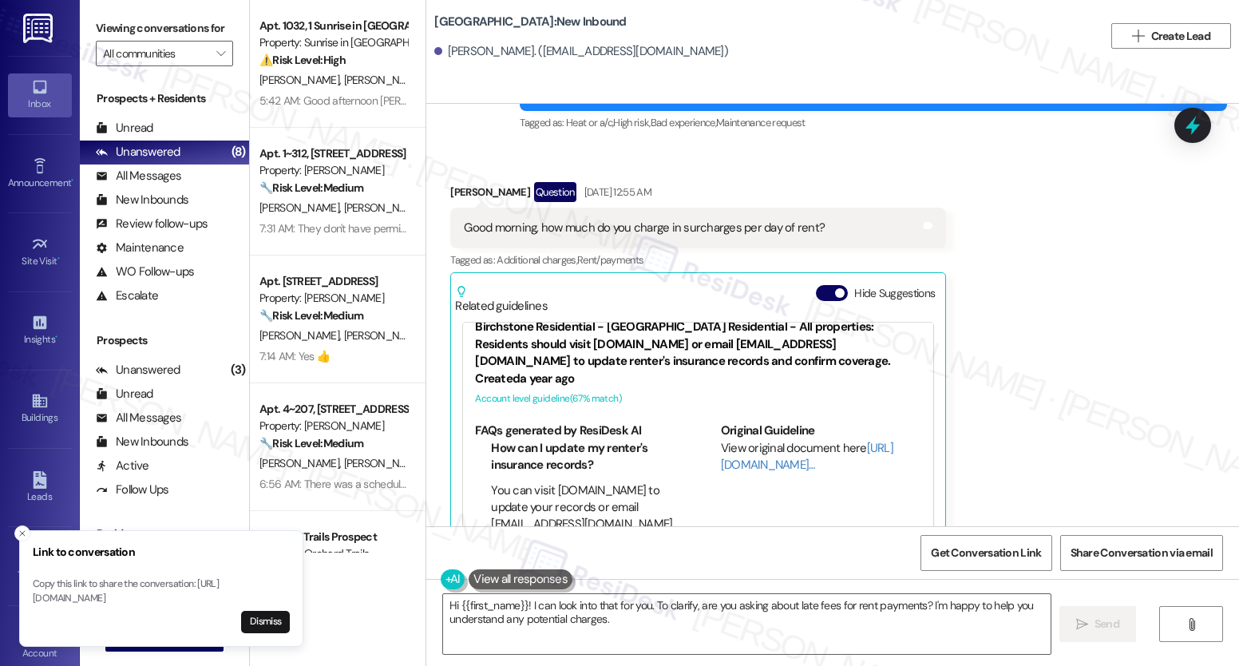
scroll to position [8960, 0]
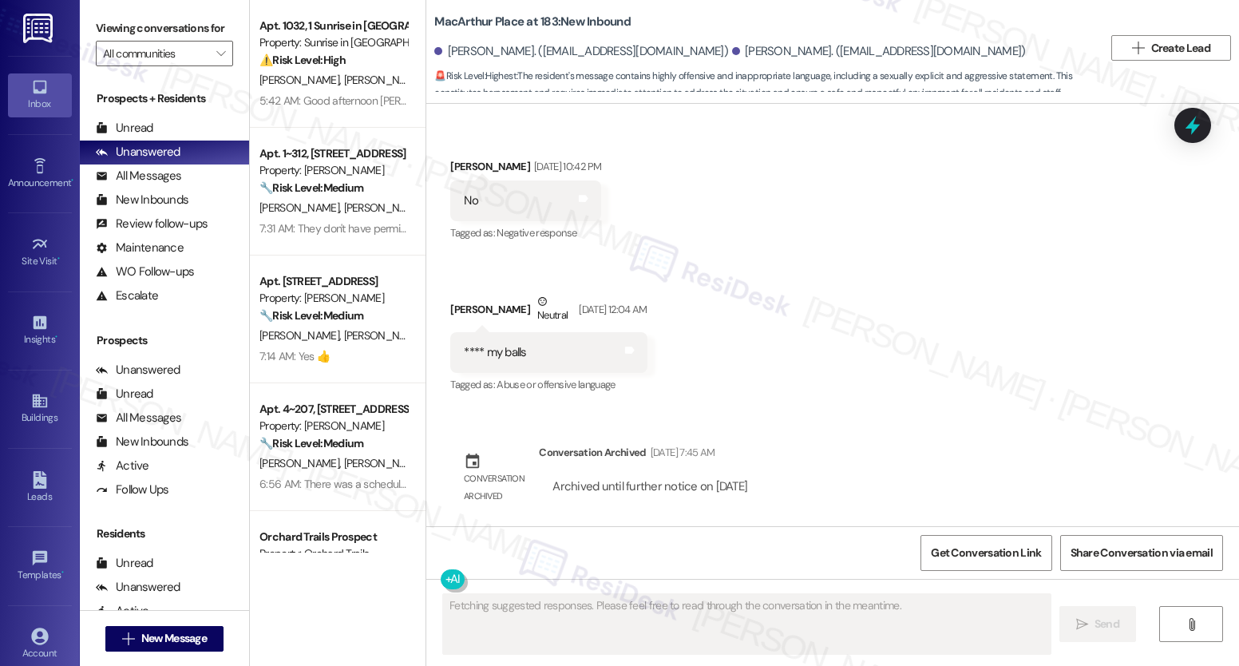
scroll to position [5572, 0]
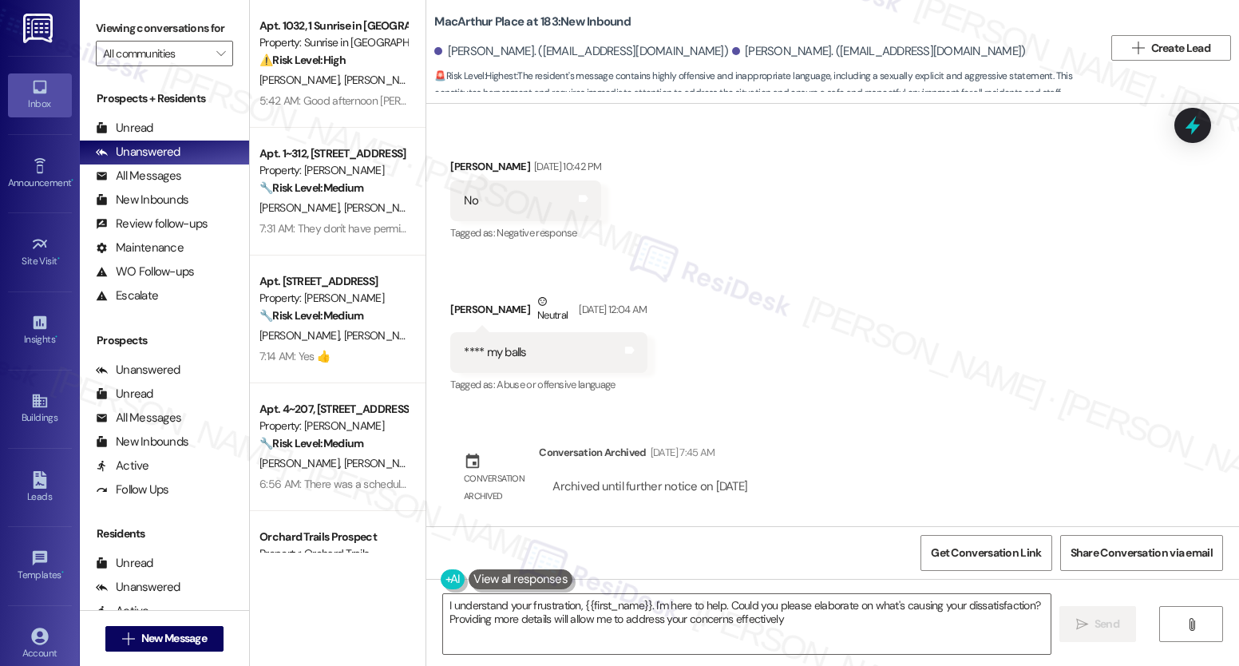
type textarea "I understand your frustration, {{first_name}}. I'm here to help. Could you plea…"
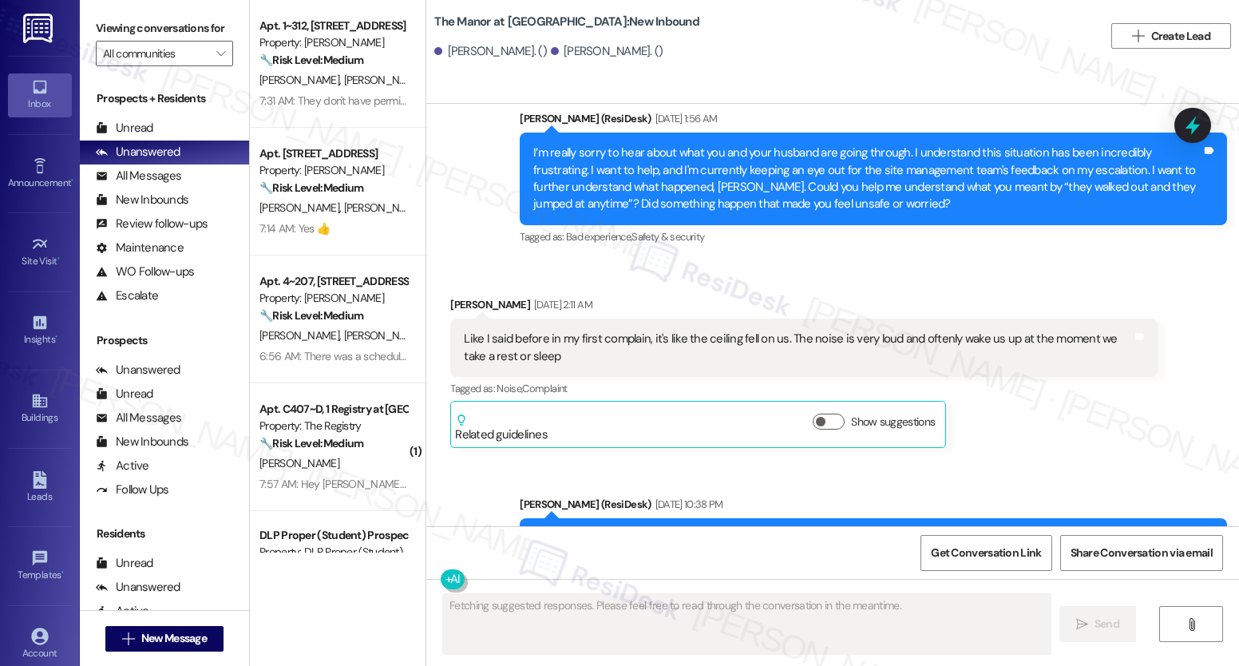
scroll to position [14989, 0]
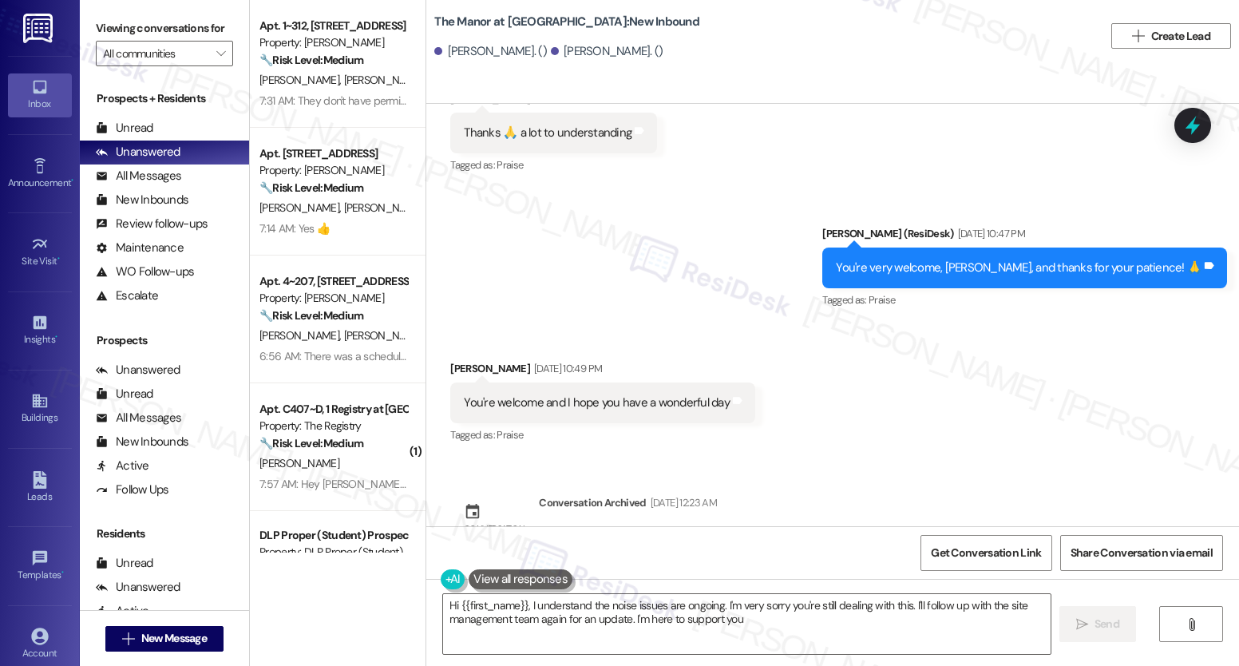
type textarea "Hi {{first_name}}, I understand the noise issues are ongoing. I'm very sorry yo…"
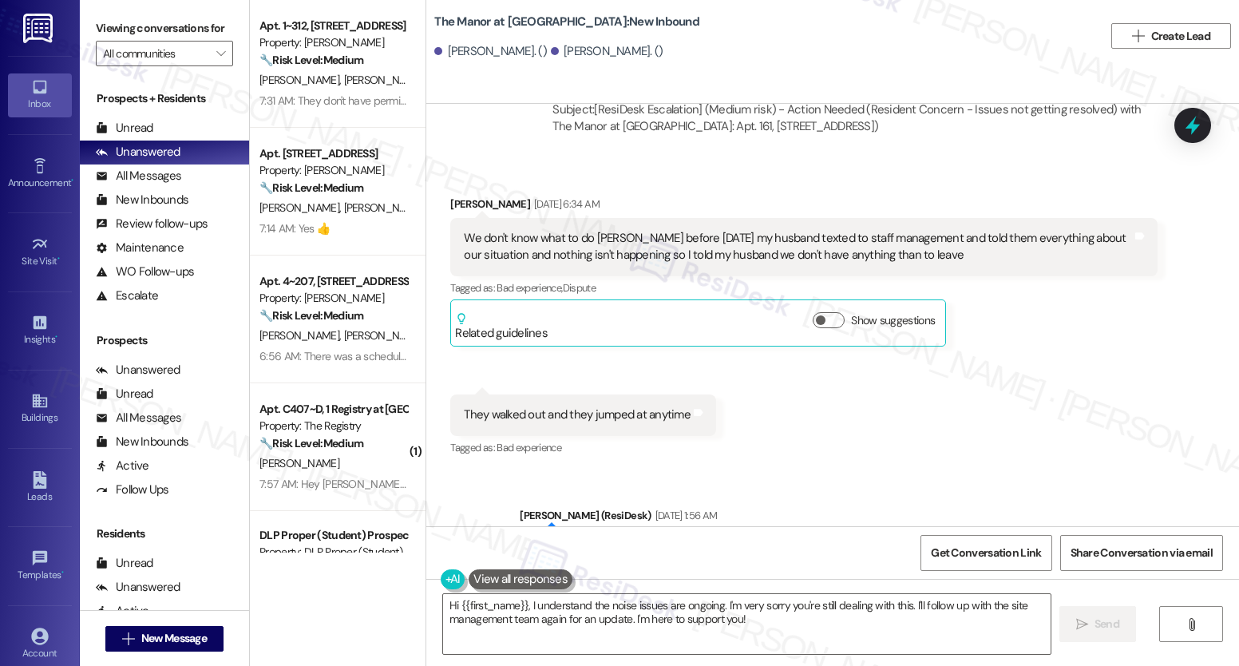
scroll to position [13966, 0]
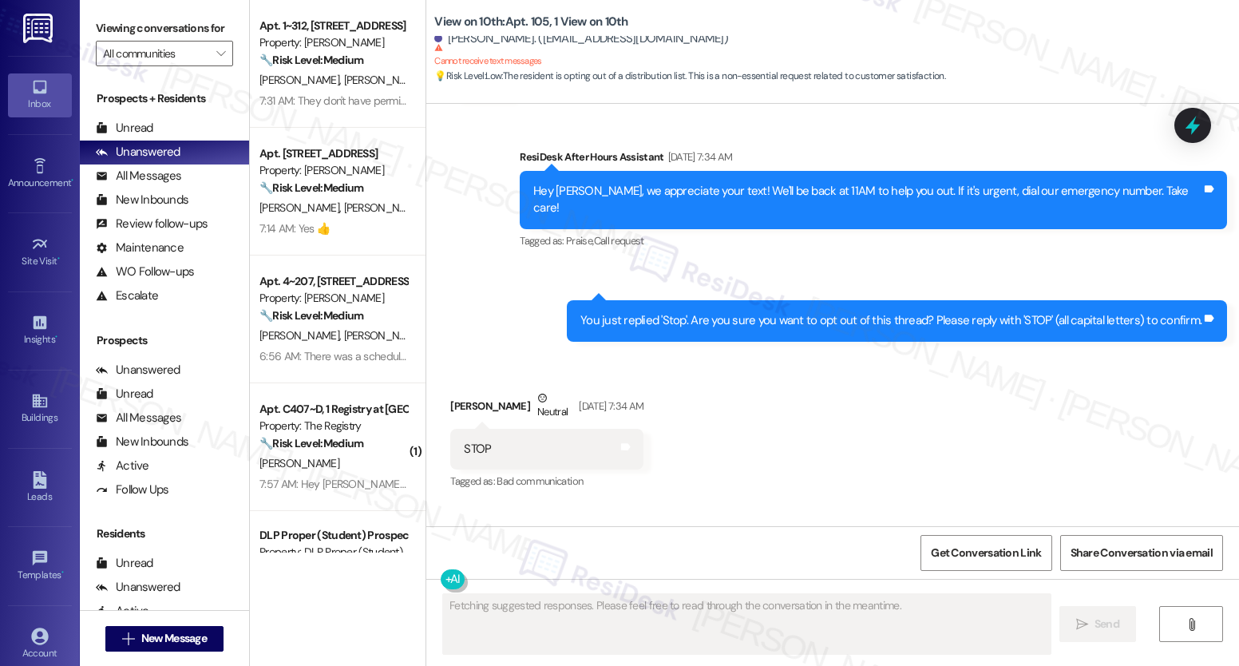
scroll to position [5683, 0]
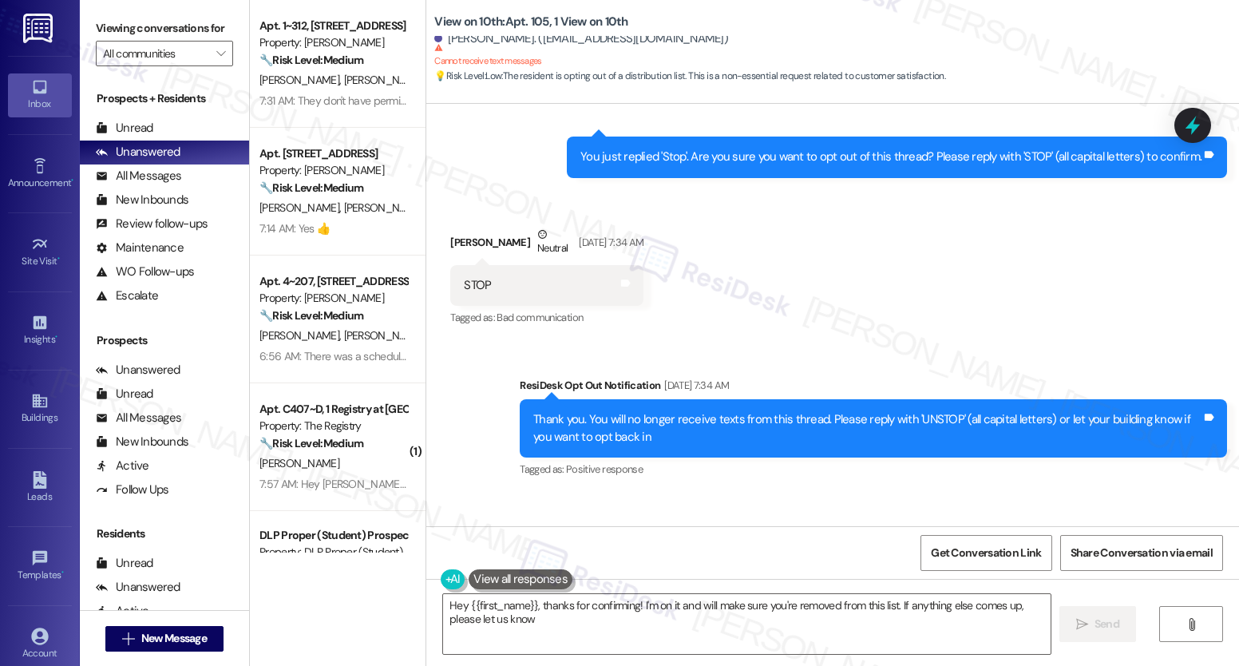
type textarea "Hey {{first_name}}, thanks for confirming! I'm on it and will make sure you're …"
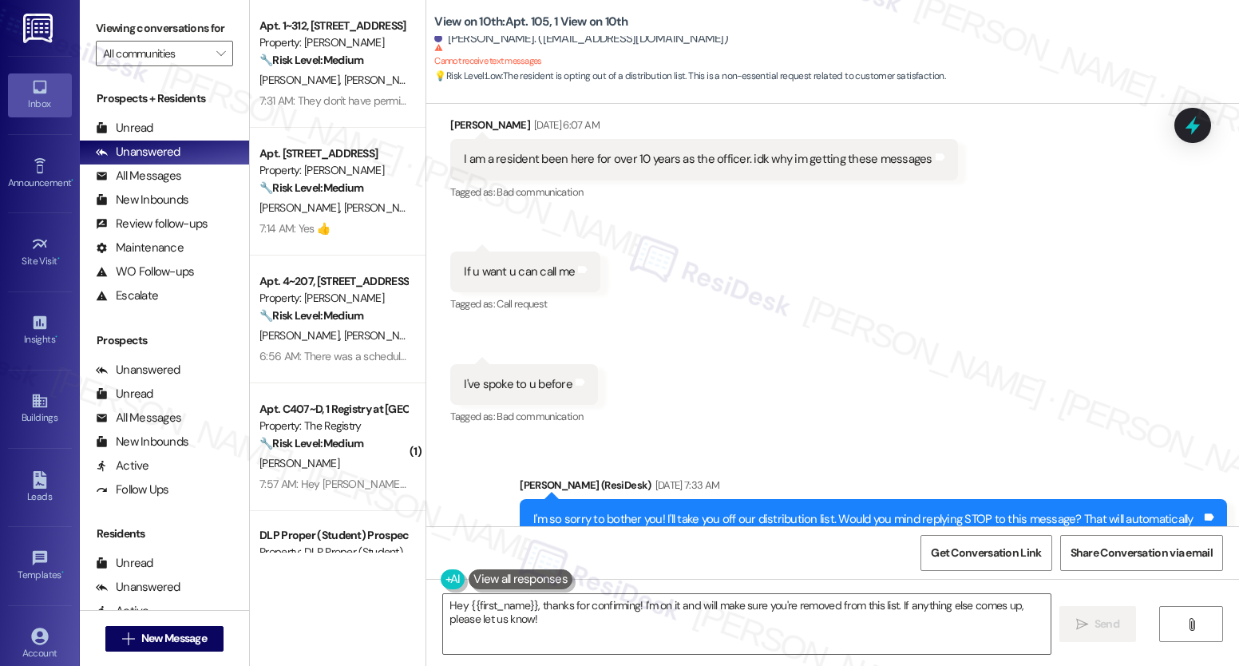
scroll to position [4812, 0]
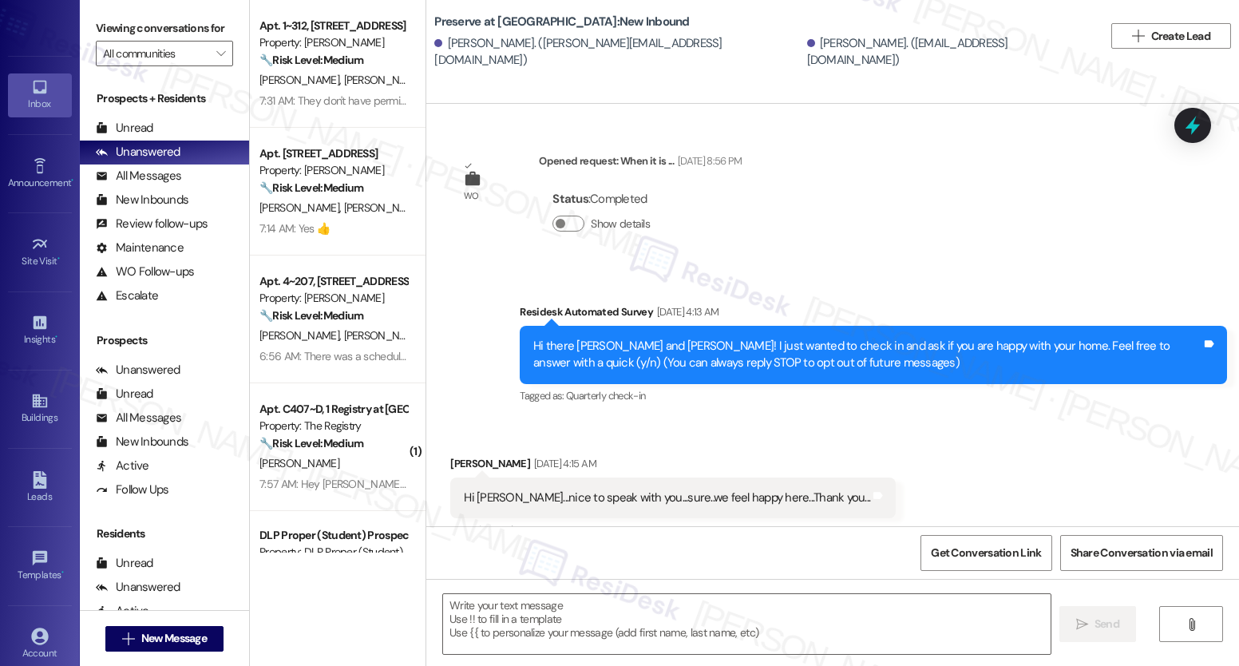
scroll to position [2551, 0]
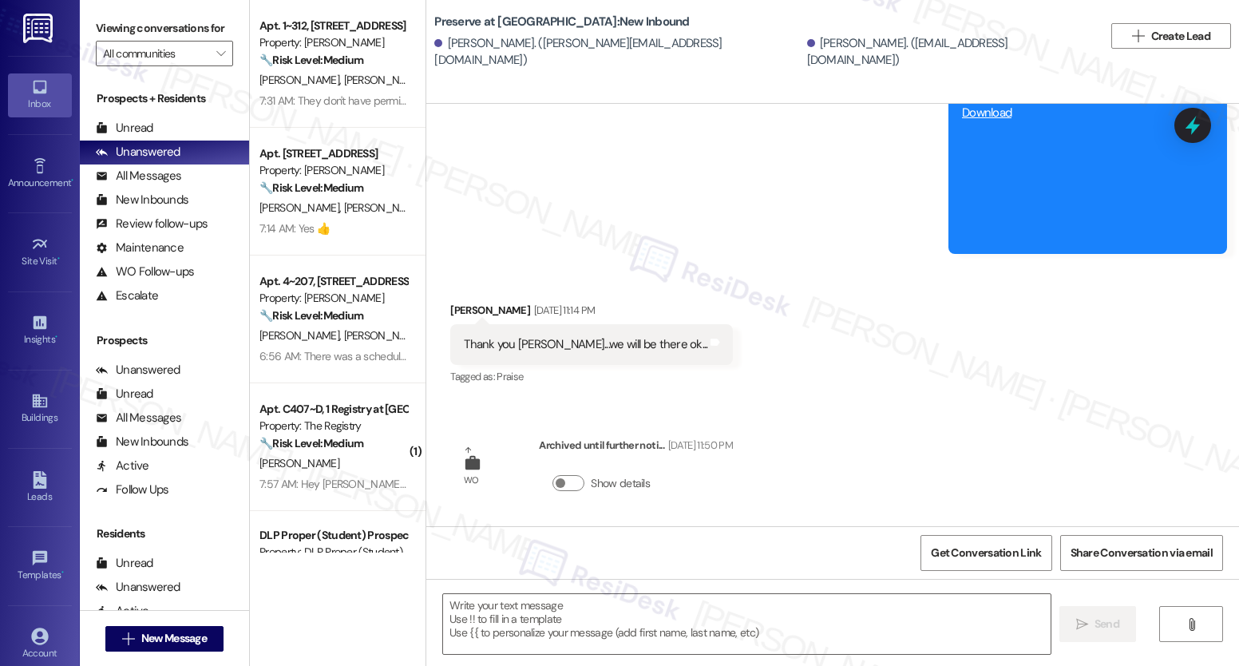
type textarea "Fetching suggested responses. Please feel free to read through the conversation…"
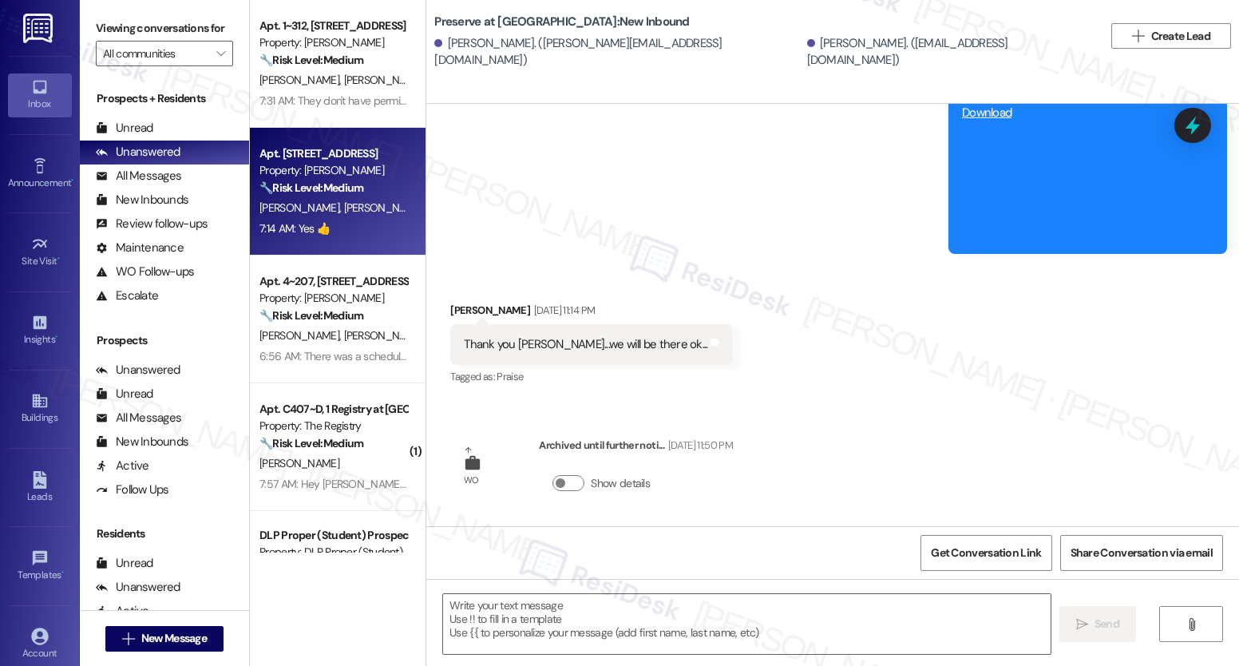
click at [360, 185] on div "🔧 Risk Level: Medium The resident is confirming that a previously reported main…" at bounding box center [334, 188] width 148 height 17
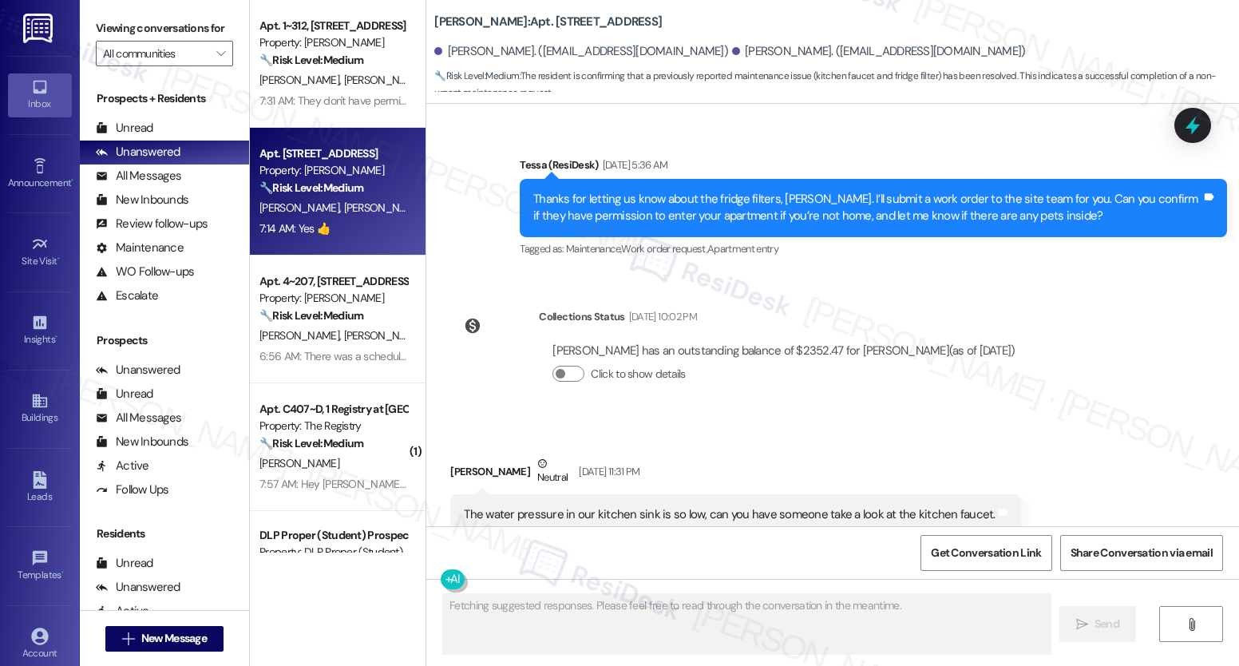
scroll to position [3747, 0]
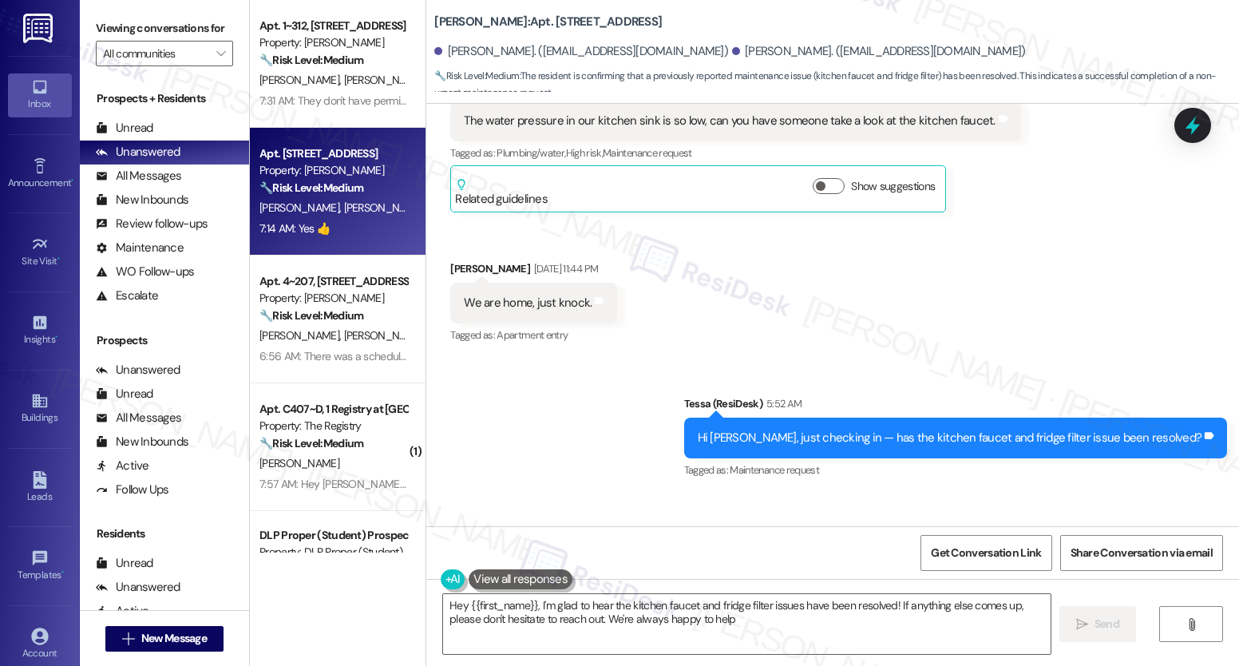
type textarea "Hey {{first_name}}, I'm glad to hear the kitchen faucet and fridge filter issue…"
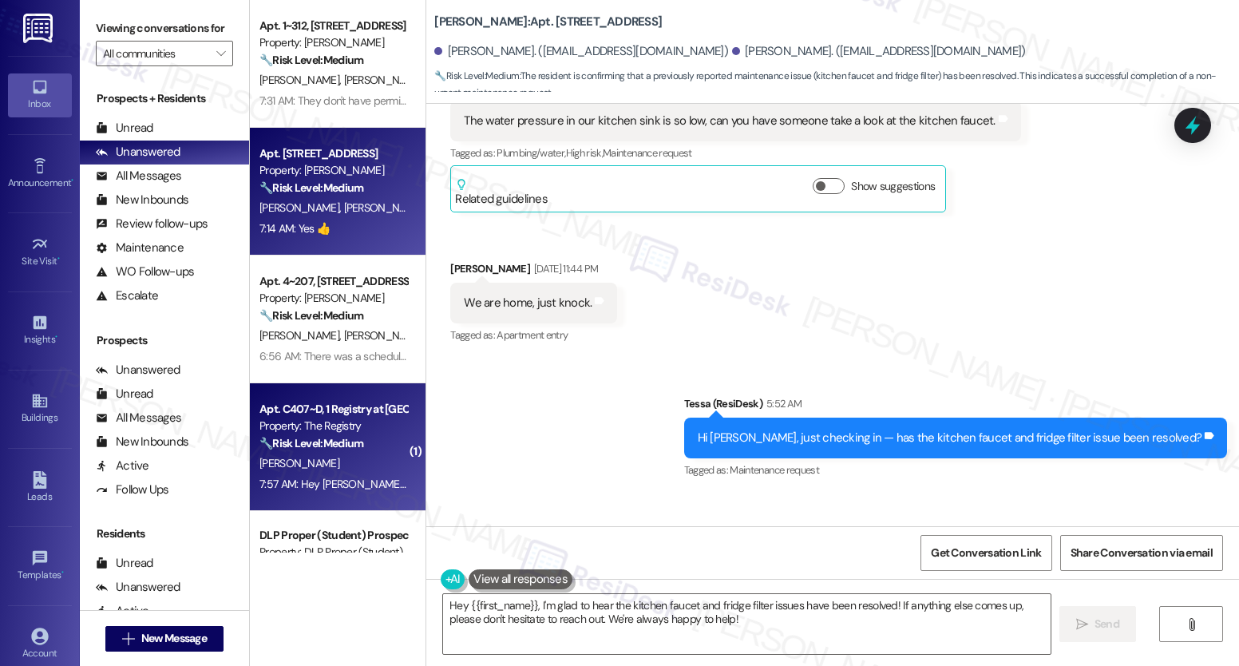
click at [312, 410] on div "Apt. C407~D, 1 Registry at [GEOGRAPHIC_DATA]" at bounding box center [334, 409] width 148 height 17
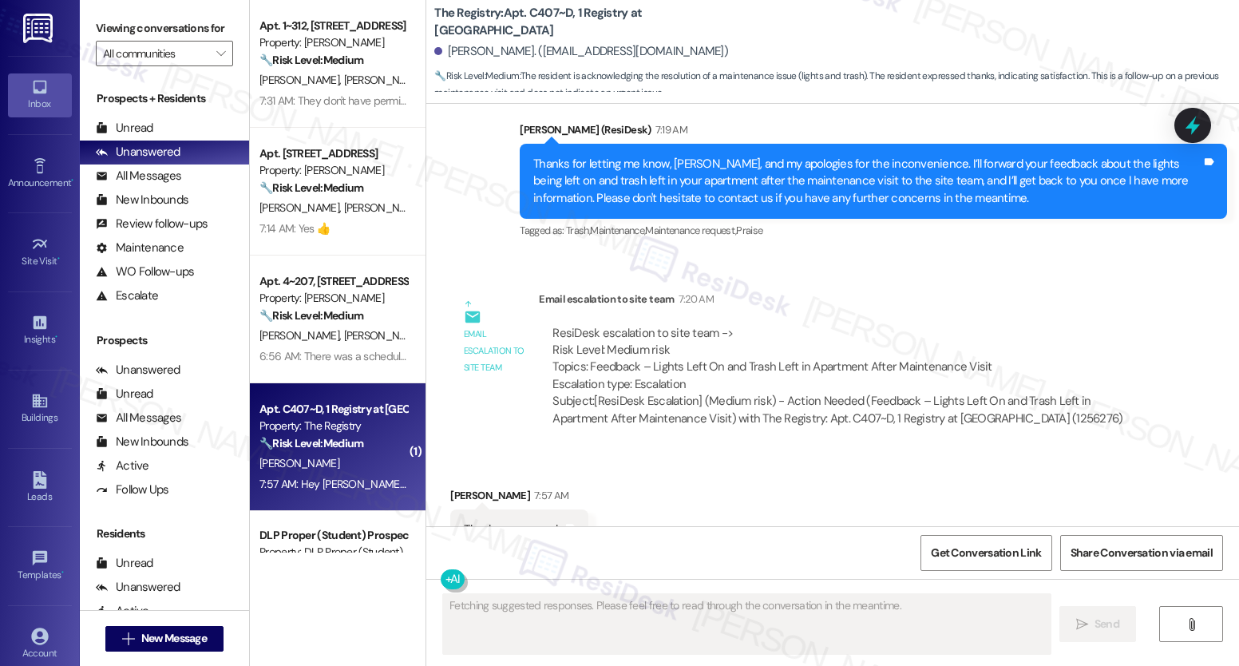
scroll to position [3819, 0]
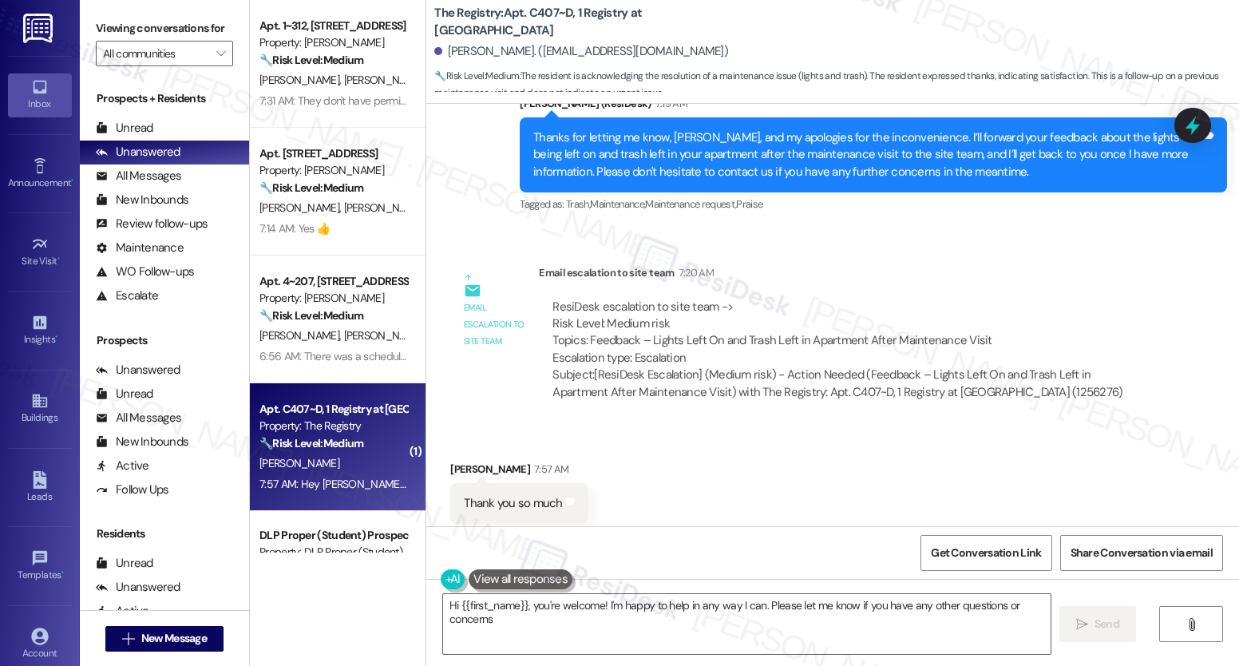
type textarea "Hi {{first_name}}, you're welcome! I'm happy to help in any way I can. Please l…"
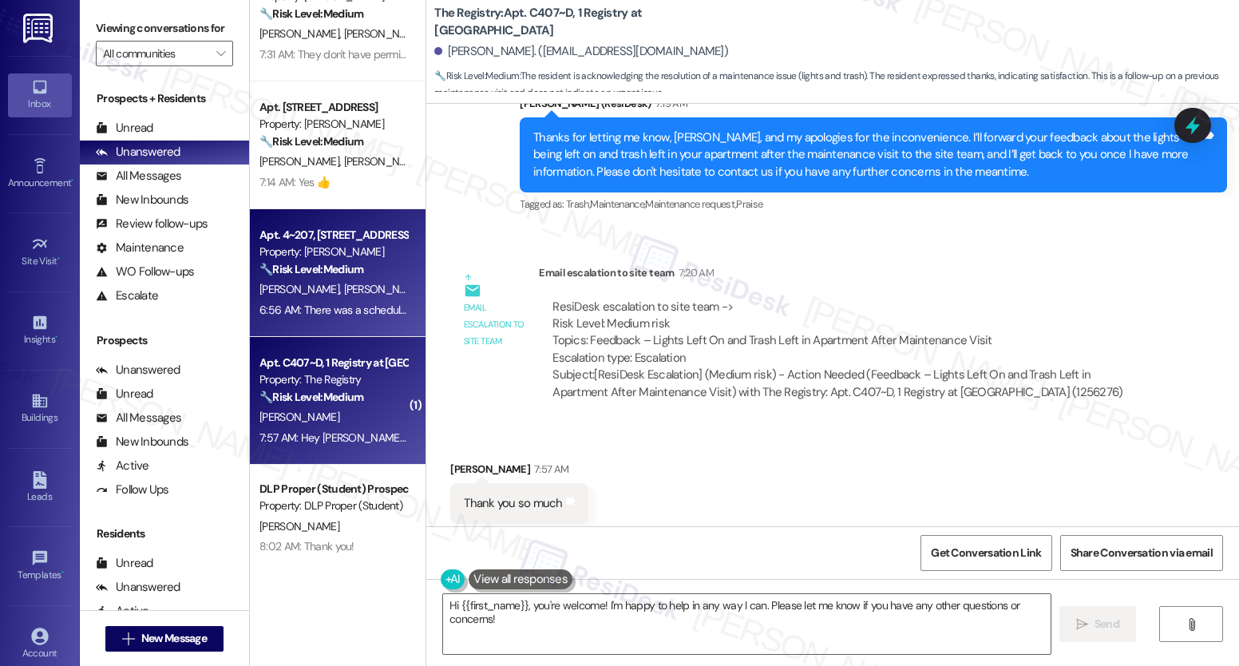
scroll to position [214, 0]
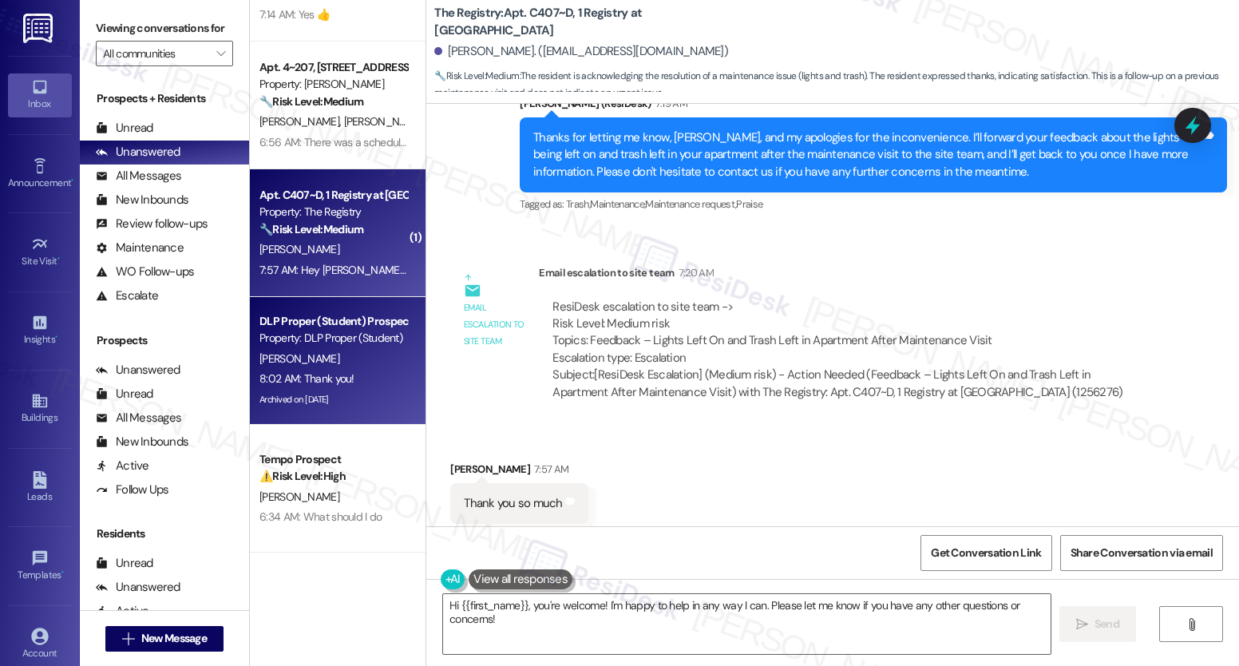
click at [273, 379] on div "8:02 AM: Thank you! 8:02 AM: Thank you!" at bounding box center [307, 378] width 95 height 14
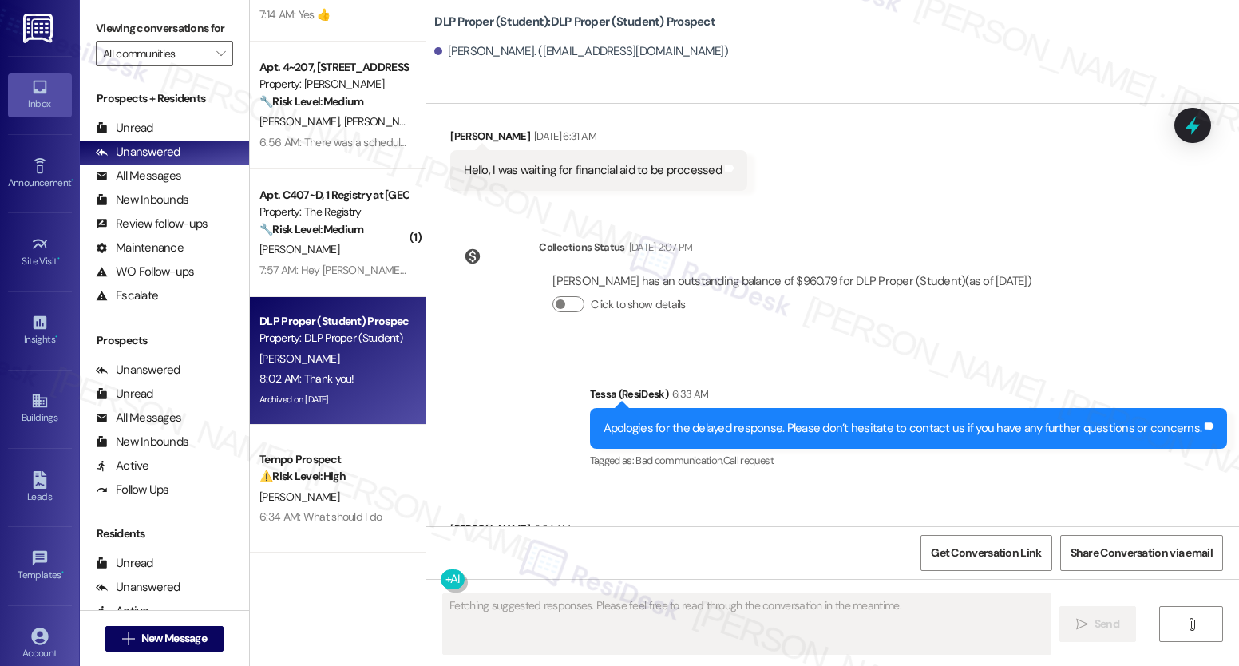
scroll to position [7109, 0]
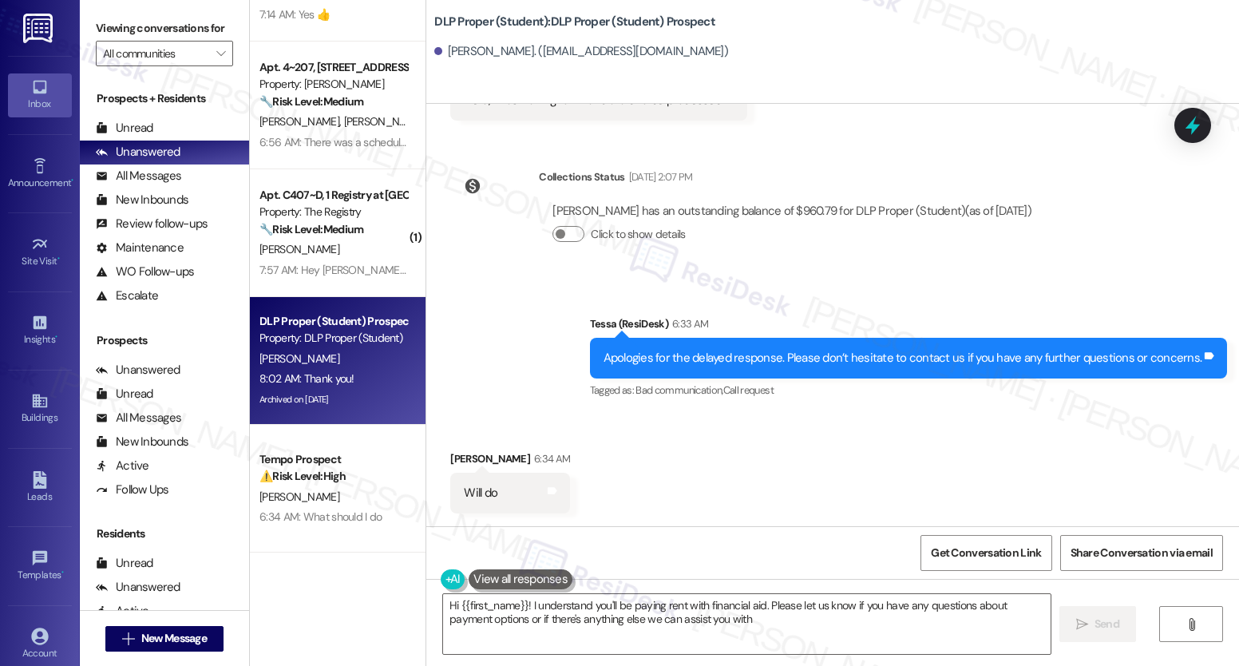
type textarea "Hi {{first_name}}! I understand you'll be paying rent with financial aid. Pleas…"
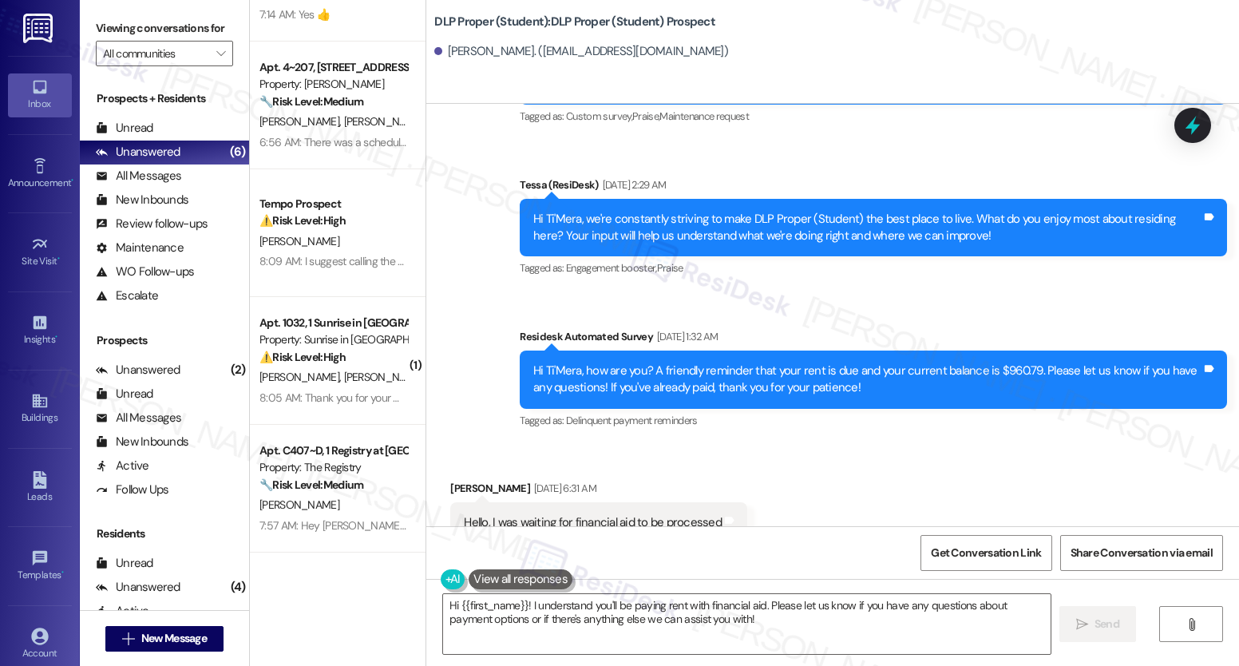
scroll to position [6357, 0]
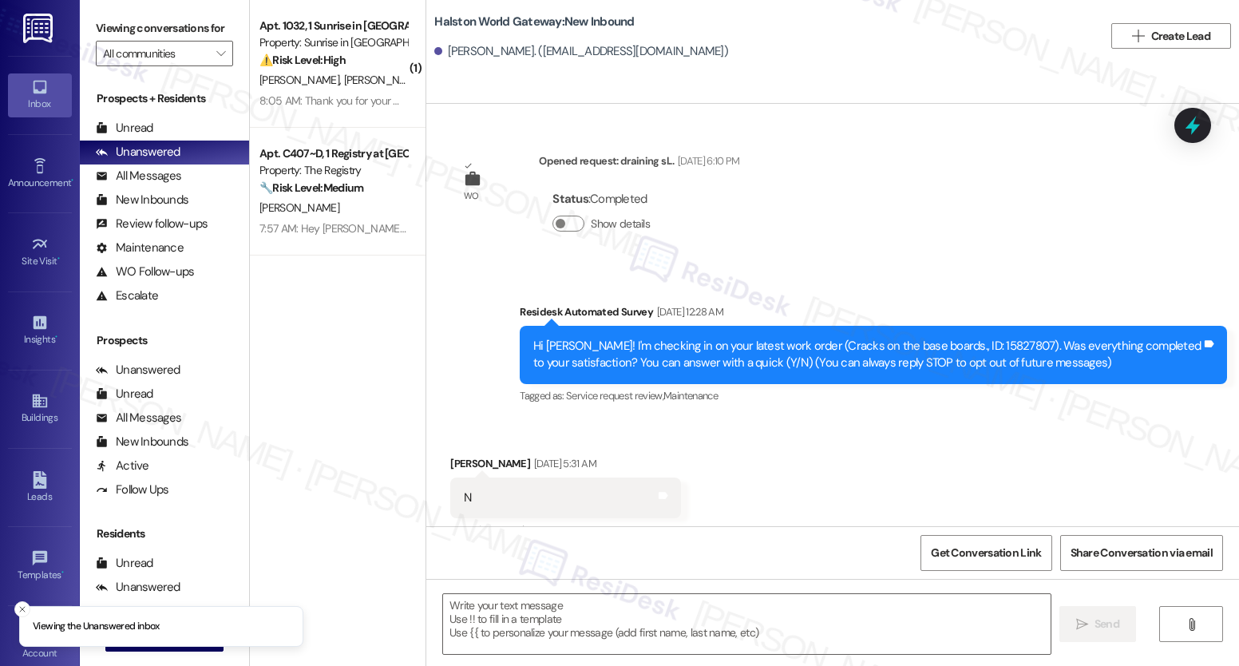
scroll to position [10124, 0]
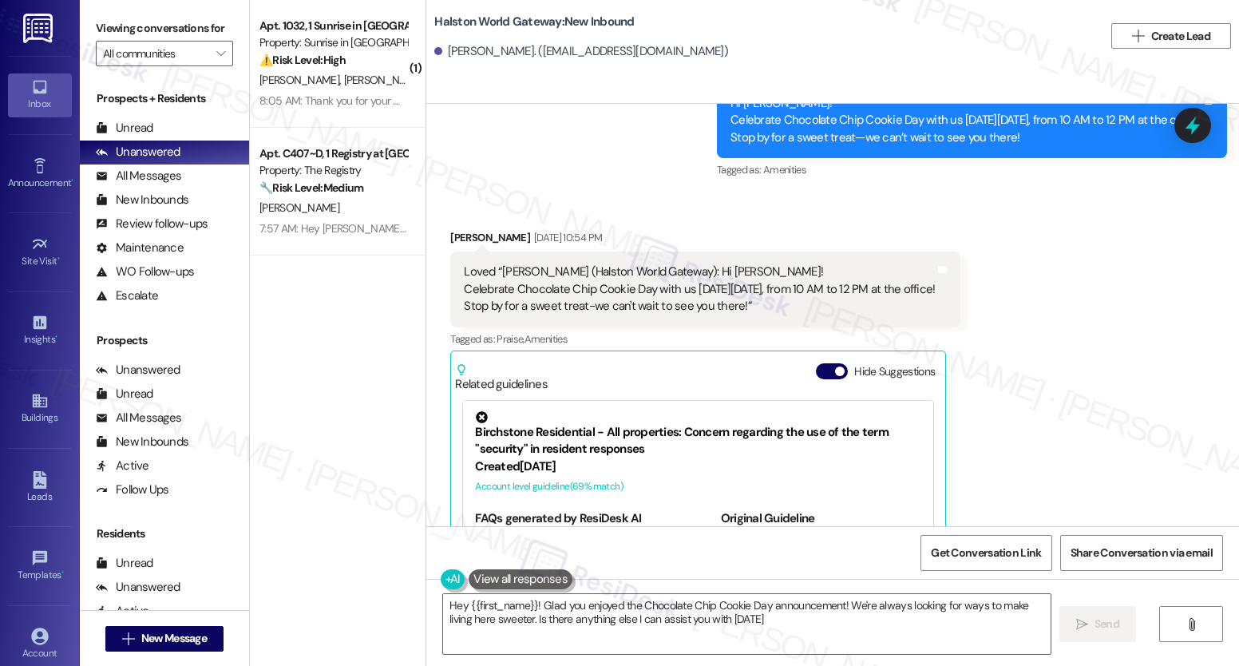
type textarea "Hey {{first_name}}! Glad you enjoyed the Chocolate Chip Cookie Day announcement…"
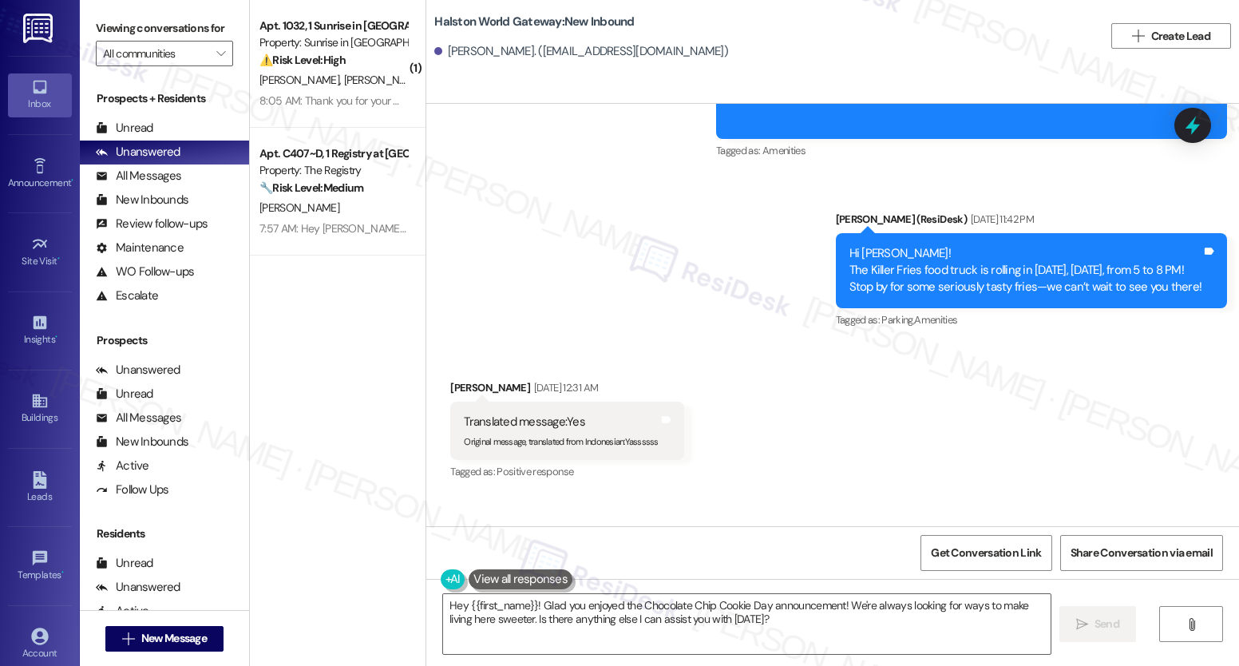
scroll to position [8247, 0]
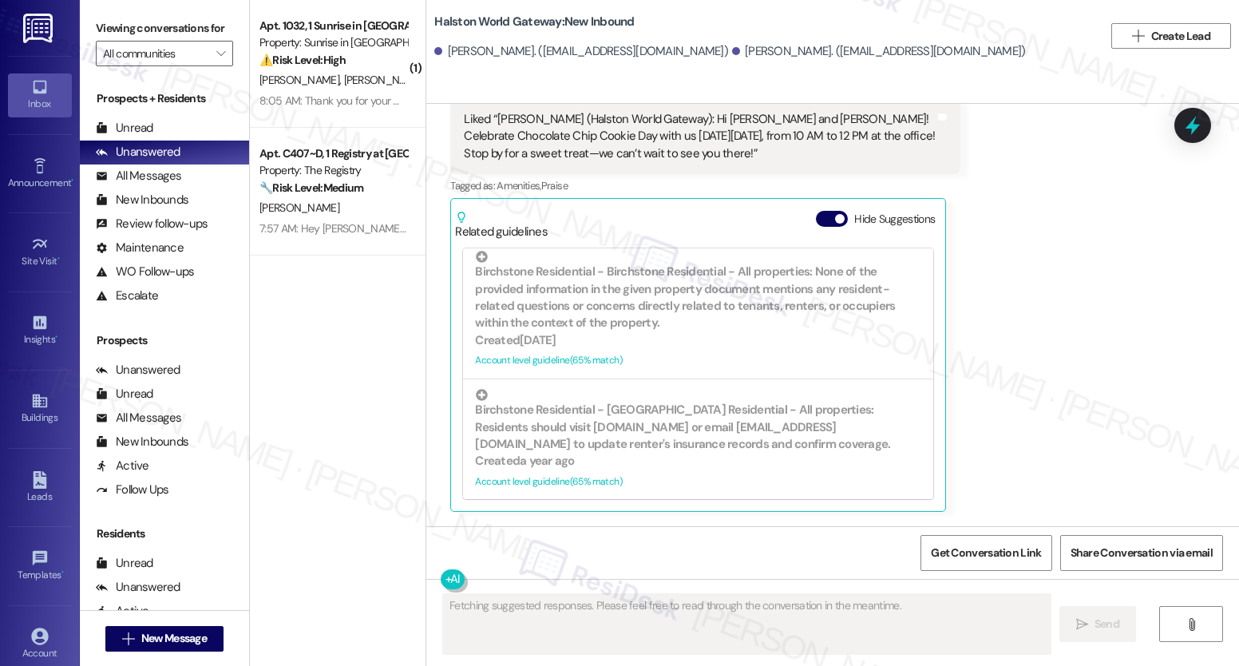
scroll to position [4740, 0]
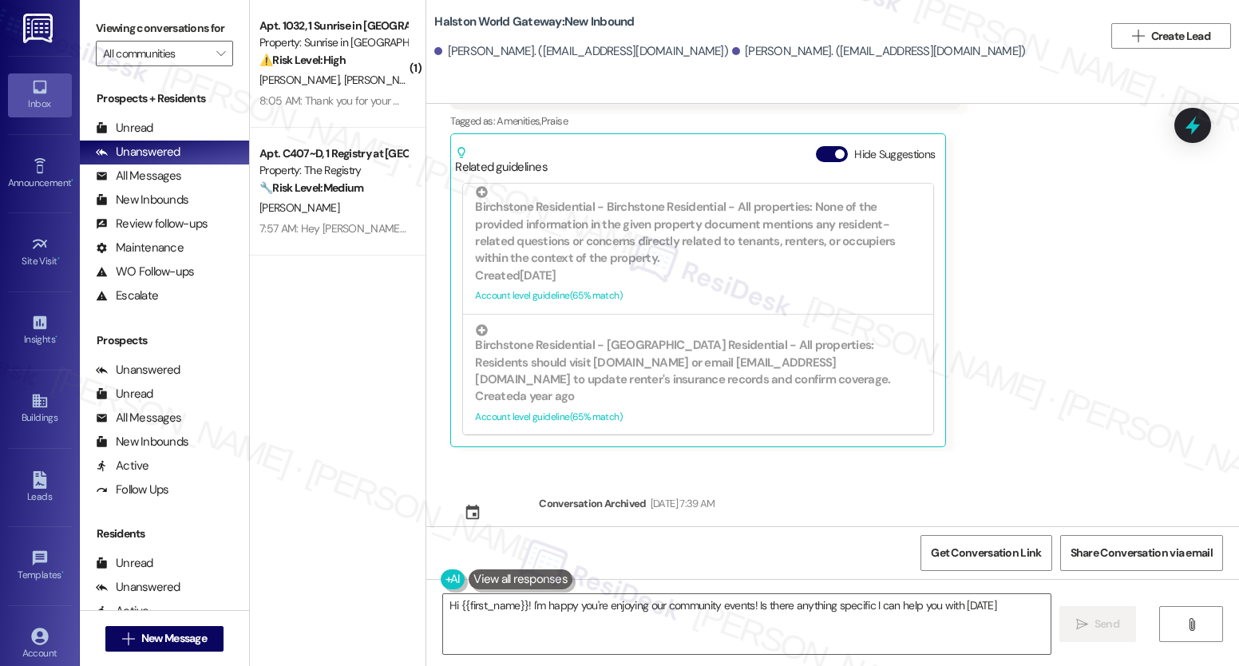
type textarea "Hi {{first_name}}! I'm happy you're enjoying our community events! Is there any…"
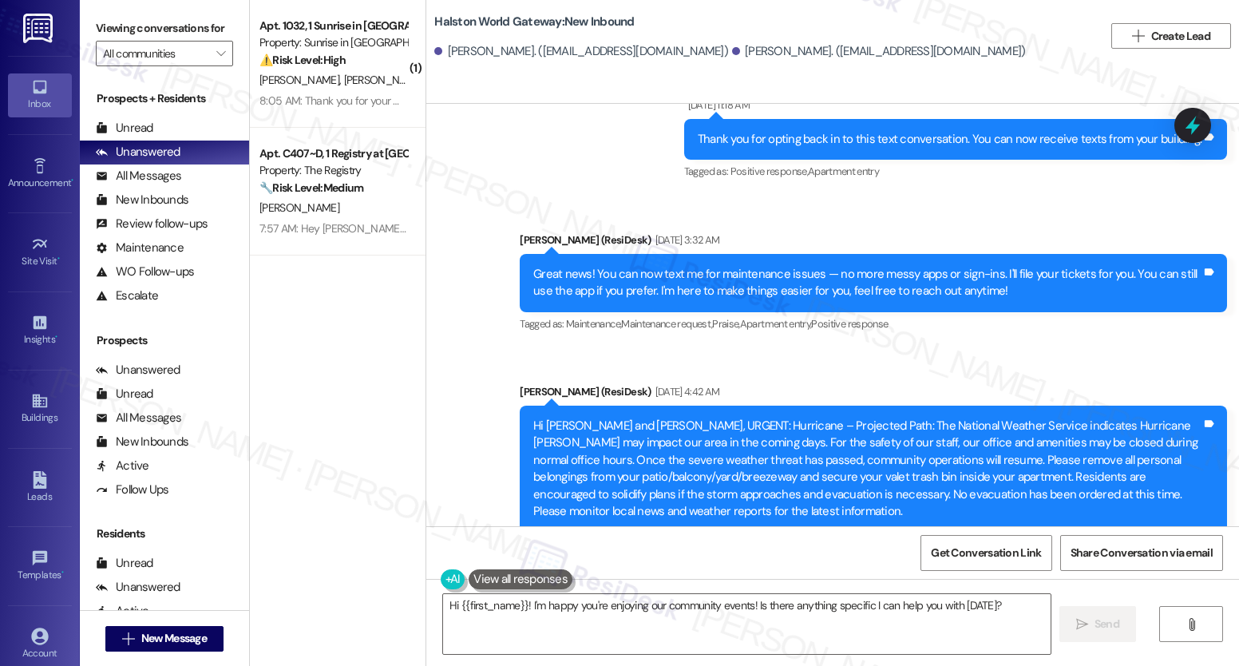
scroll to position [1088, 0]
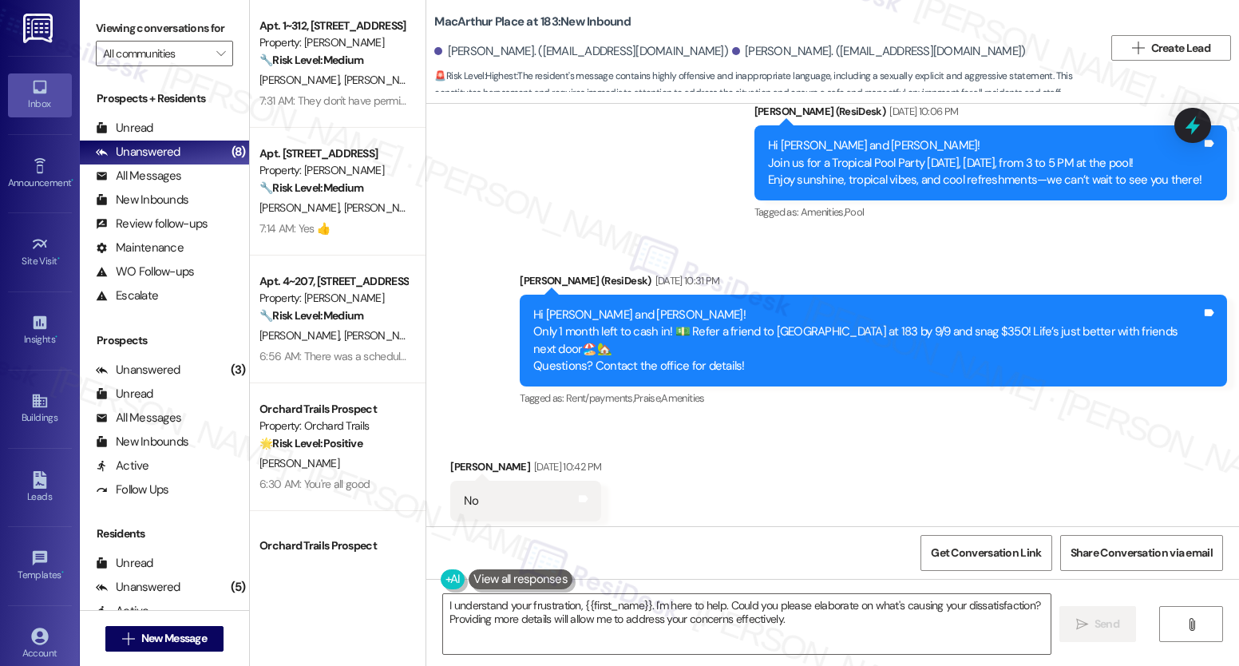
scroll to position [4505, 0]
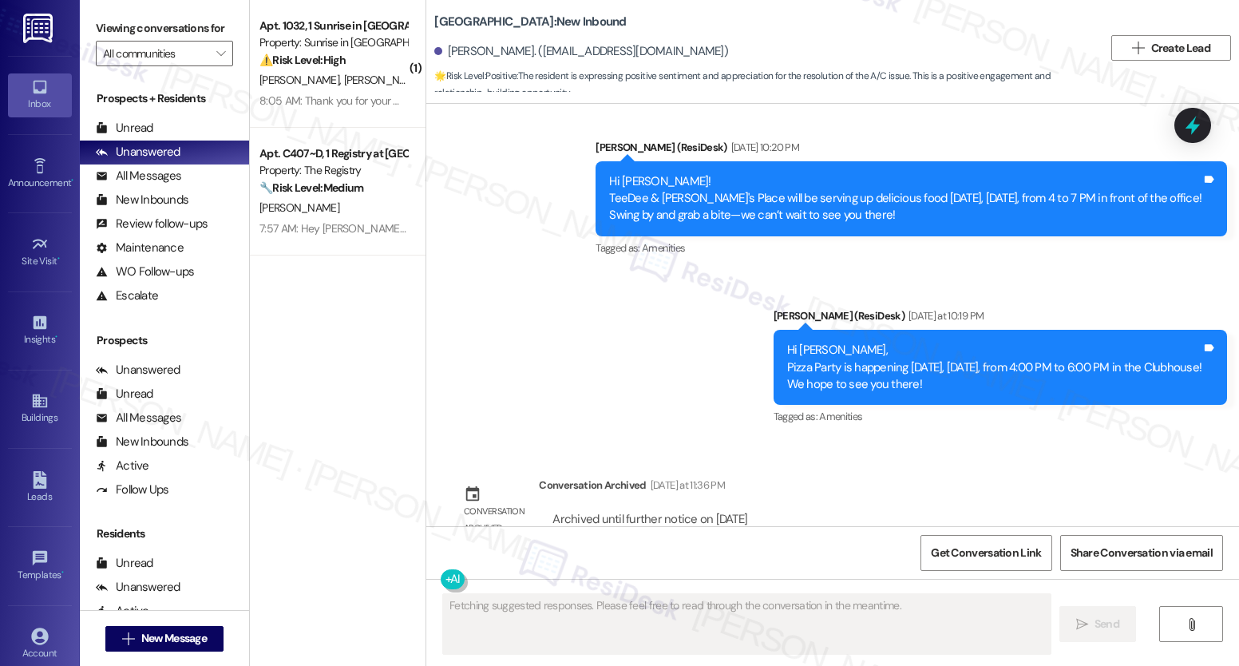
scroll to position [11825, 0]
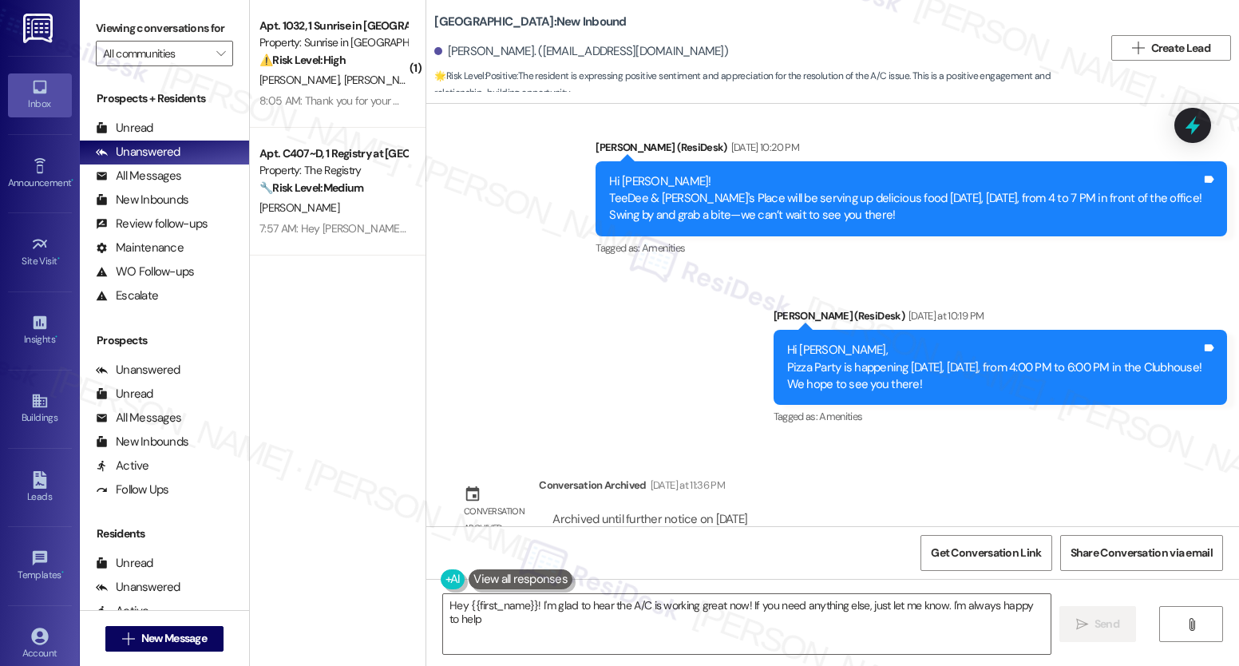
type textarea "Hey {{first_name}}! I'm glad to hear the A/C is working great now! If you need …"
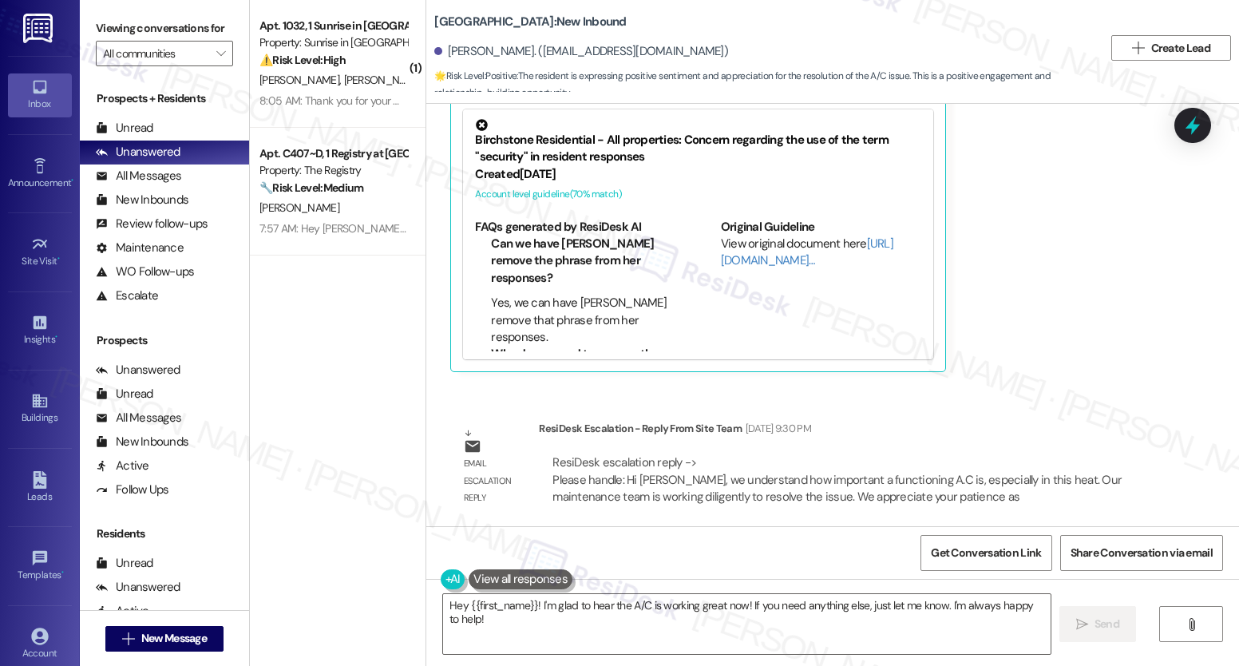
scroll to position [11103, 0]
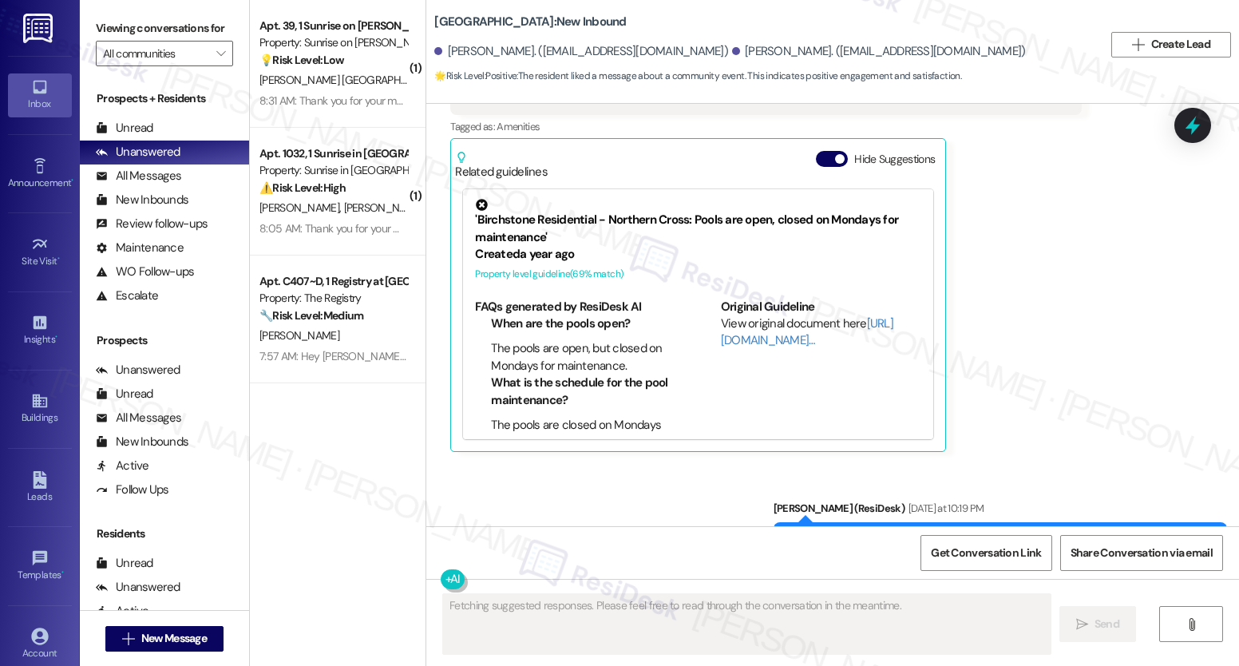
scroll to position [10161, 0]
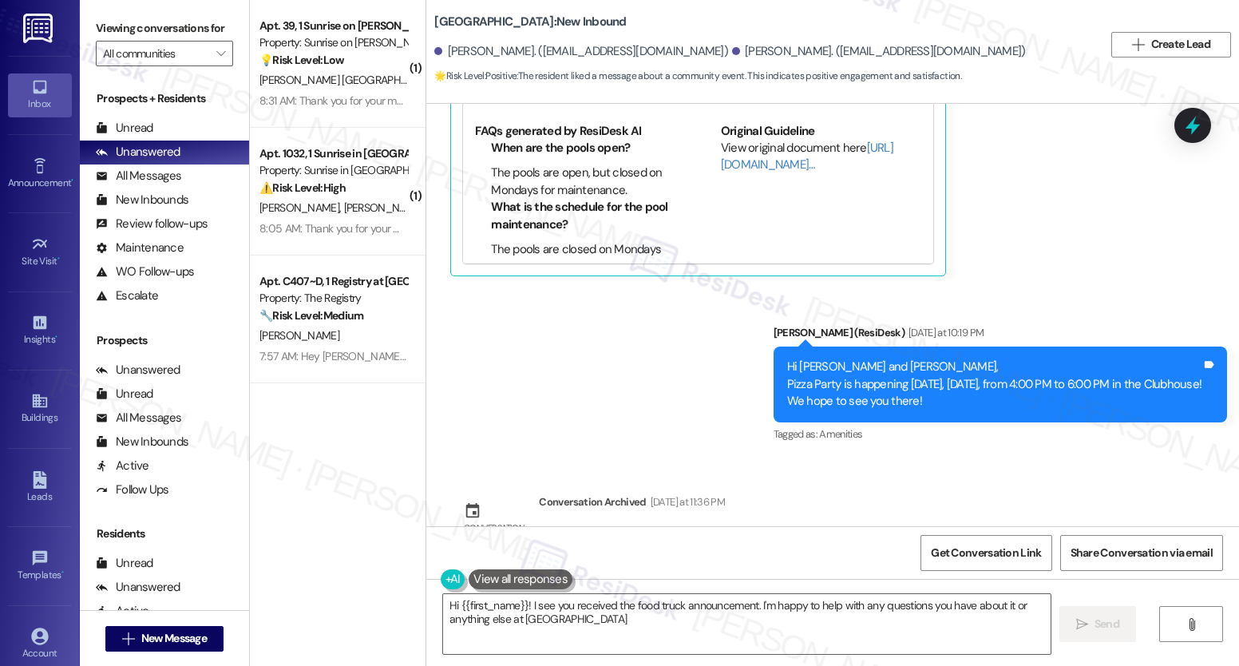
type textarea "Hi {{first_name}}! I see you received the food truck announcement. I'm happy to…"
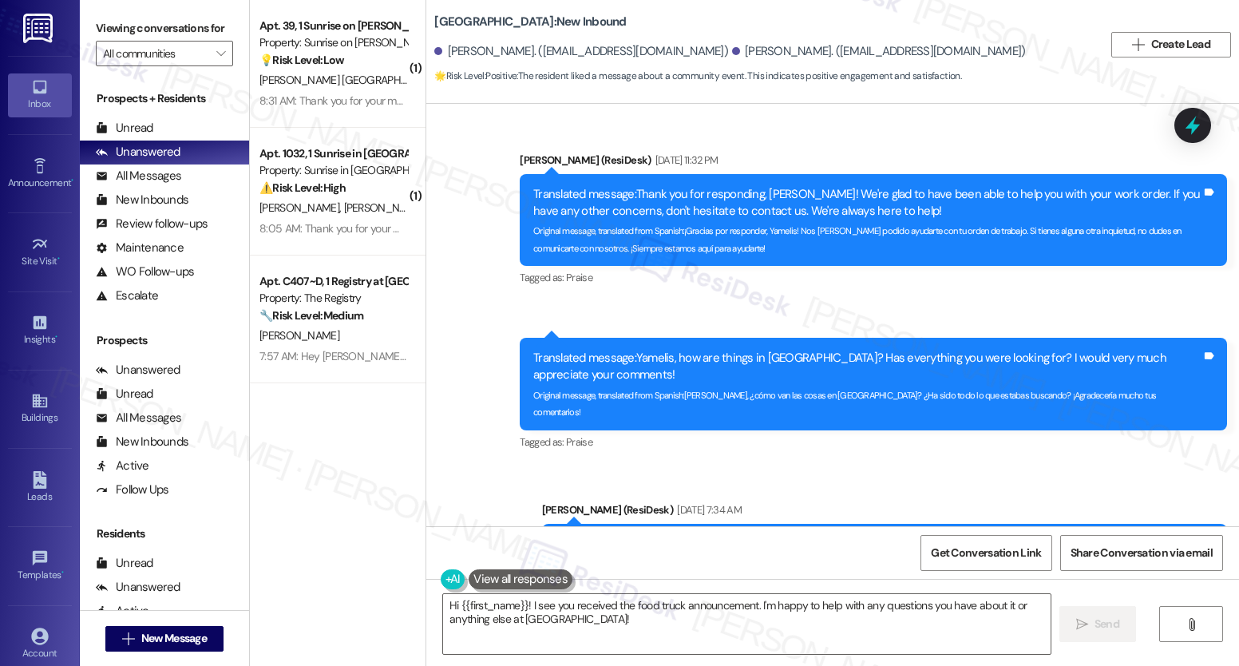
scroll to position [6501, 0]
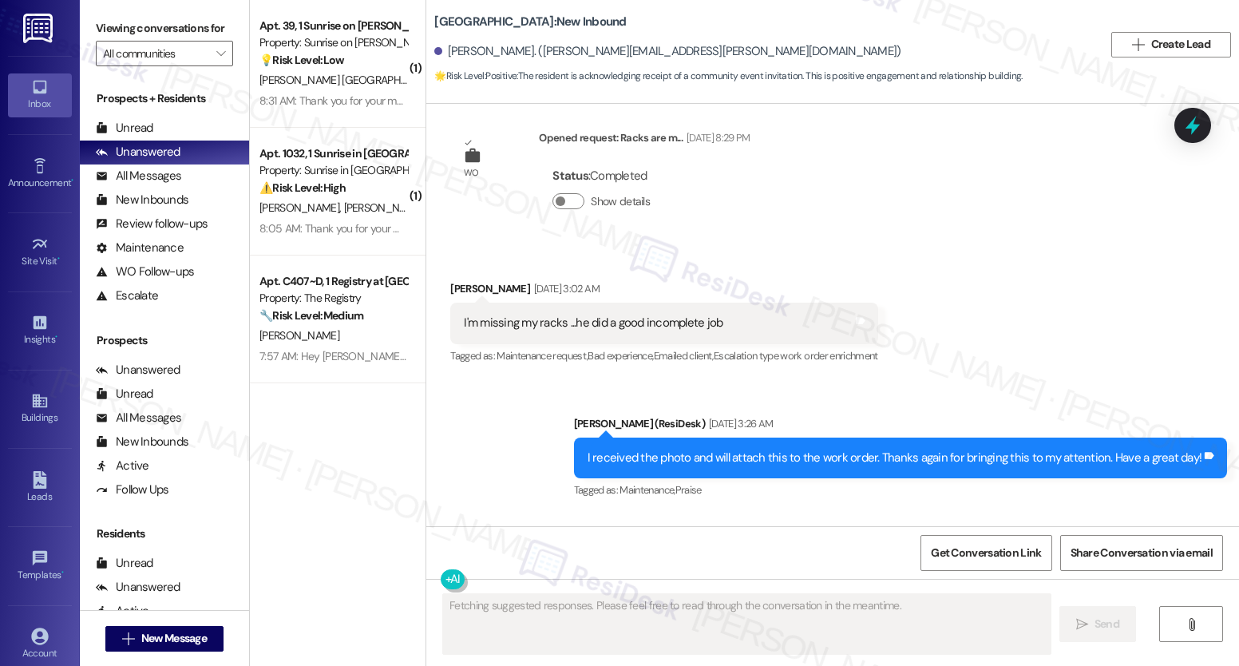
scroll to position [11668, 0]
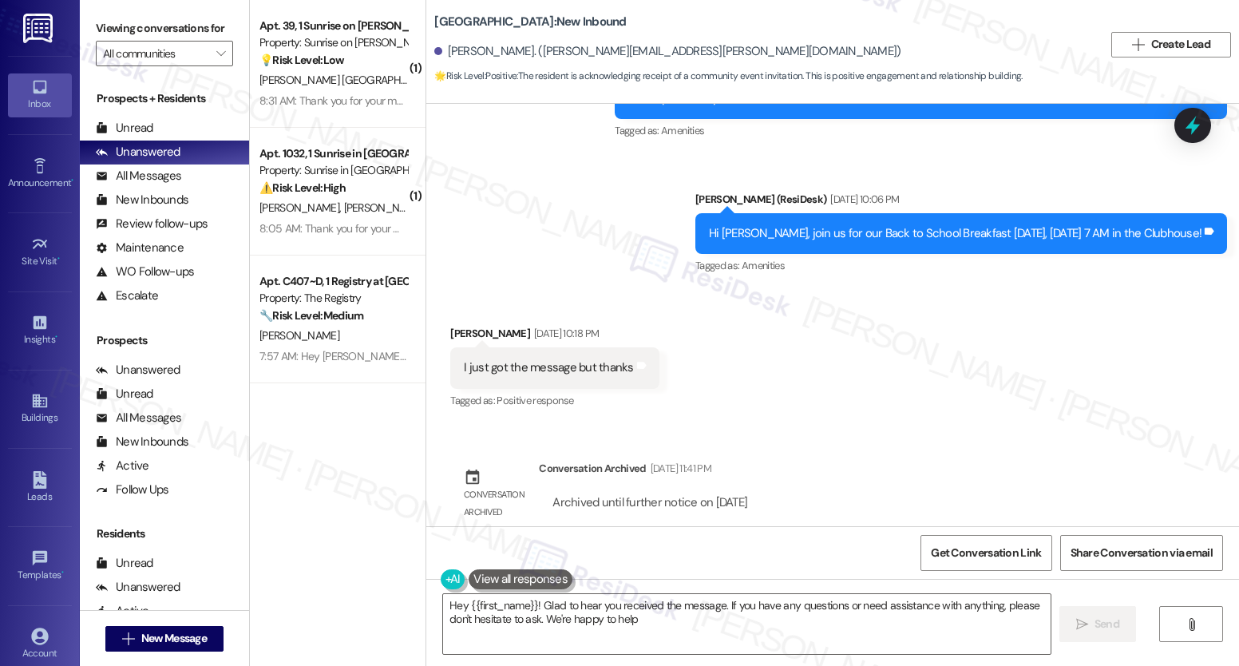
type textarea "Hey {{first_name}}! Glad to hear you received the message. If you have any ques…"
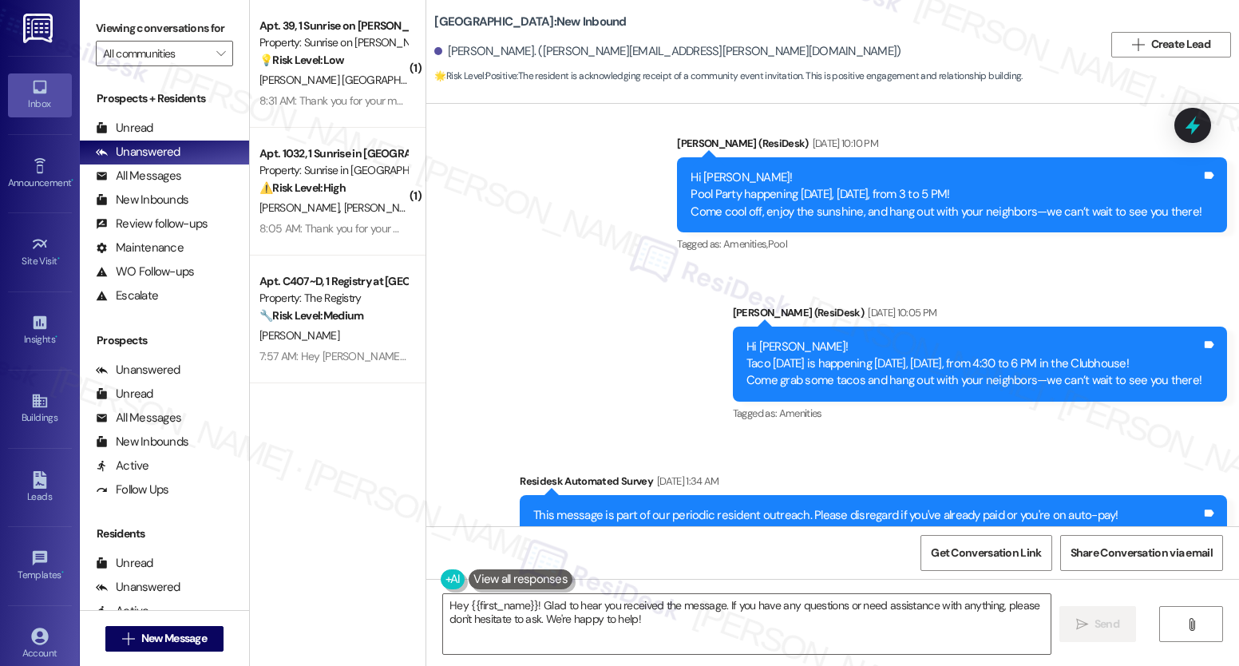
scroll to position [10368, 0]
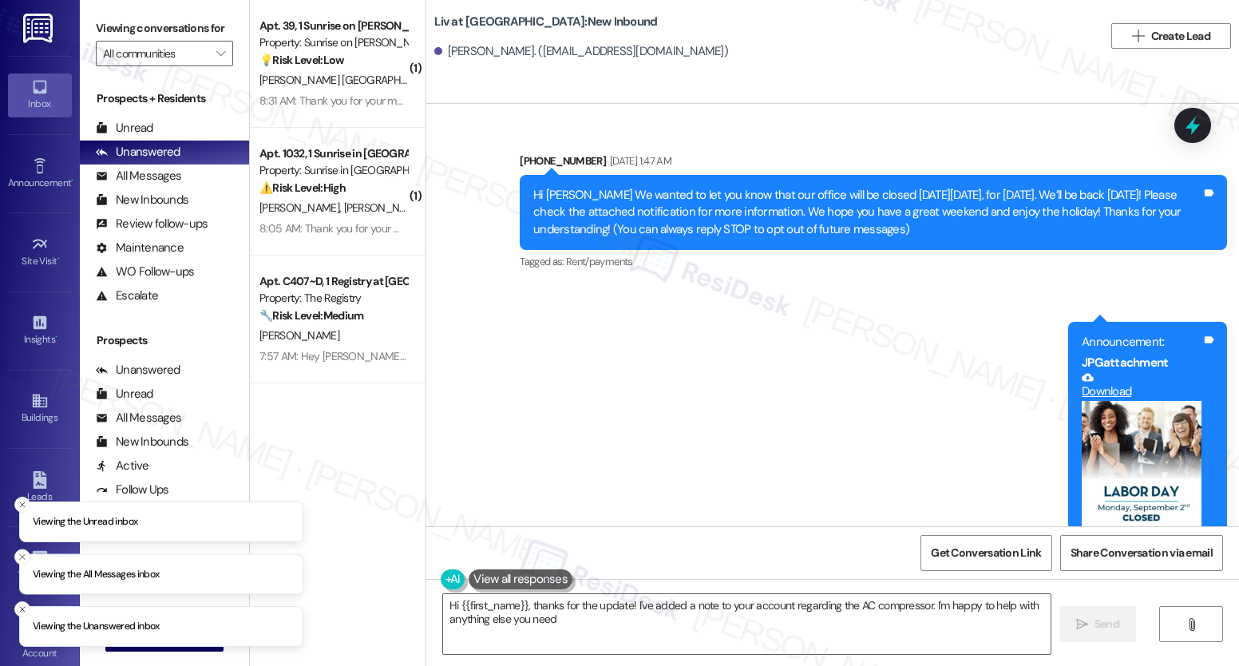
type textarea "Hi {{first_name}}, thanks for the update! I've added a note to your account reg…"
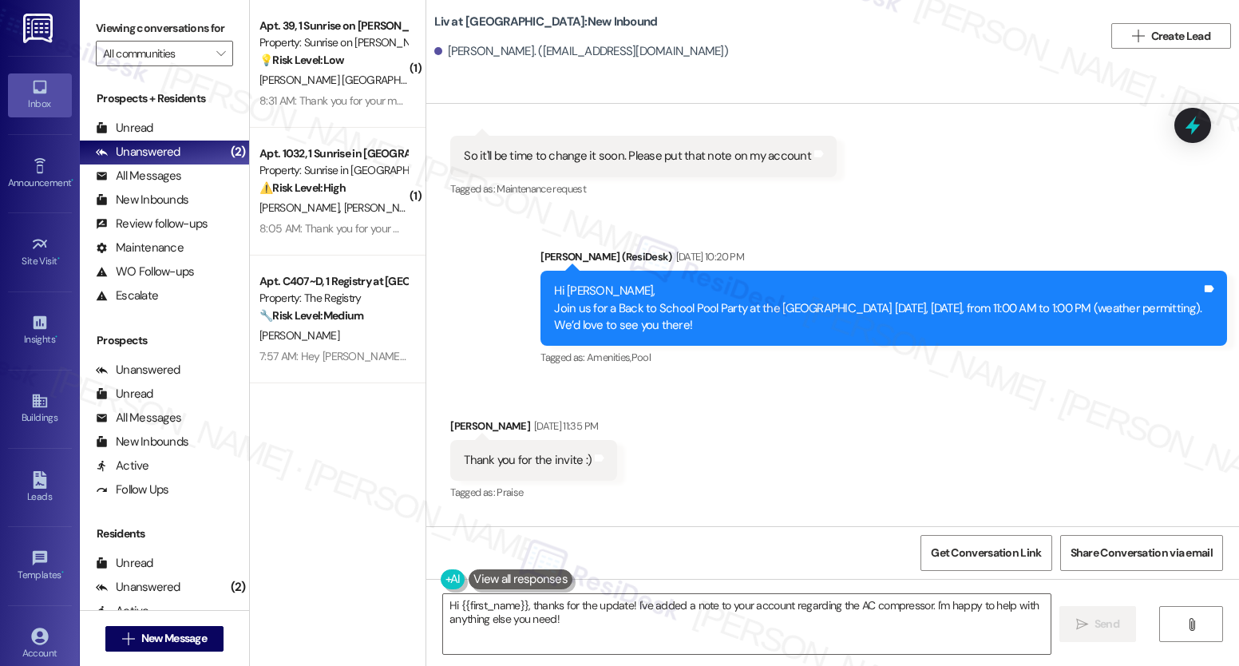
scroll to position [18186, 0]
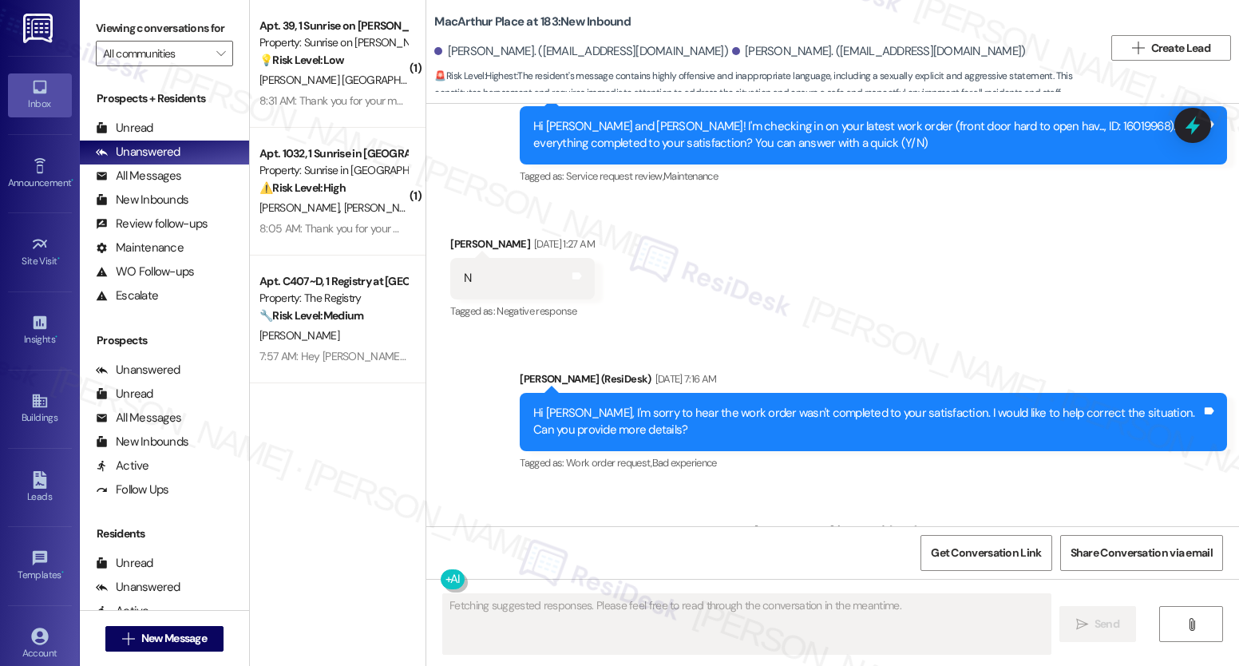
scroll to position [5454, 0]
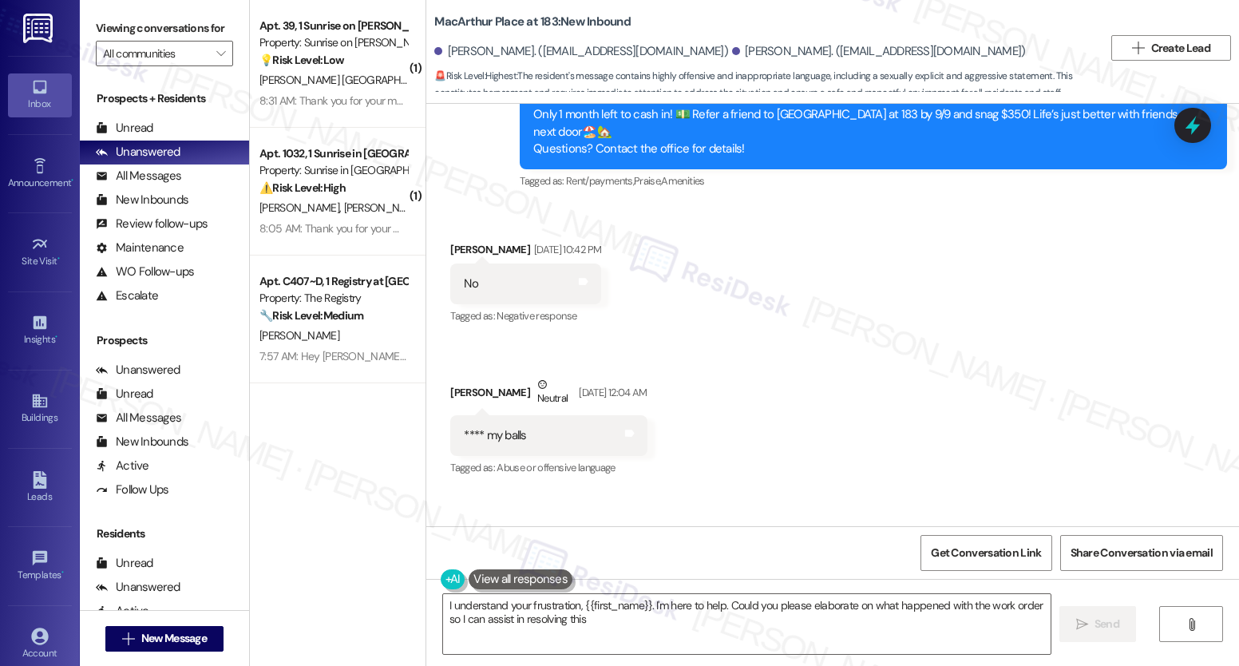
type textarea "I understand your frustration, {{first_name}}. I'm here to help. Could you plea…"
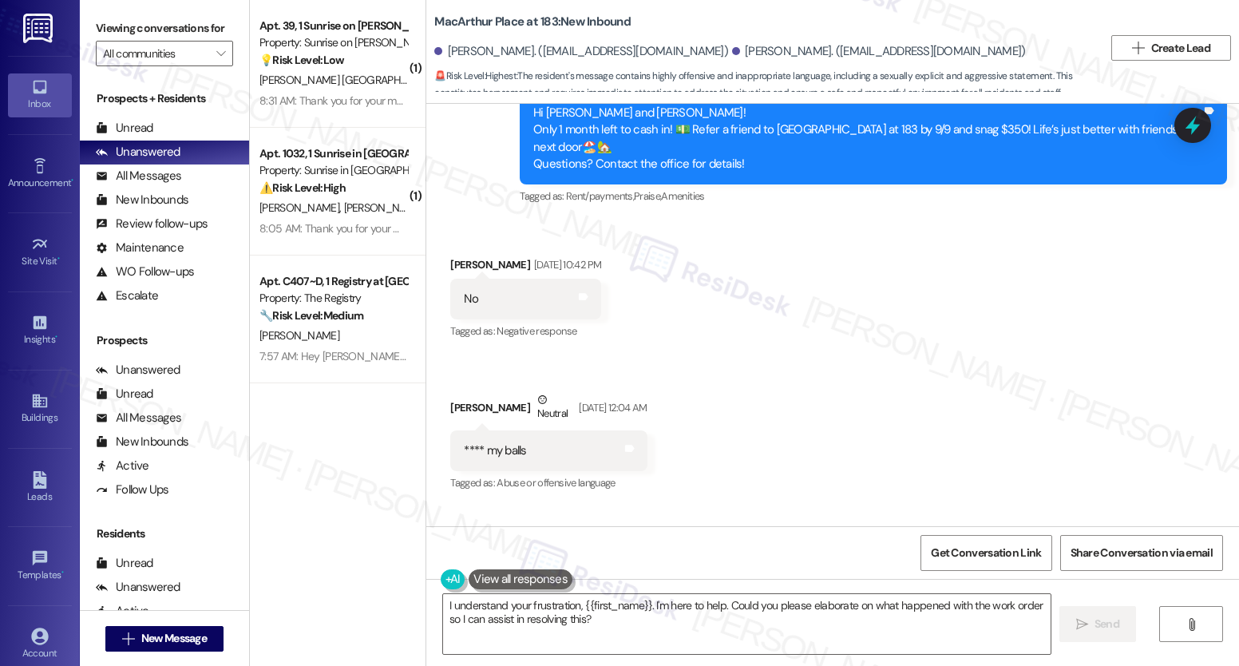
scroll to position [5572, 0]
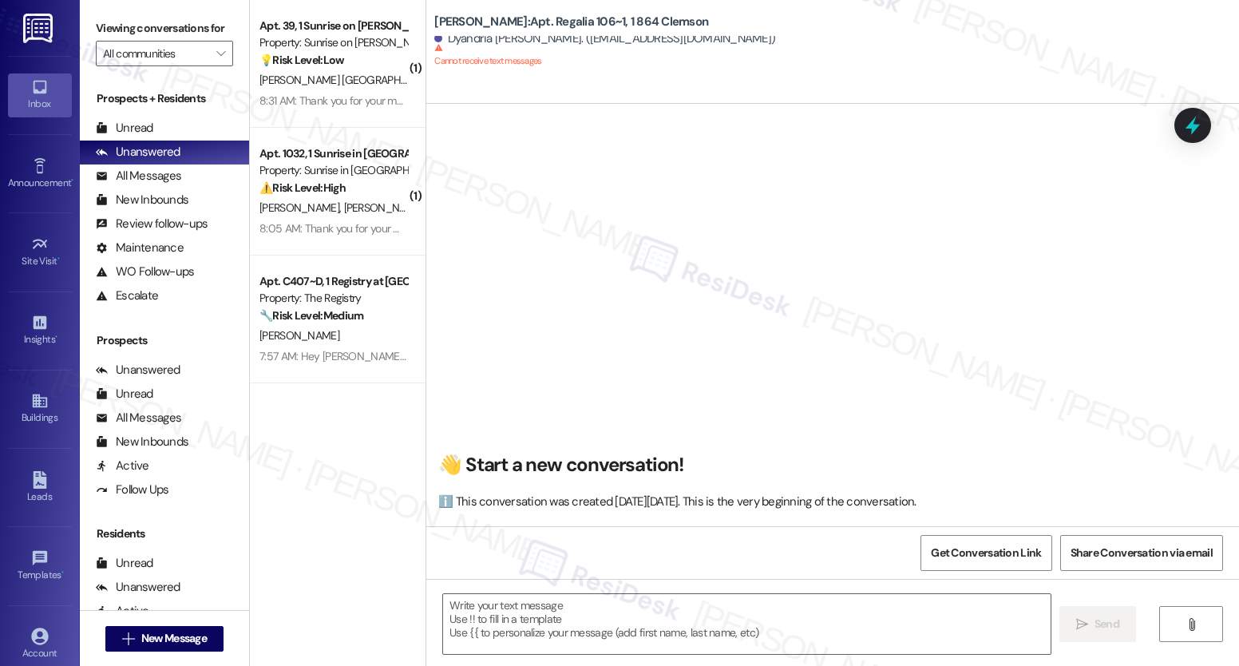
scroll to position [19, 0]
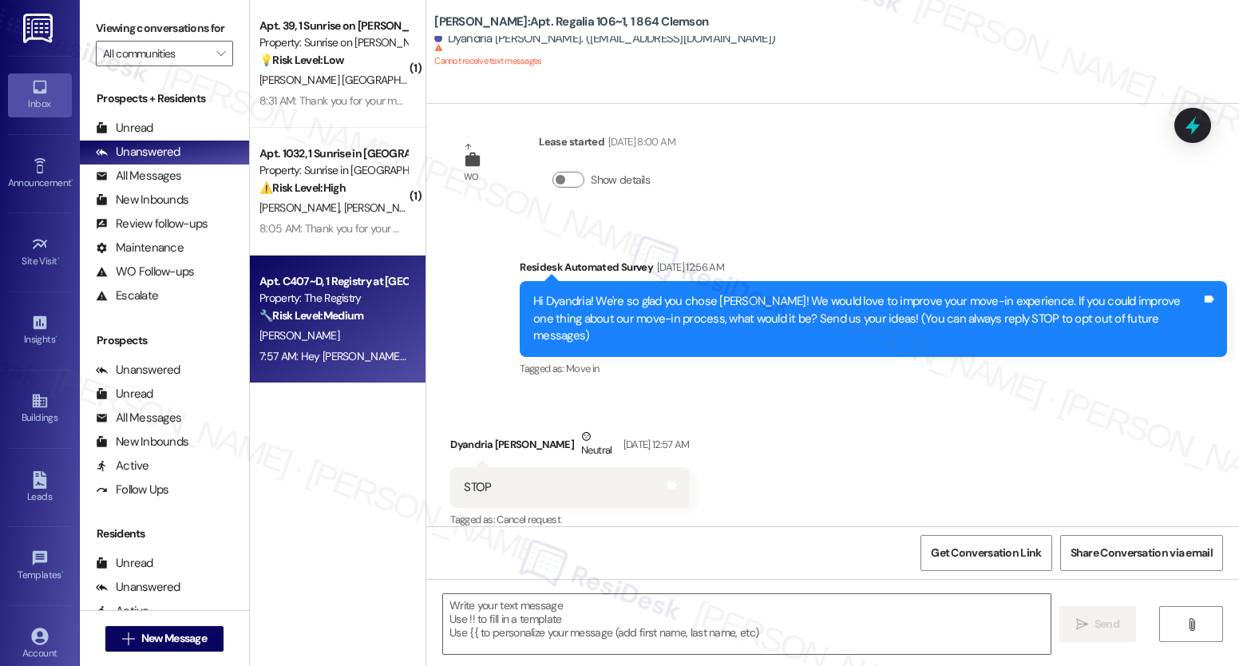
type textarea "Fetching suggested responses. Please feel free to read through the conversation…"
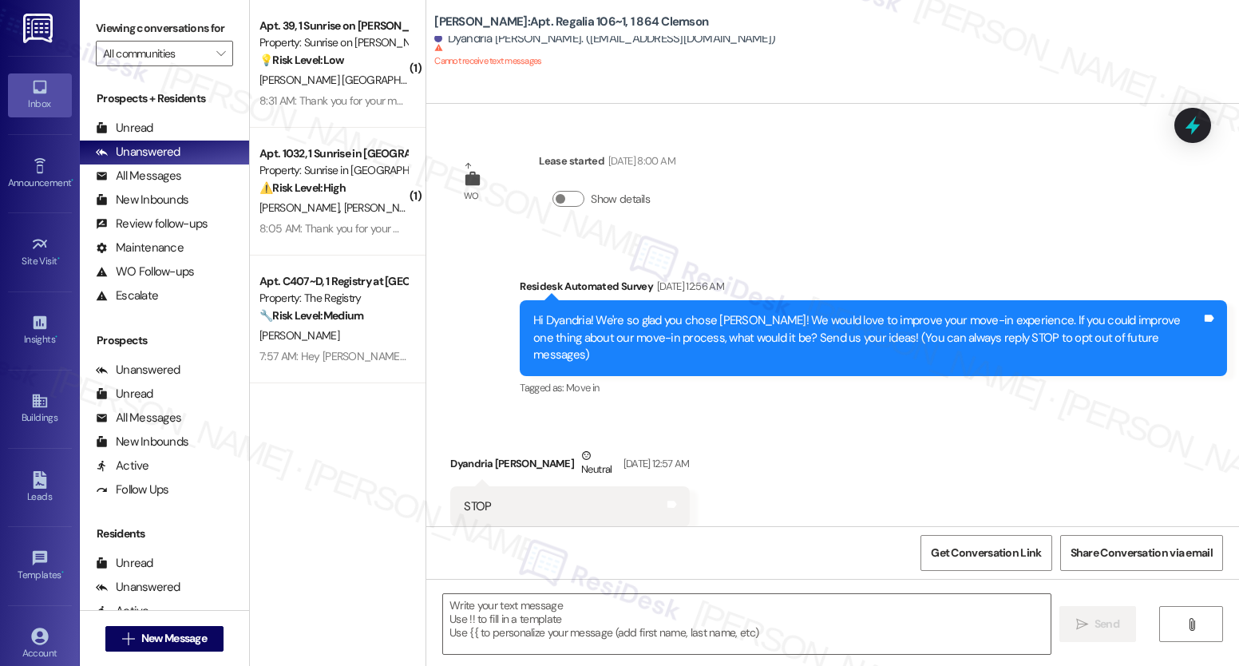
scroll to position [0, 0]
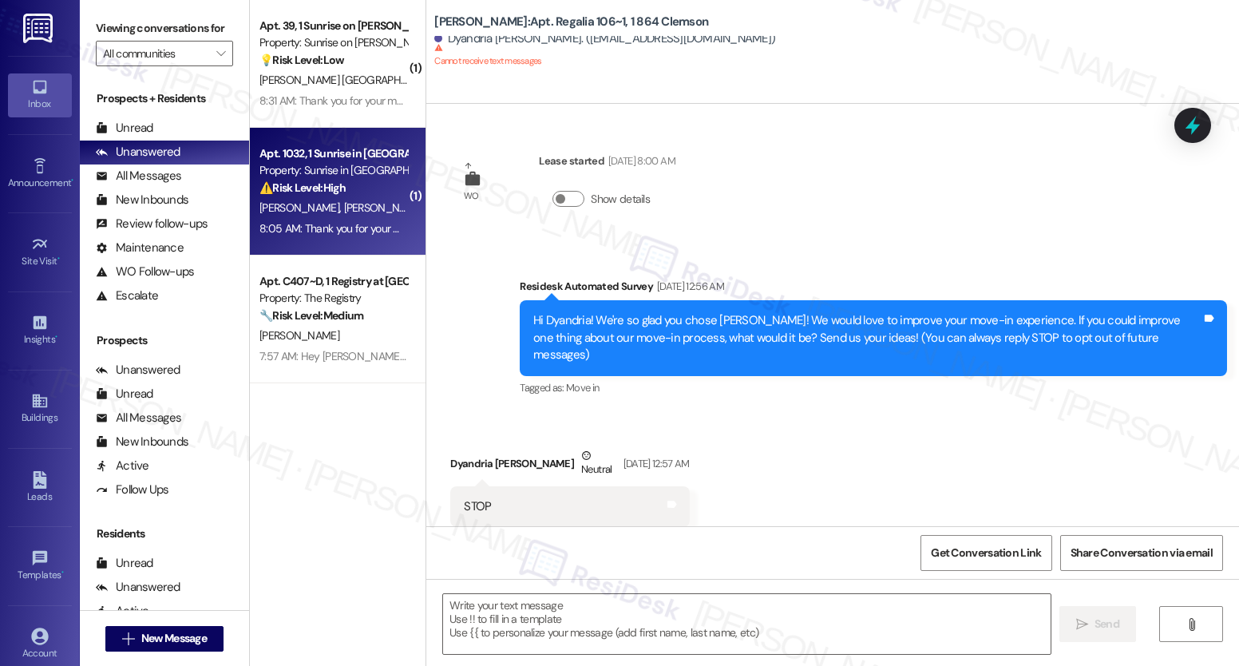
click at [315, 227] on div "8:05 AM: Thank you for your message. Our offices are currently closed, but we w…" at bounding box center [729, 228] width 938 height 14
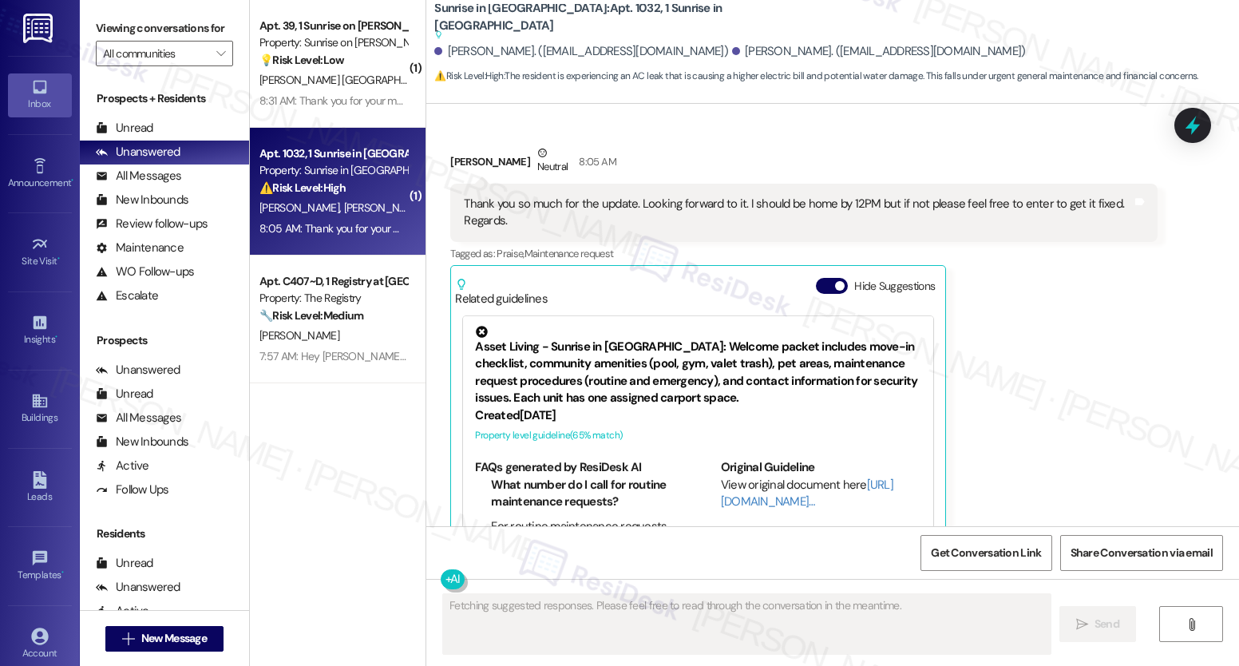
scroll to position [2321, 0]
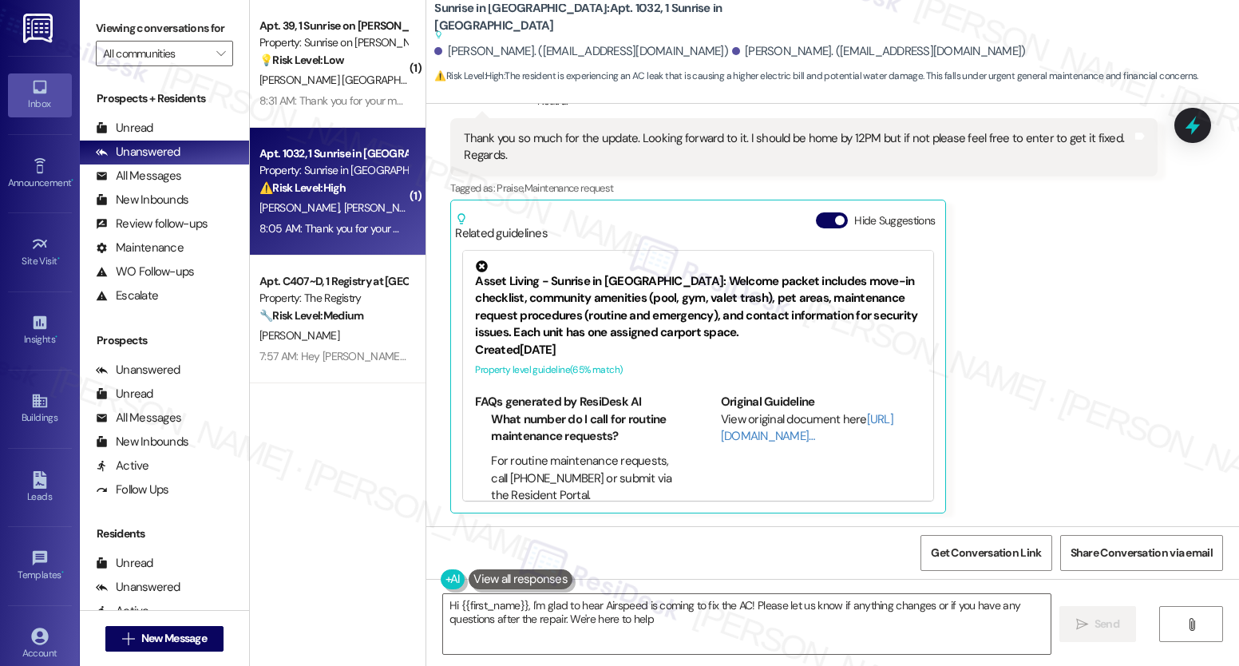
type textarea "Hi {{first_name}}, I'm glad to hear Airspeed is coming to fix the AC! Please le…"
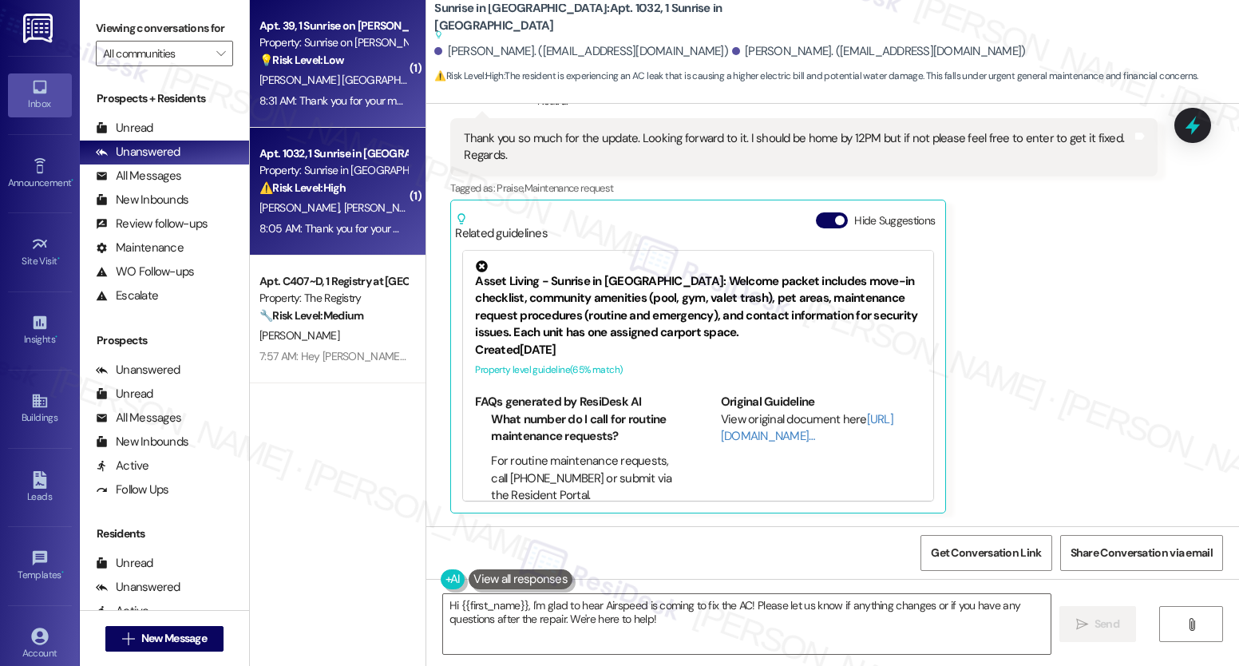
click at [335, 94] on div "8:31 AM: Thank you for your message. Our offices are currently closed, but we w…" at bounding box center [726, 100] width 933 height 14
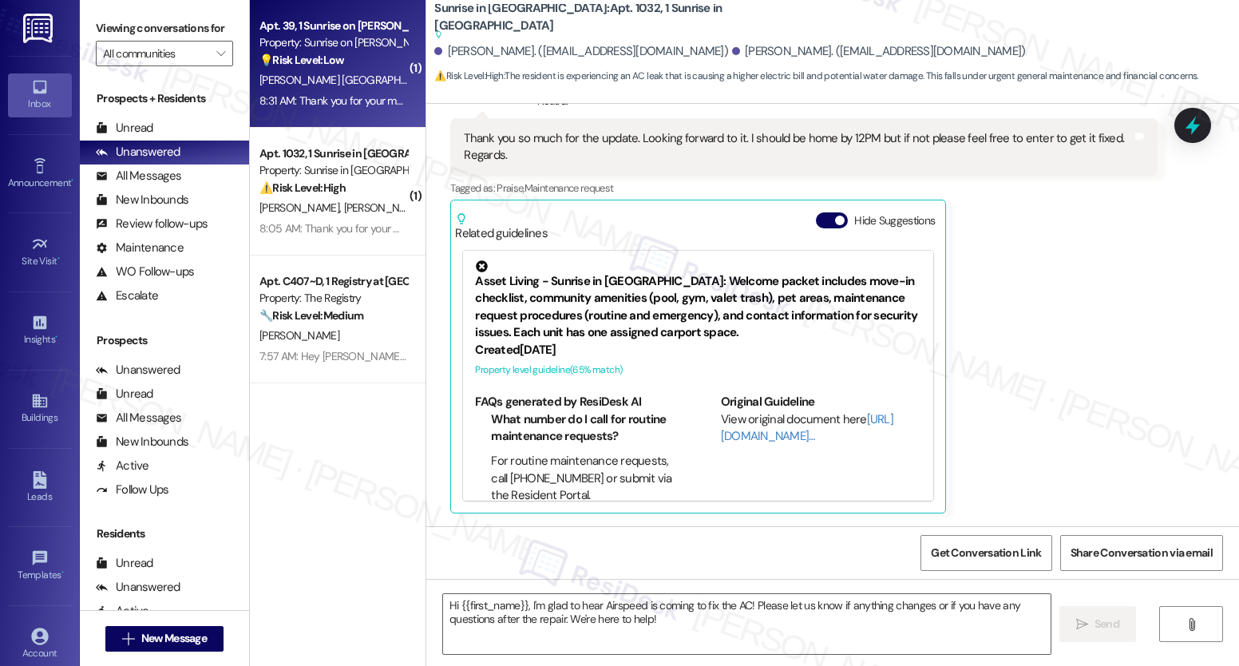
type textarea "Fetching suggested responses. Please feel free to read through the conversation…"
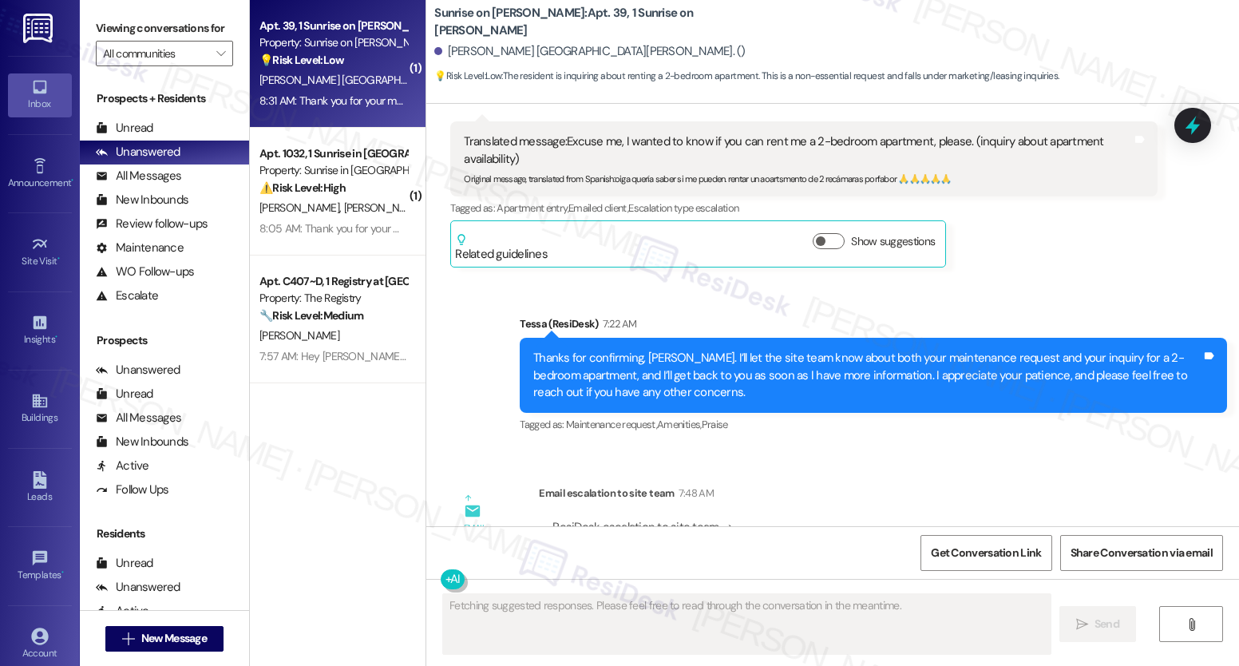
scroll to position [2207, 0]
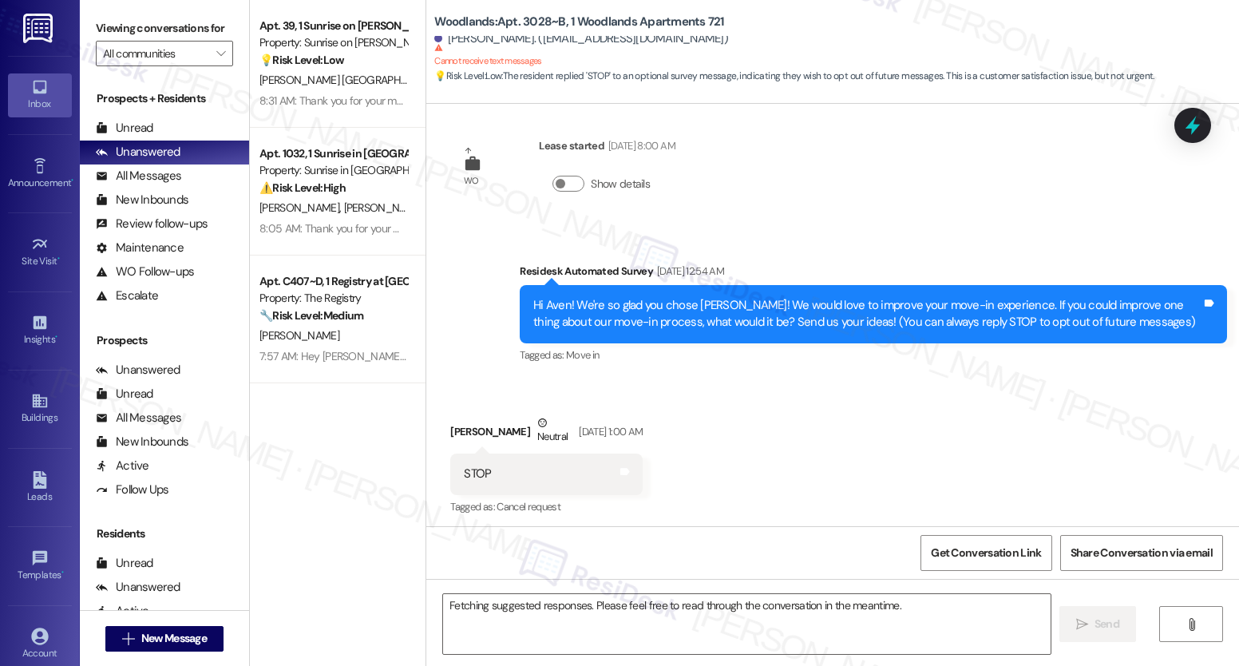
scroll to position [170, 0]
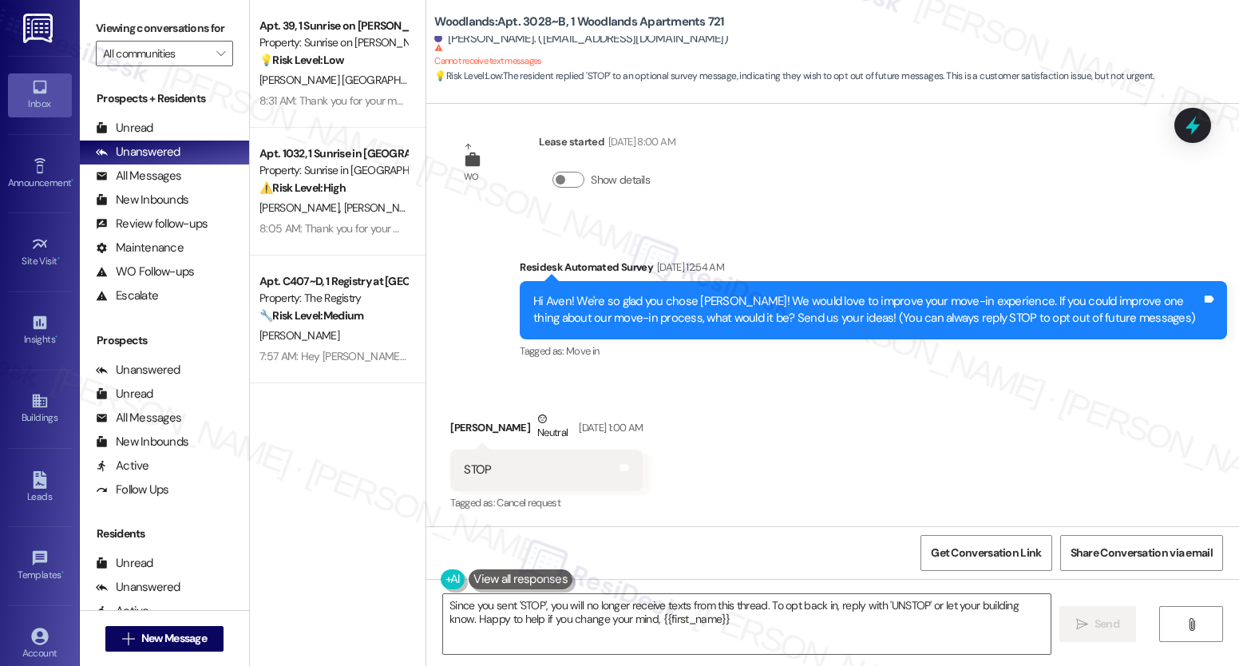
type textarea "Since you sent 'STOP', you will no longer receive texts from this thread. To op…"
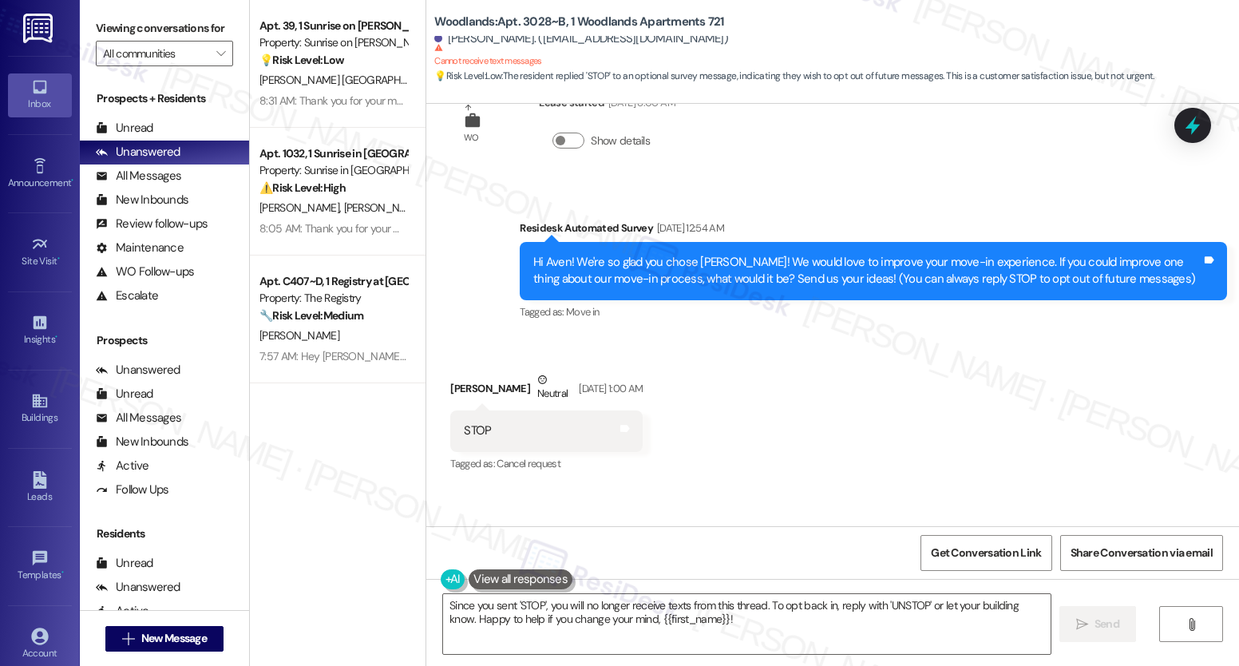
scroll to position [323, 0]
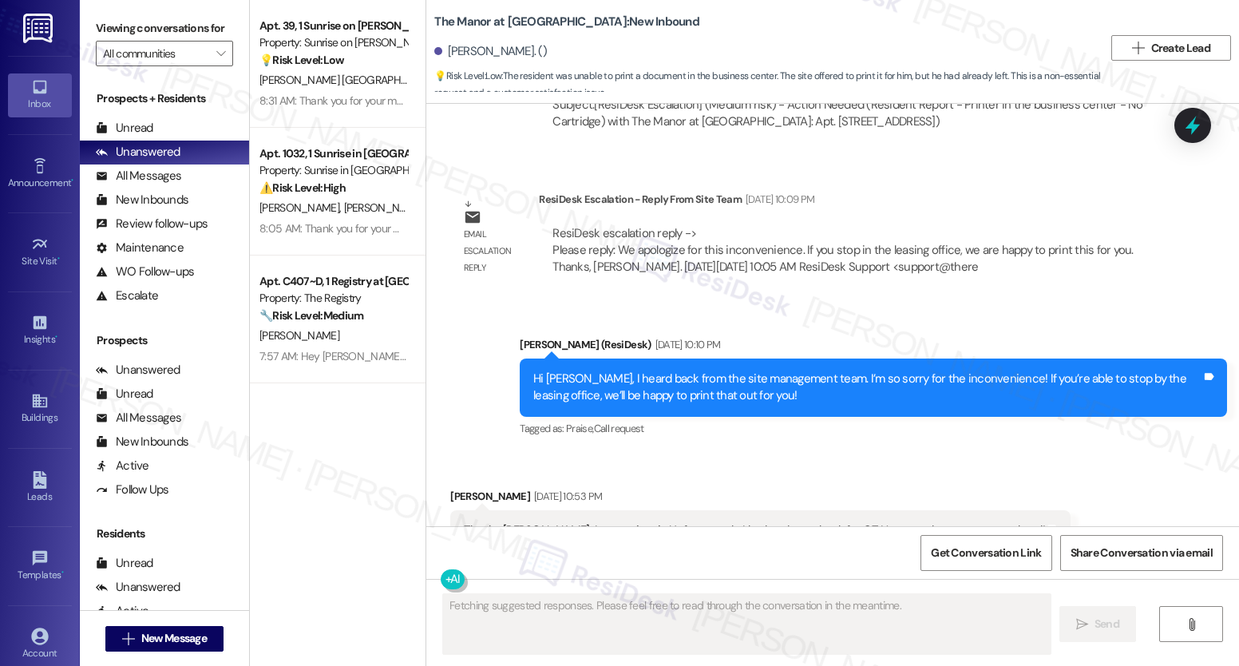
scroll to position [5255, 0]
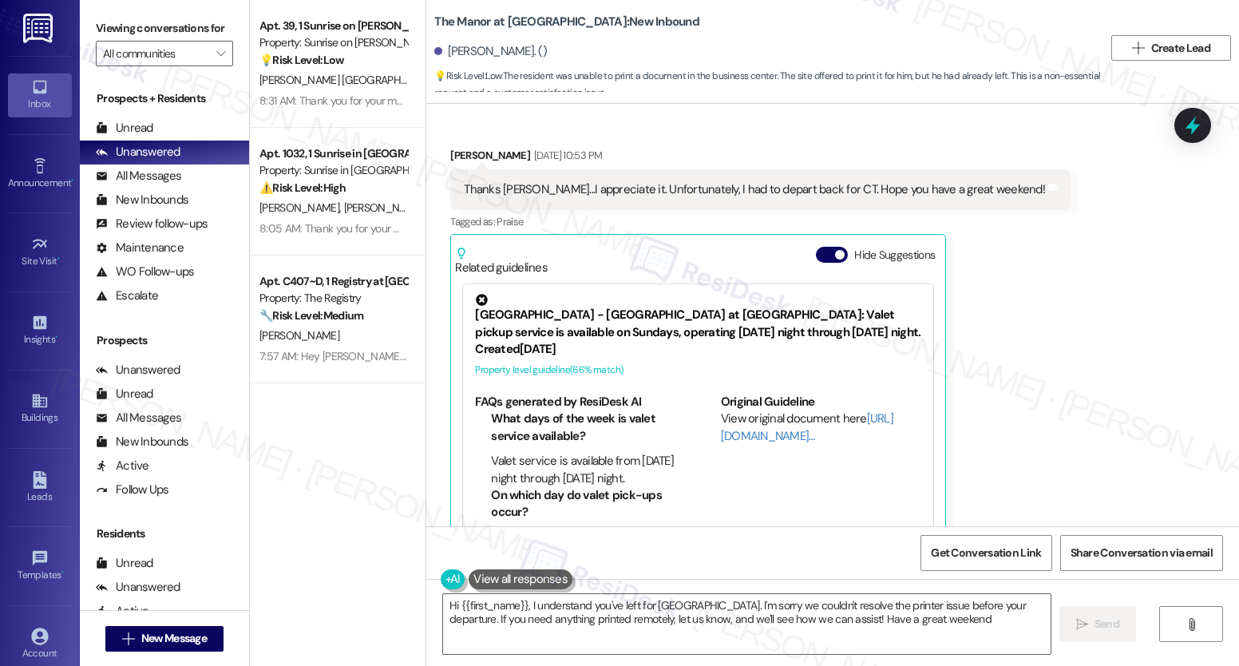
type textarea "Hi {{first_name}}, I understand you've left for [GEOGRAPHIC_DATA]. I'm sorry we…"
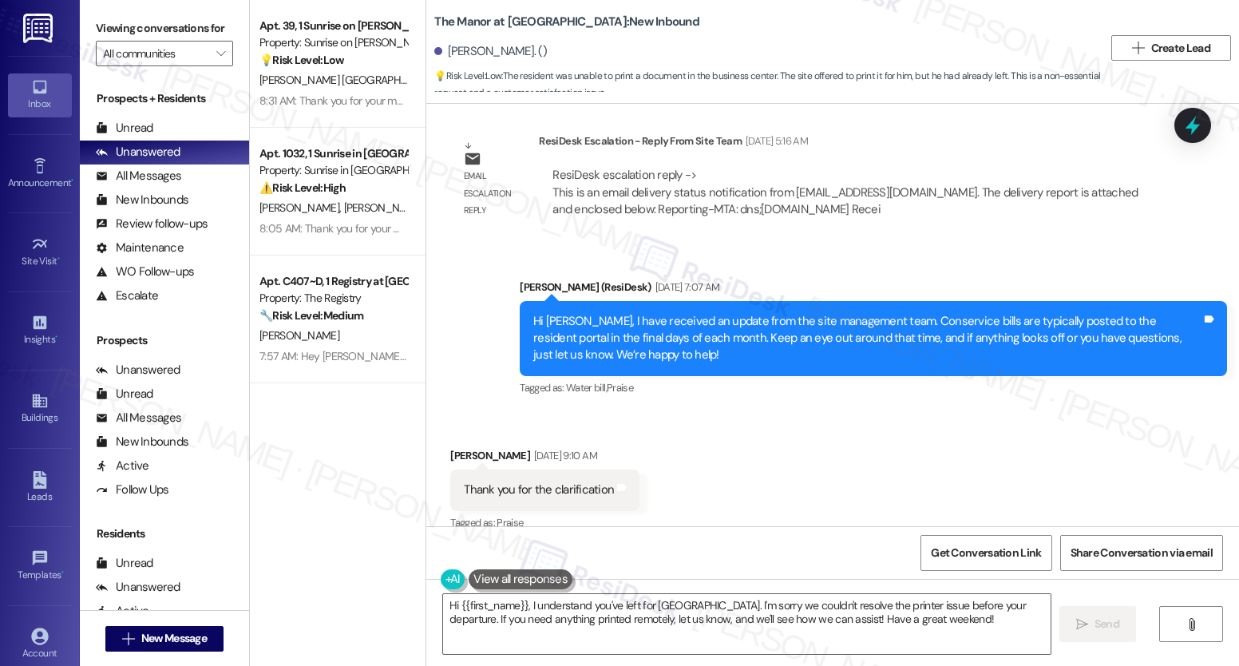
scroll to position [3126, 0]
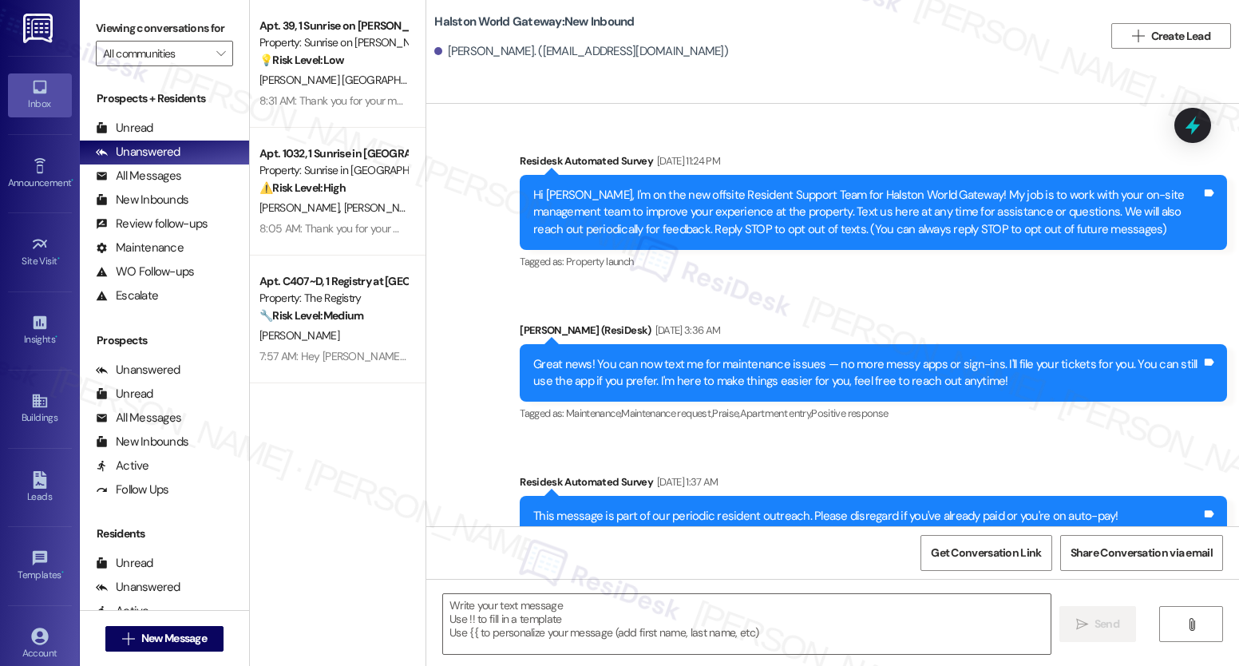
scroll to position [4513, 0]
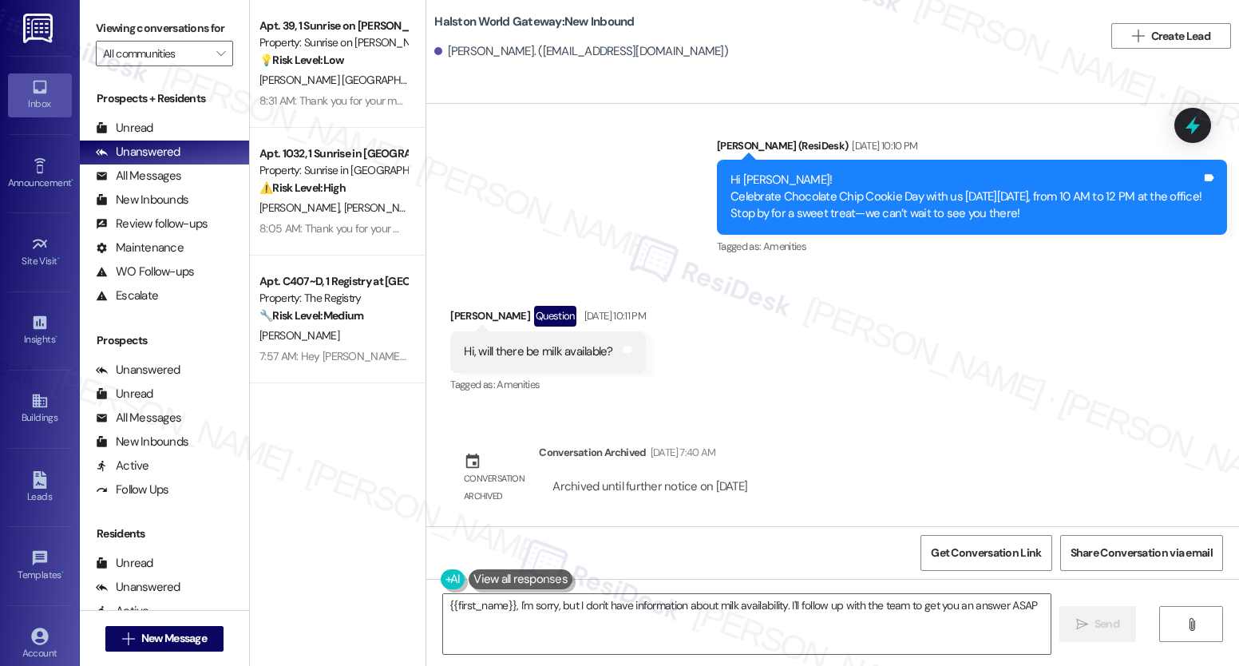
type textarea "{{first_name}}, I'm sorry, but I don't have information about milk availability…"
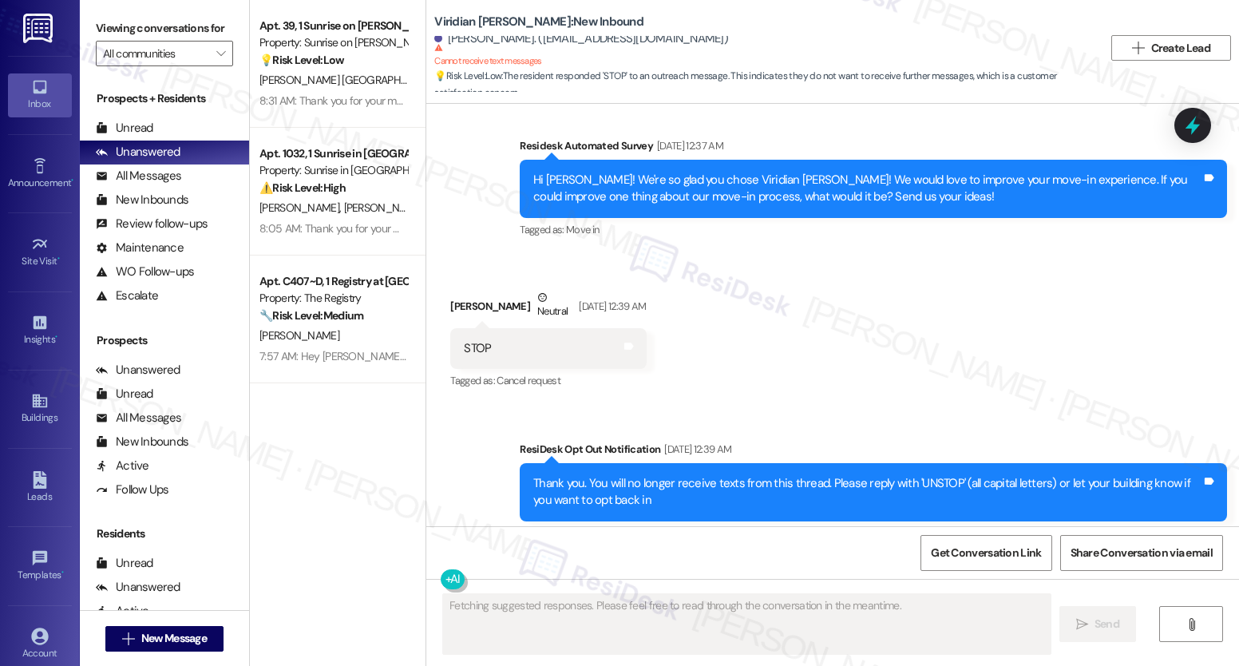
scroll to position [6371, 0]
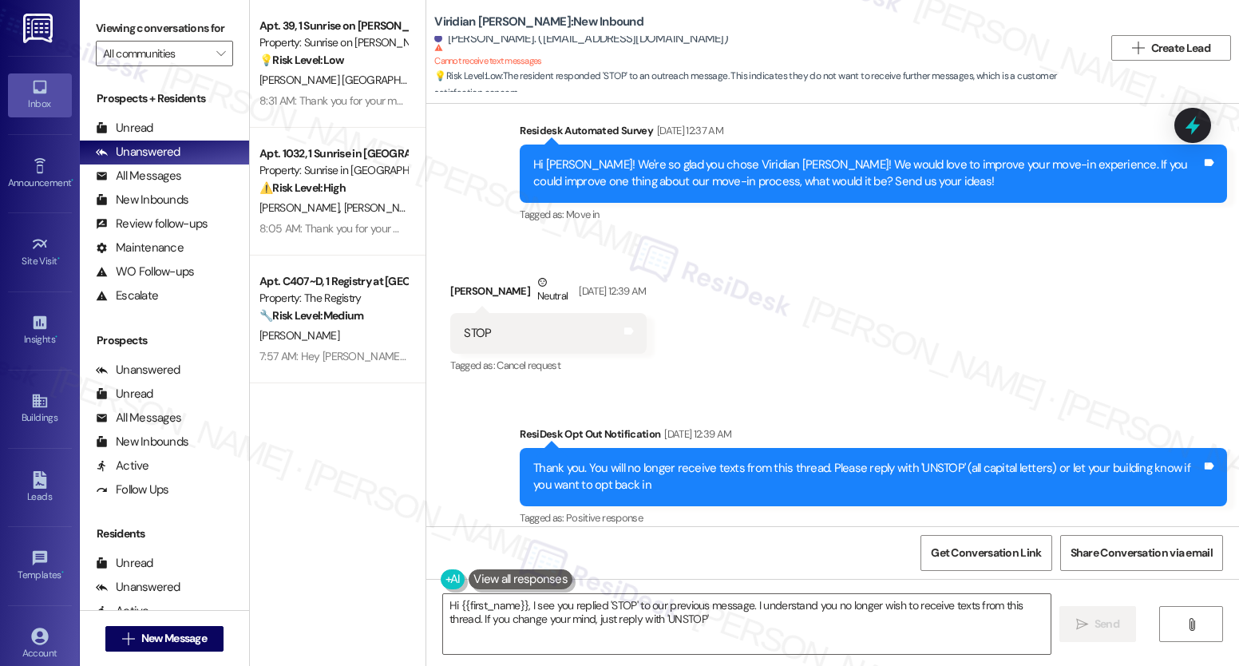
type textarea "Hi {{first_name}}, I see you replied 'STOP' to our previous message. I understa…"
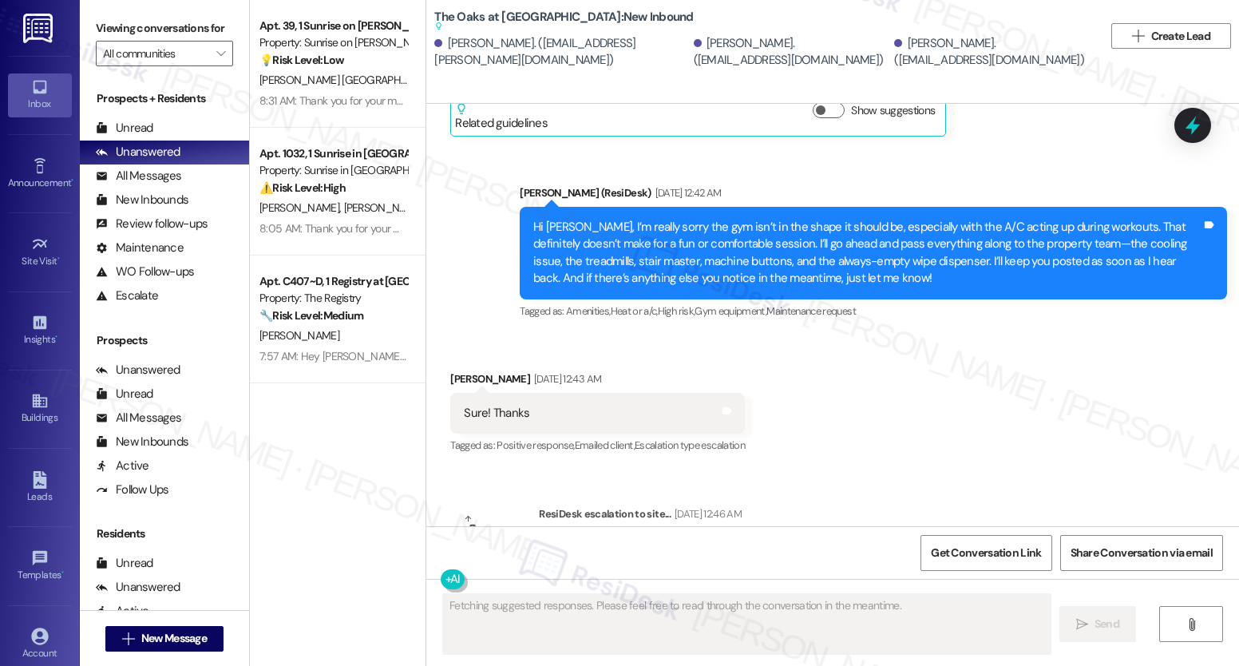
scroll to position [8129, 0]
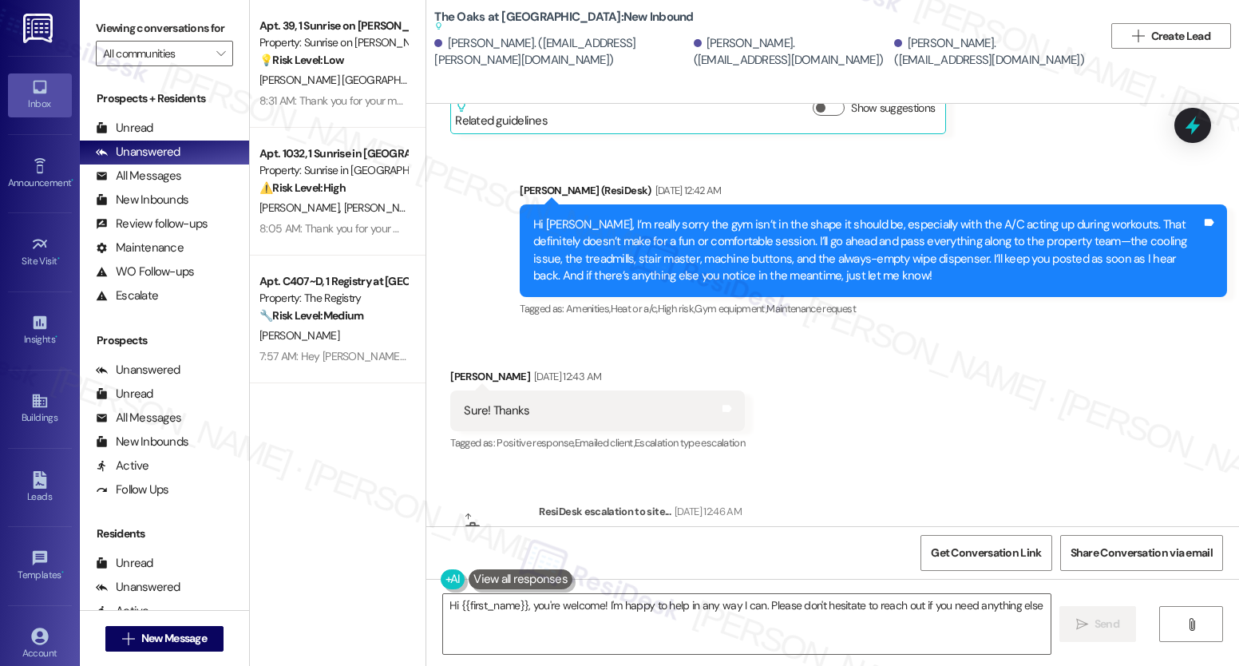
type textarea "Hi {{first_name}}, you're welcome! I'm happy to help in any way I can. Please d…"
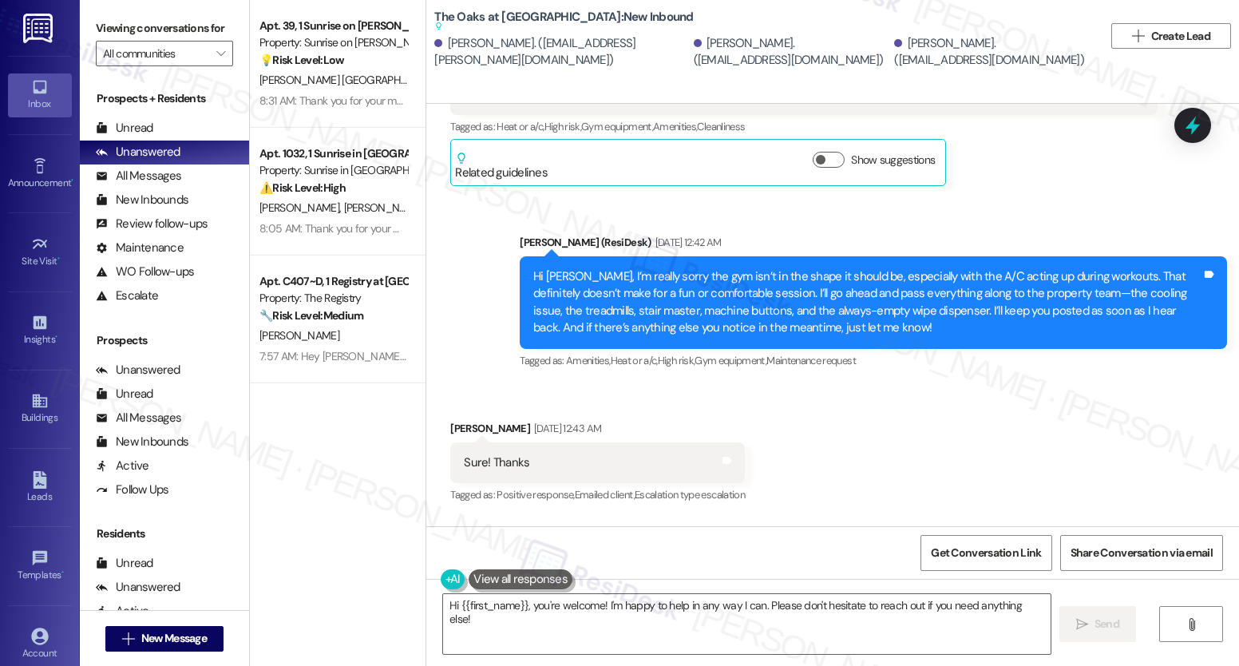
scroll to position [7985, 0]
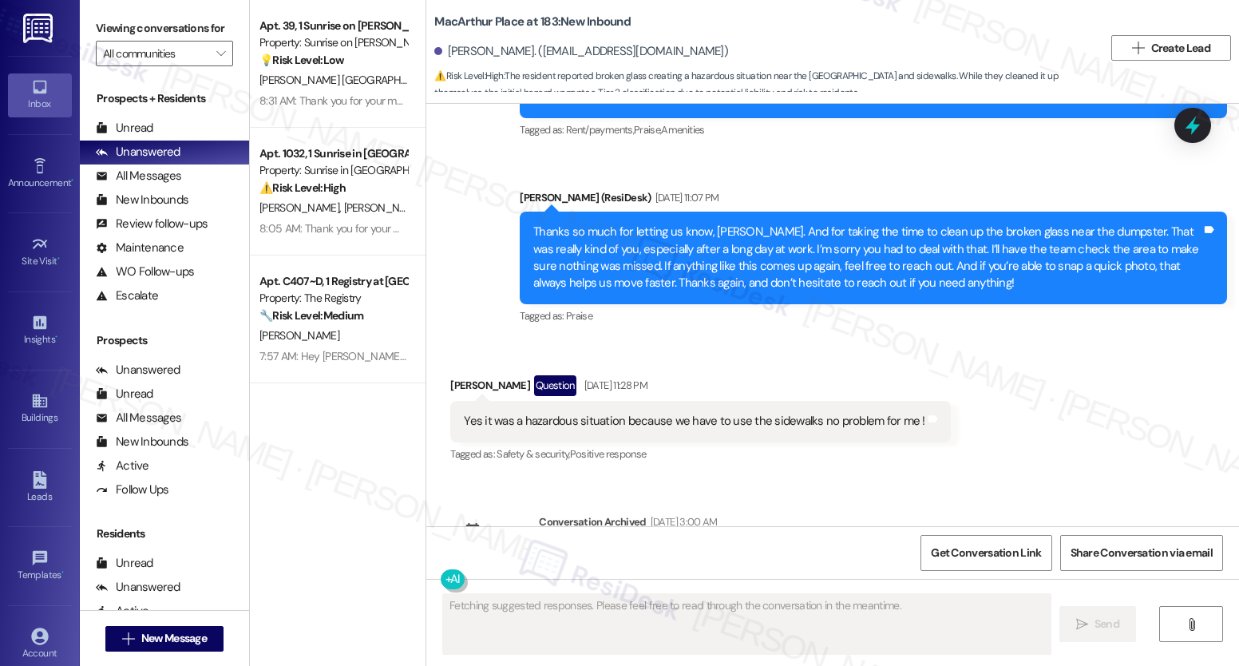
scroll to position [17790, 0]
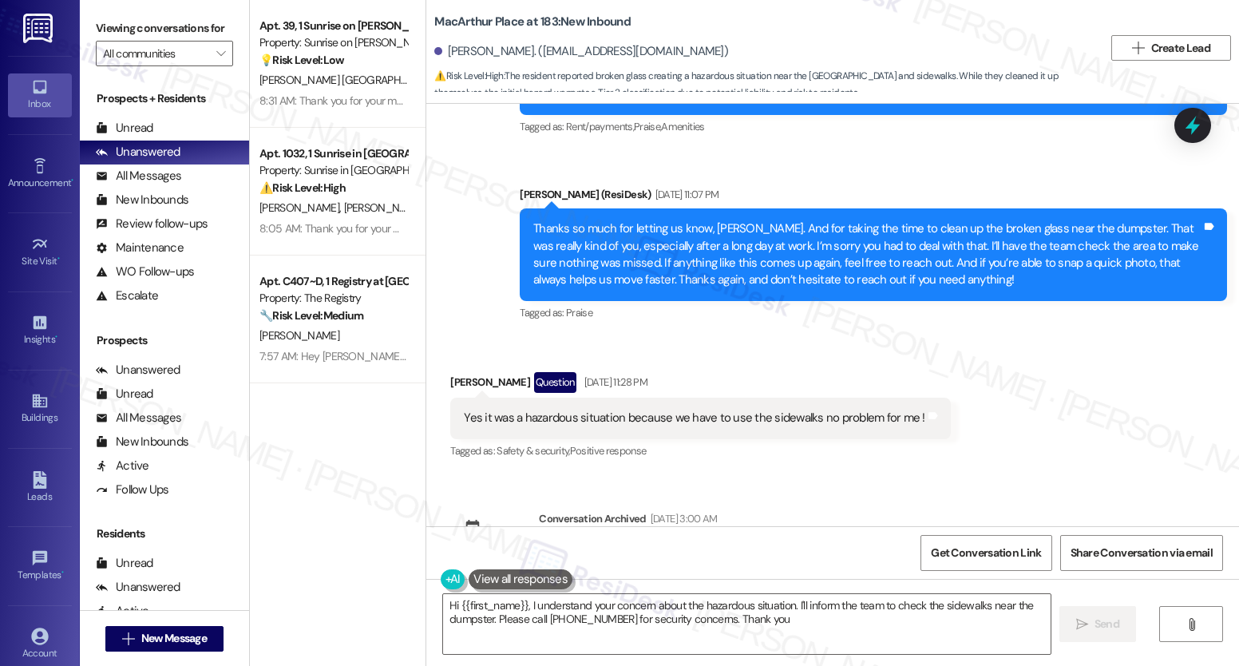
type textarea "Hi {{first_name}}, I understand your concern about the hazardous situation. I'l…"
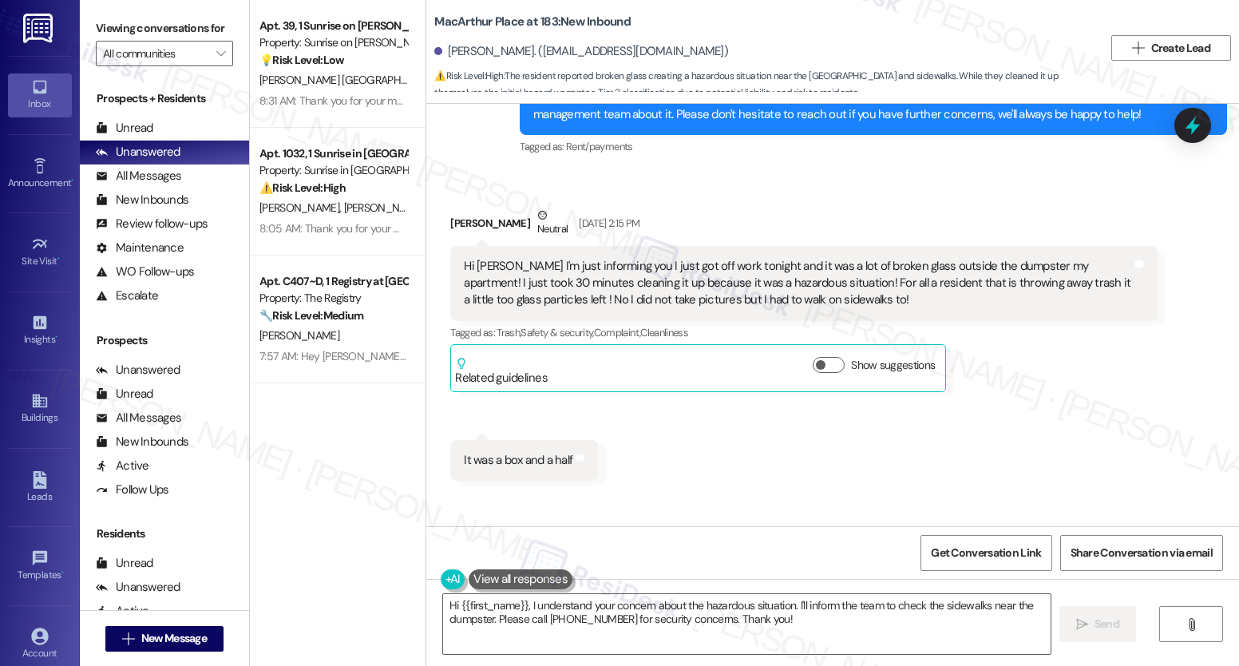
scroll to position [17262, 0]
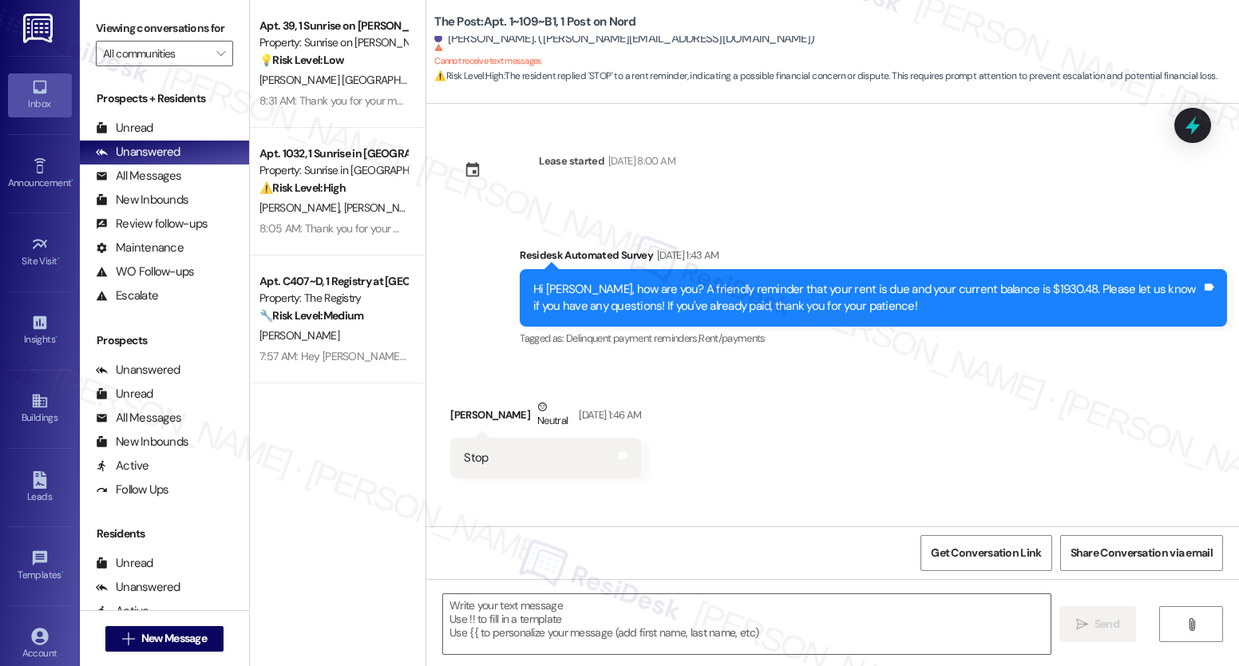
type textarea "Fetching suggested responses. Please feel free to read through the conversation…"
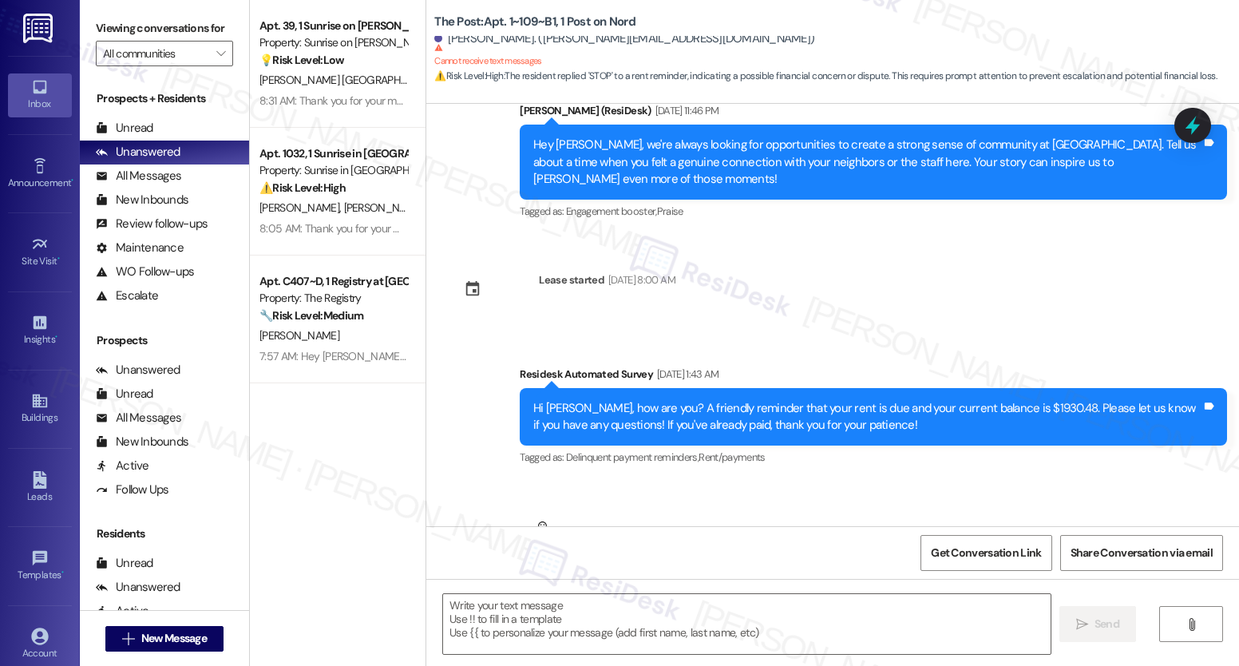
scroll to position [69, 0]
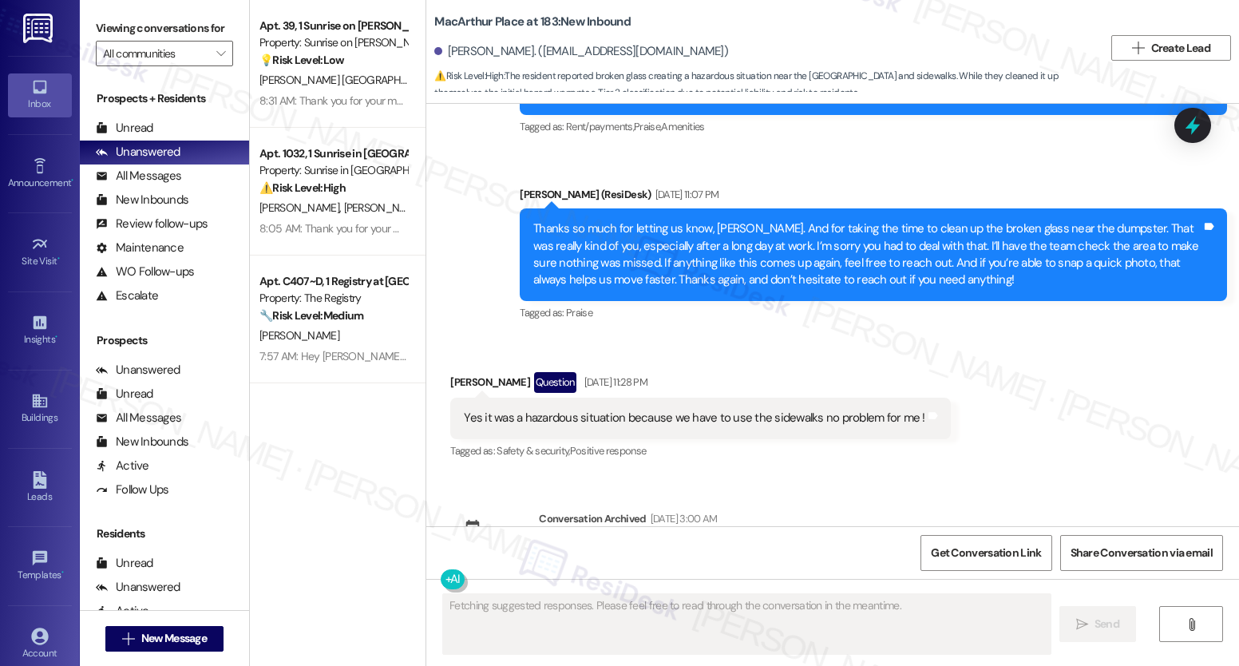
scroll to position [17790, 0]
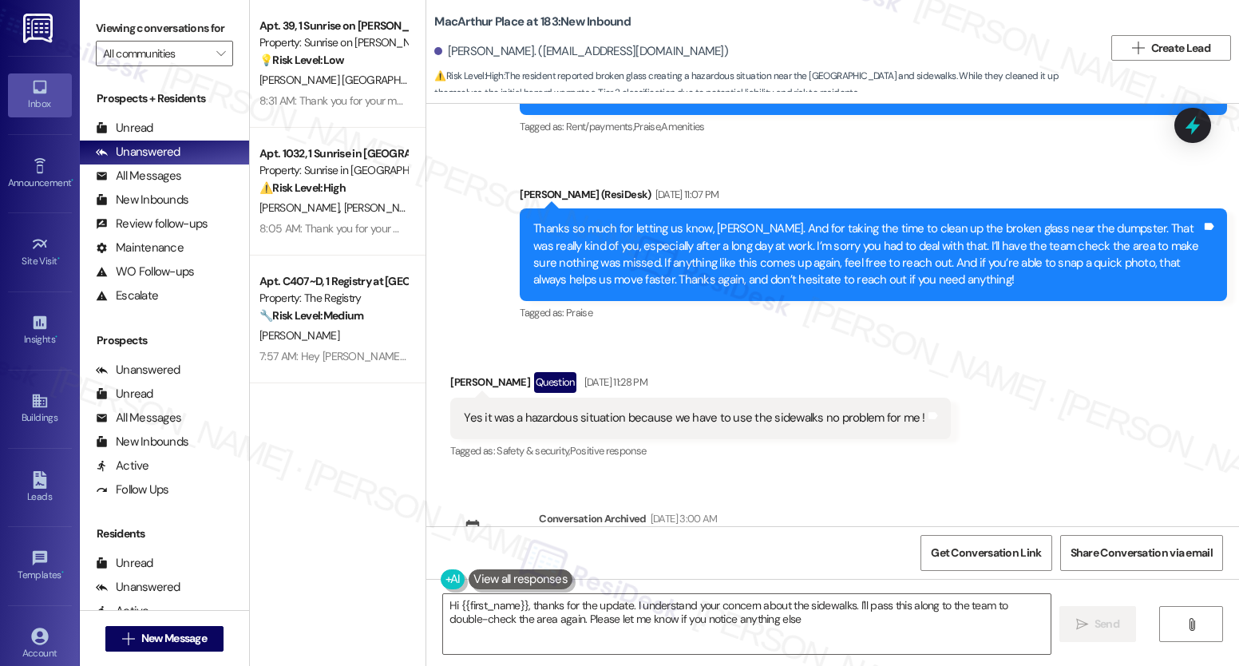
type textarea "Hi {{first_name}}, thanks for the update. I understand your concern about the s…"
click at [990, 560] on span "Get Conversation Link" at bounding box center [986, 553] width 110 height 17
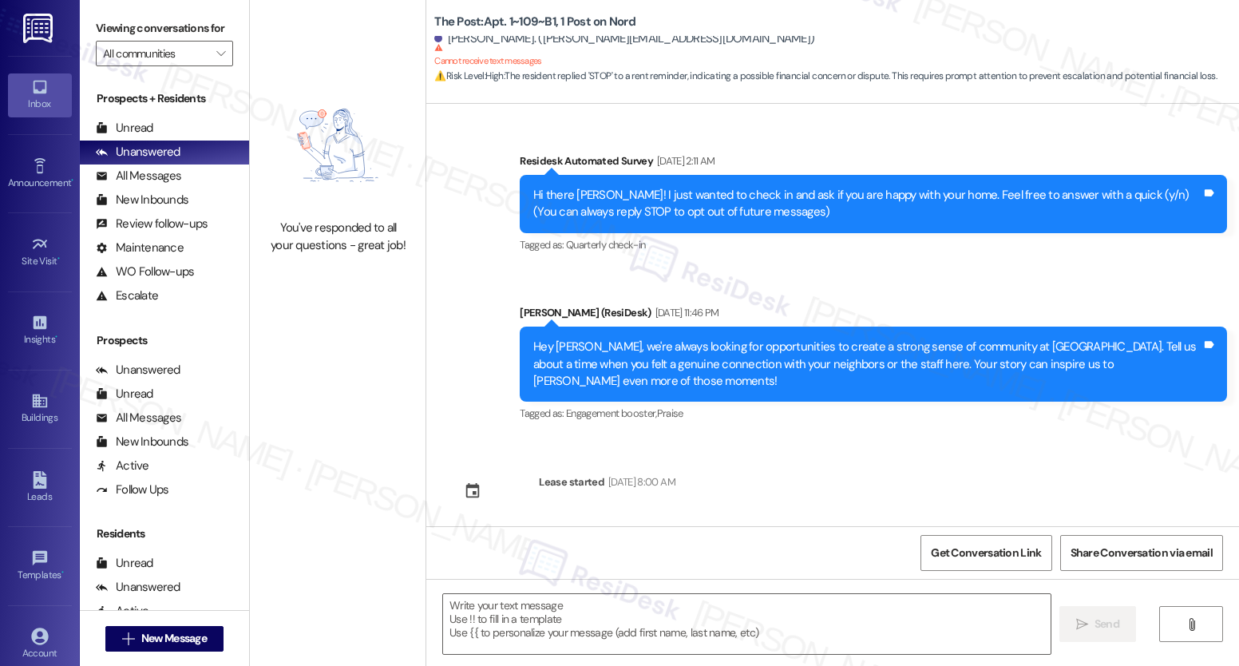
scroll to position [120, 0]
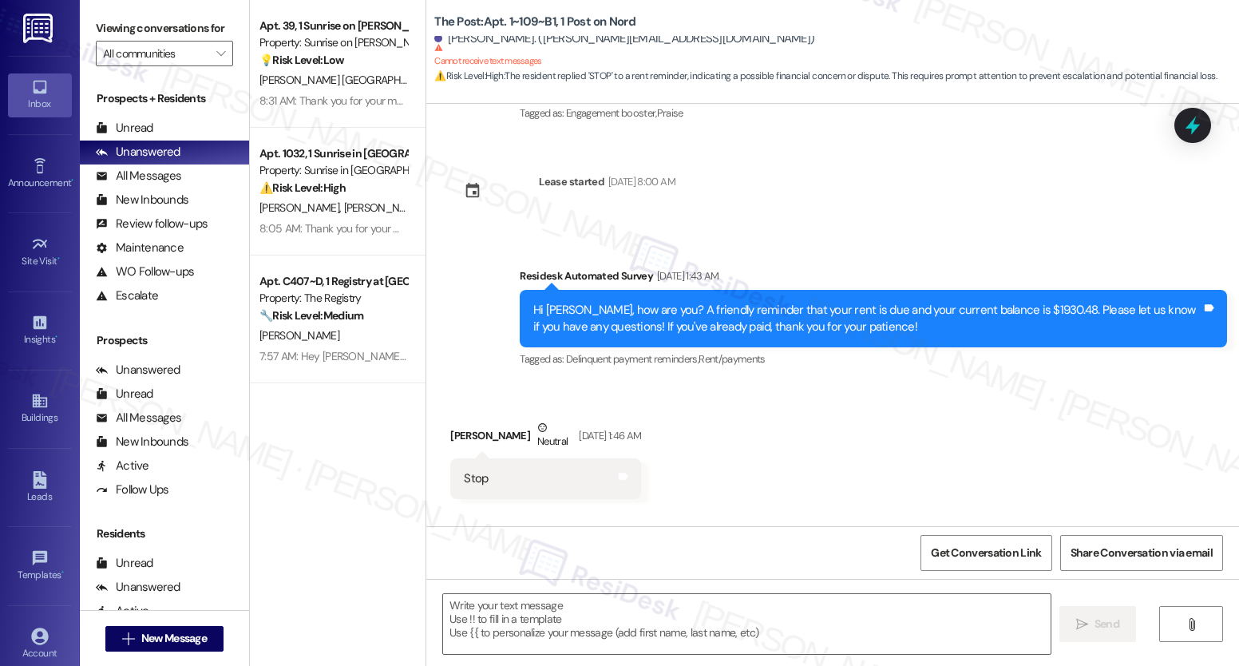
type textarea "Fetching suggested responses. Please feel free to read through the conversation…"
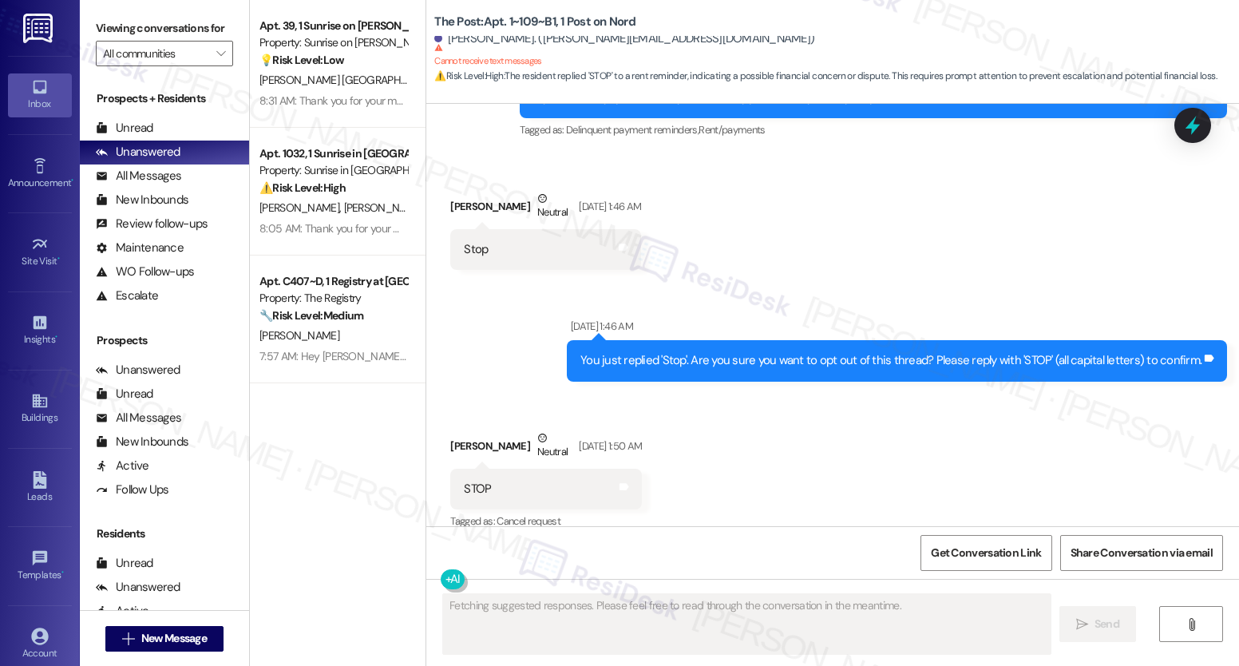
scroll to position [531, 0]
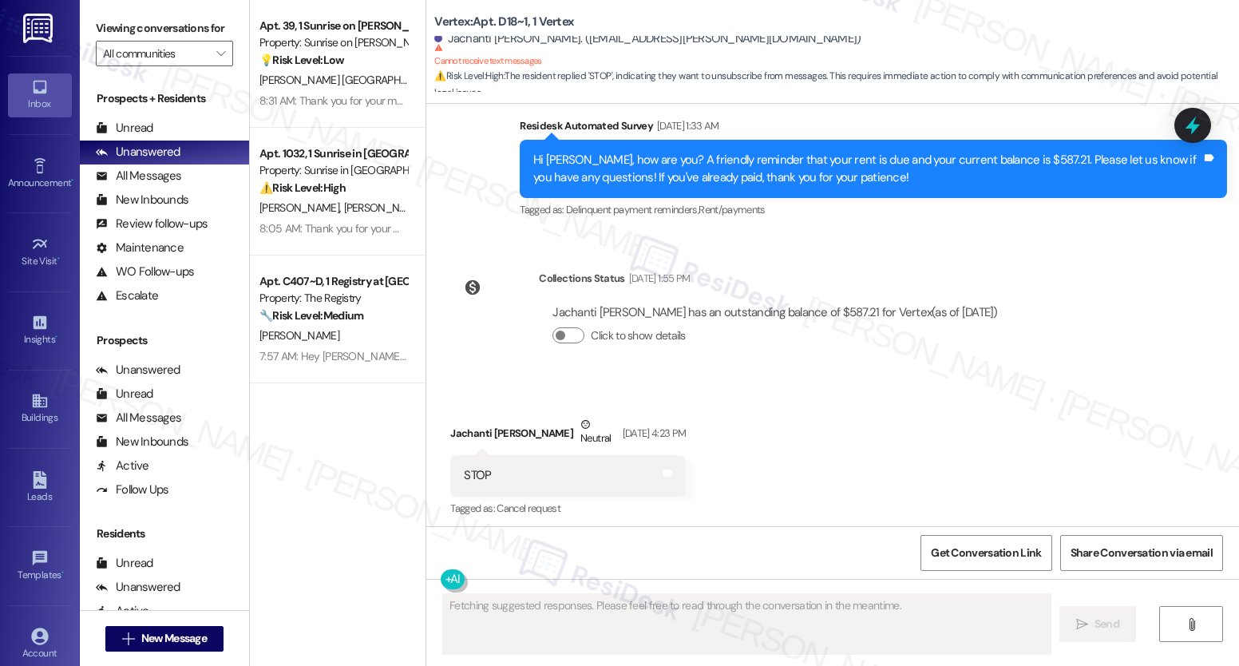
scroll to position [2454, 0]
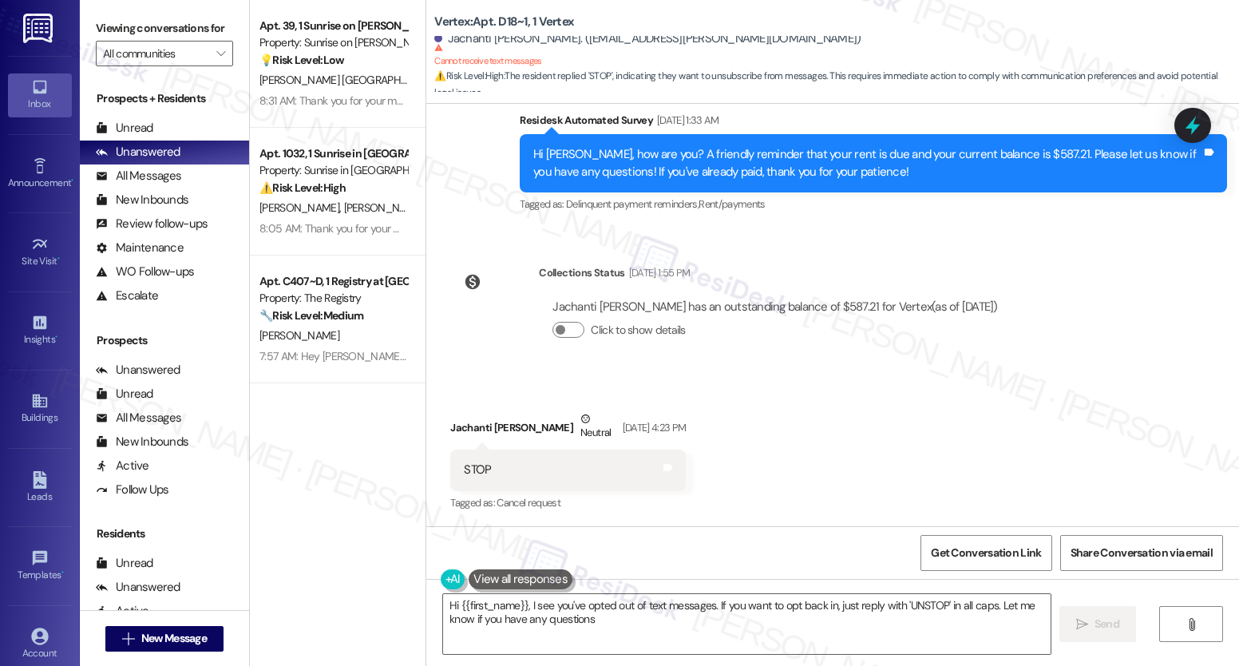
type textarea "Hi {{first_name}}, I see you've opted out of text messages. If you want to opt …"
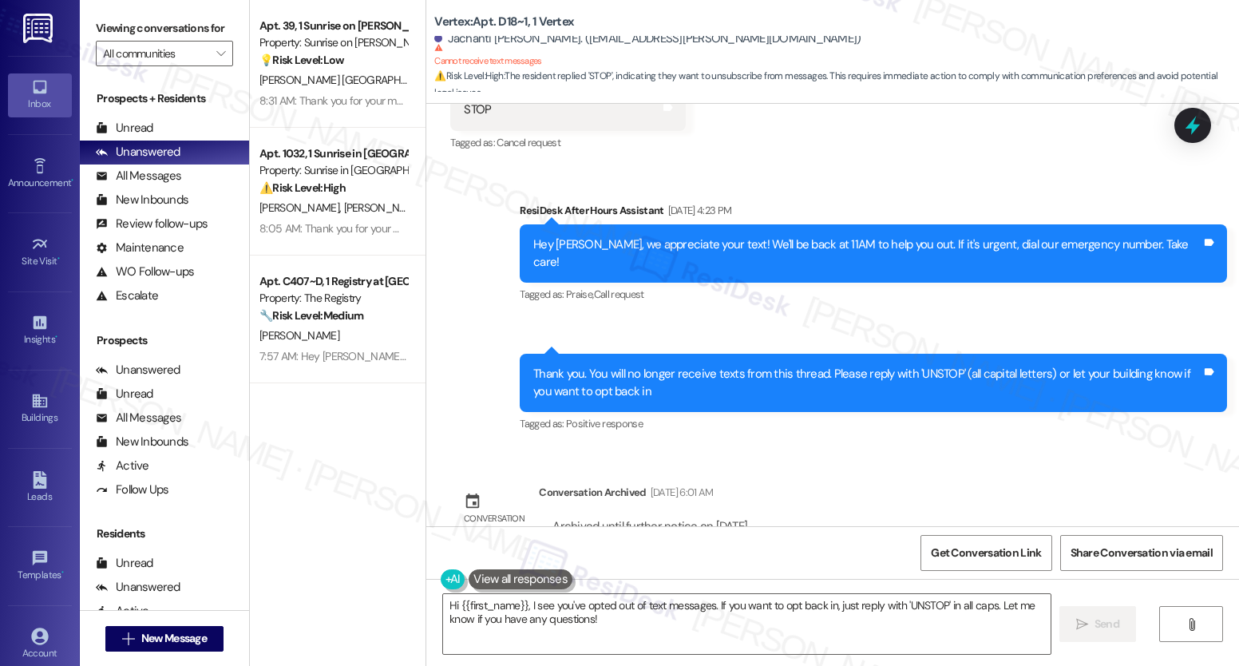
scroll to position [2565, 0]
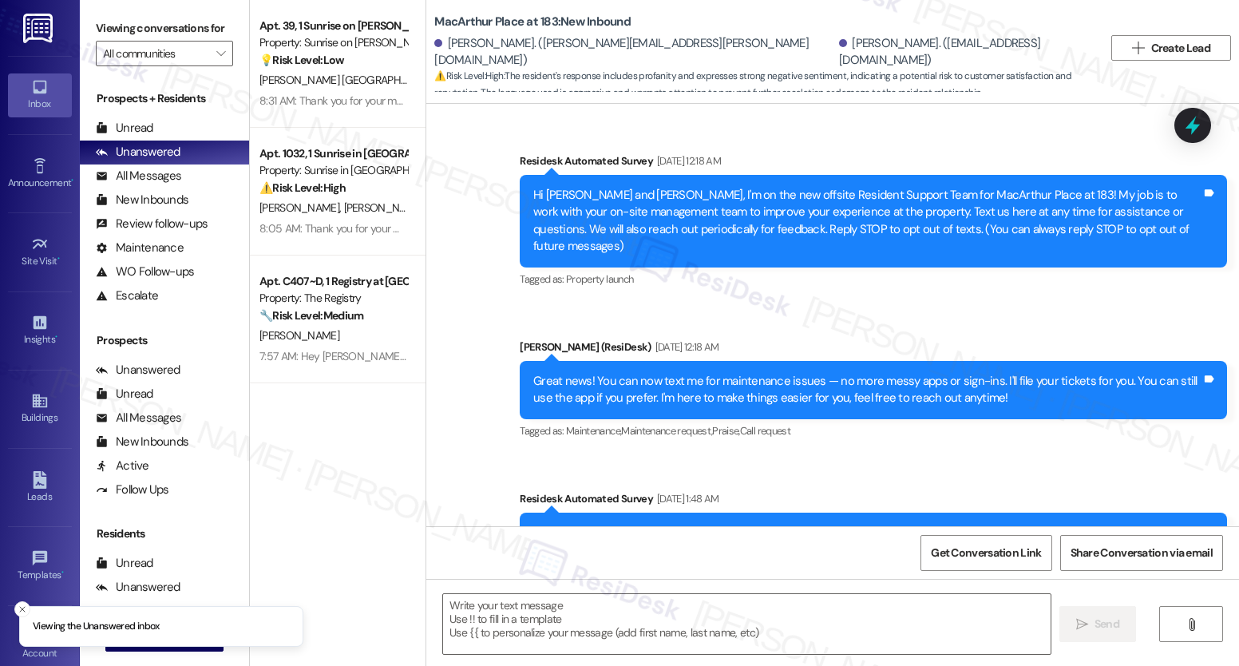
scroll to position [20905, 0]
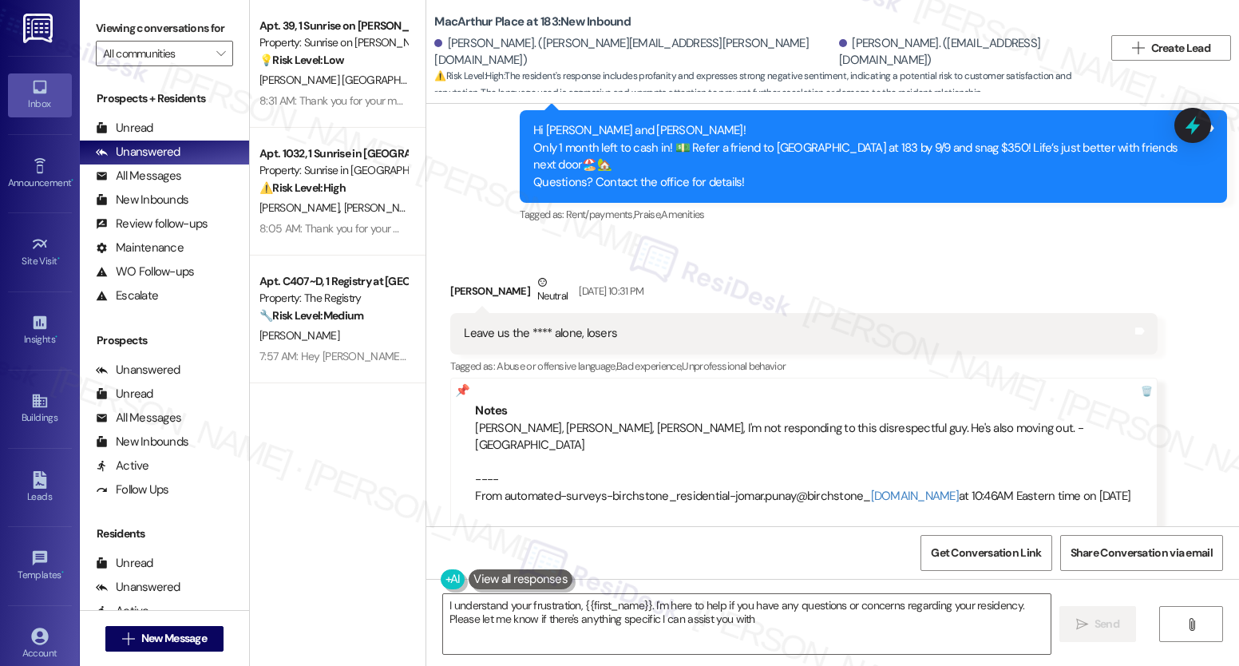
type textarea "I understand your frustration, {{first_name}}. I'm here to help if you have any…"
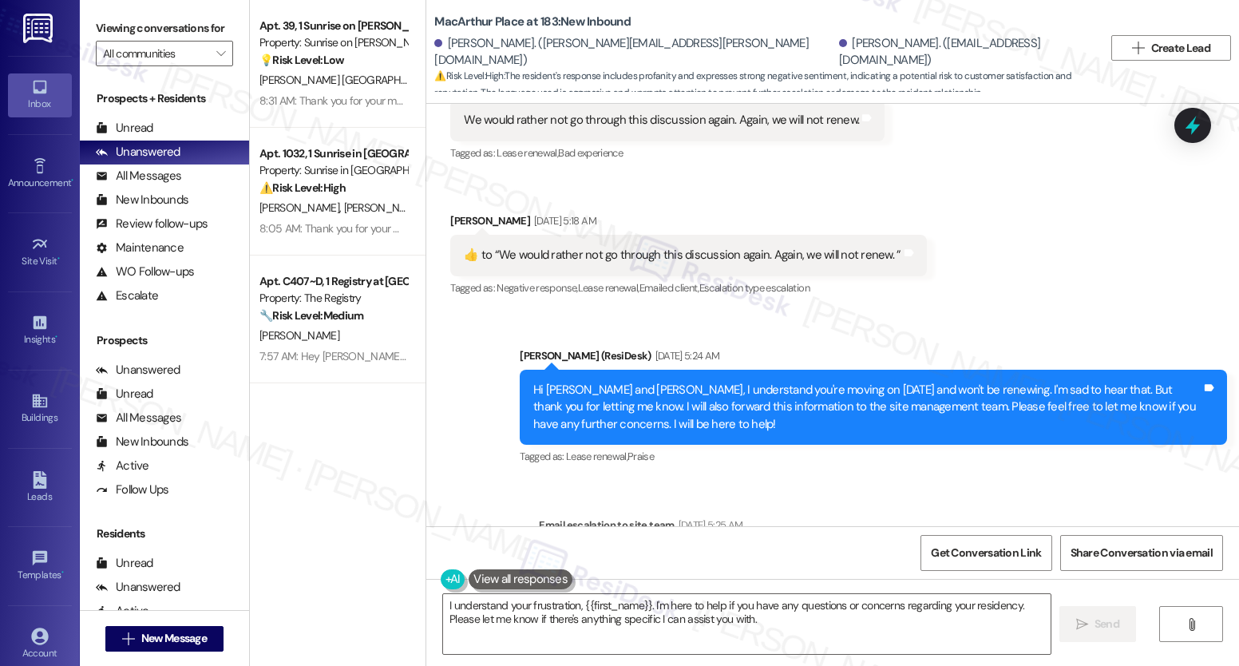
scroll to position [19205, 0]
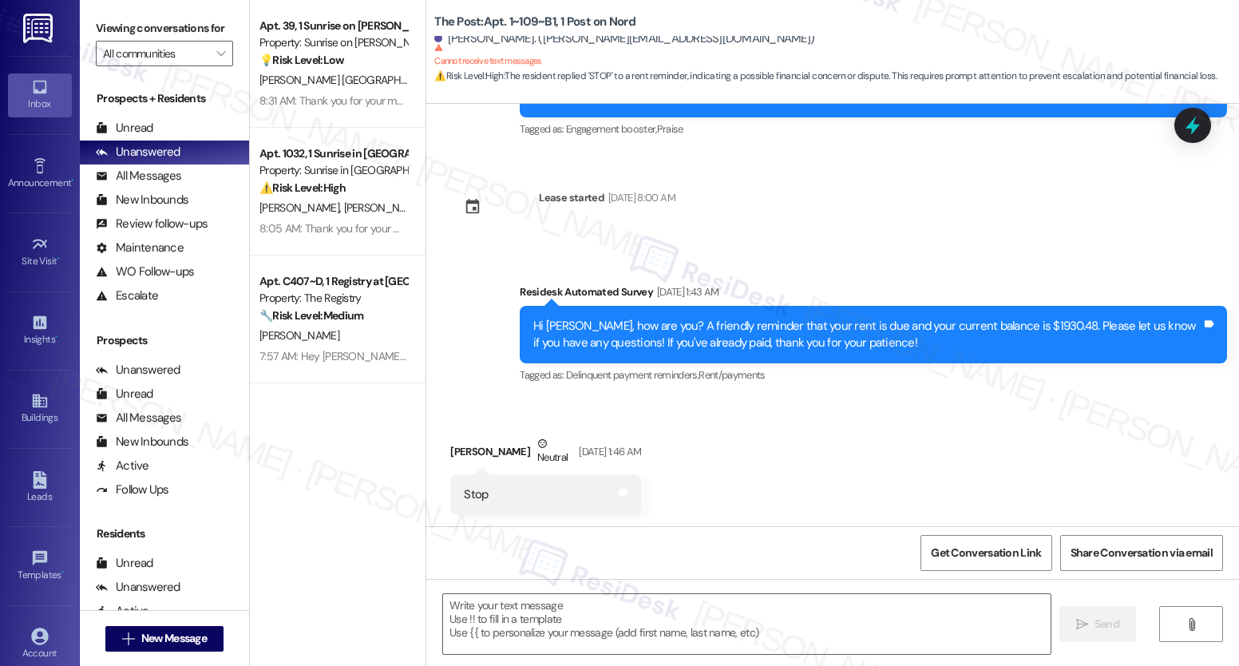
type textarea "Fetching suggested responses. Please feel free to read through the conversation…"
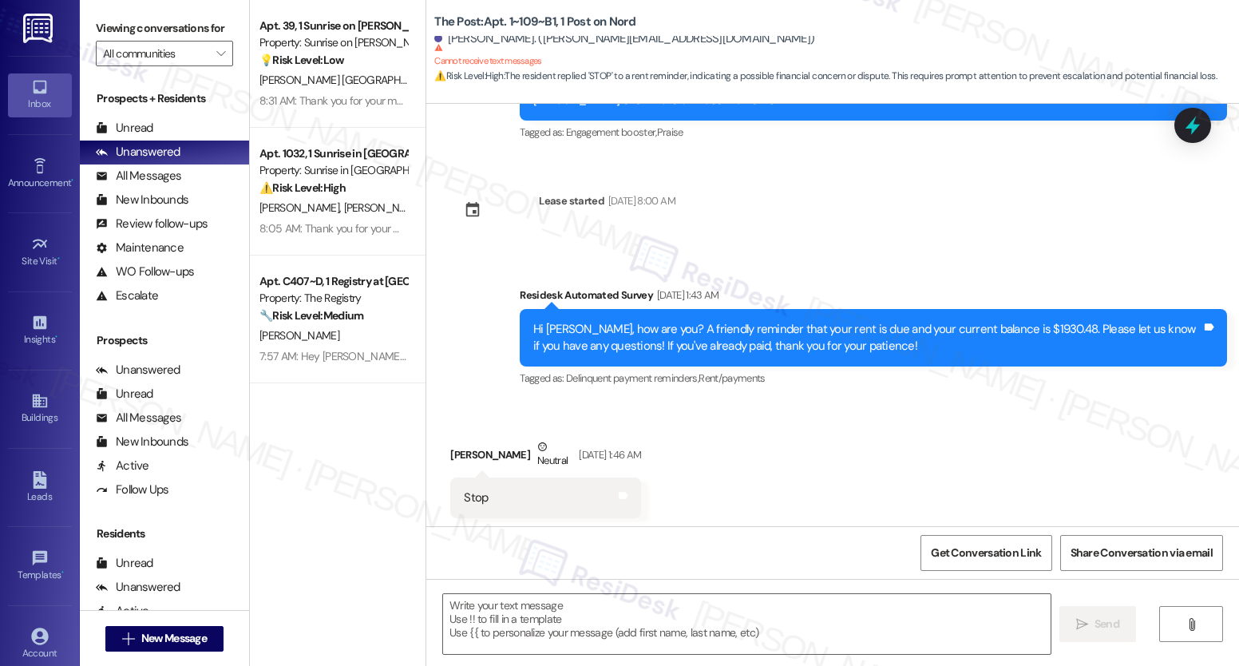
scroll to position [271, 0]
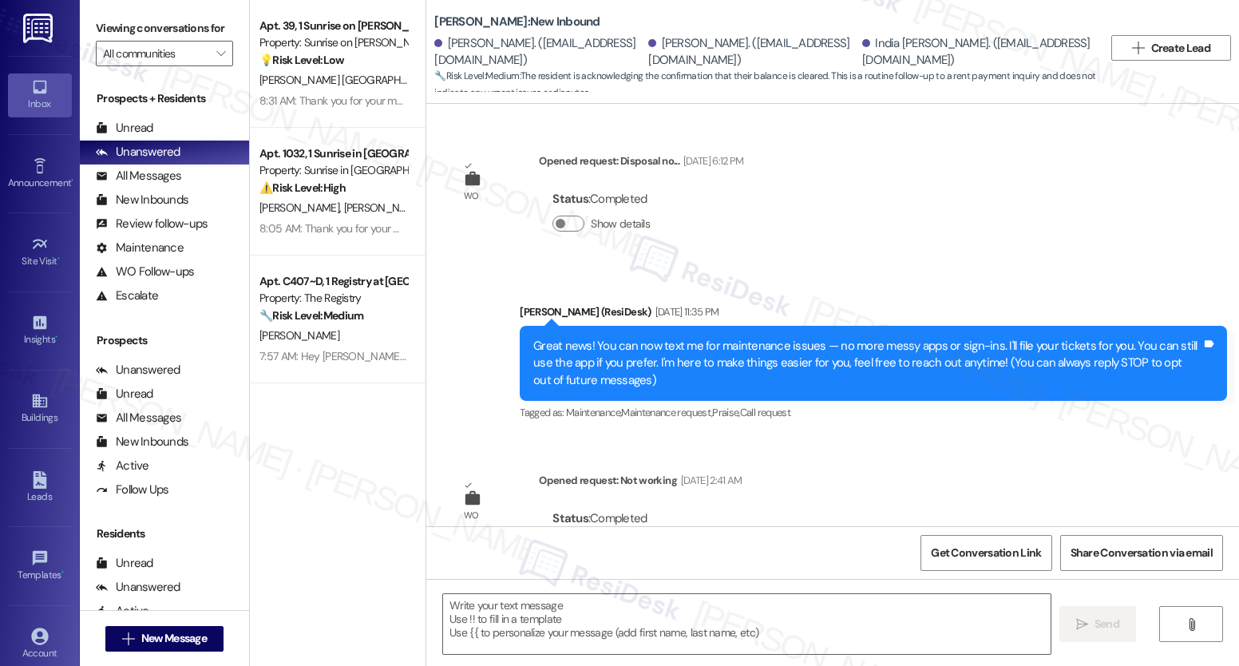
scroll to position [12779, 0]
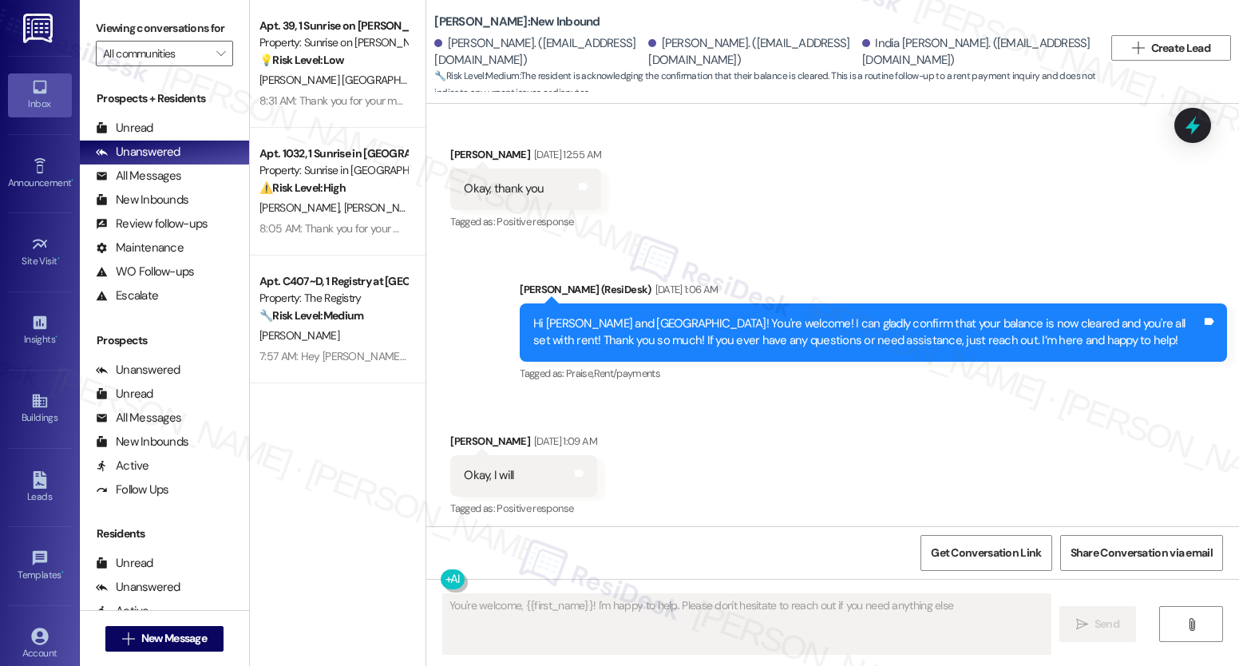
type textarea "You're welcome, {{first_name}}! I'm happy to help. Please don't hesitate to rea…"
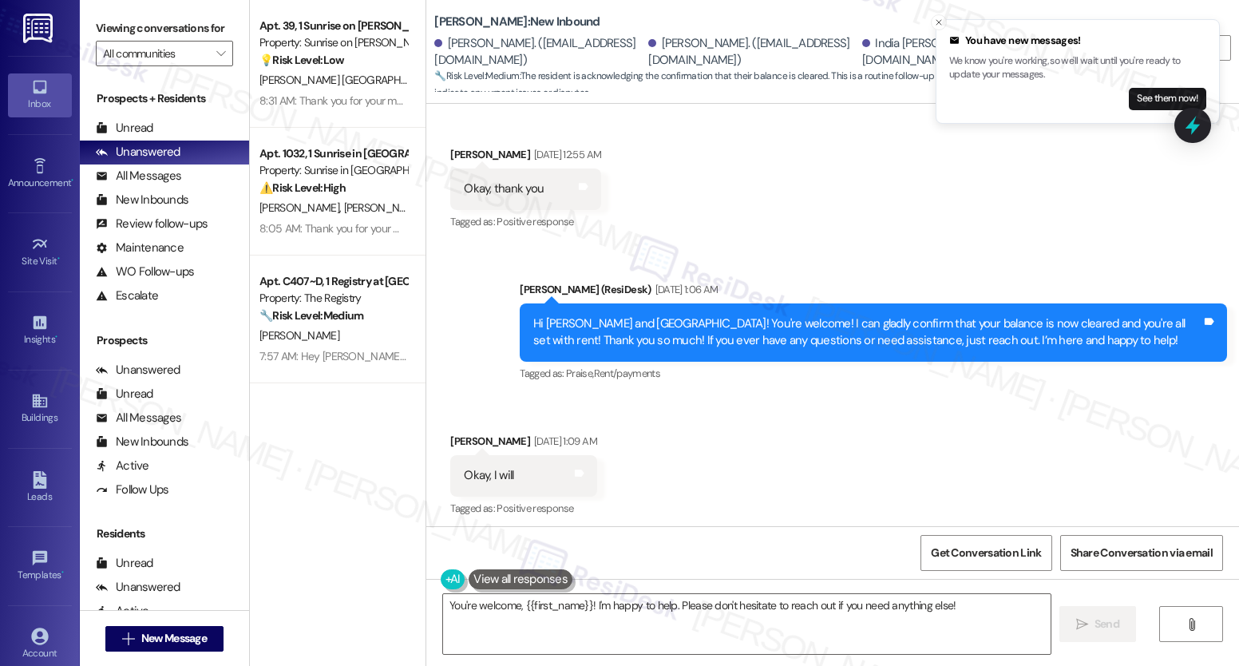
click at [723, 397] on div "Received via SMS Francine Martin Aug 09, 2025 at 1:09 AM Okay, I will Tags and …" at bounding box center [832, 521] width 813 height 248
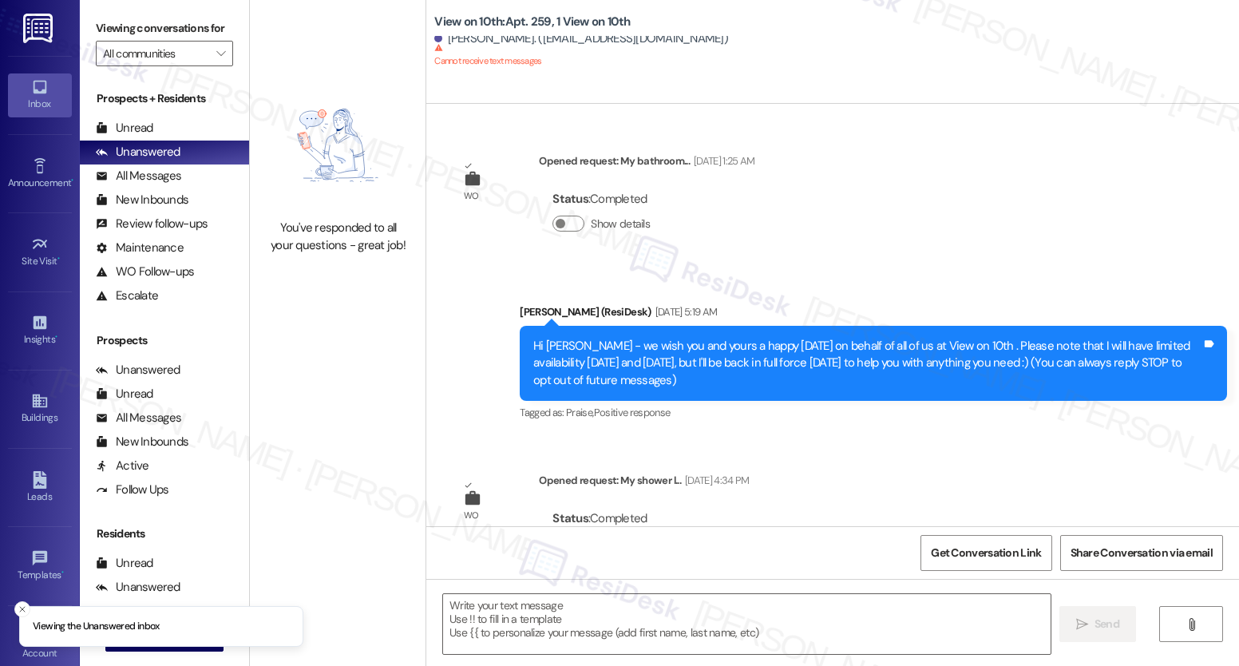
type textarea "Fetching suggested responses. Please feel free to read through the conversation…"
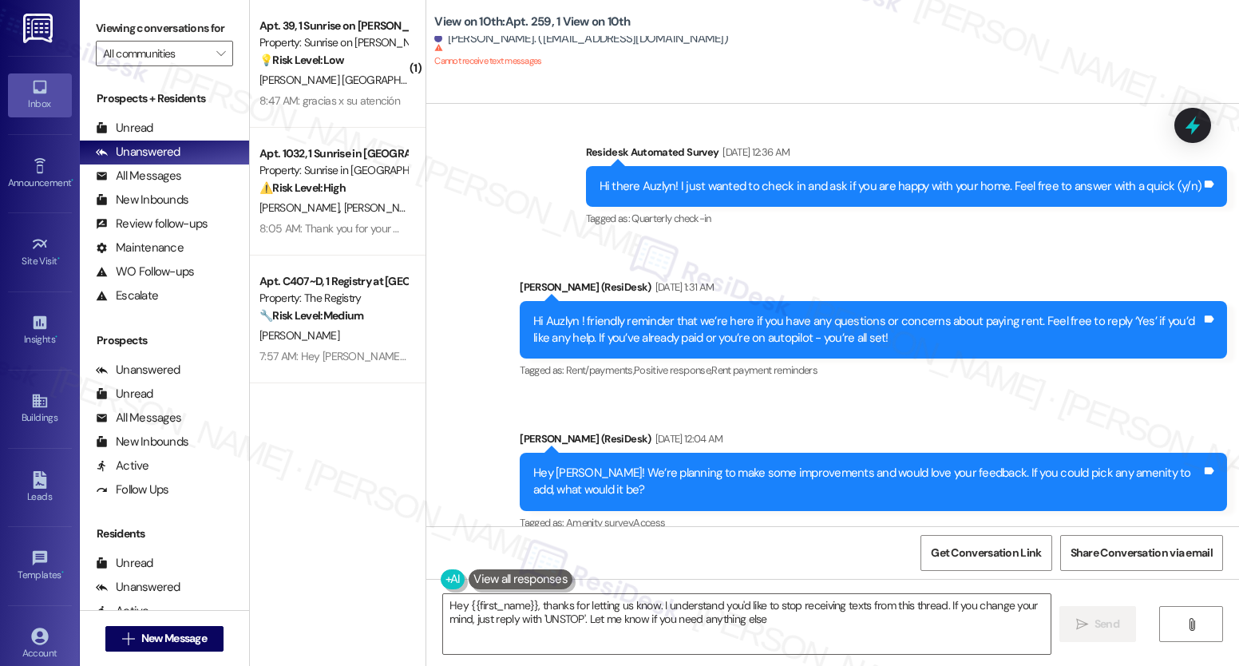
type textarea "Hey {{first_name}}, thanks for letting us know. I understand you'd like to stop…"
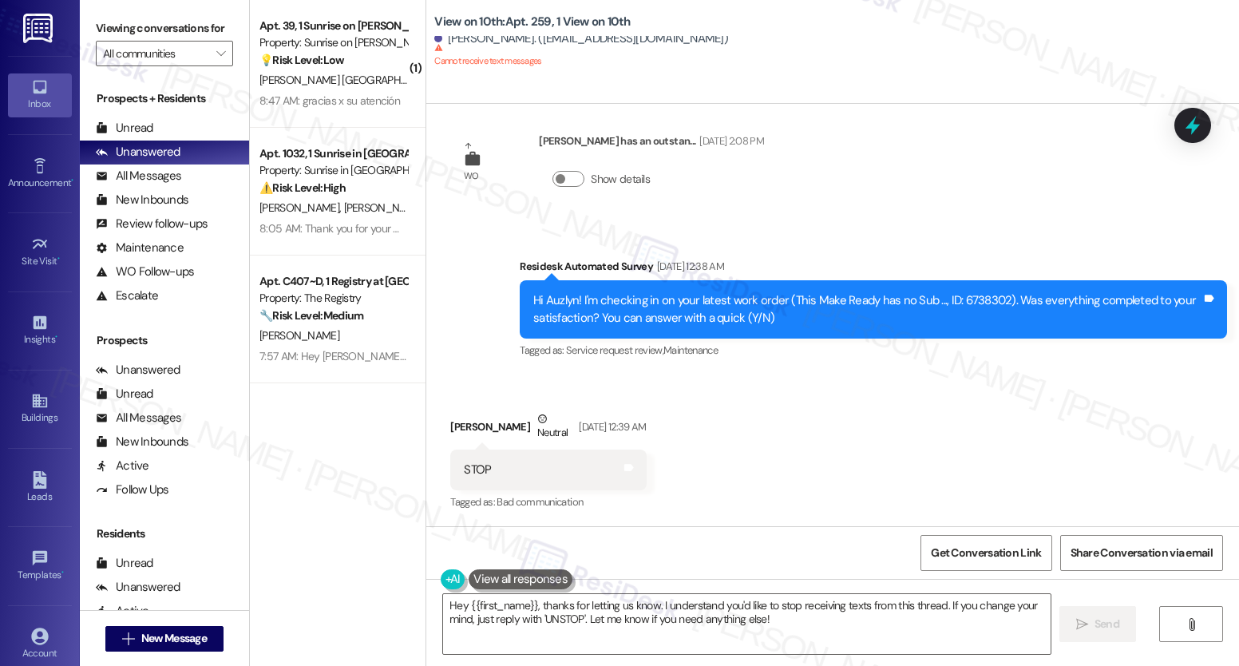
scroll to position [3830, 0]
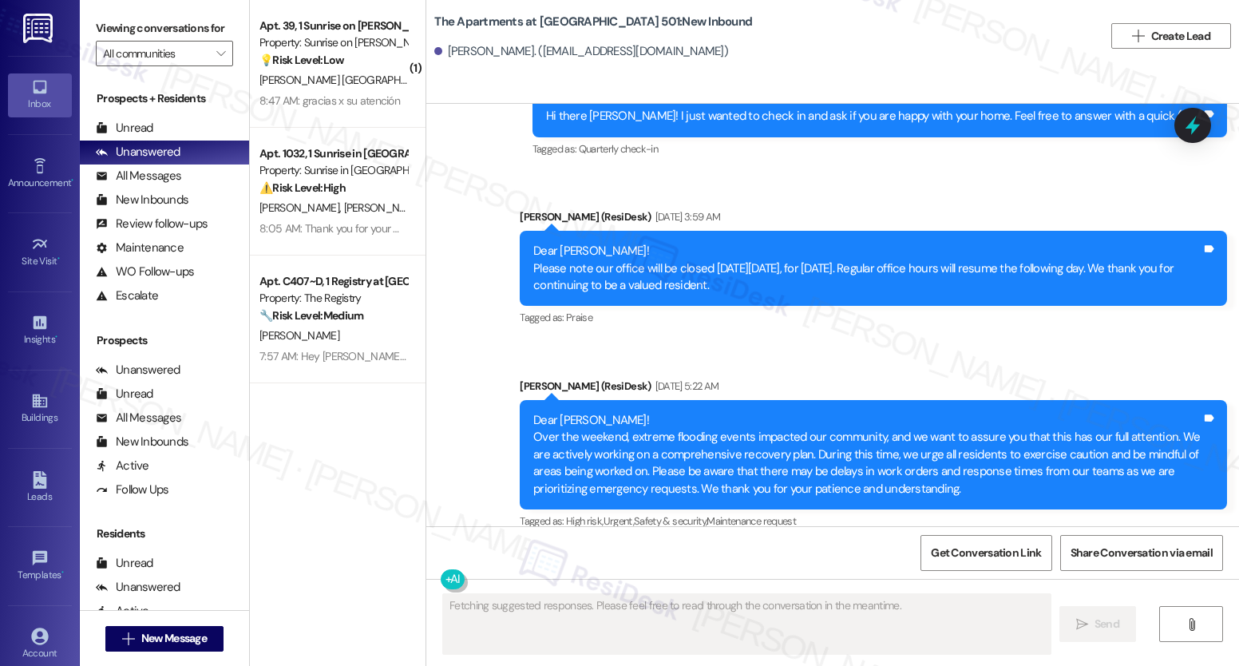
scroll to position [7581, 0]
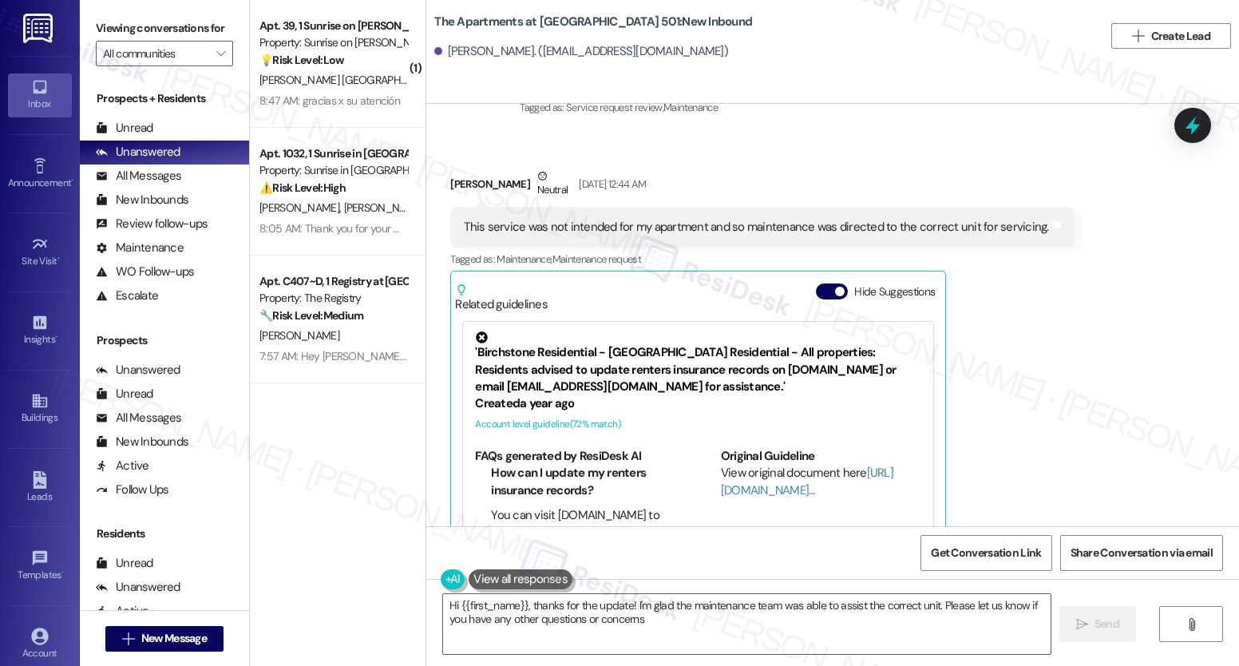
type textarea "Hi {{first_name}}, thanks for the update! I'm glad the maintenance team was abl…"
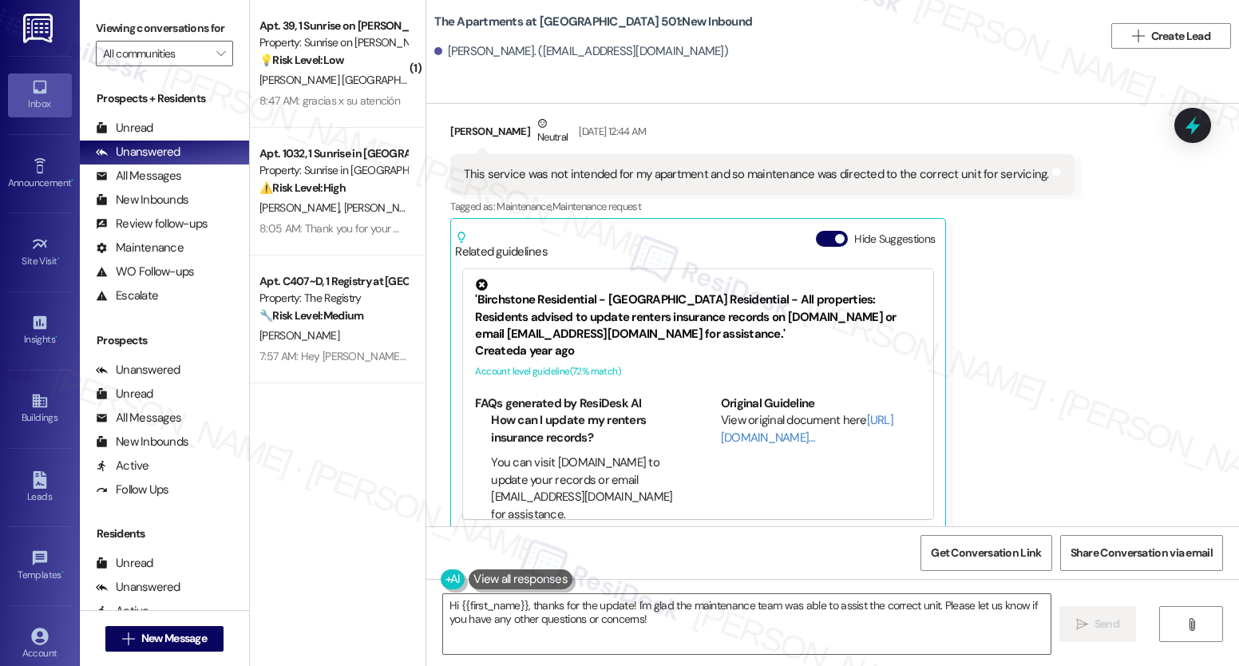
scroll to position [7165, 0]
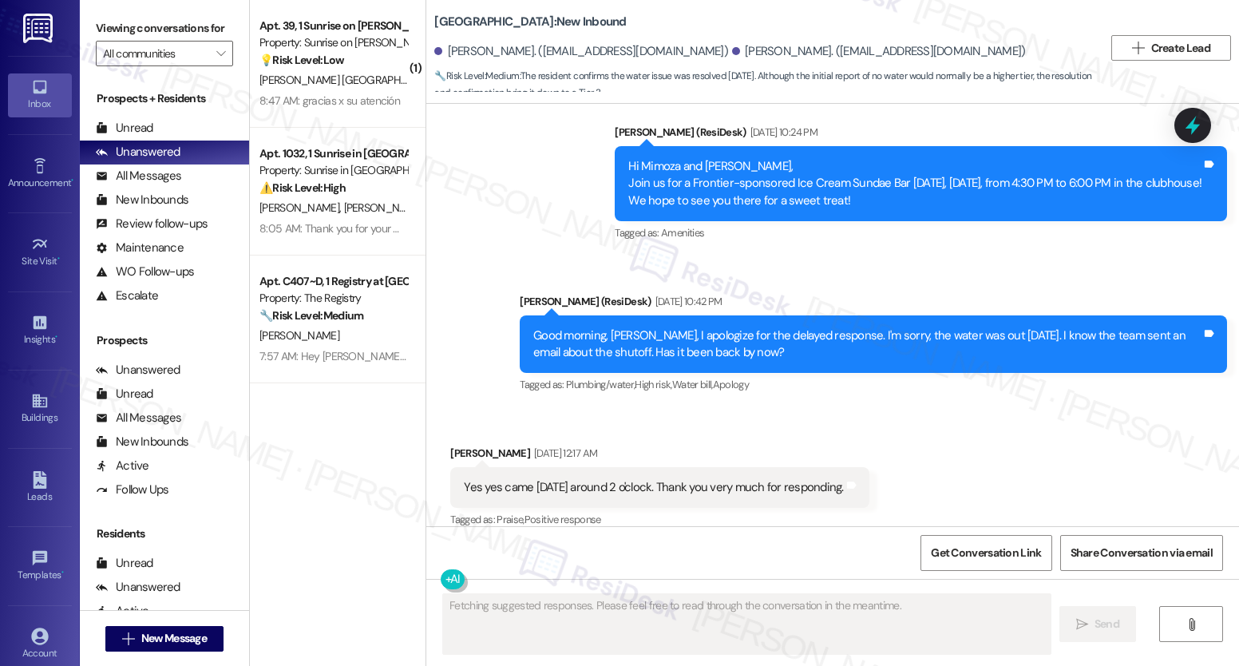
scroll to position [5160, 0]
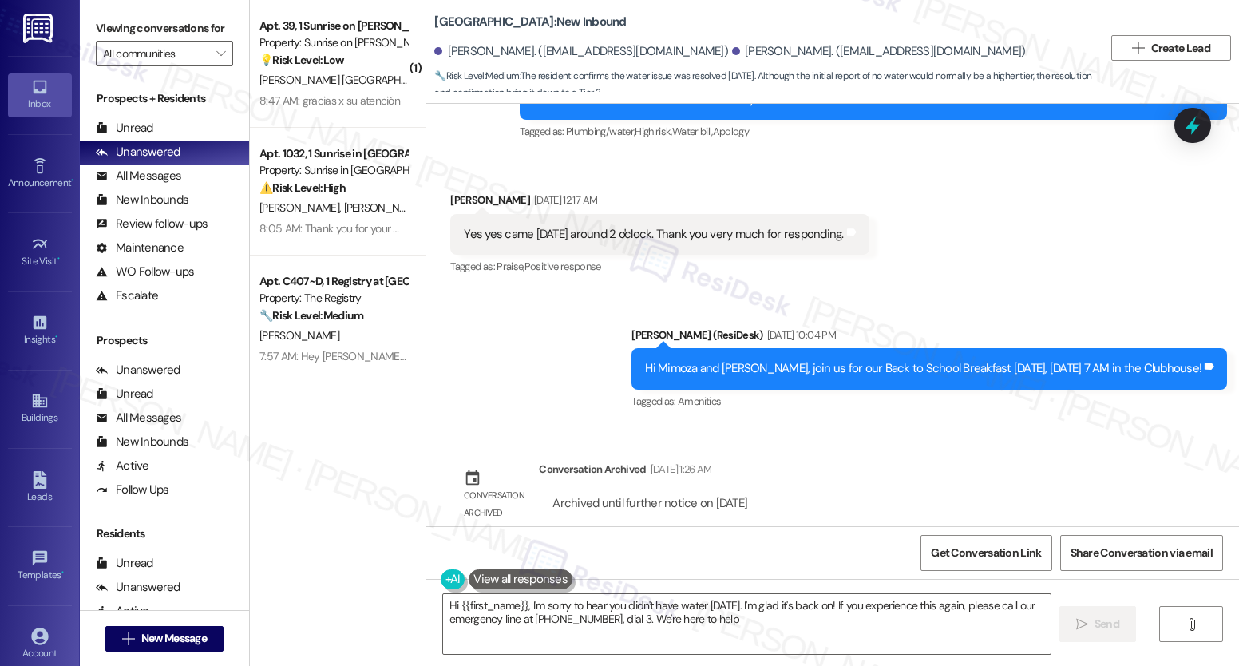
type textarea "Hi {{first_name}}, I'm sorry to hear you didn't have water yesterday. I'm glad …"
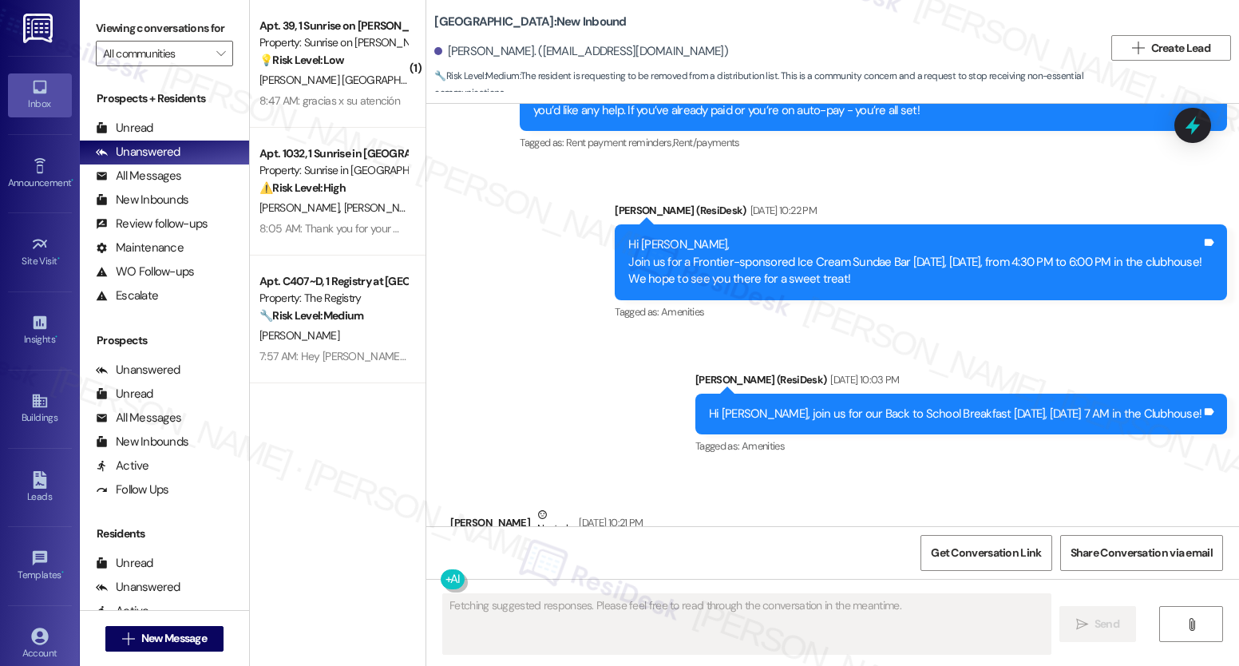
scroll to position [1344, 0]
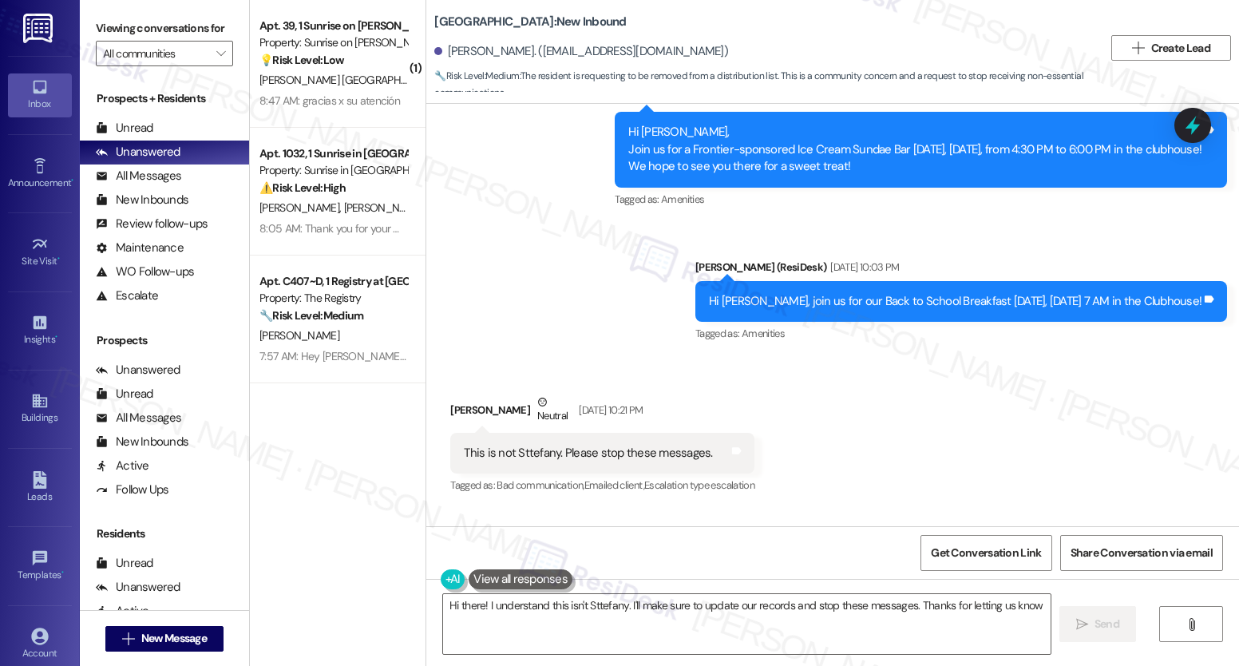
type textarea "Hi there! I understand this isn't Sttefany. I'll make sure to update our record…"
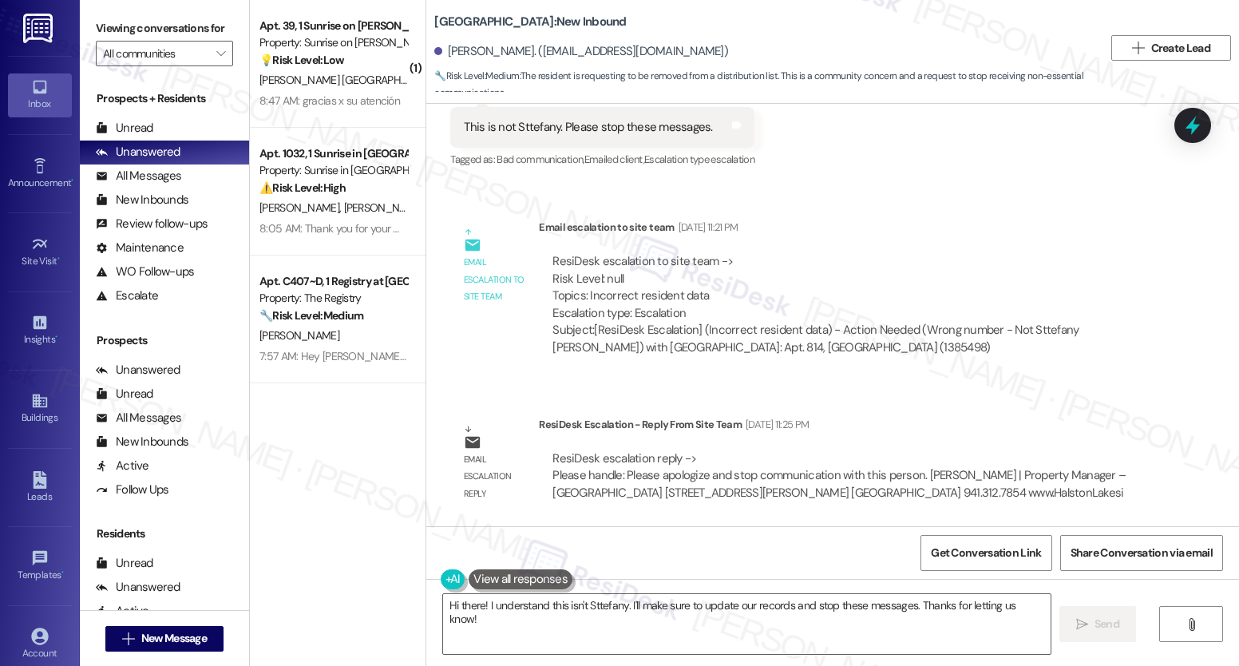
scroll to position [1687, 0]
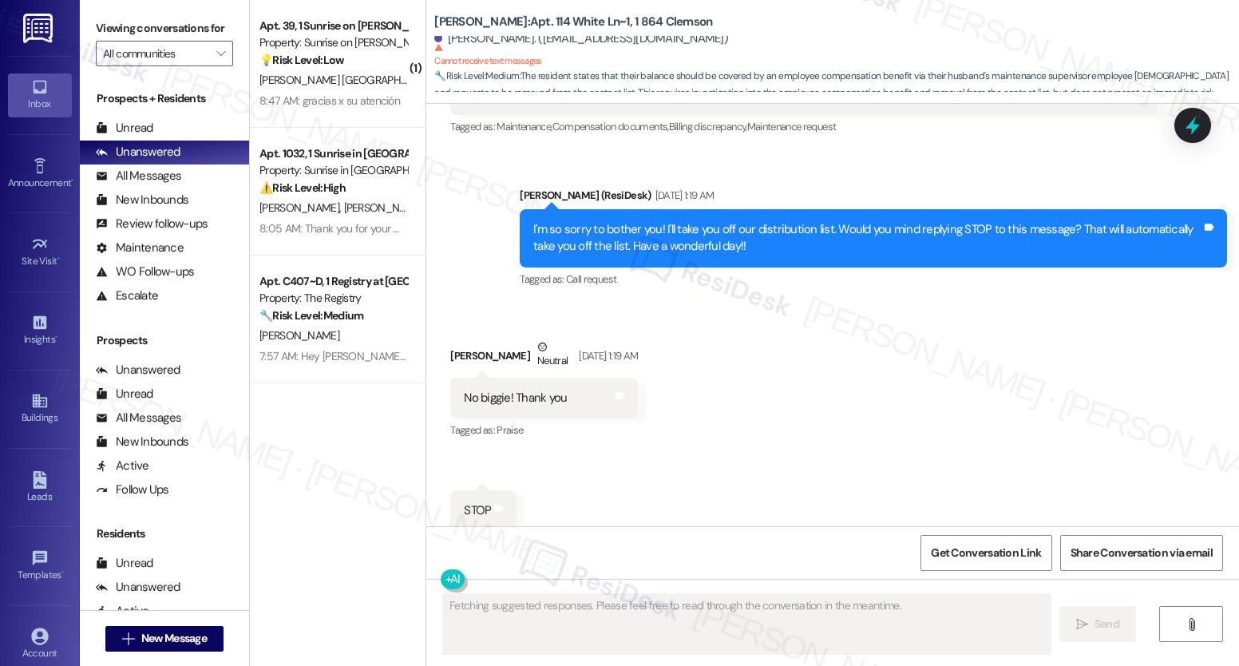
scroll to position [2487, 0]
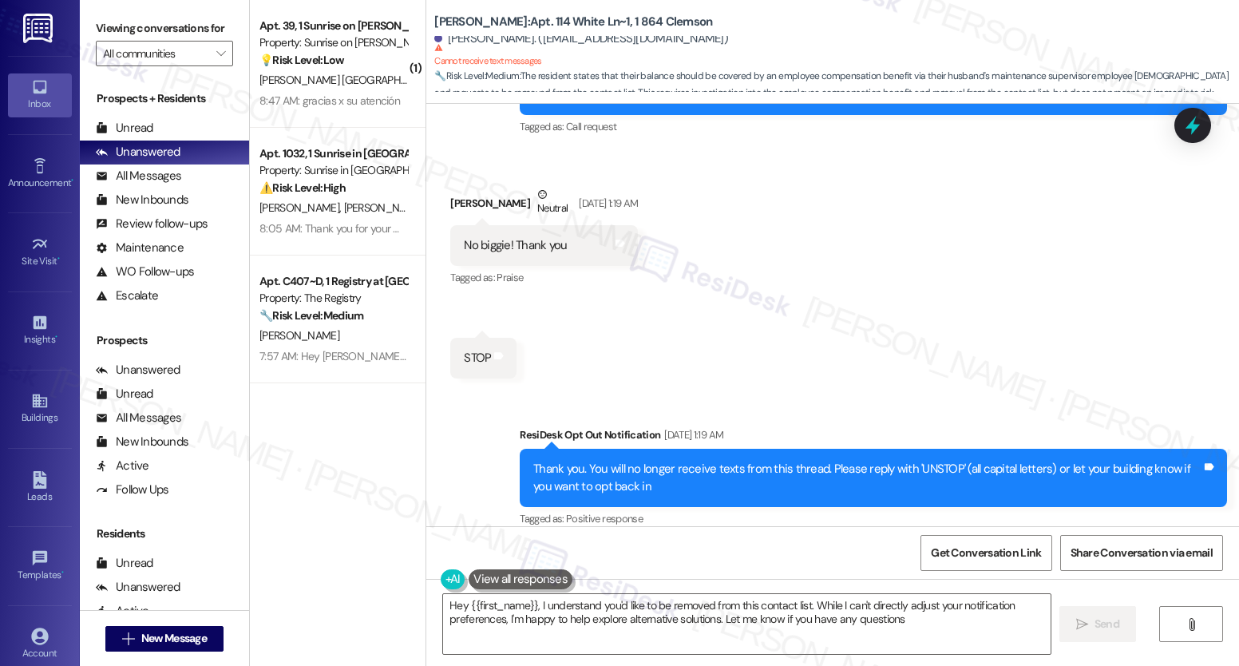
type textarea "Hey {{first_name}}, I understand you'd like to be removed from this contact lis…"
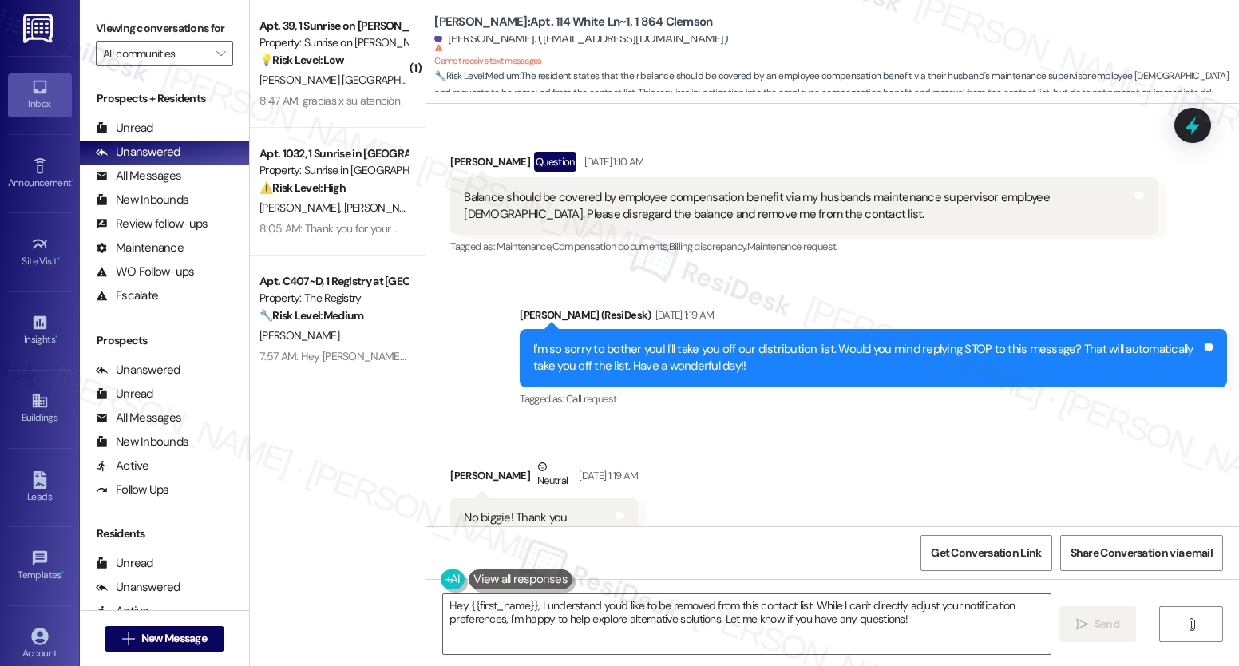
scroll to position [2213, 0]
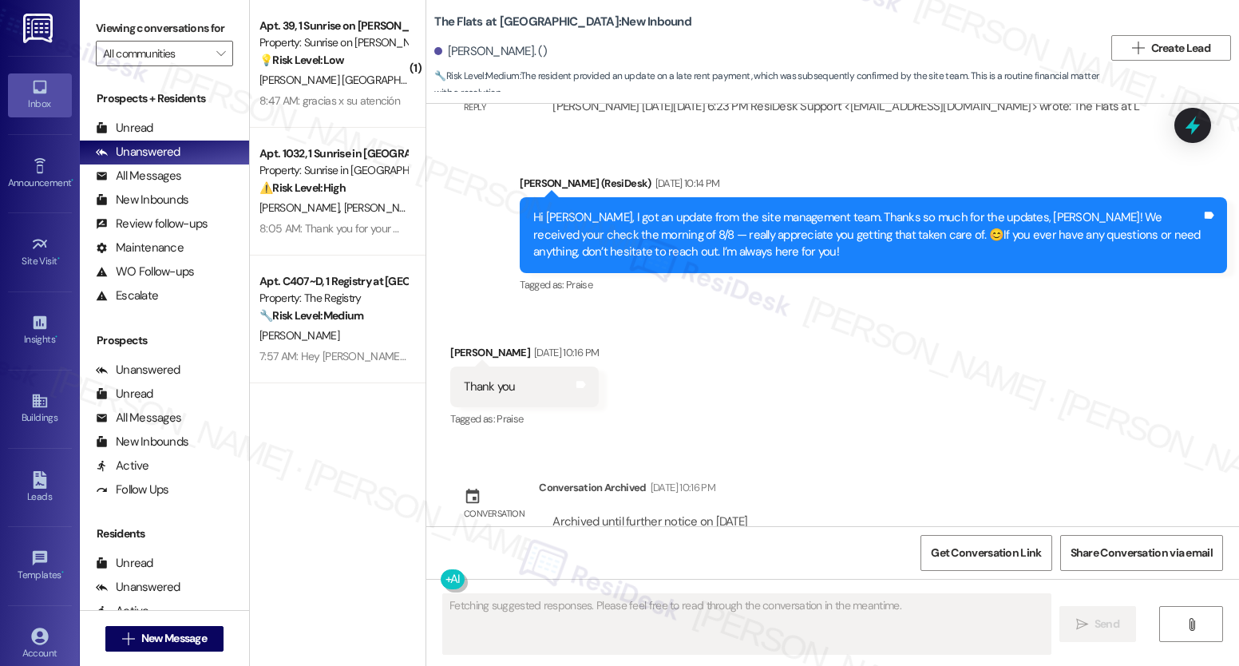
scroll to position [4509, 0]
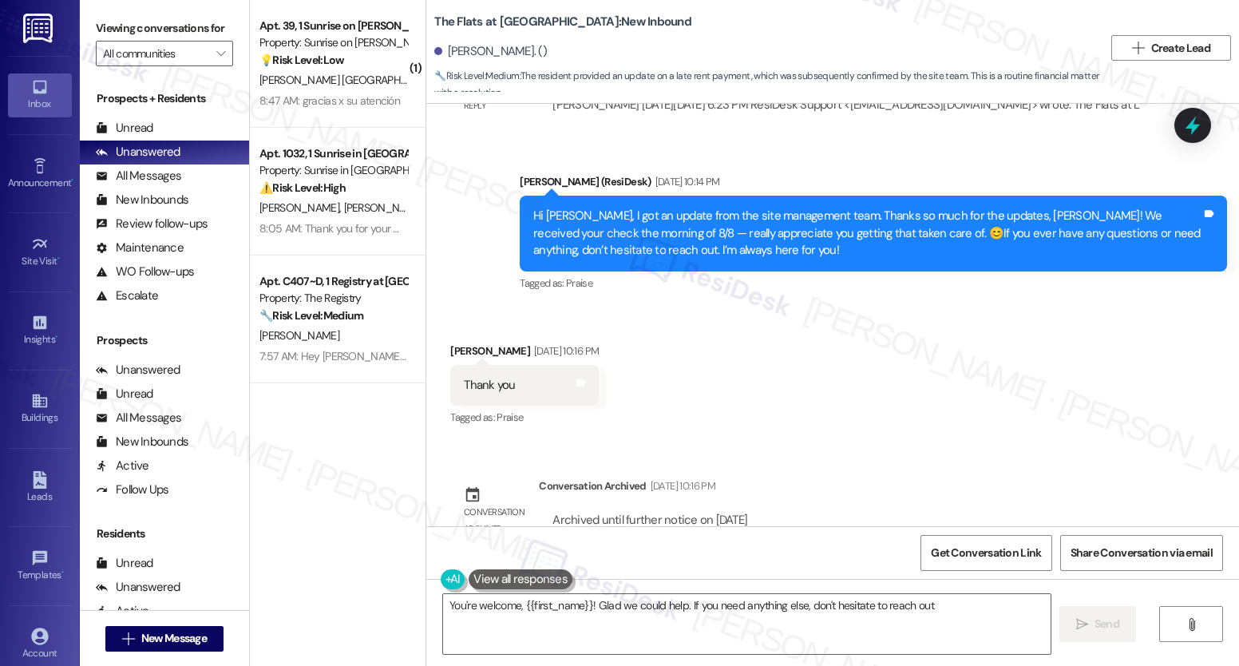
type textarea "You're welcome, {{first_name}}! Glad we could help. If you need anything else, …"
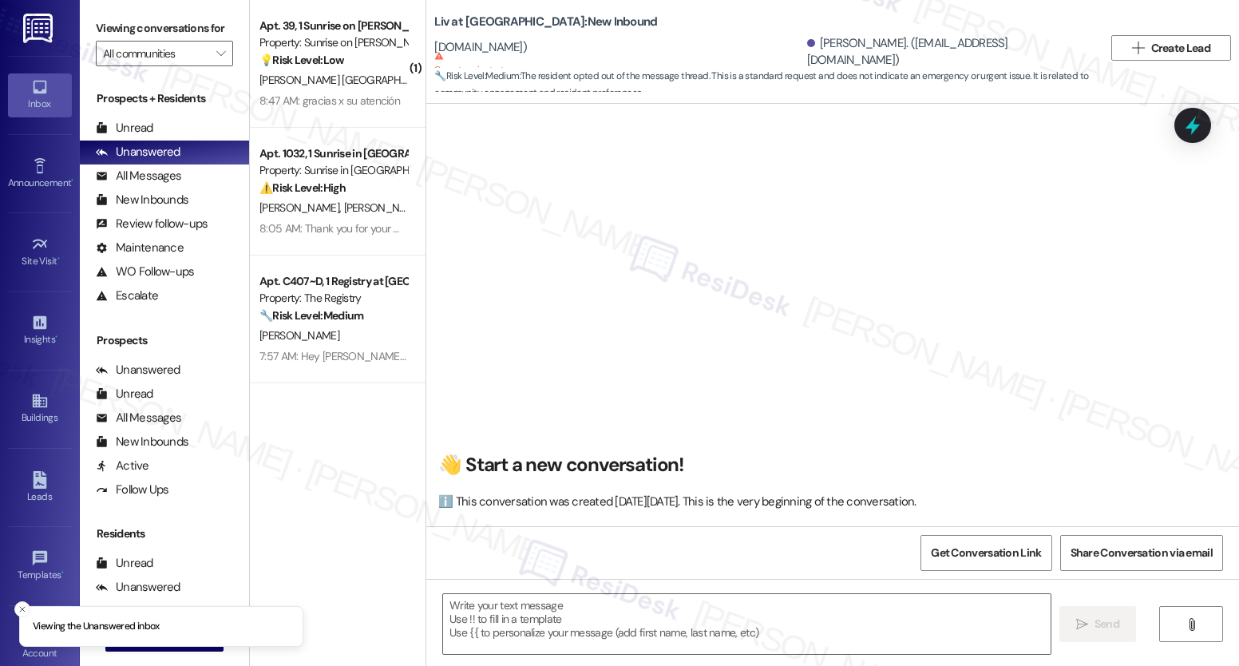
scroll to position [12974, 0]
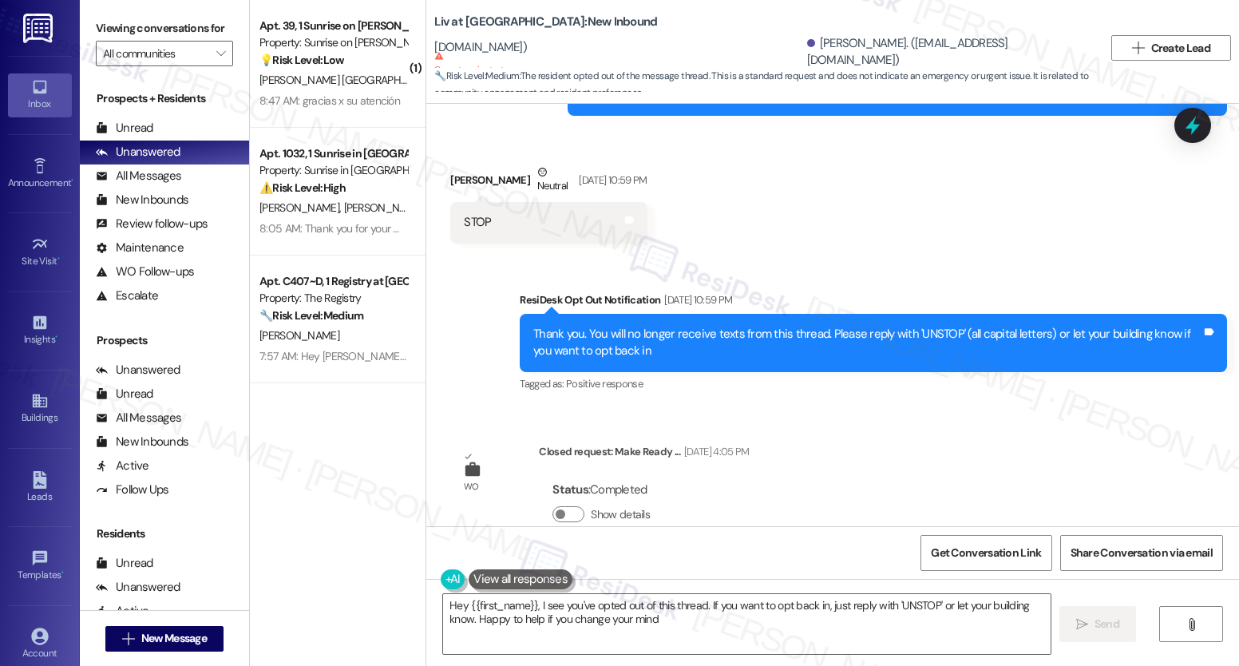
type textarea "Hey {{first_name}}, I see you've opted out of this thread. If you want to opt b…"
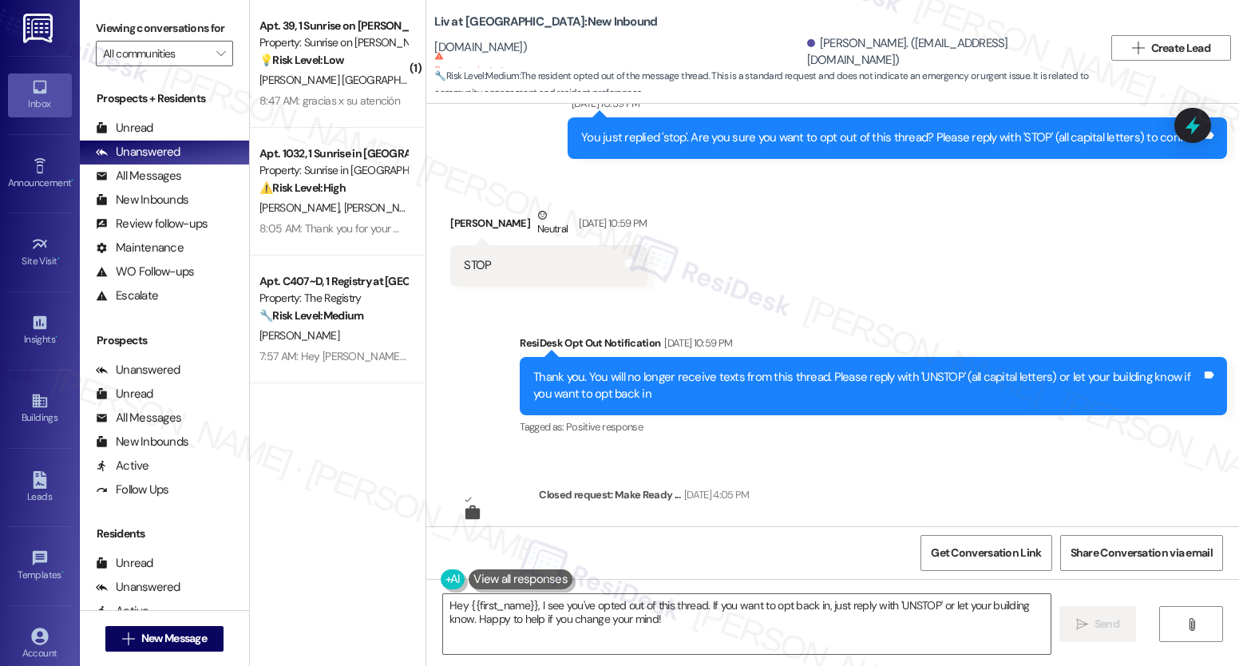
scroll to position [12697, 0]
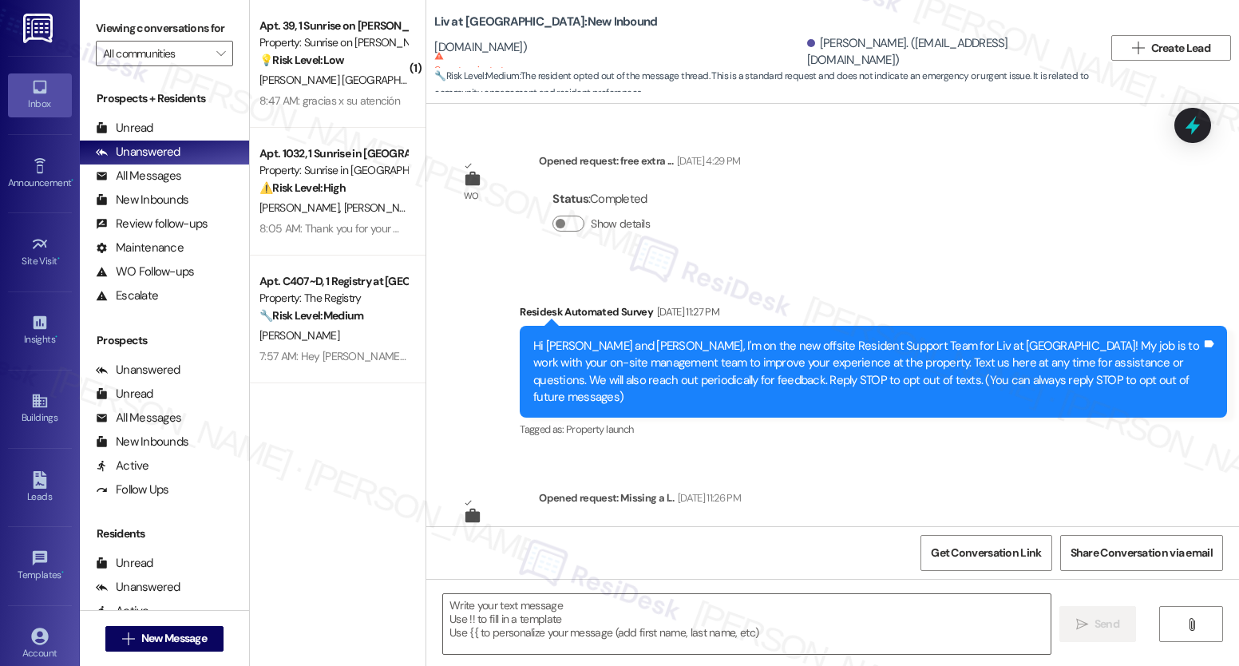
scroll to position [12974, 0]
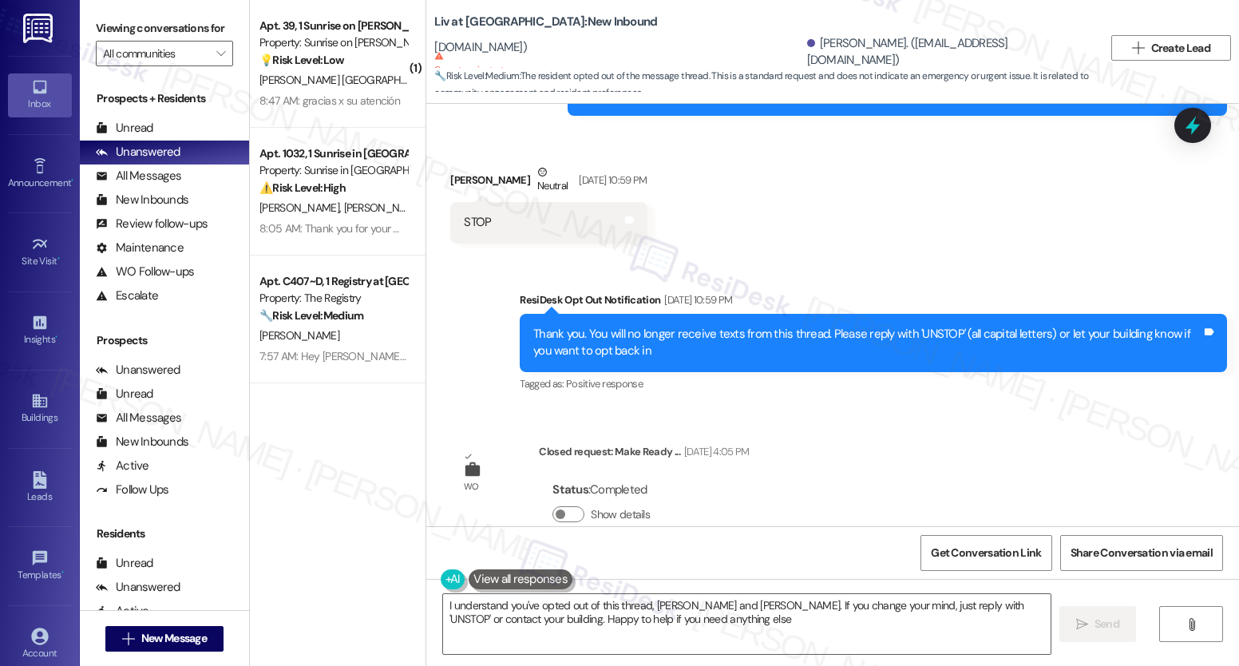
type textarea "I understand you've opted out of this thread, [PERSON_NAME] and [PERSON_NAME]. …"
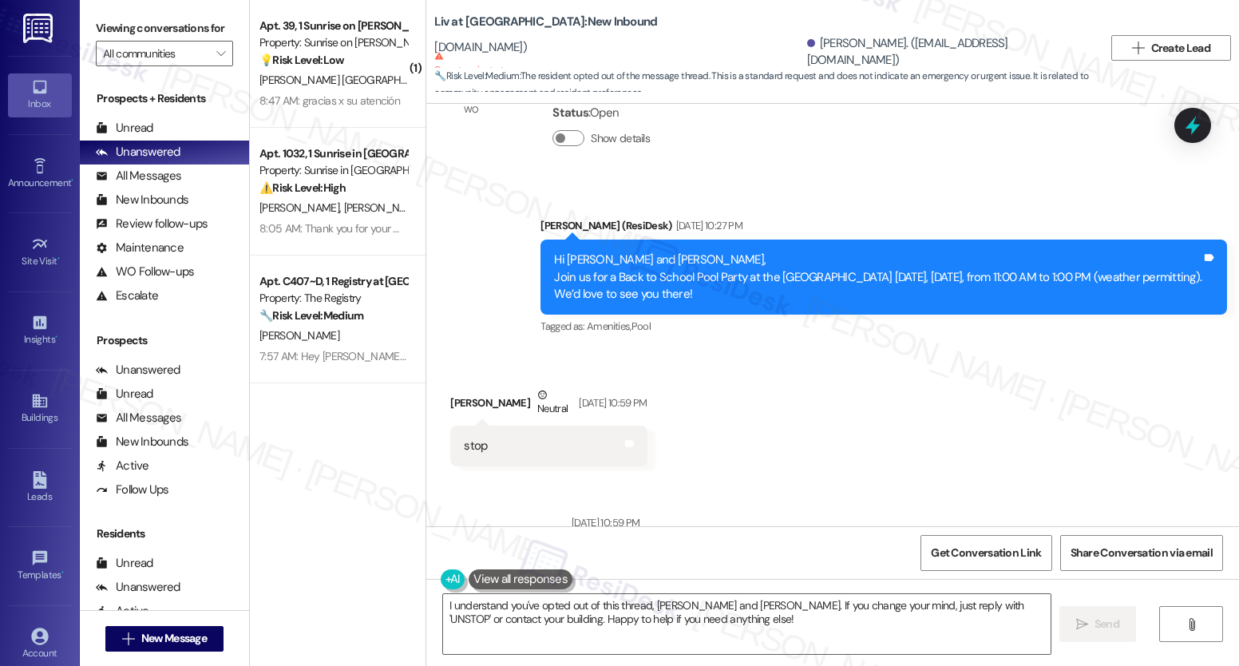
scroll to position [12108, 0]
